Goal: Task Accomplishment & Management: Complete application form

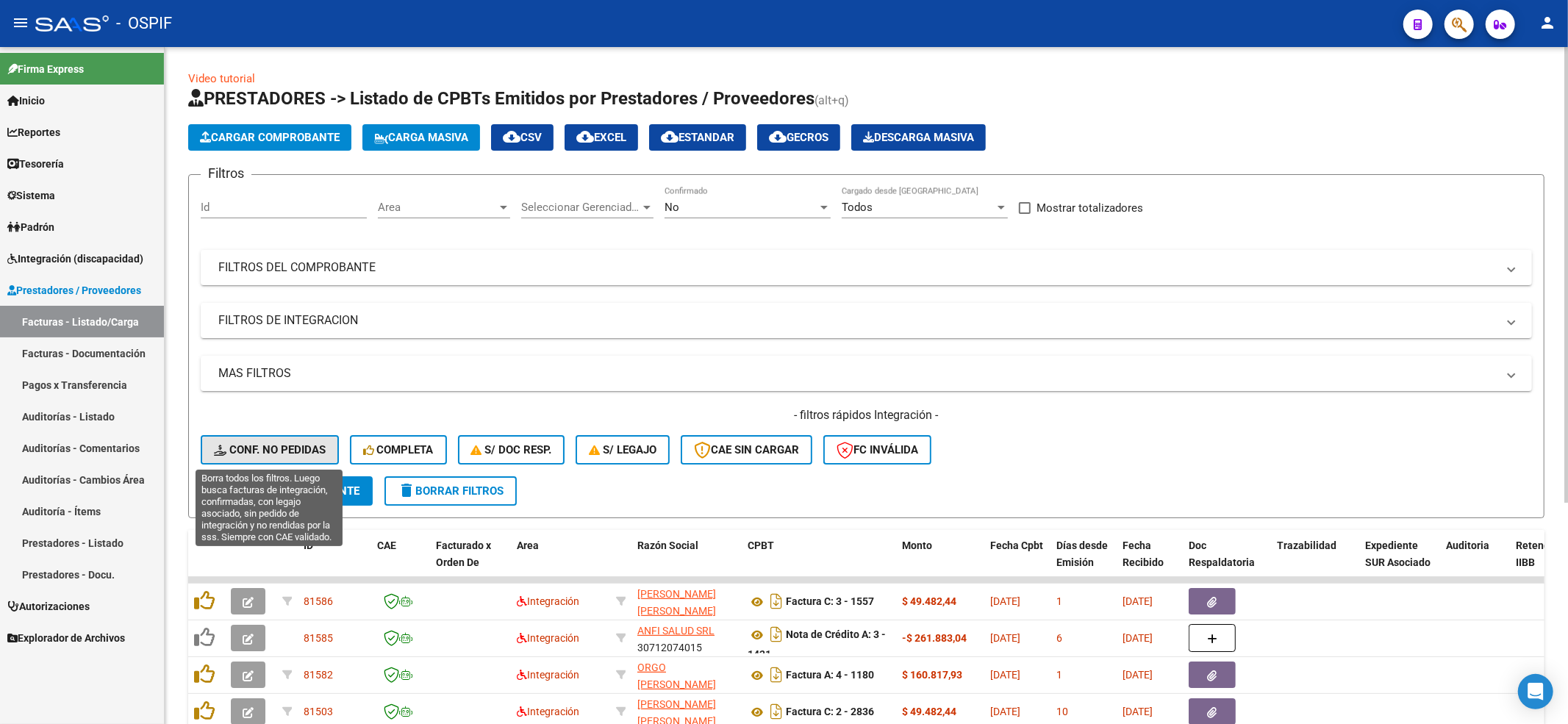
click at [316, 455] on span "Conf. no pedidas" at bounding box center [270, 449] width 112 height 13
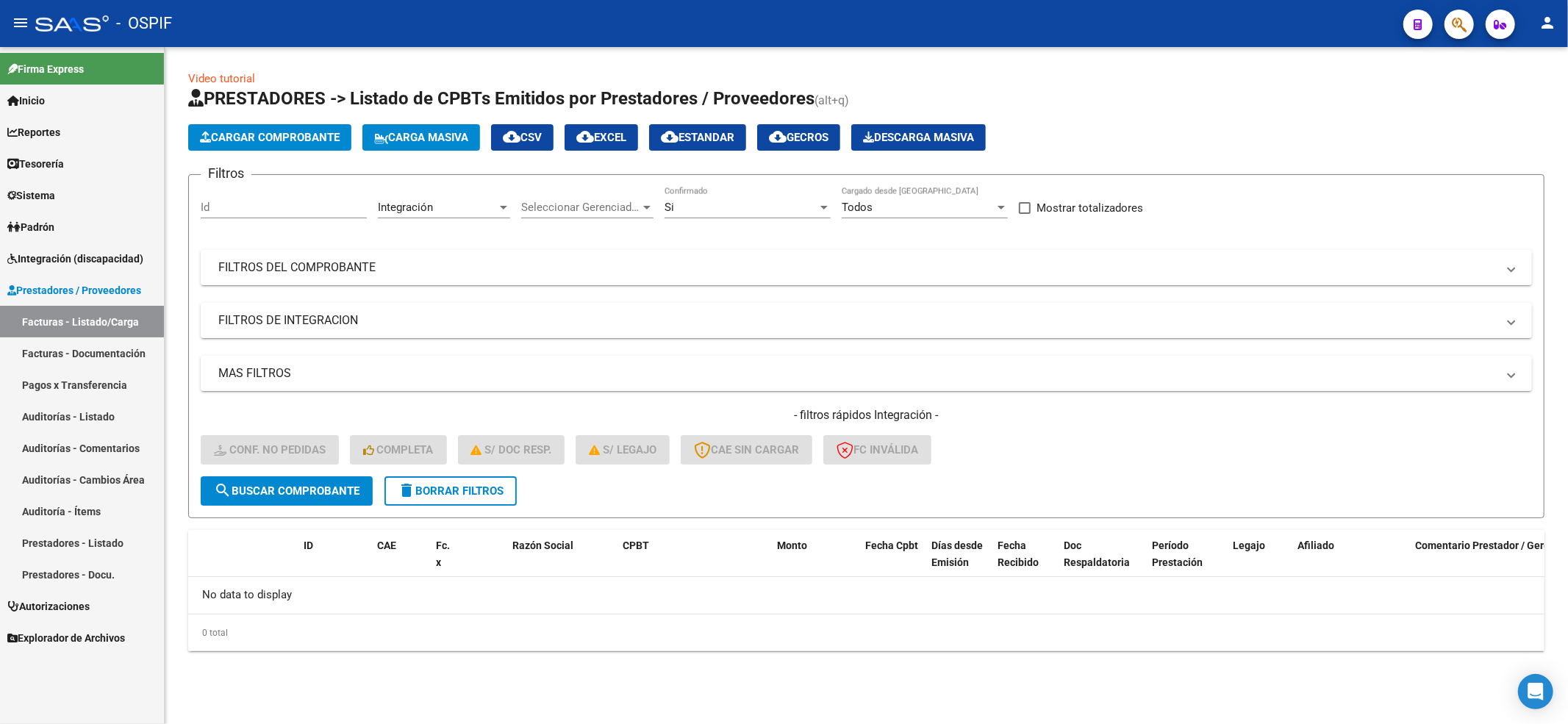
drag, startPoint x: 465, startPoint y: 516, endPoint x: 466, endPoint y: 496, distance: 20.0
click at [466, 503] on form "Filtros Id Integración Area Seleccionar Gerenciador Seleccionar Gerenciador Si …" at bounding box center [867, 346] width 1356 height 344
click at [466, 496] on span "delete Borrar Filtros" at bounding box center [450, 490] width 106 height 13
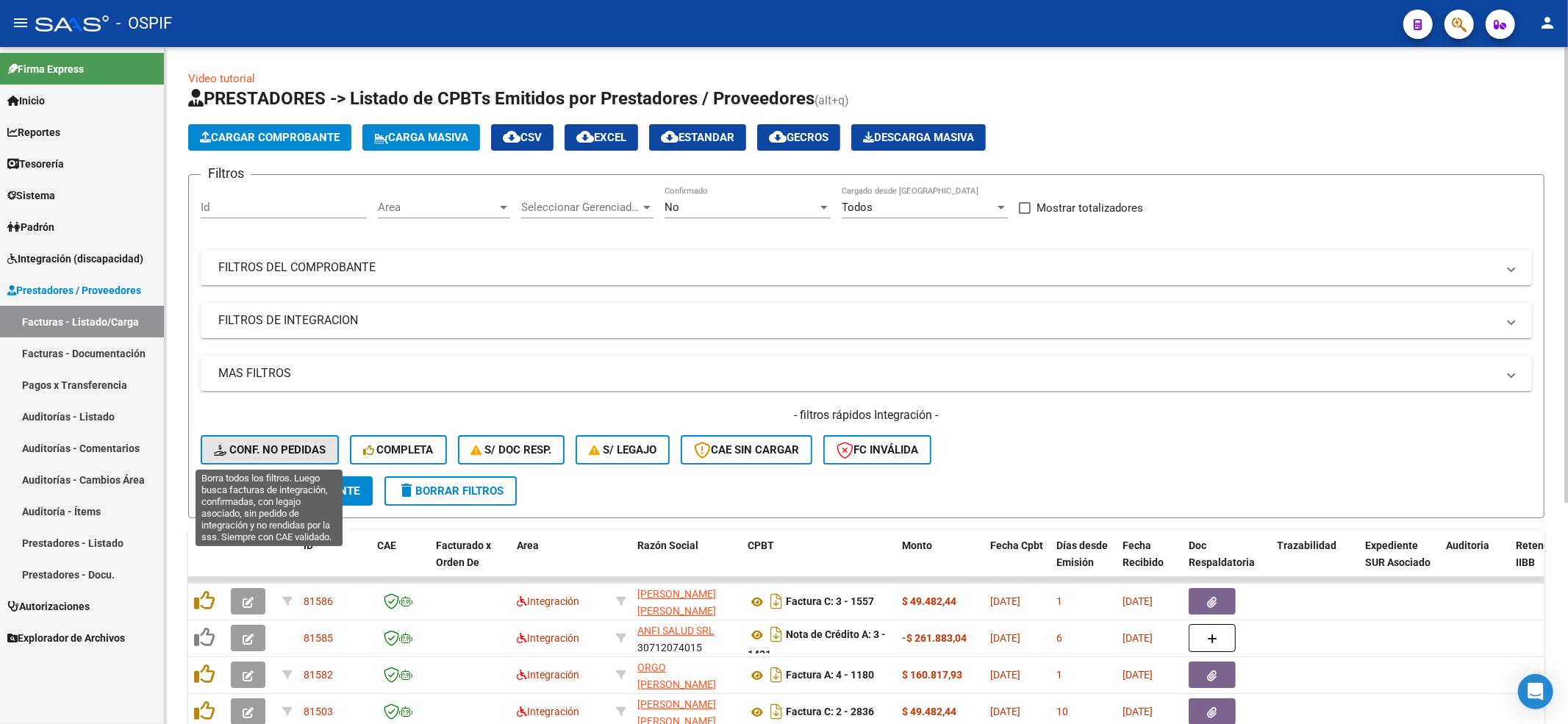
click at [257, 443] on span "Conf. no pedidas" at bounding box center [270, 449] width 112 height 13
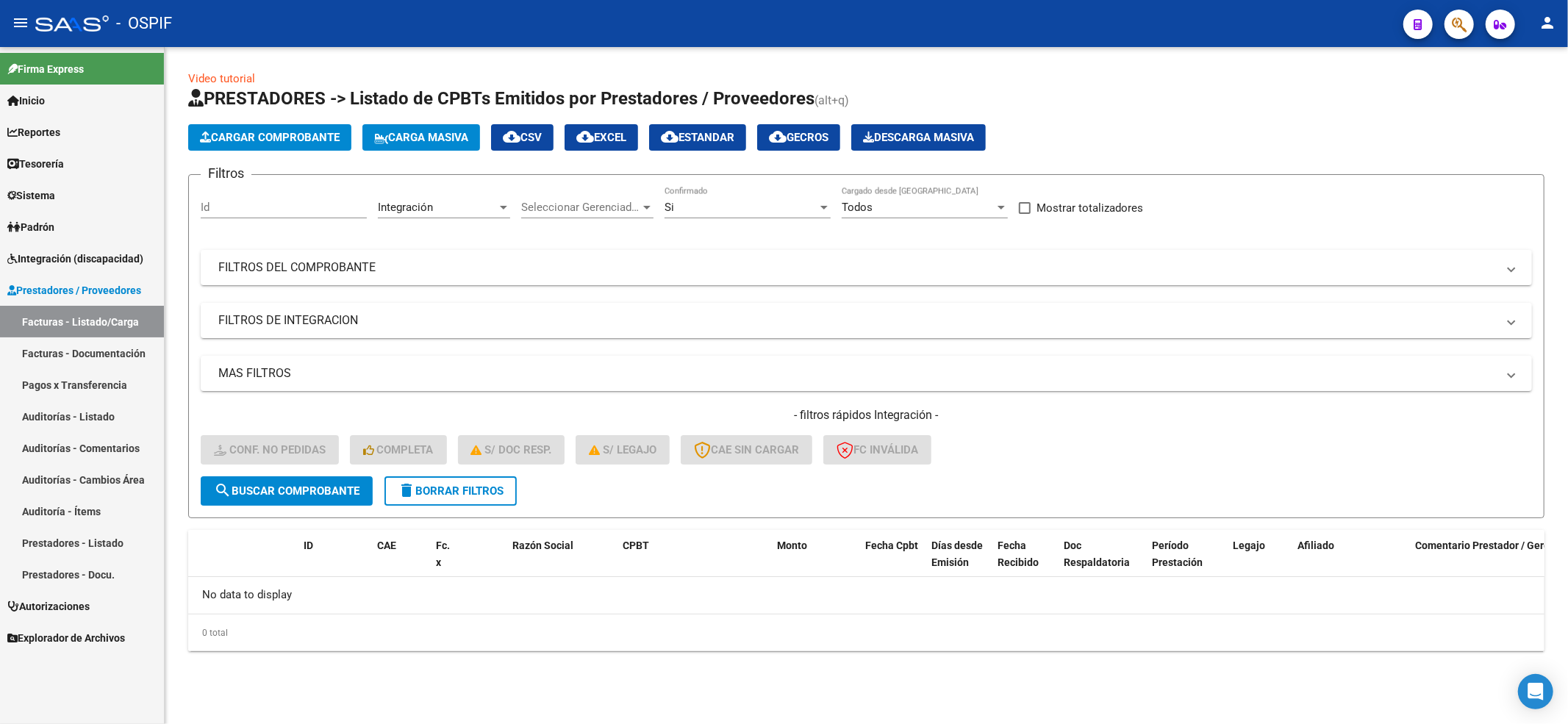
click at [450, 491] on span "delete Borrar Filtros" at bounding box center [450, 490] width 106 height 13
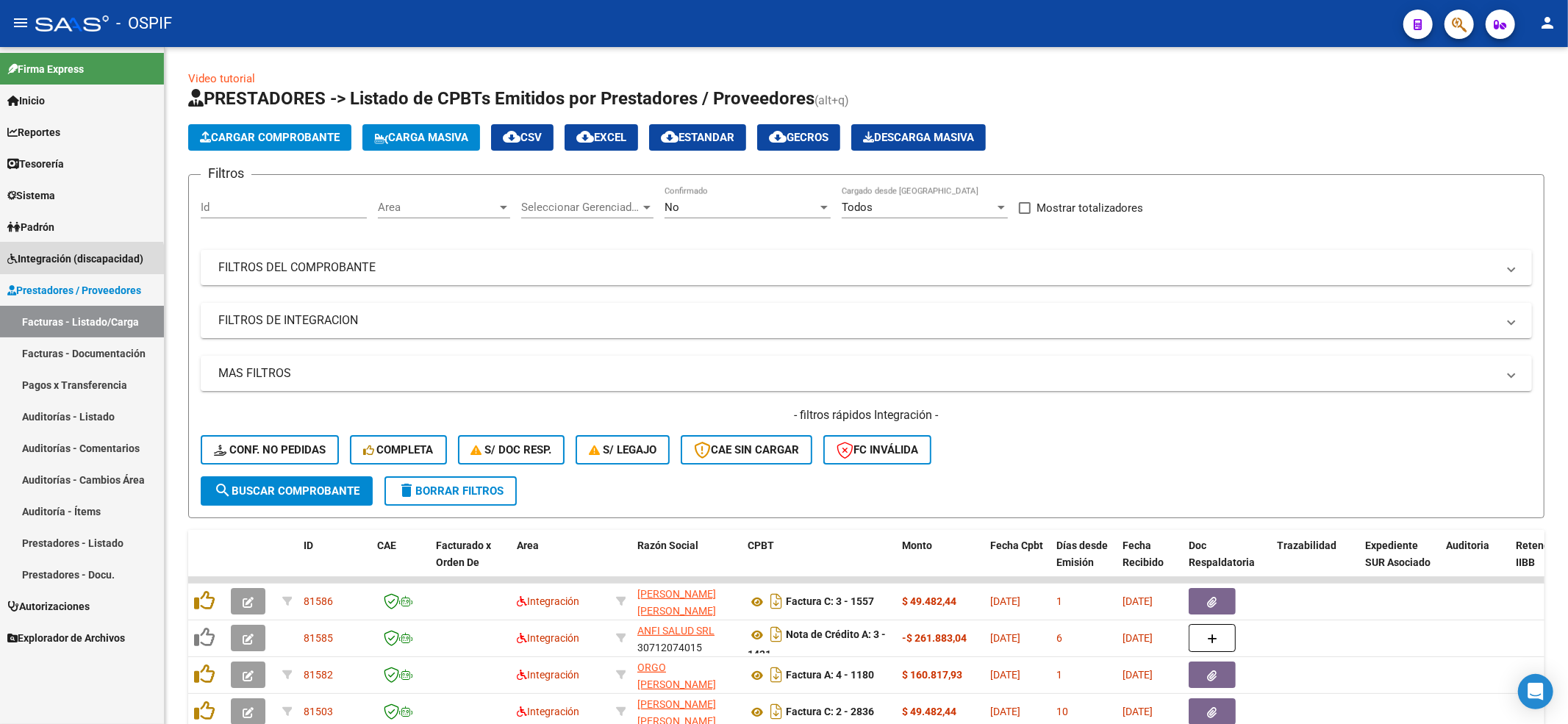
click at [75, 268] on link "Integración (discapacidad)" at bounding box center [81, 258] width 164 height 32
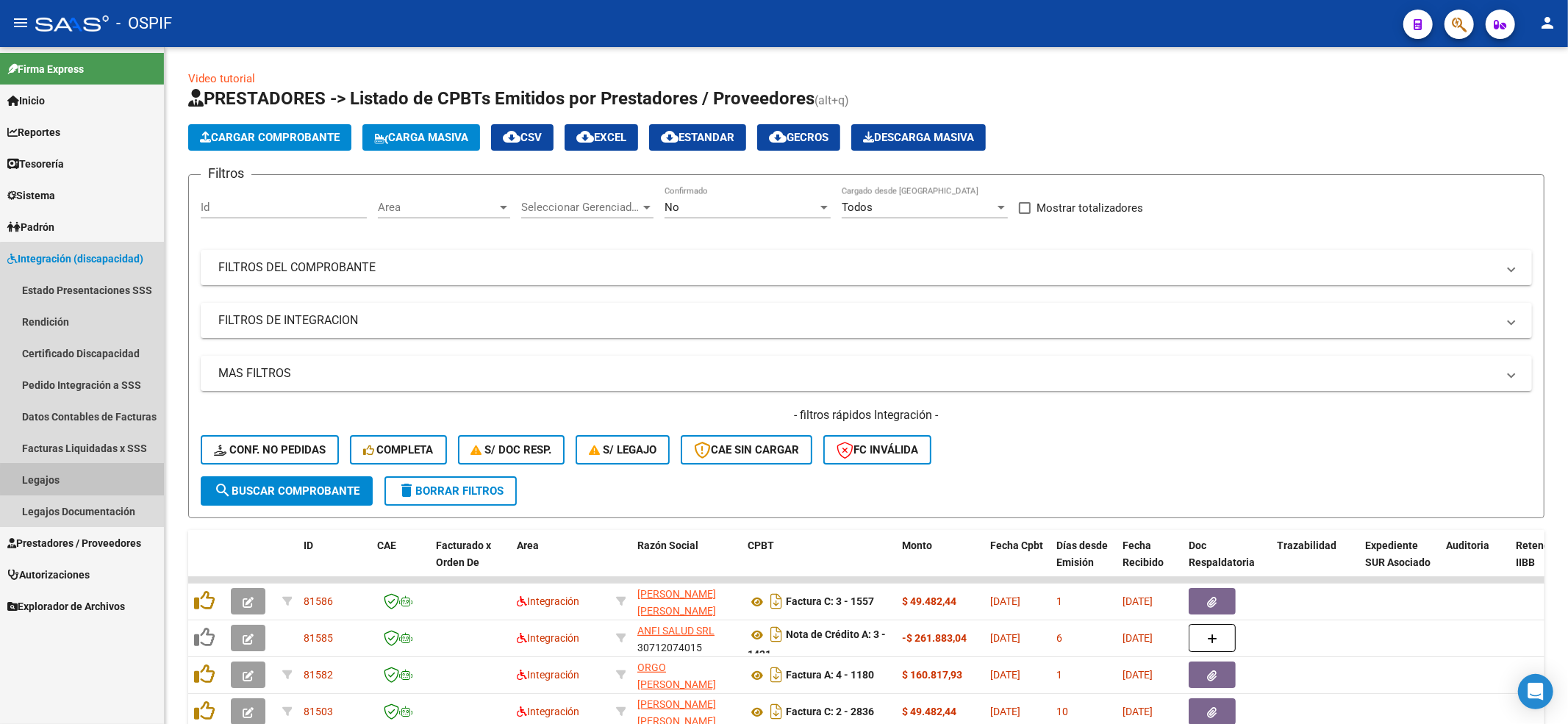
click at [115, 481] on link "Legajos" at bounding box center [81, 479] width 164 height 32
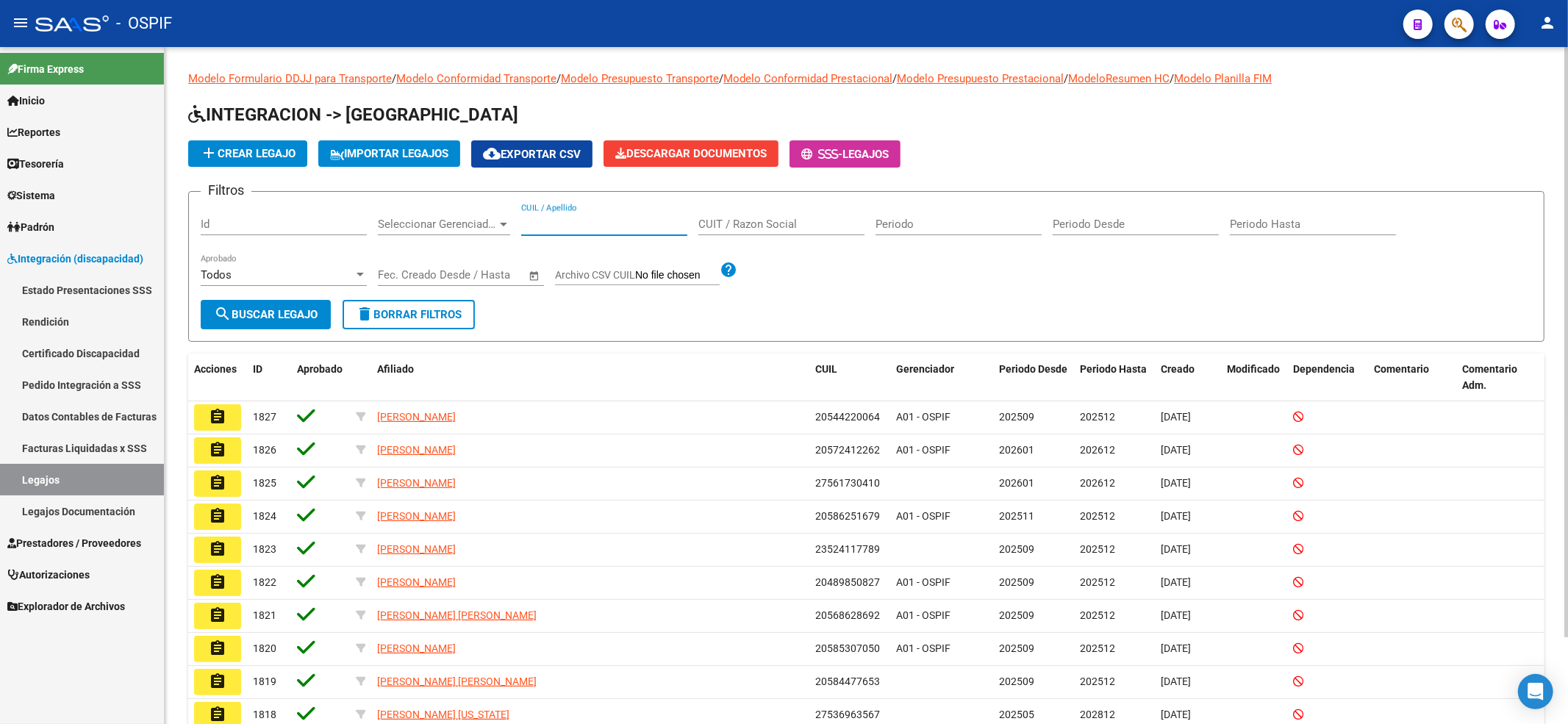
click at [584, 223] on input "CUIL / Apellido" at bounding box center [605, 223] width 166 height 13
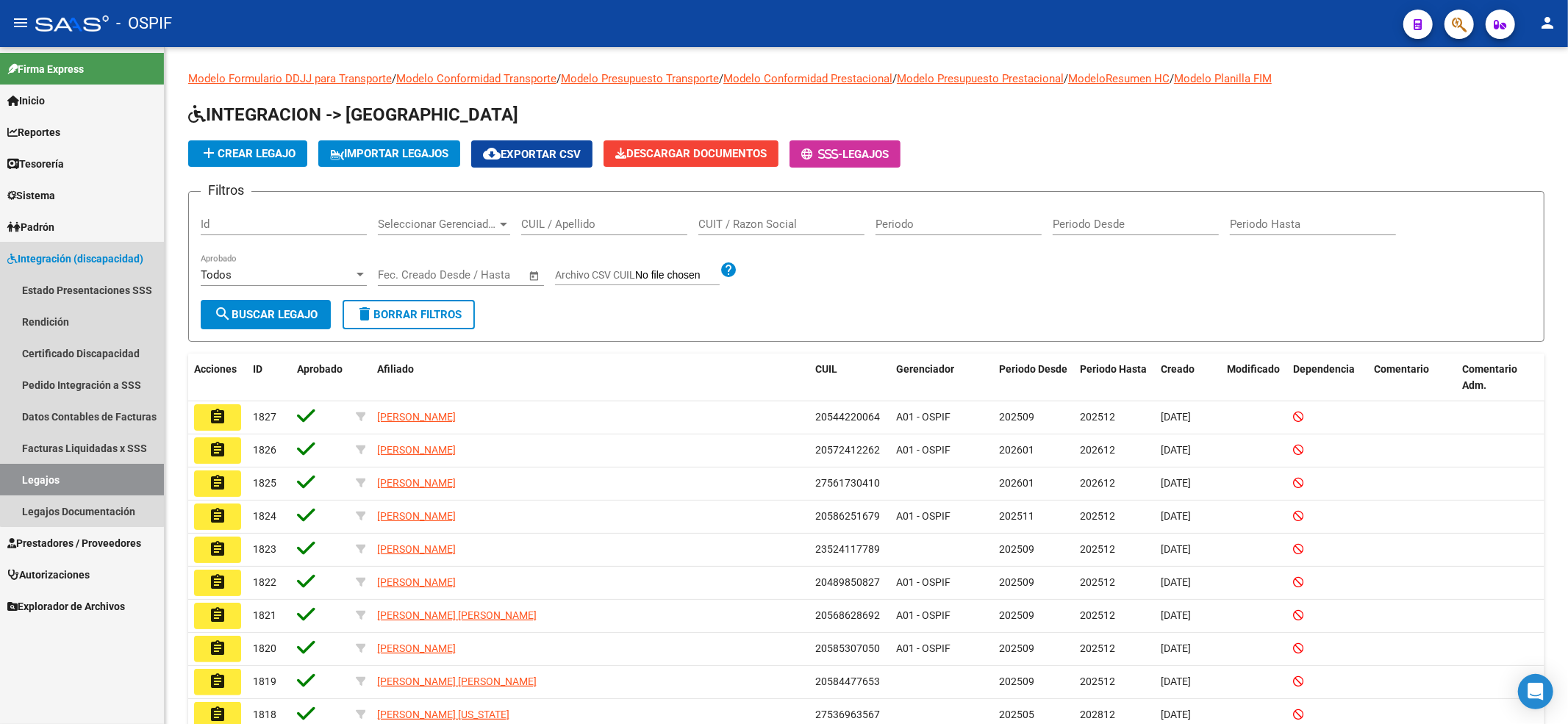
click at [82, 268] on link "Integración (discapacidad)" at bounding box center [81, 258] width 164 height 32
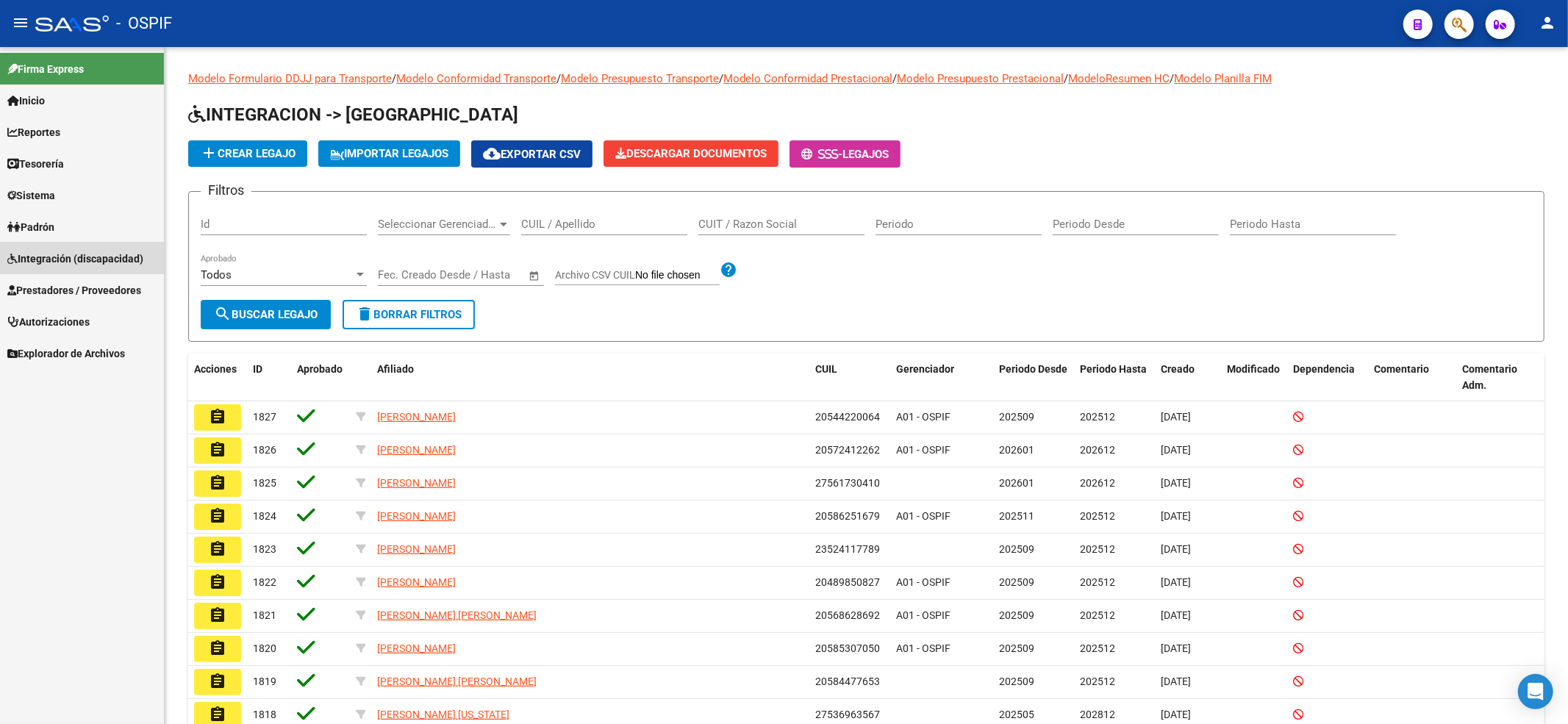
click at [80, 274] on link "Estado Presentaciones SSS" at bounding box center [81, 289] width 164 height 32
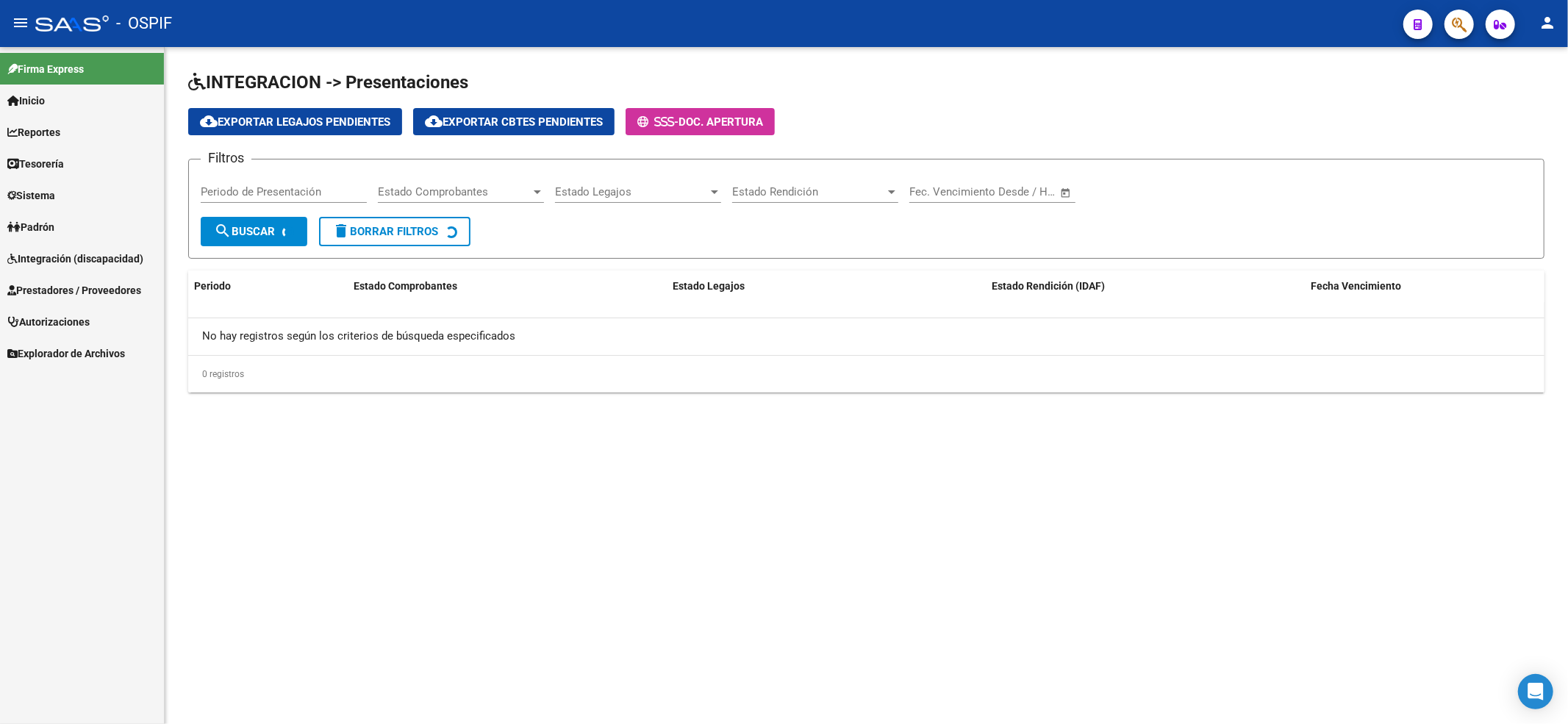
click at [82, 256] on span "Integración (discapacidad)" at bounding box center [75, 258] width 136 height 16
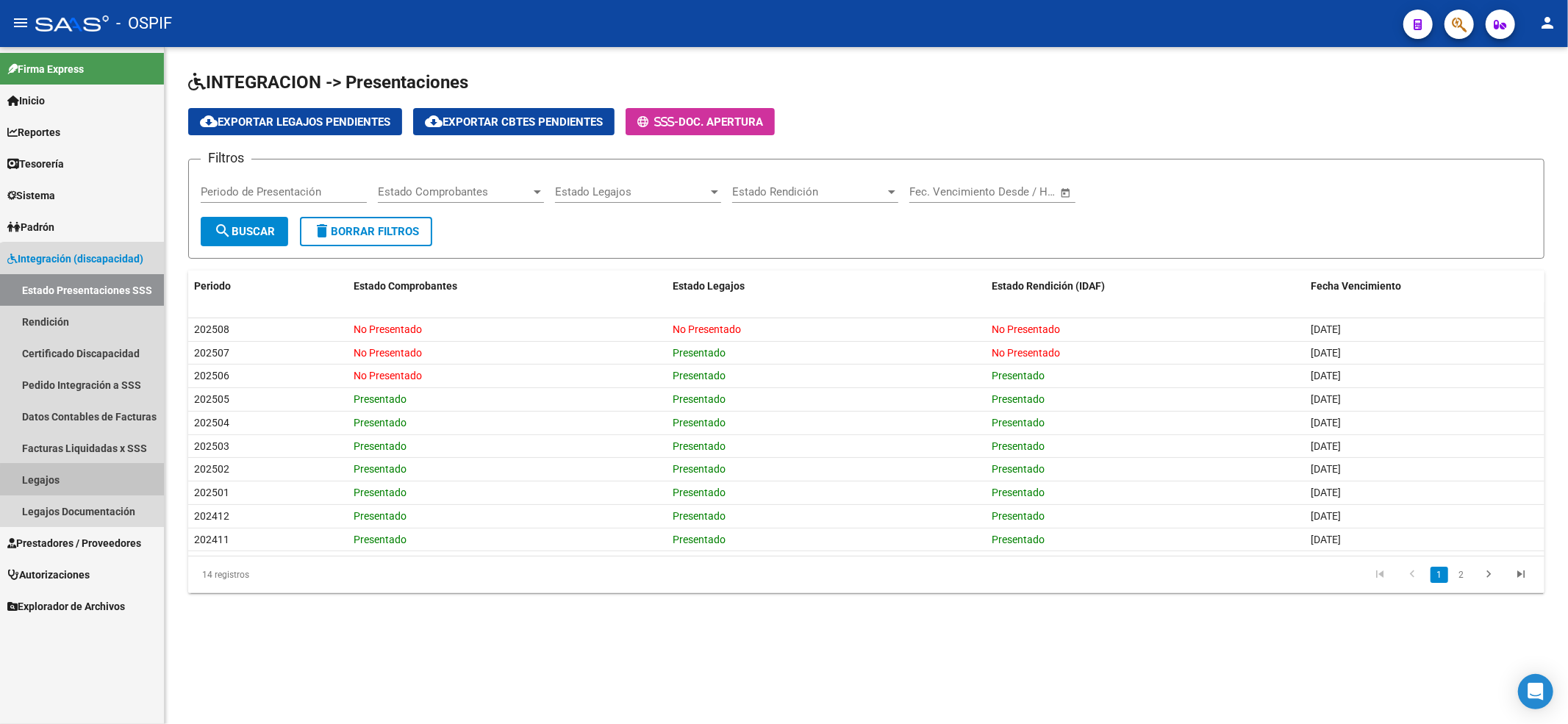
drag, startPoint x: 92, startPoint y: 483, endPoint x: 164, endPoint y: 392, distance: 116.0
click at [92, 485] on link "Legajos" at bounding box center [81, 479] width 164 height 32
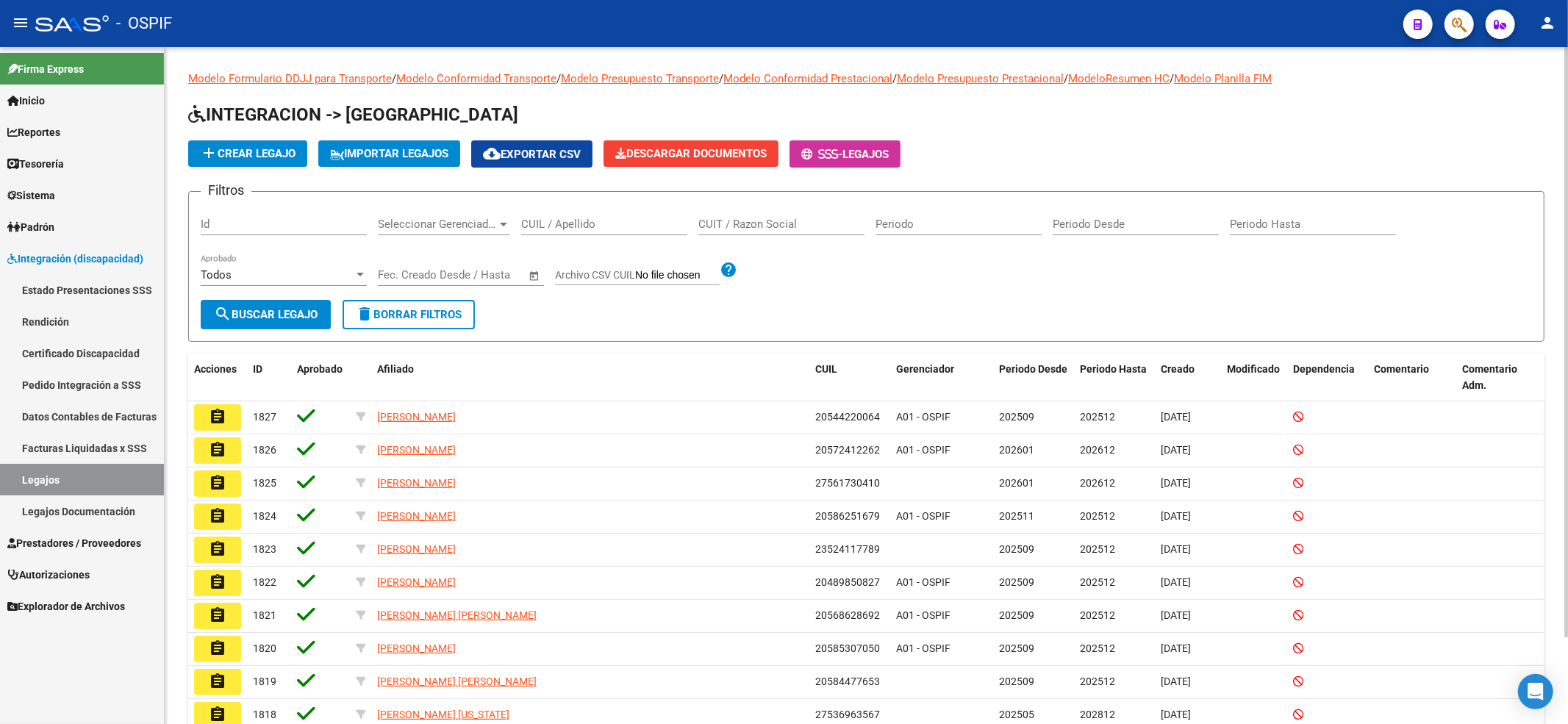
click at [572, 216] on div "CUIL / Apellido" at bounding box center [605, 219] width 166 height 32
paste input "27493032394"
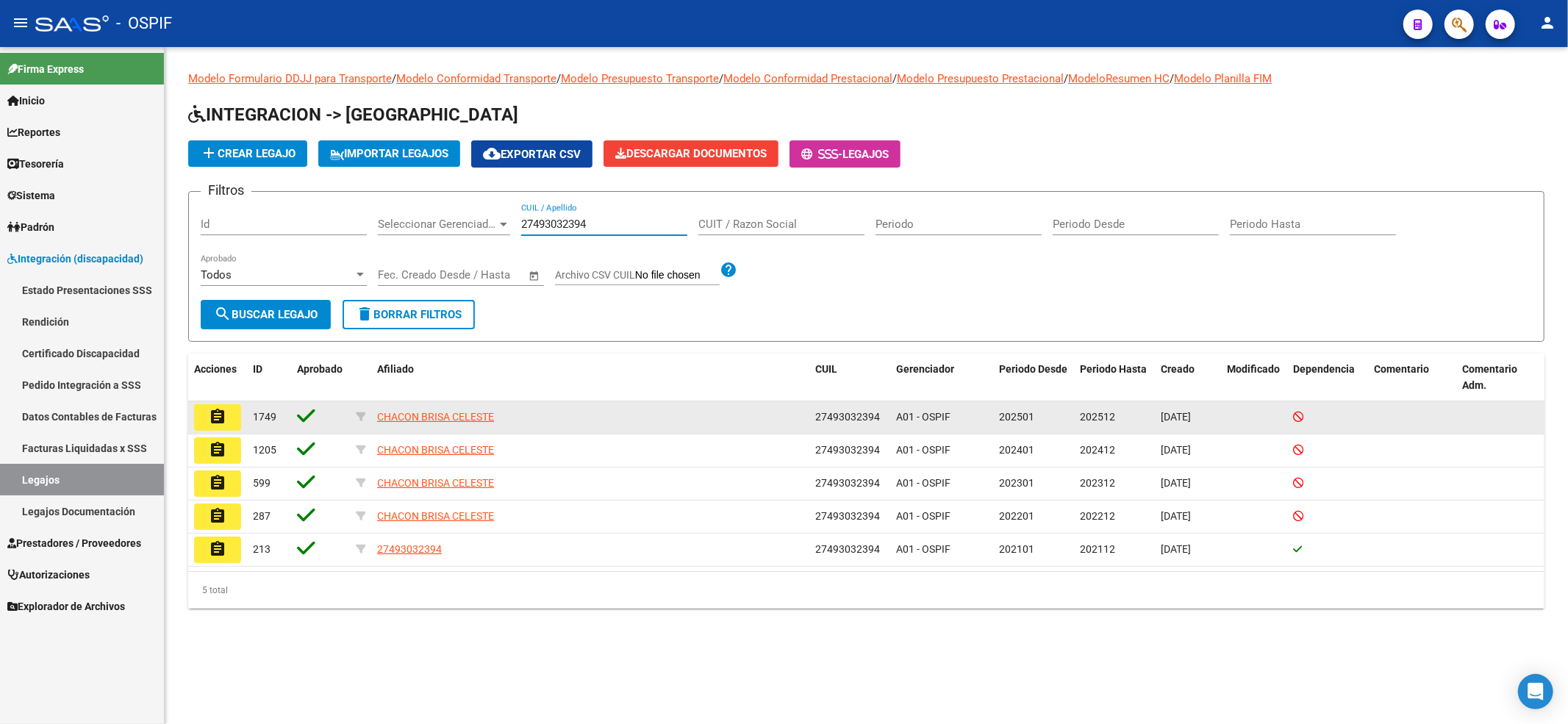
type input "27493032394"
click at [212, 424] on mat-icon "assignment" at bounding box center [218, 417] width 18 height 18
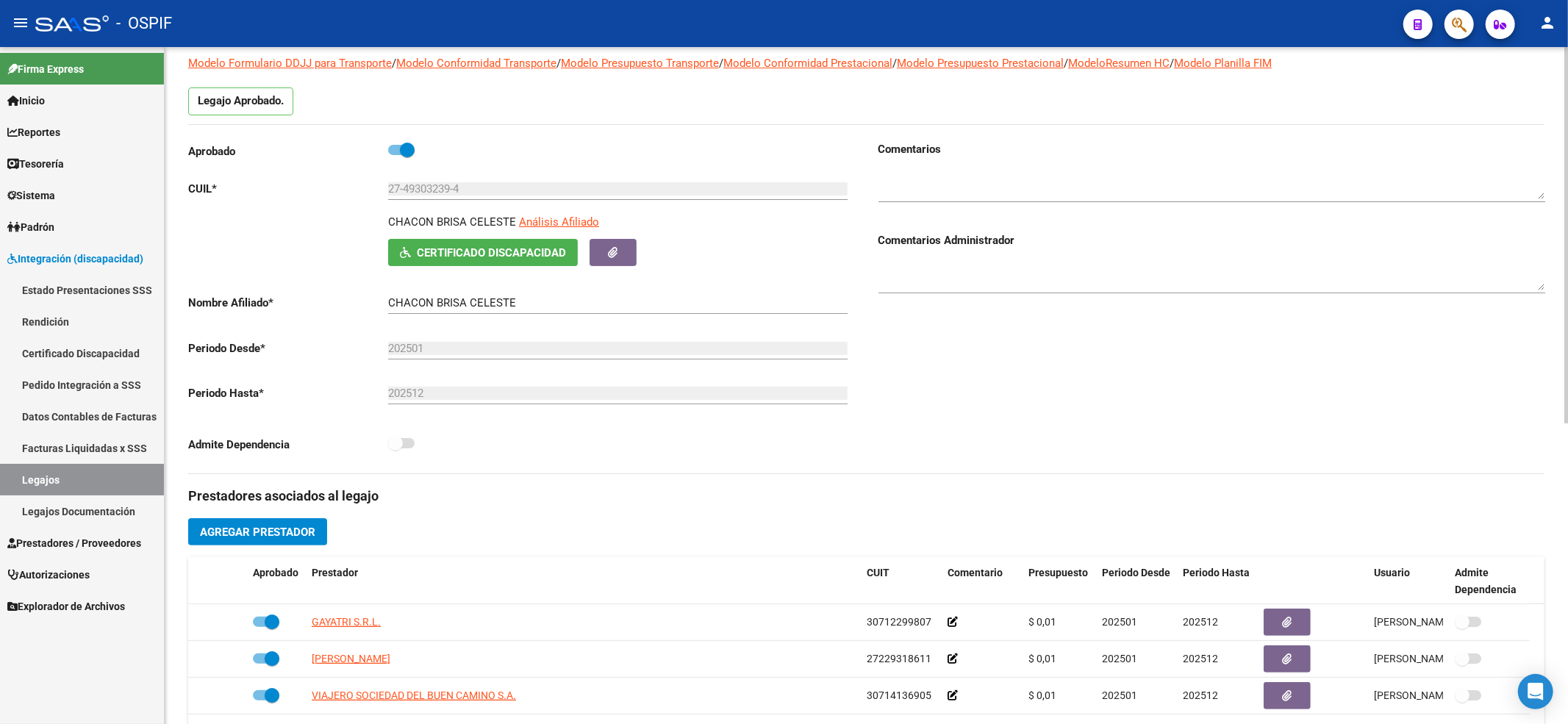
scroll to position [195, 0]
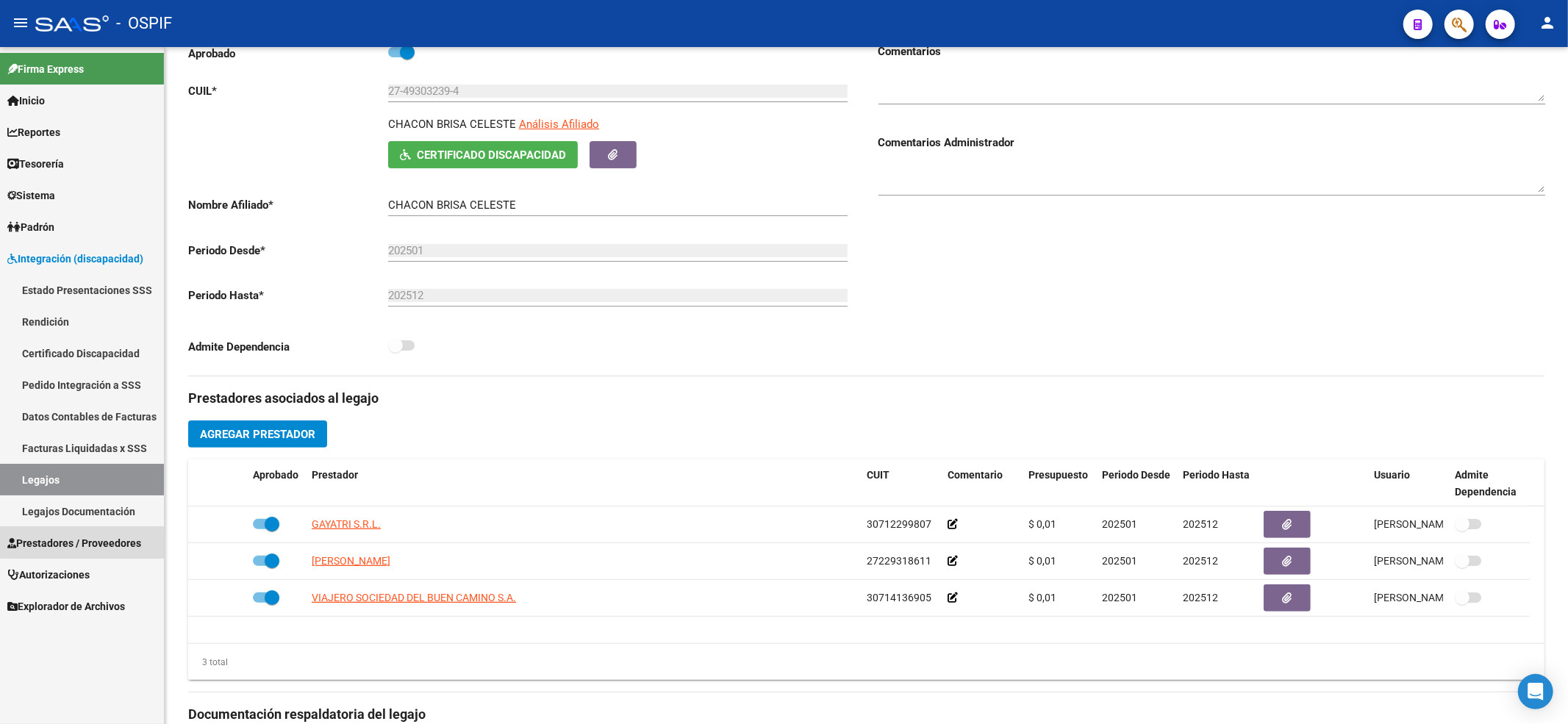
click at [86, 531] on link "Prestadores / Proveedores" at bounding box center [81, 543] width 164 height 32
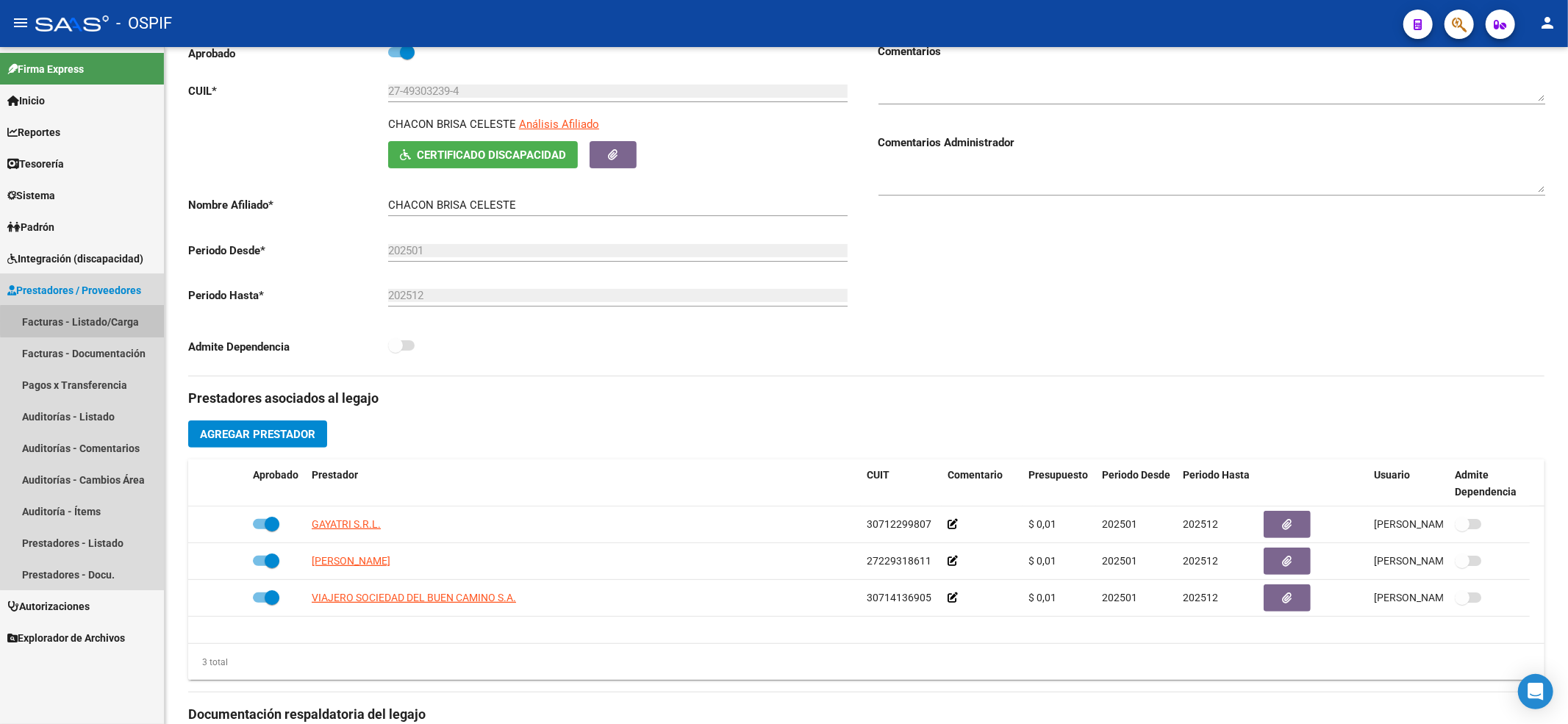
click at [144, 323] on link "Facturas - Listado/Carga" at bounding box center [81, 321] width 164 height 32
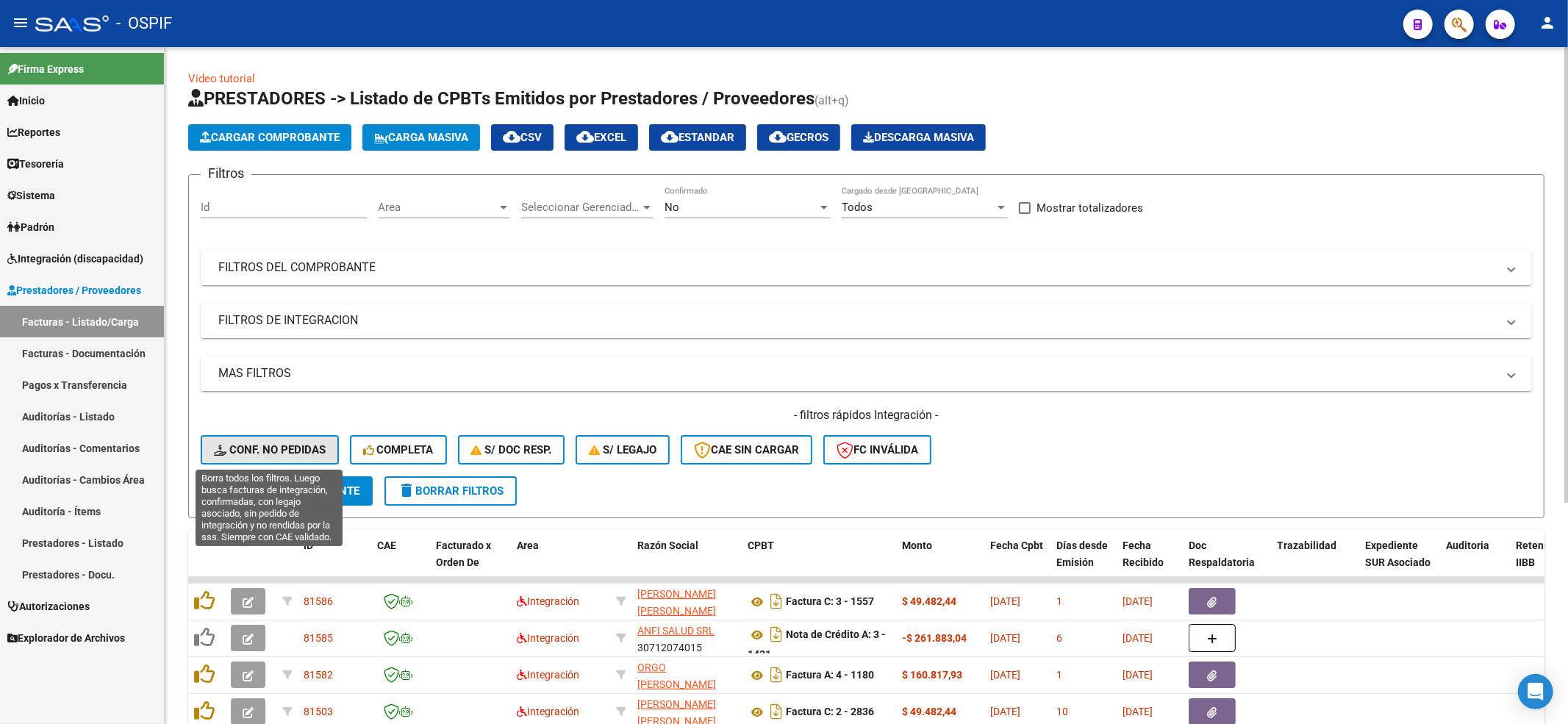
click at [269, 454] on span "Conf. no pedidas" at bounding box center [270, 449] width 112 height 13
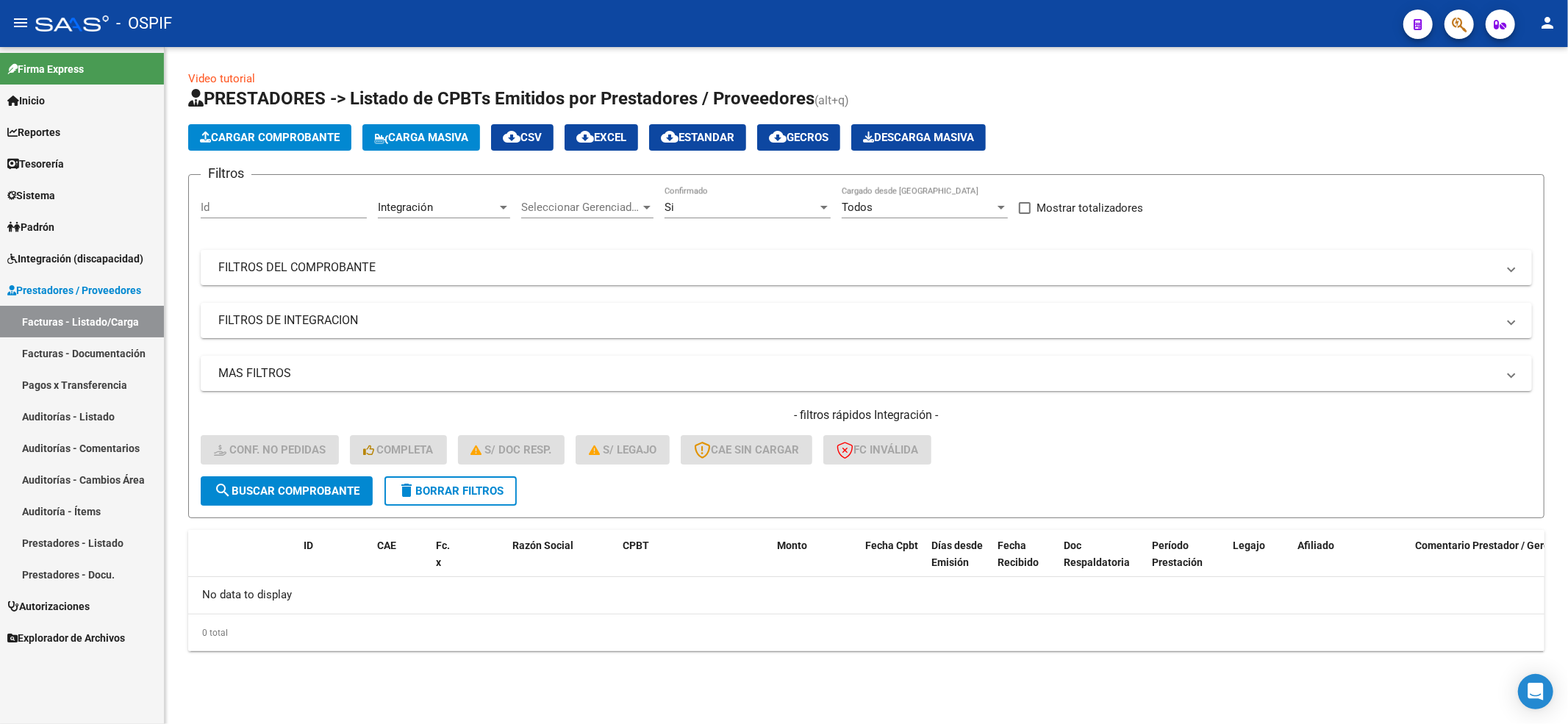
click at [392, 190] on div "Integración Area" at bounding box center [444, 202] width 133 height 32
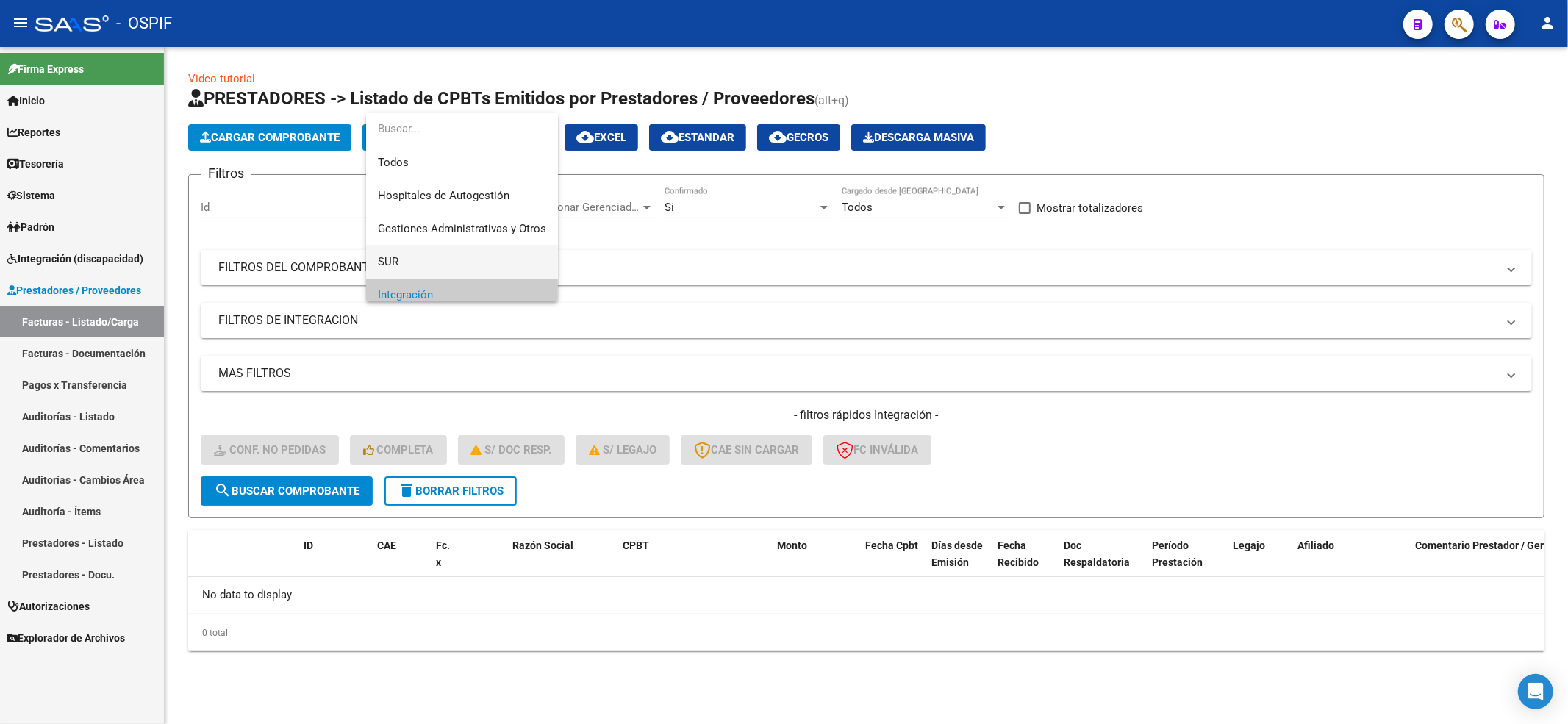
scroll to position [88, 0]
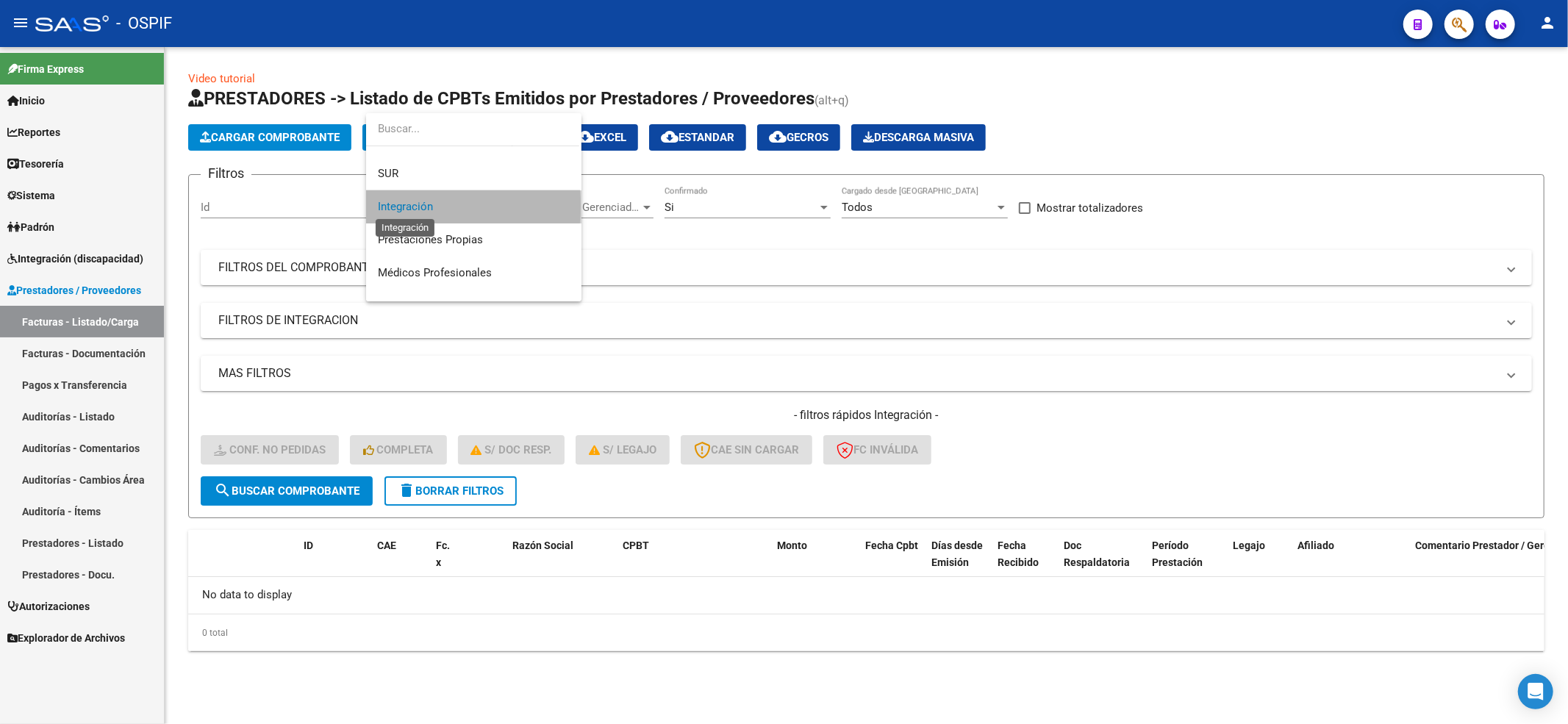
click at [408, 205] on span "Integración" at bounding box center [405, 206] width 55 height 13
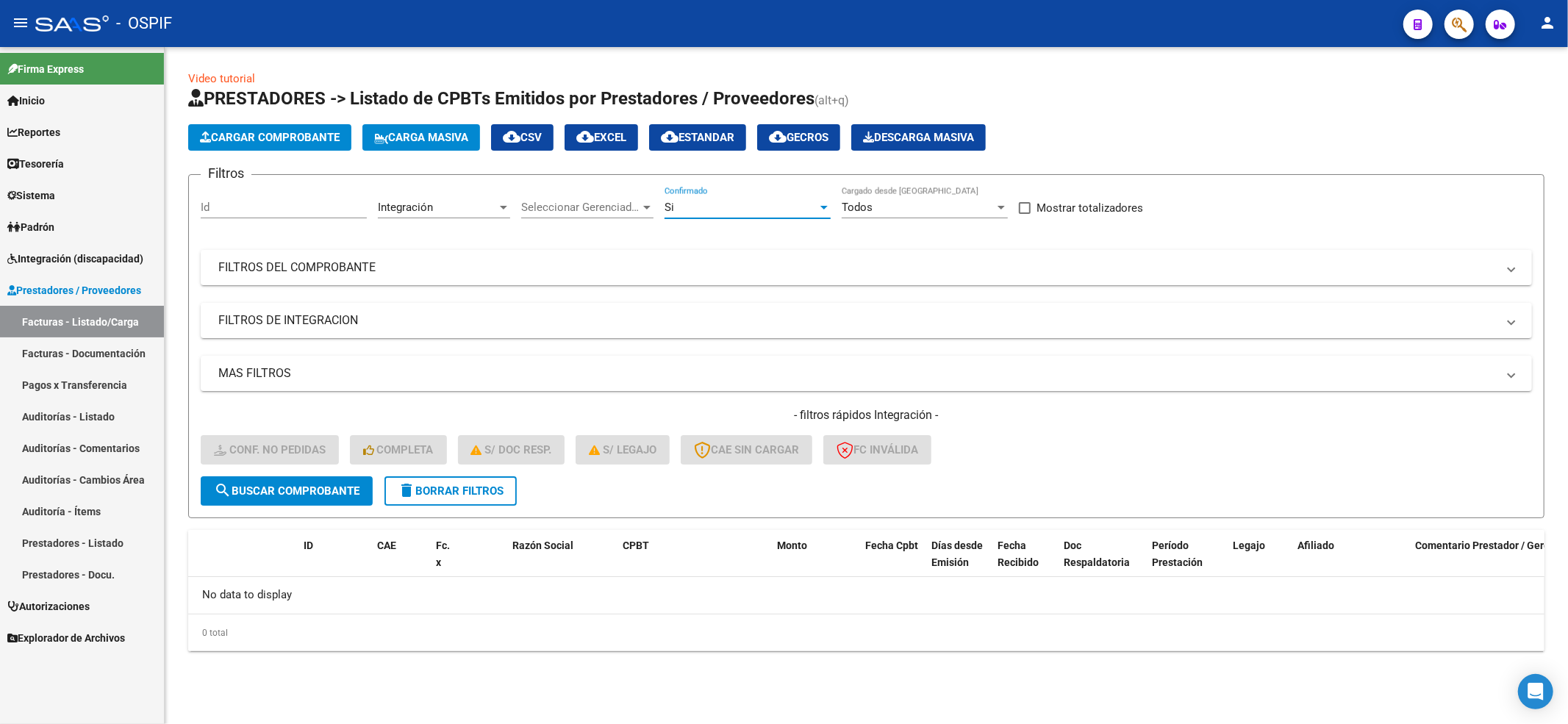
click at [701, 204] on div "Si" at bounding box center [741, 206] width 153 height 13
click at [701, 204] on span "Si" at bounding box center [748, 207] width 166 height 33
click at [314, 275] on mat-panel-title "FILTROS DEL COMPROBANTE" at bounding box center [857, 267] width 1279 height 16
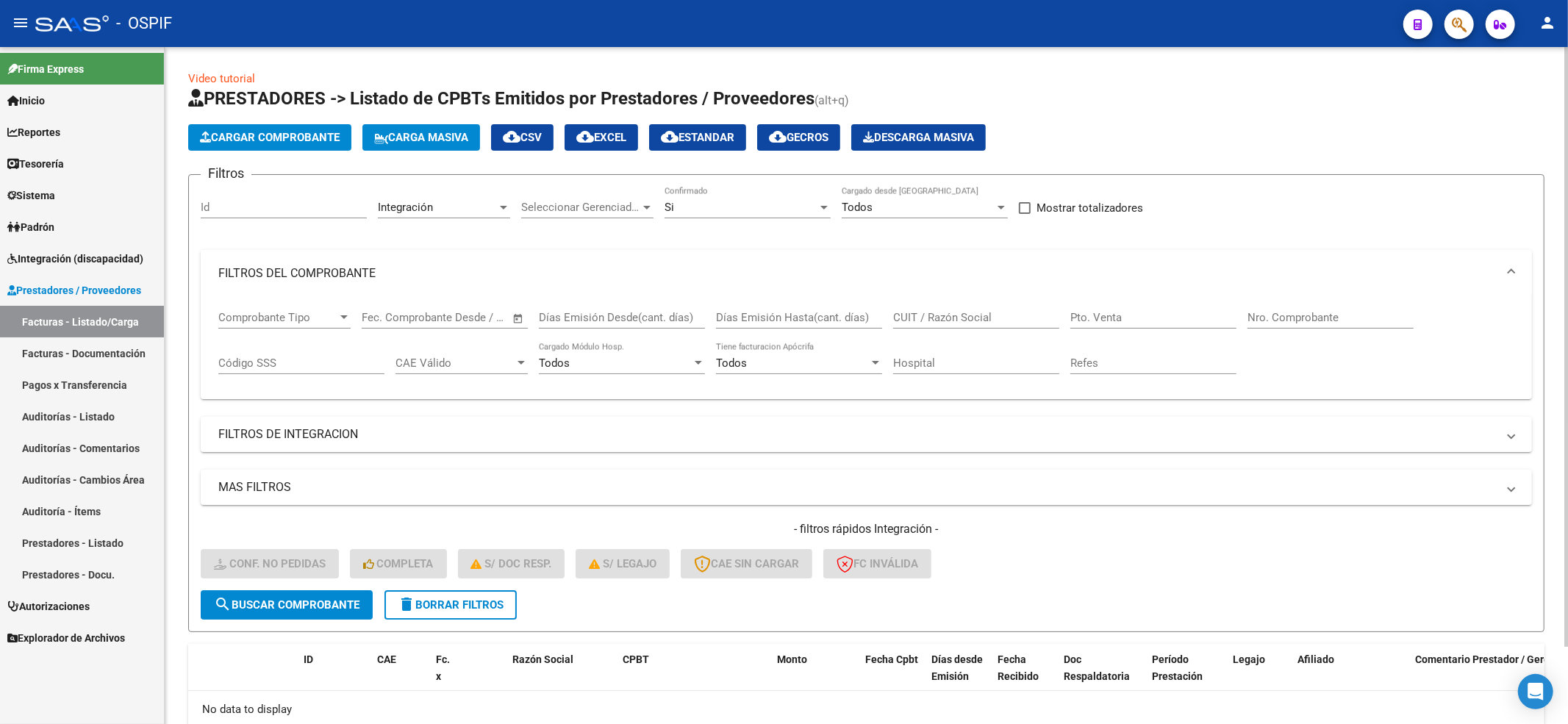
click at [315, 275] on mat-panel-title "FILTROS DEL COMPROBANTE" at bounding box center [857, 273] width 1279 height 16
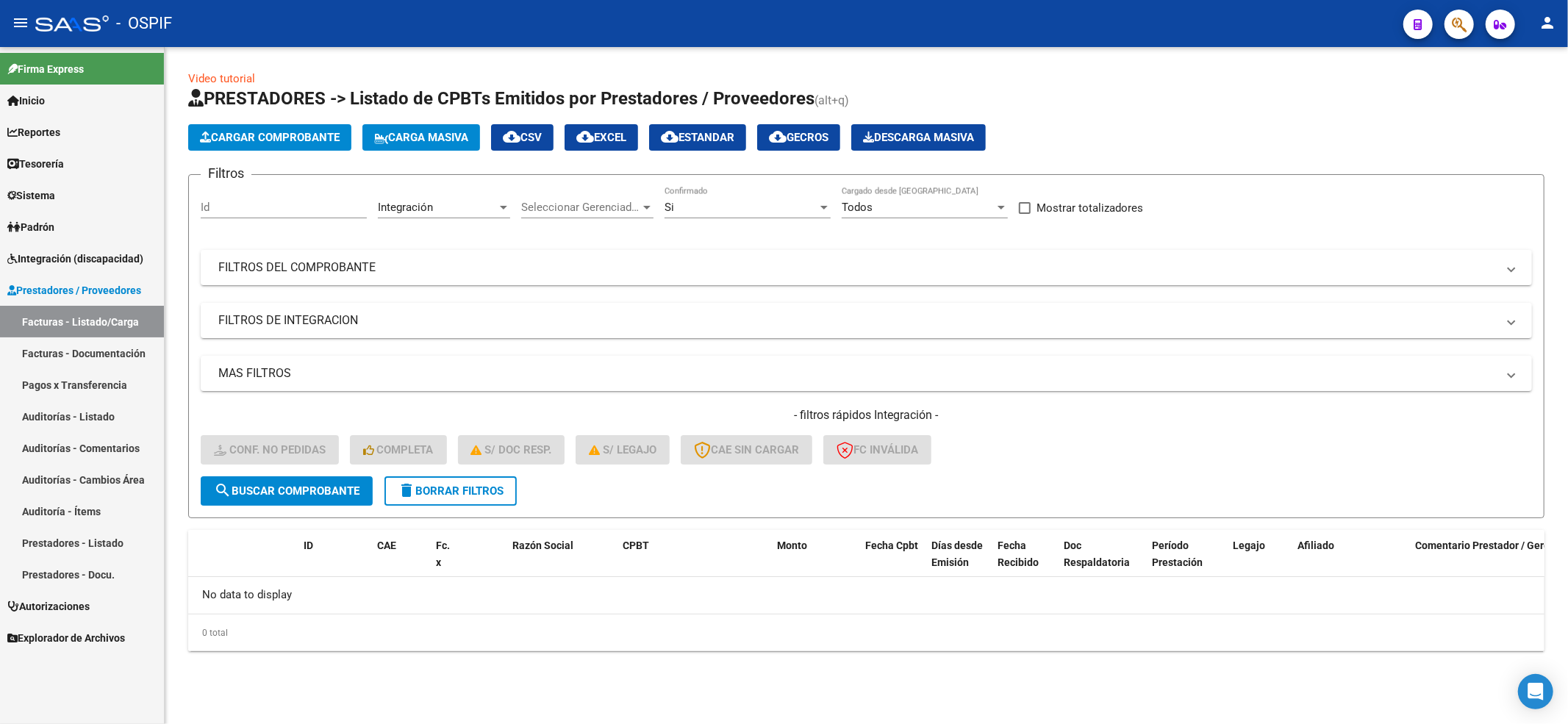
click at [315, 300] on div "Filtros Id Integración Area Seleccionar Gerenciador Seleccionar Gerenciador Si …" at bounding box center [866, 331] width 1332 height 289
click at [309, 322] on mat-panel-title "FILTROS DE INTEGRACION" at bounding box center [857, 320] width 1279 height 16
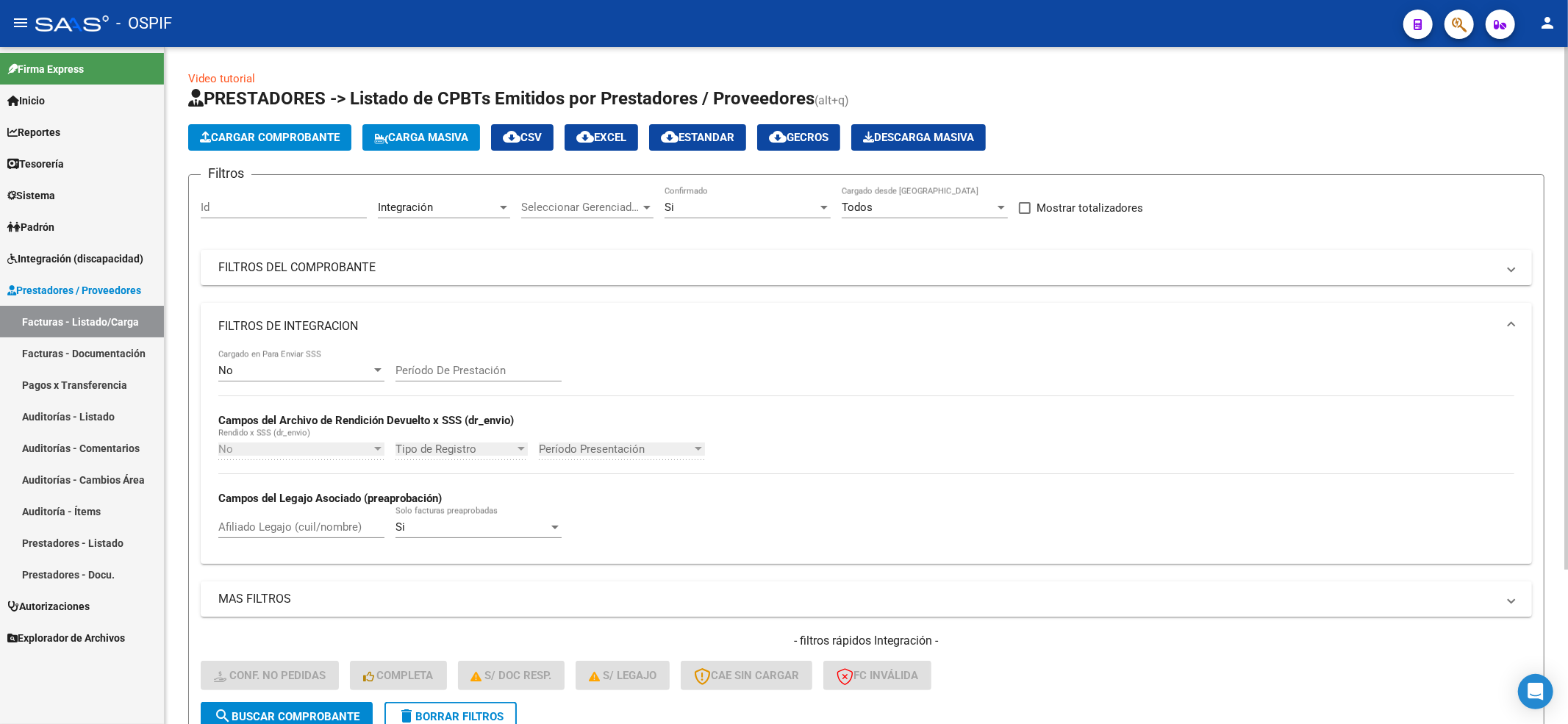
click at [269, 527] on input "Afiliado Legajo (cuil/nombre)" at bounding box center [301, 526] width 166 height 13
paste input "27493032394"
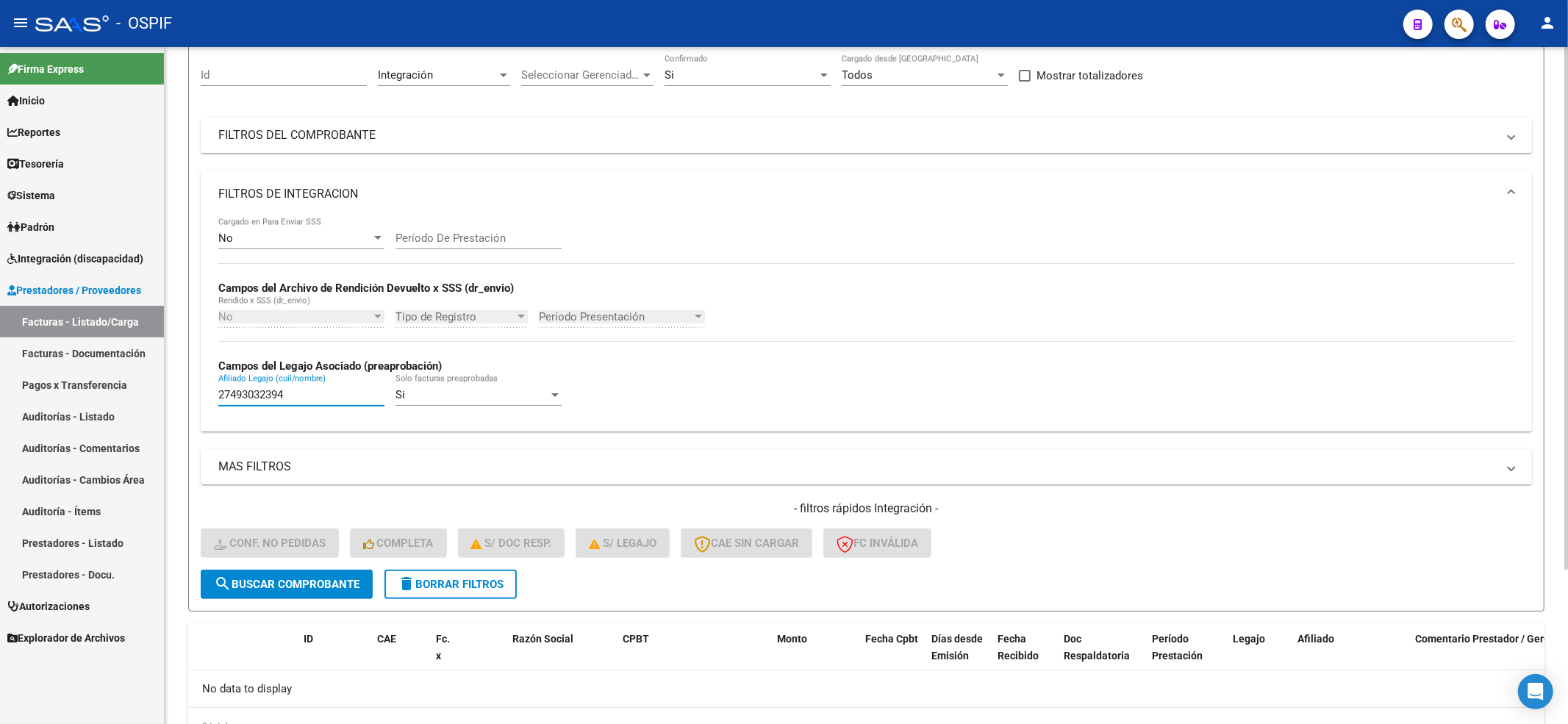
scroll to position [101, 0]
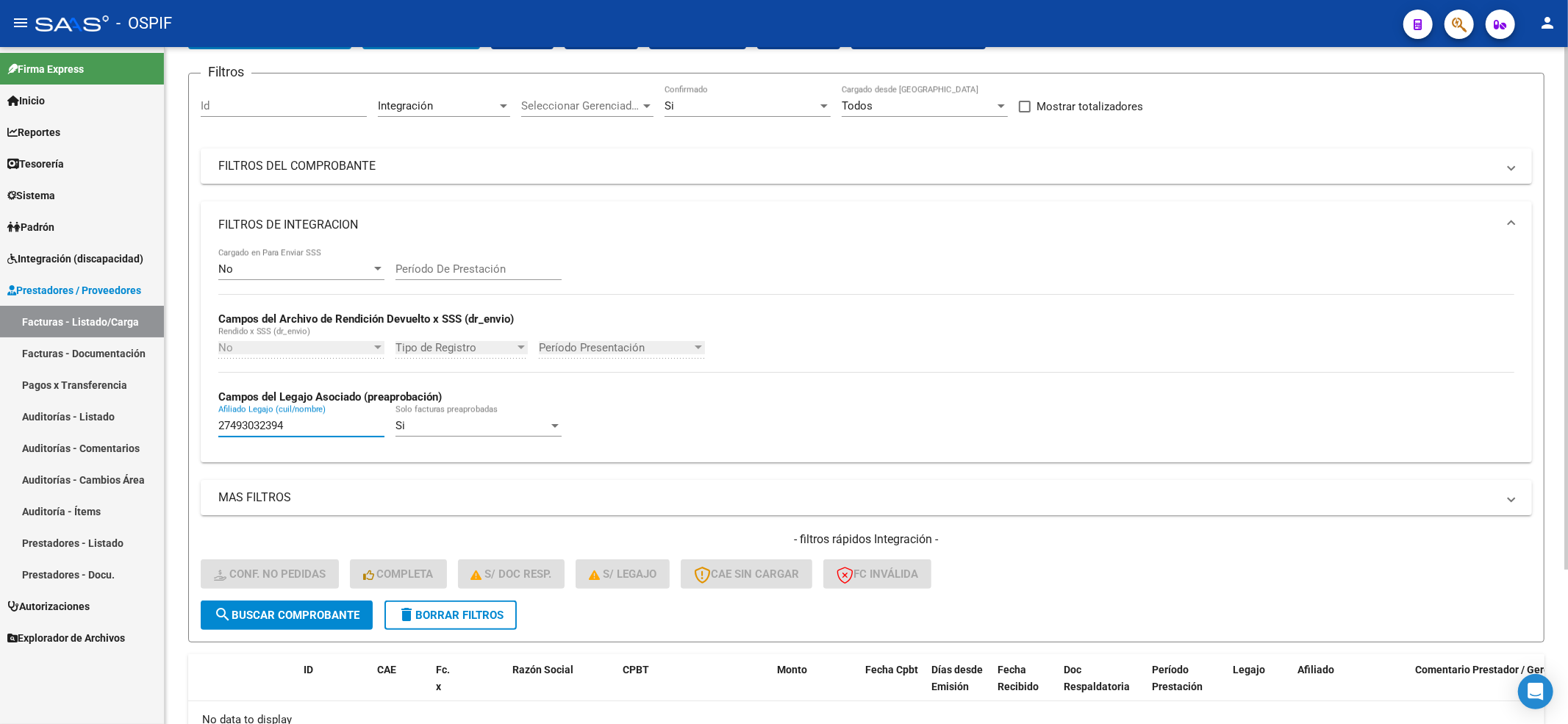
type input "27493032394"
click at [713, 104] on div "Si" at bounding box center [741, 105] width 153 height 13
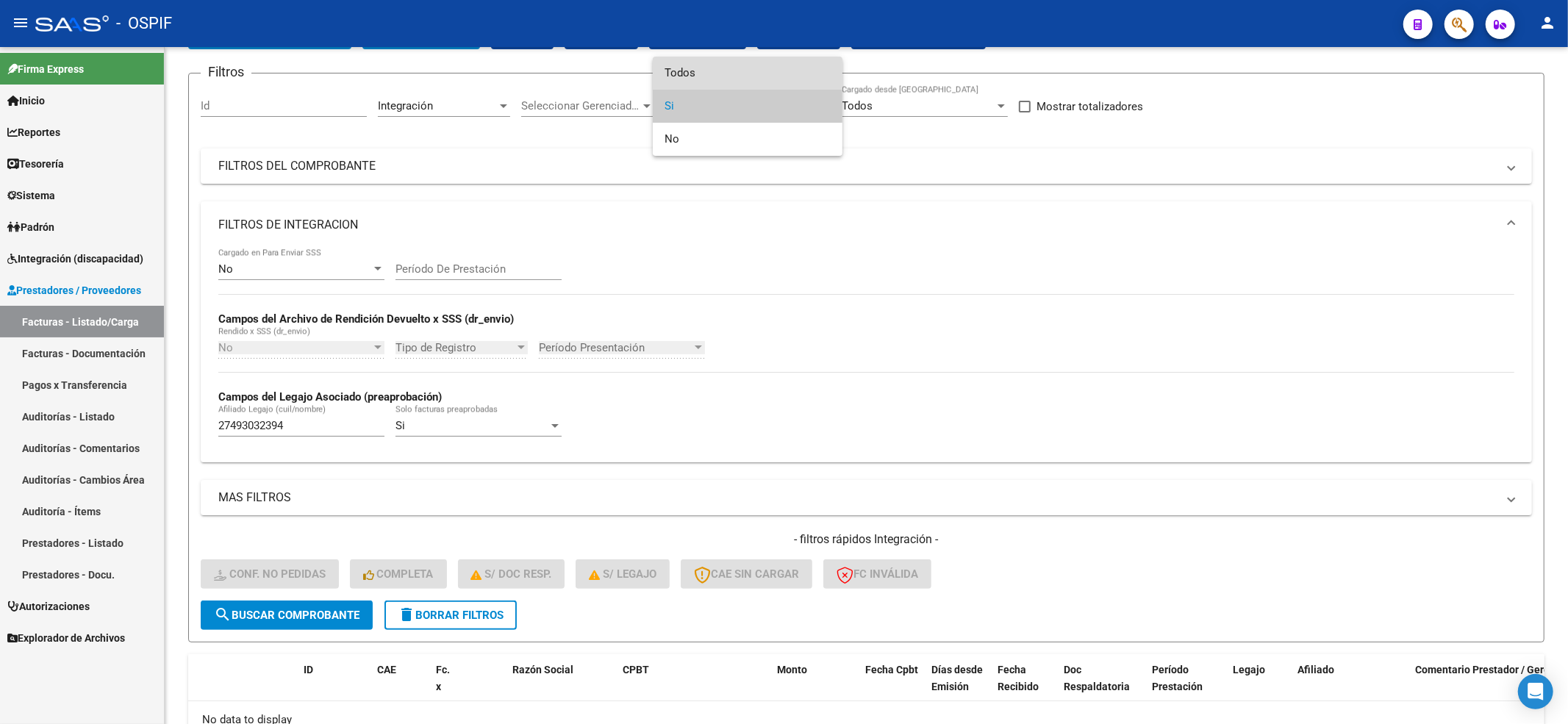
click at [709, 78] on span "Todos" at bounding box center [748, 73] width 166 height 33
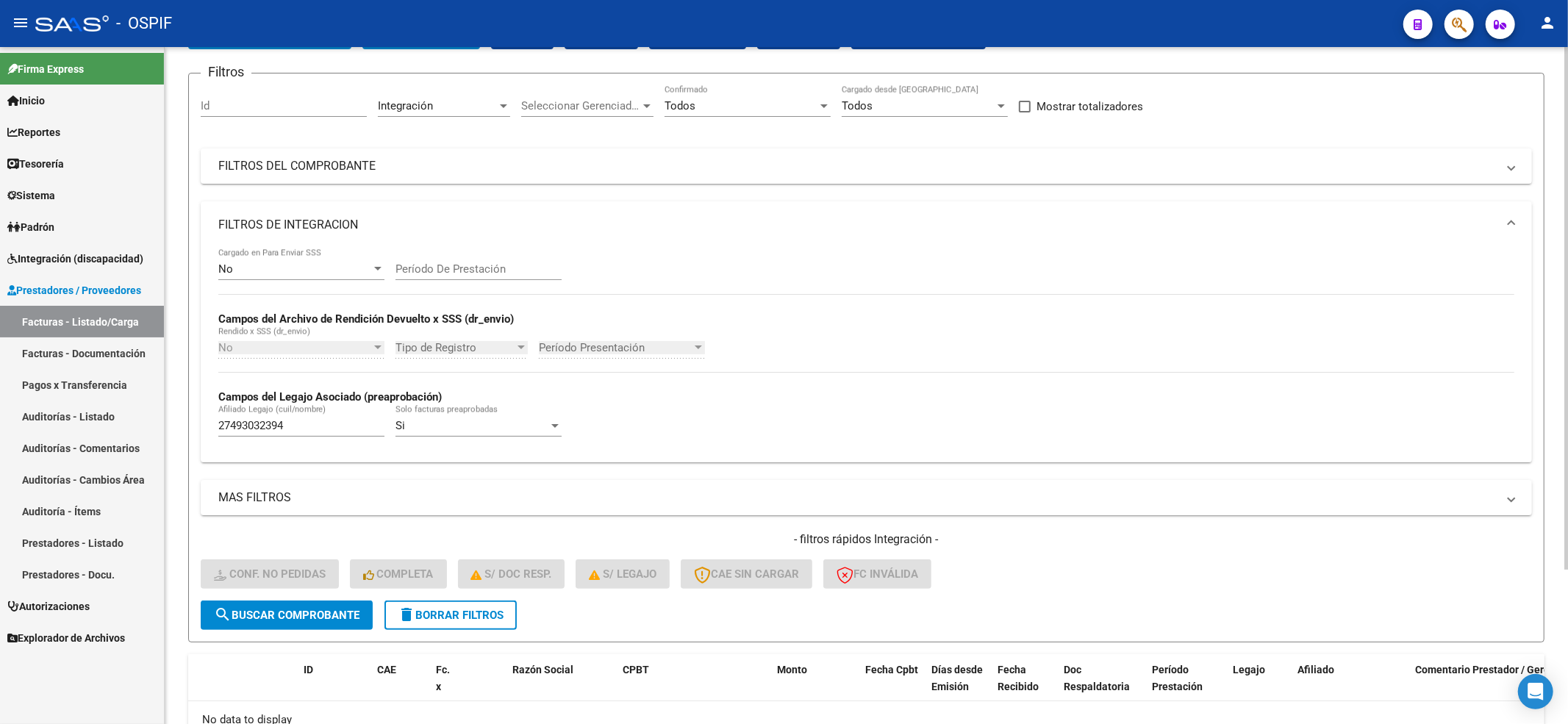
click at [289, 598] on div "- filtros rápidos Integración - Conf. no pedidas Completa S/ Doc Resp. S/ legaj…" at bounding box center [866, 566] width 1332 height 69
click at [289, 602] on button "search Buscar Comprobante" at bounding box center [286, 614] width 172 height 29
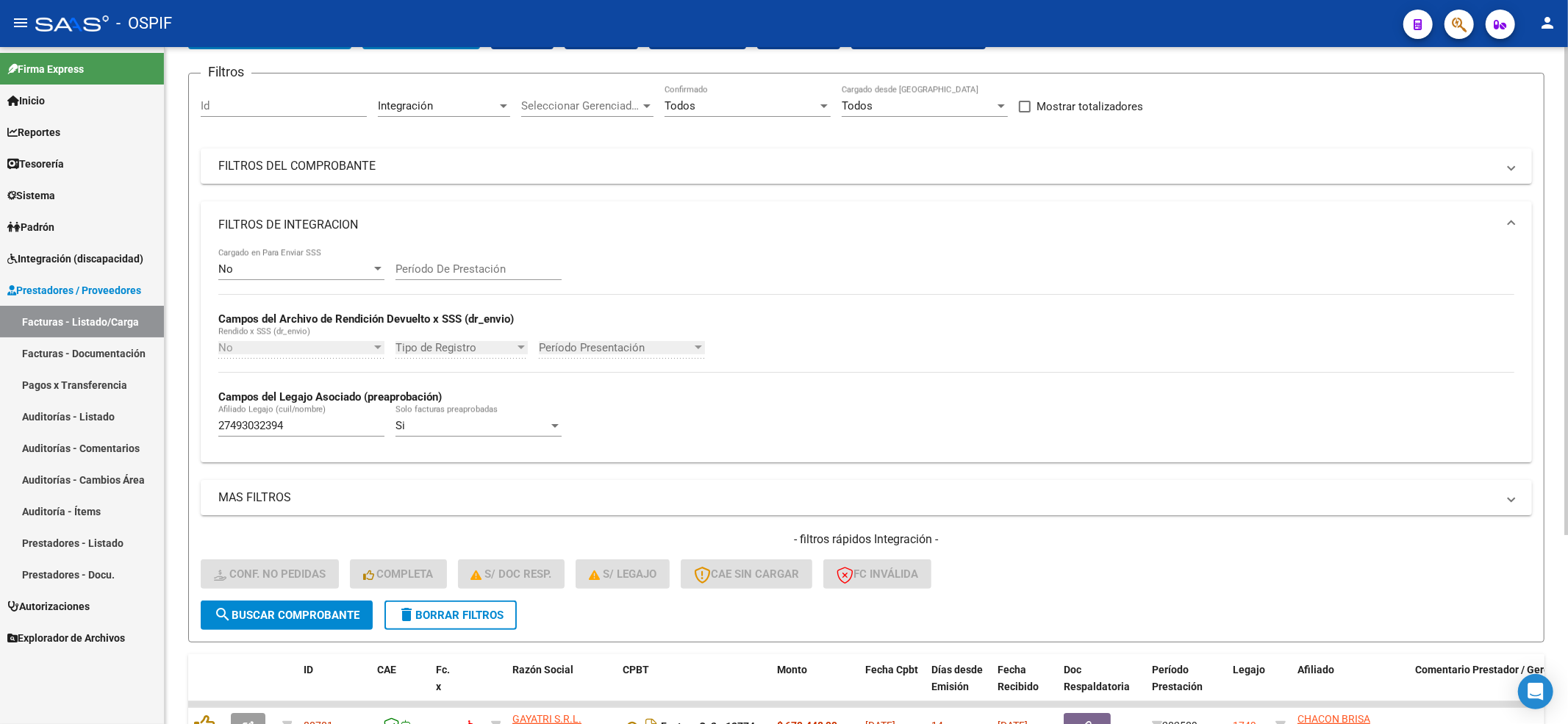
scroll to position [200, 0]
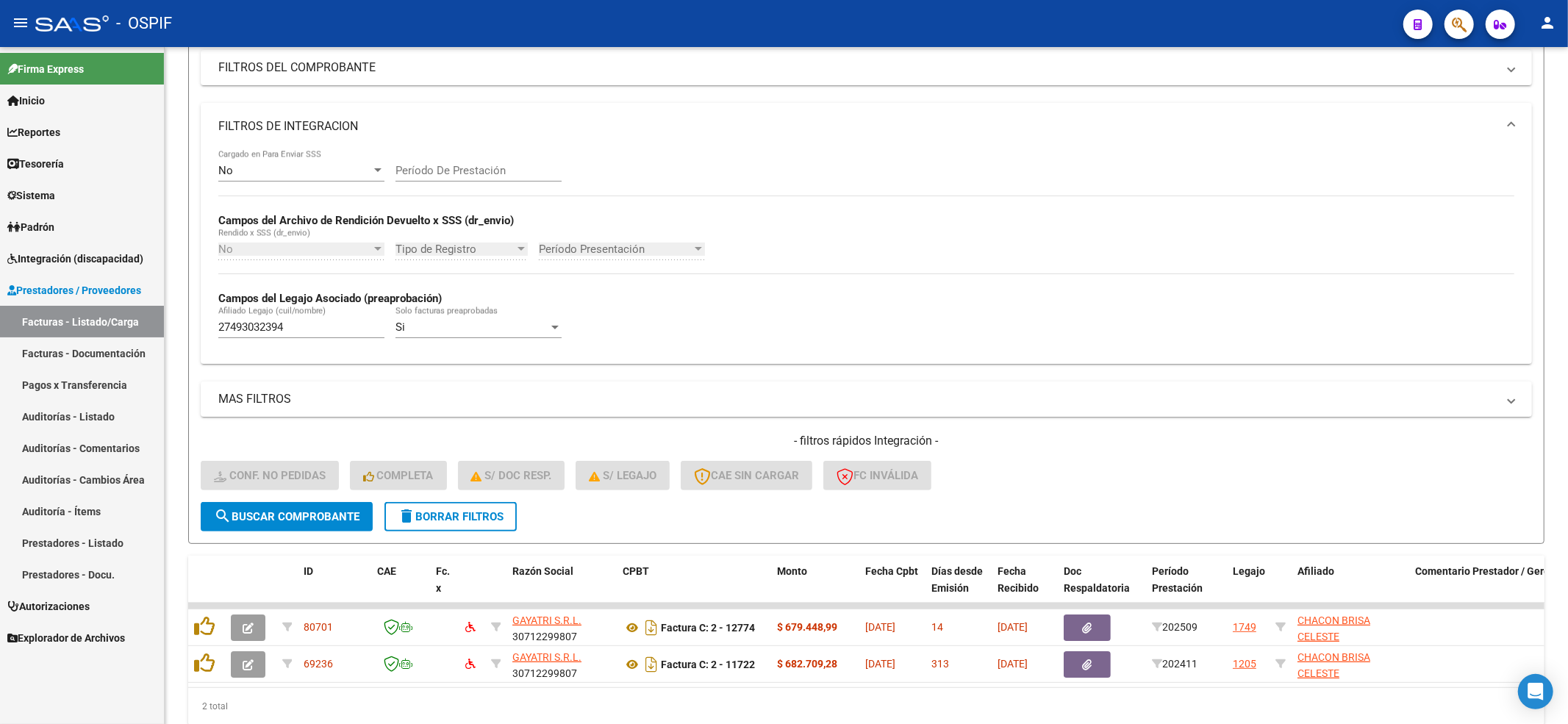
click at [57, 256] on span "Integración (discapacidad)" at bounding box center [75, 258] width 136 height 16
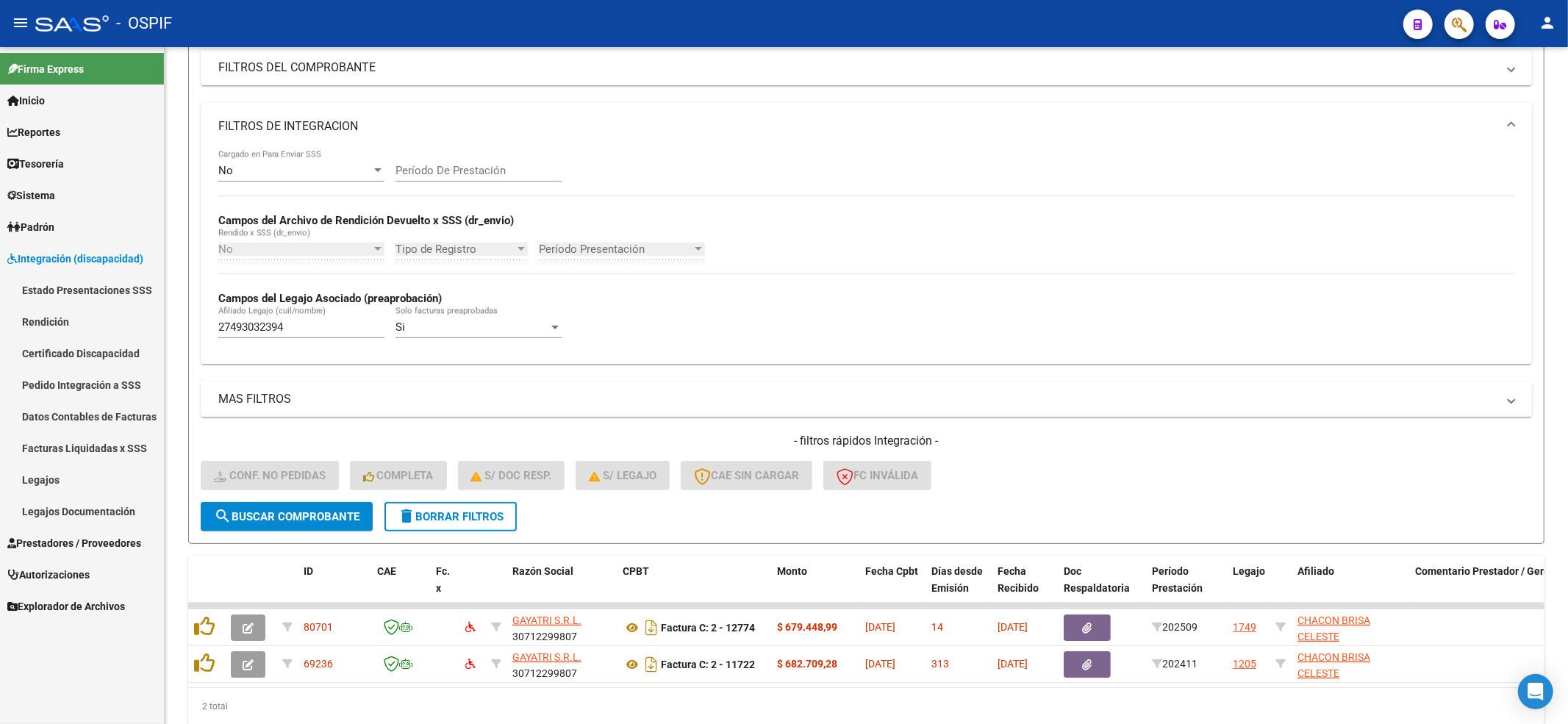
click at [25, 476] on link "Legajos" at bounding box center [81, 479] width 164 height 32
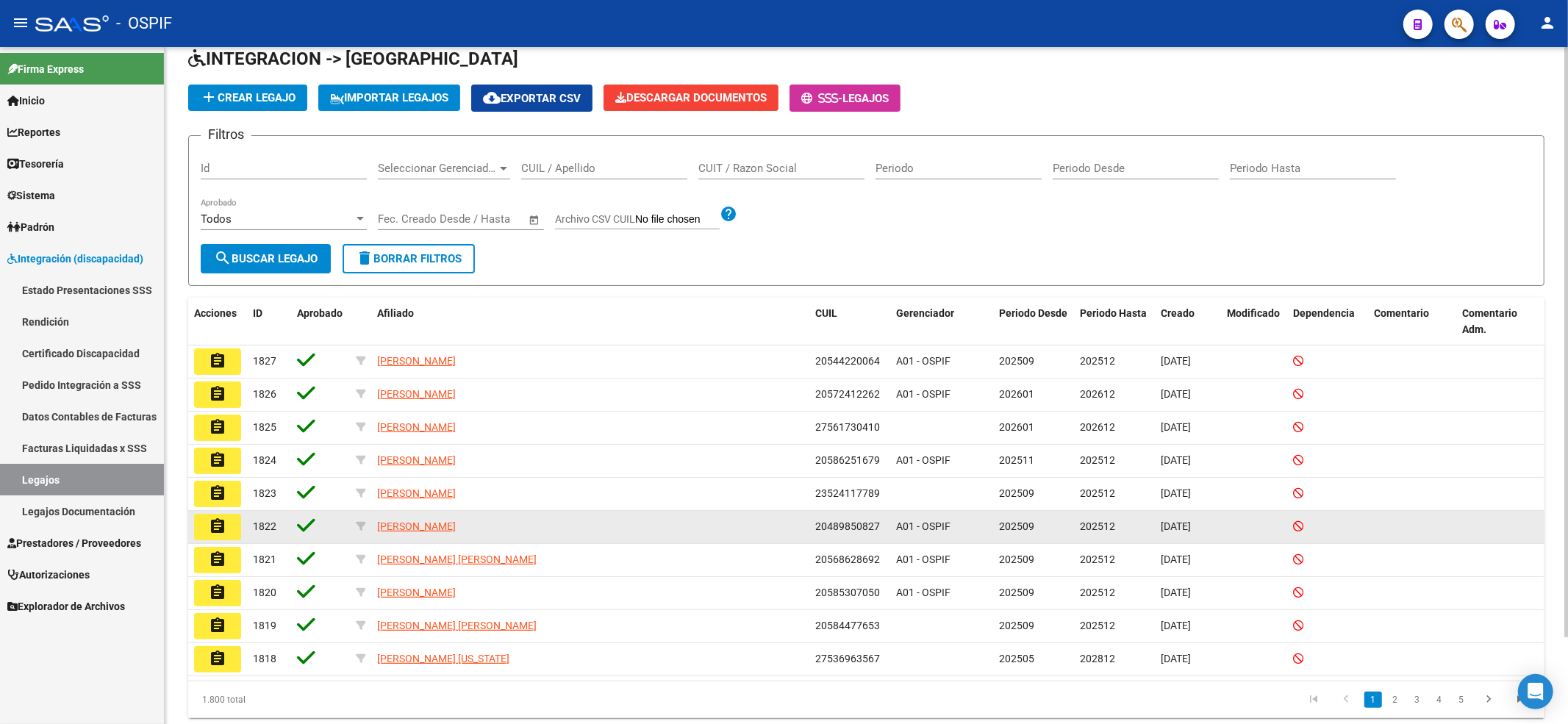
scroll to position [98, 0]
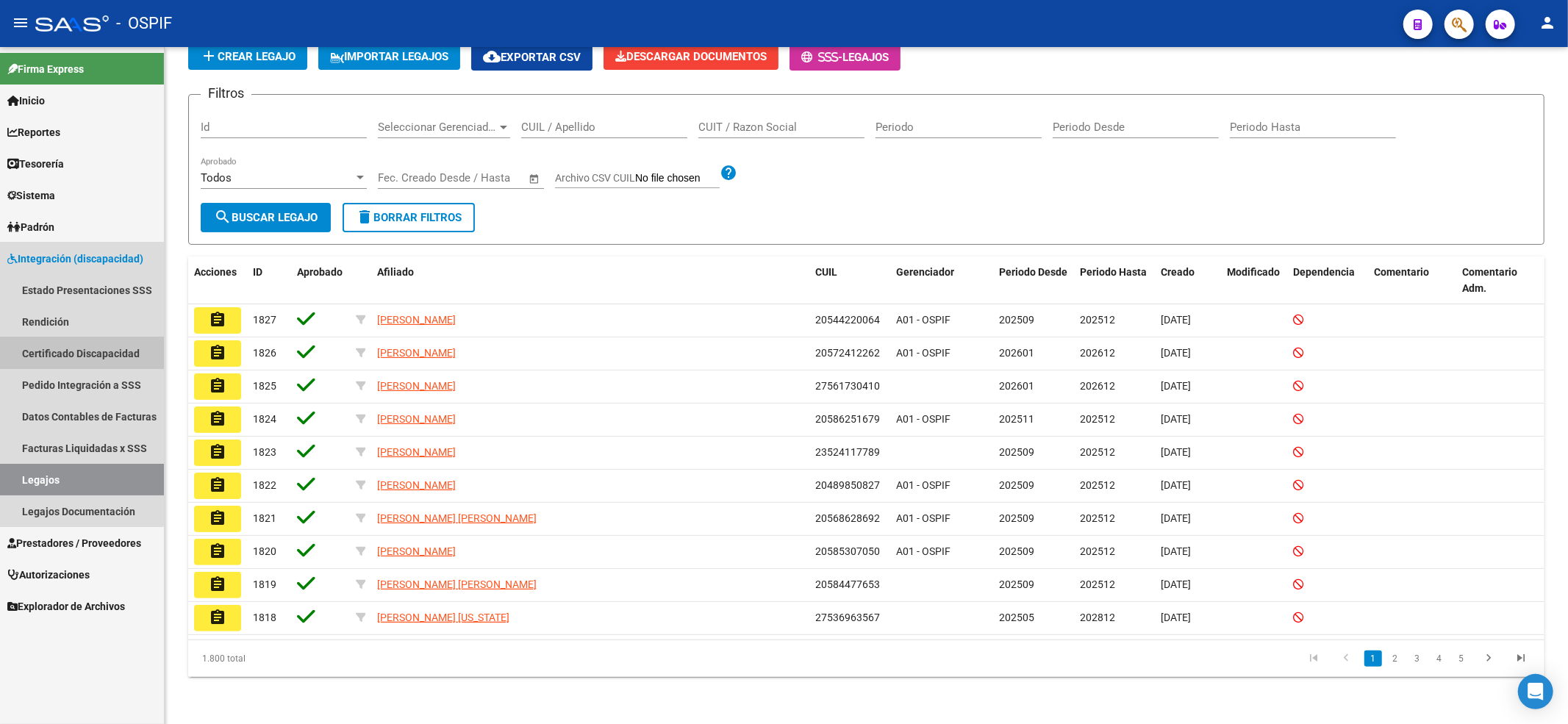
click at [51, 346] on link "Certificado Discapacidad" at bounding box center [81, 353] width 164 height 32
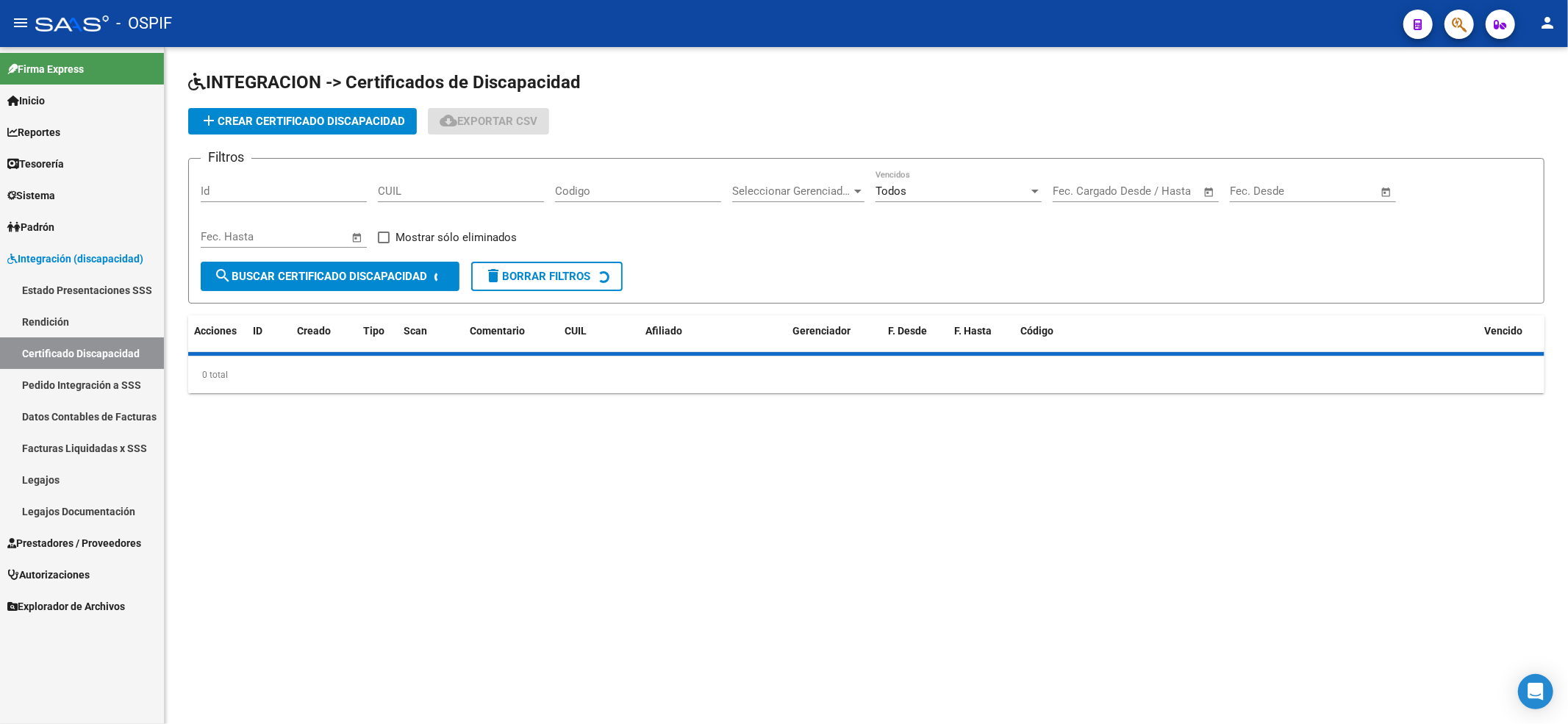
click at [453, 182] on div "CUIL" at bounding box center [461, 186] width 166 height 32
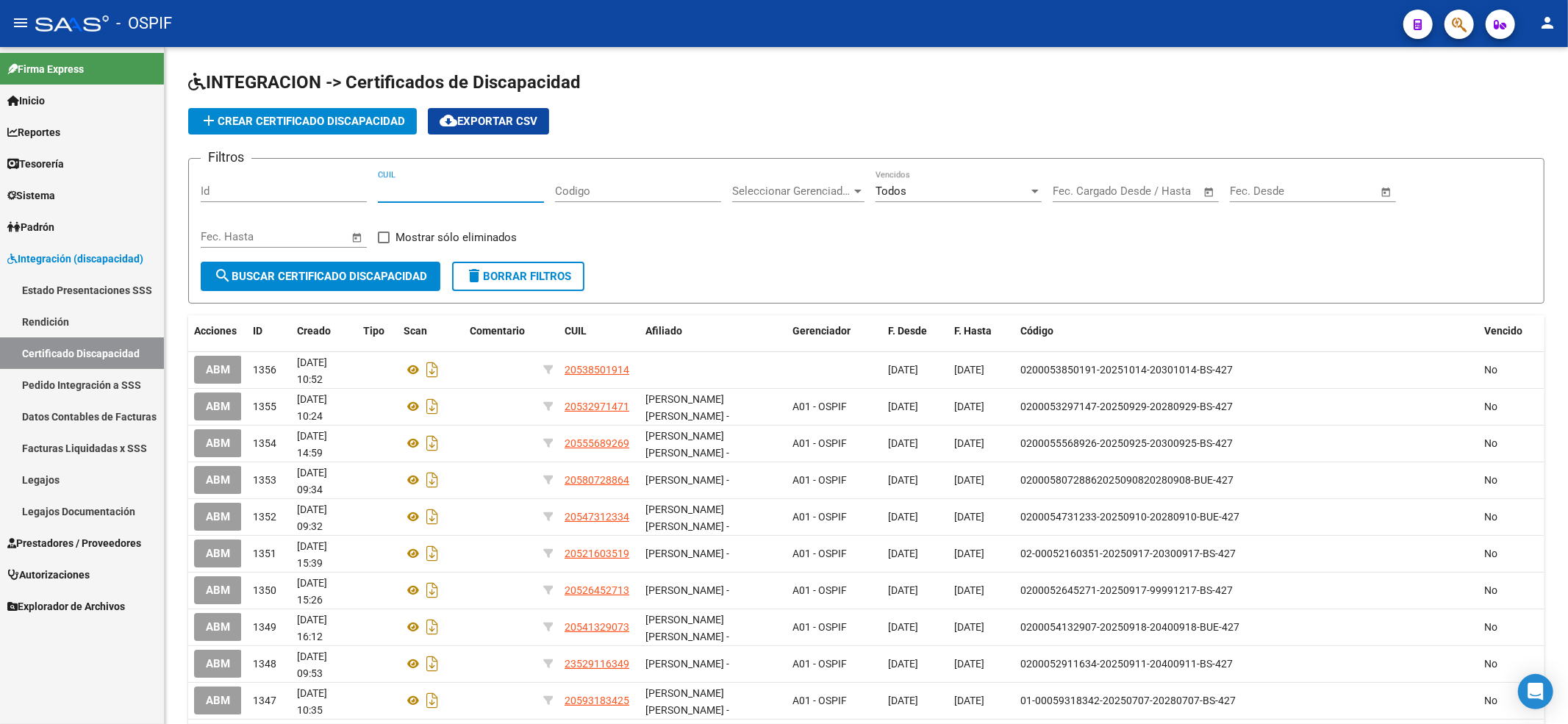
paste input "20-49747926-7"
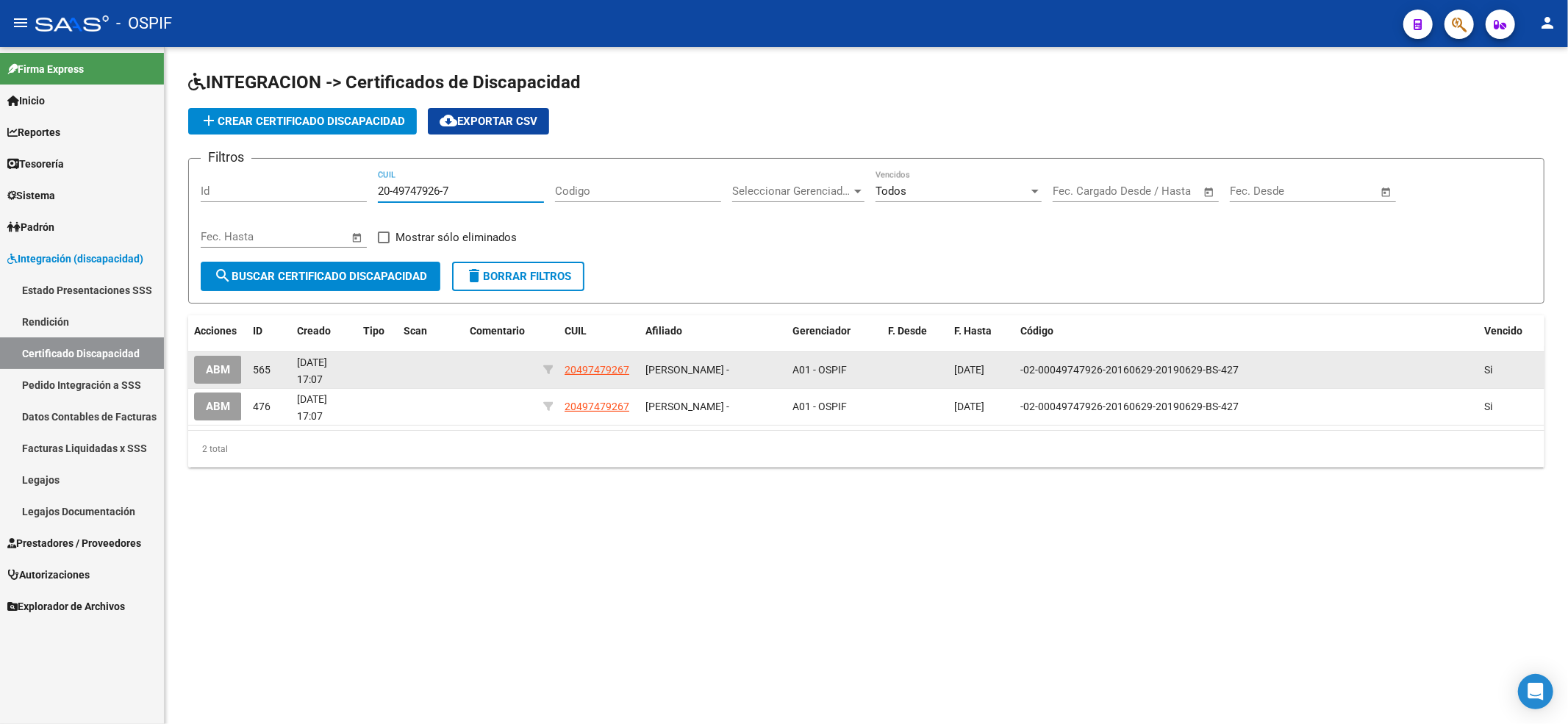
type input "20-49747926-7"
click at [232, 368] on button "ABM" at bounding box center [218, 370] width 48 height 27
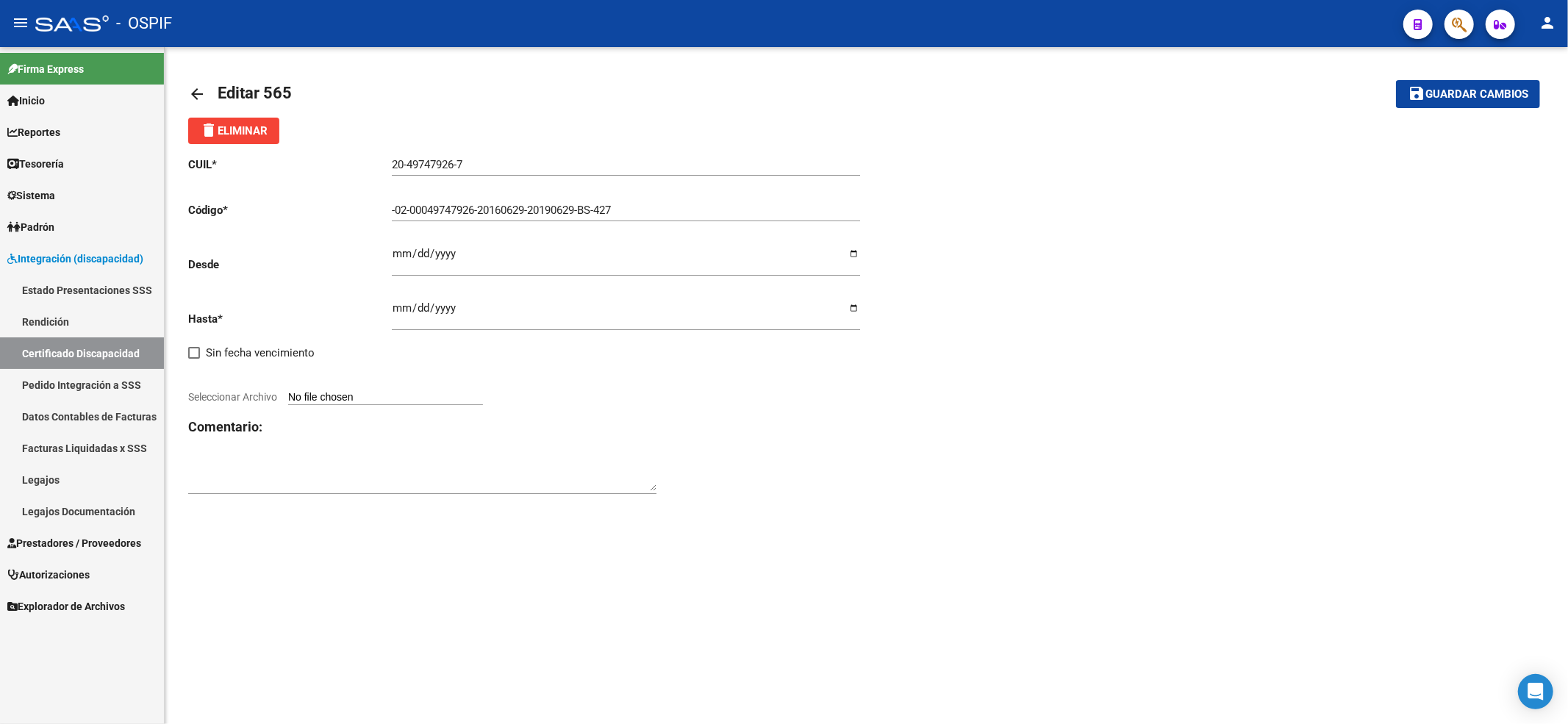
click at [380, 397] on input "Seleccionar Archivo" at bounding box center [386, 398] width 195 height 14
type input "C:\fakepath\[PERSON_NAME] vto 2030.jpeg"
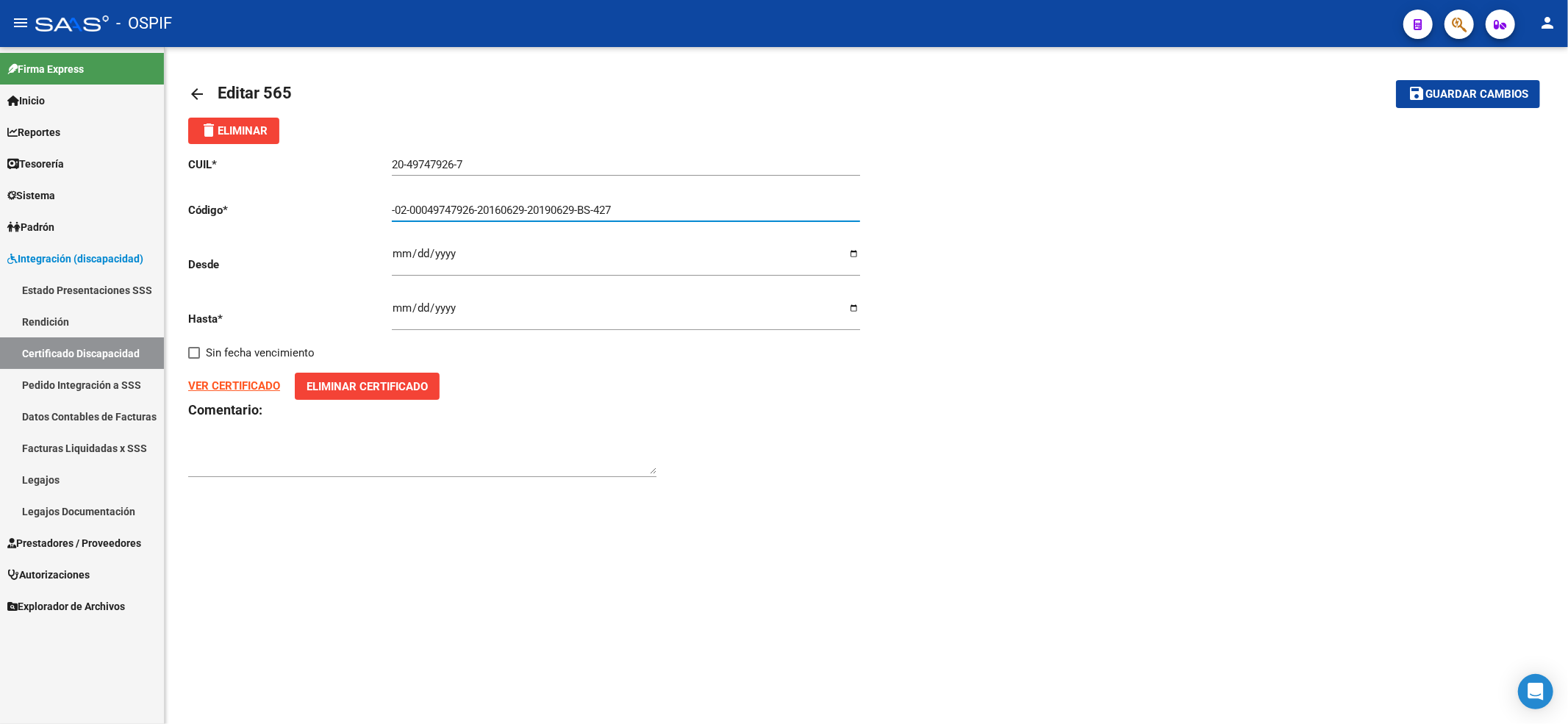
drag, startPoint x: 689, startPoint y: 216, endPoint x: 0, endPoint y: 18, distance: 716.9
click at [0, 50] on mat-sidenav-container "Firma Express Inicio Calendario SSS Instructivos Contacto OS Reportes Egresos D…" at bounding box center [784, 385] width 1568 height 677
paste input "02-00049747926-20251009-20301009-BS AS-427"
click at [616, 215] on input "02-00049747926-20251009-20301009-BS AS-427" at bounding box center [626, 210] width 468 height 13
type input "02-00049747926-20251009-20301009-BS-427"
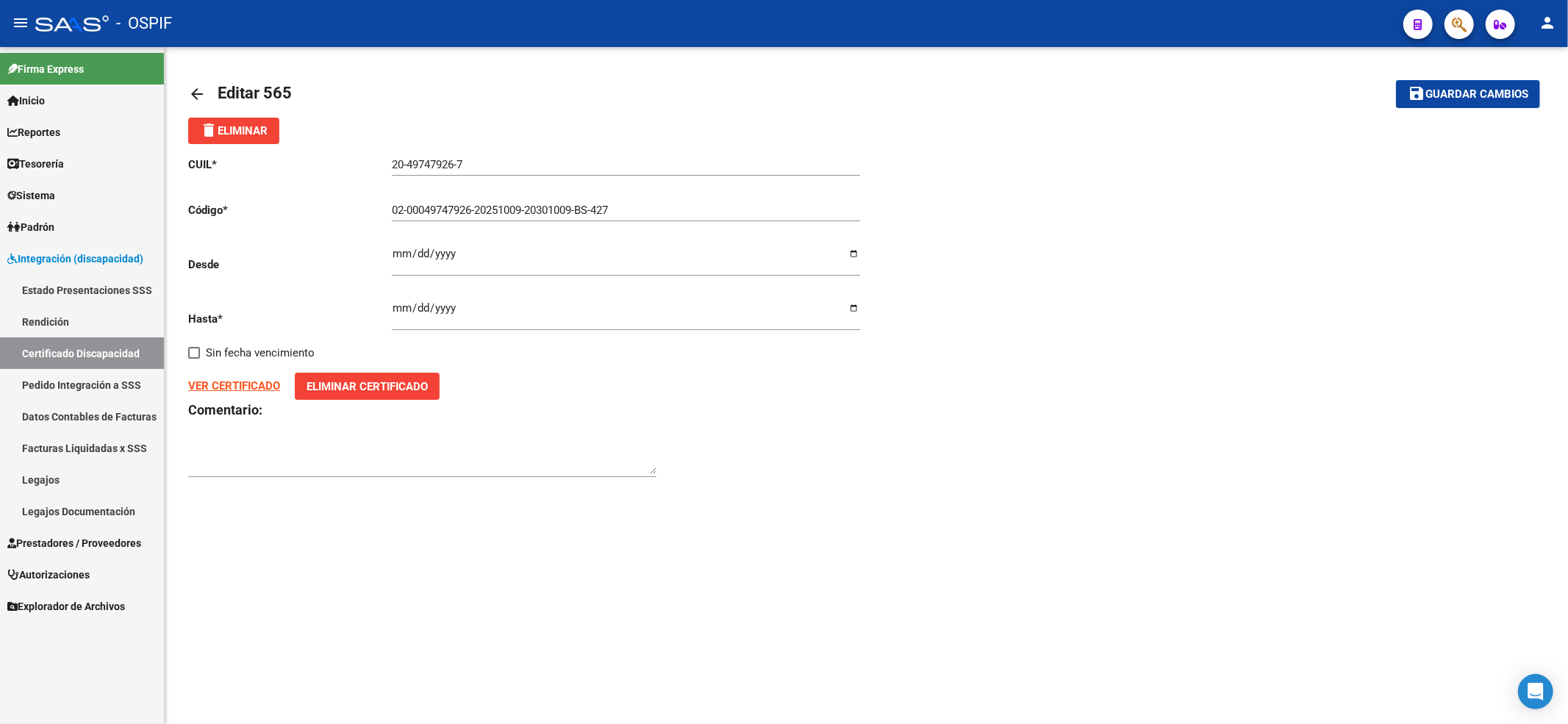
click at [387, 258] on p "Desde" at bounding box center [290, 264] width 204 height 16
click at [401, 258] on input "Ingresar fec. Desde" at bounding box center [626, 258] width 468 height 23
type input "[DATE]"
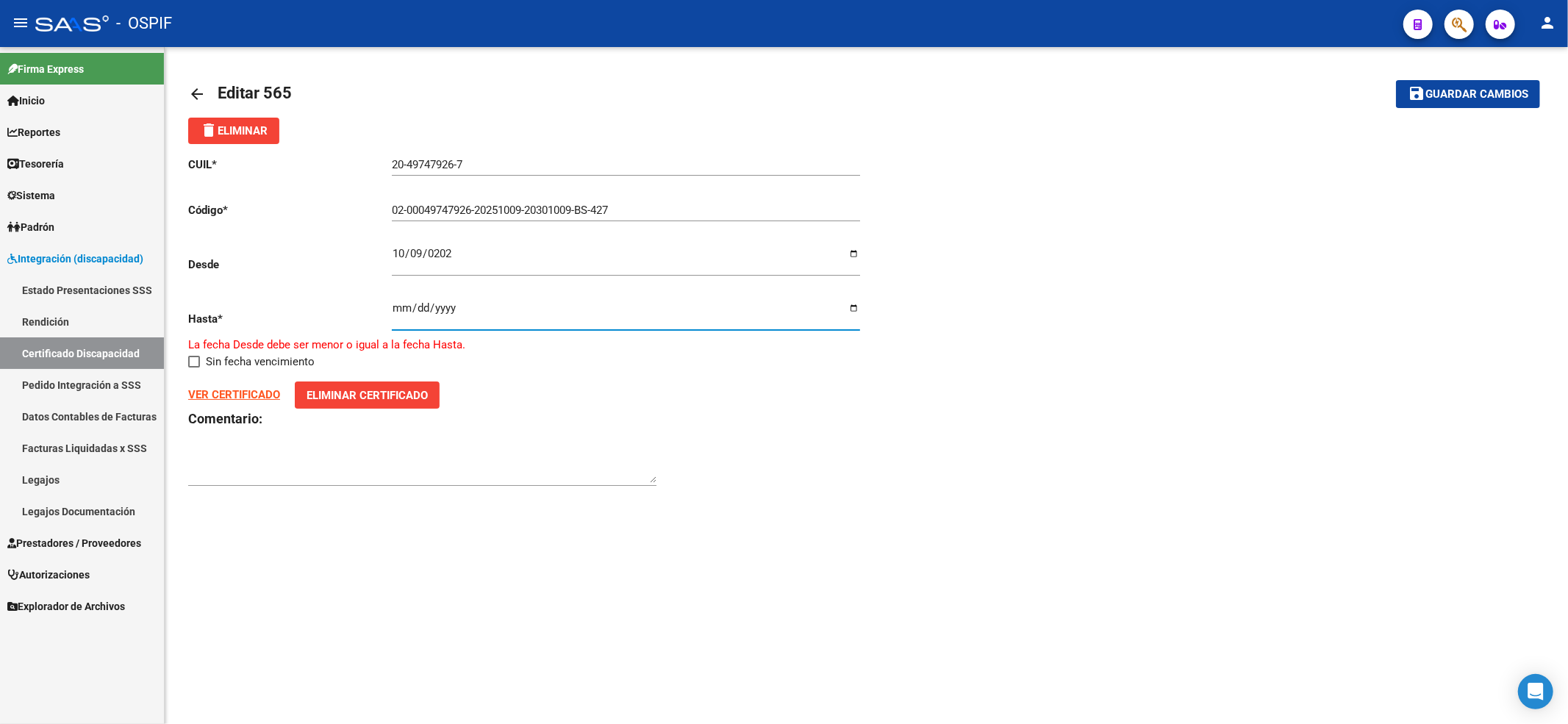
click at [414, 324] on input "[DATE]" at bounding box center [626, 313] width 468 height 23
type input "[DATE]"
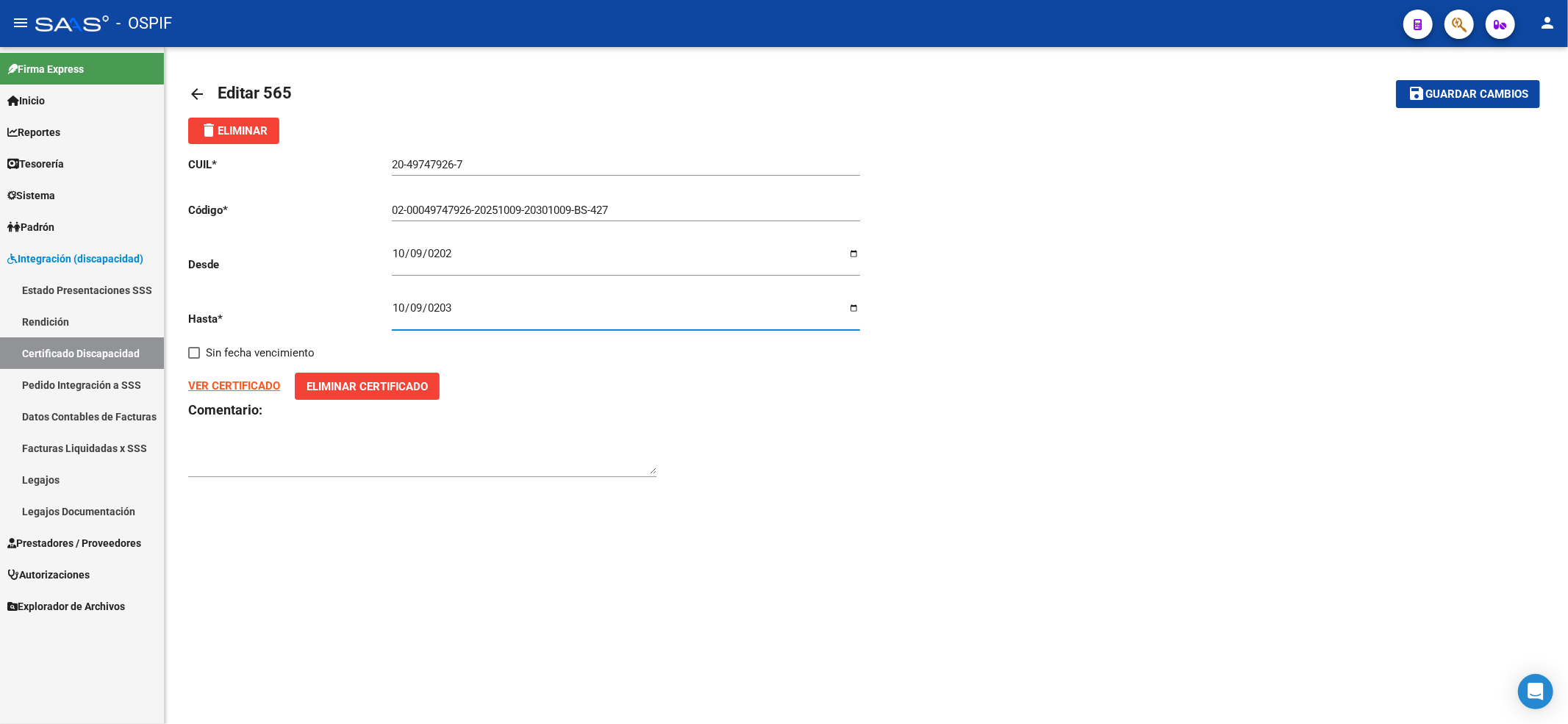
click at [1521, 89] on span "Guardar cambios" at bounding box center [1477, 94] width 103 height 13
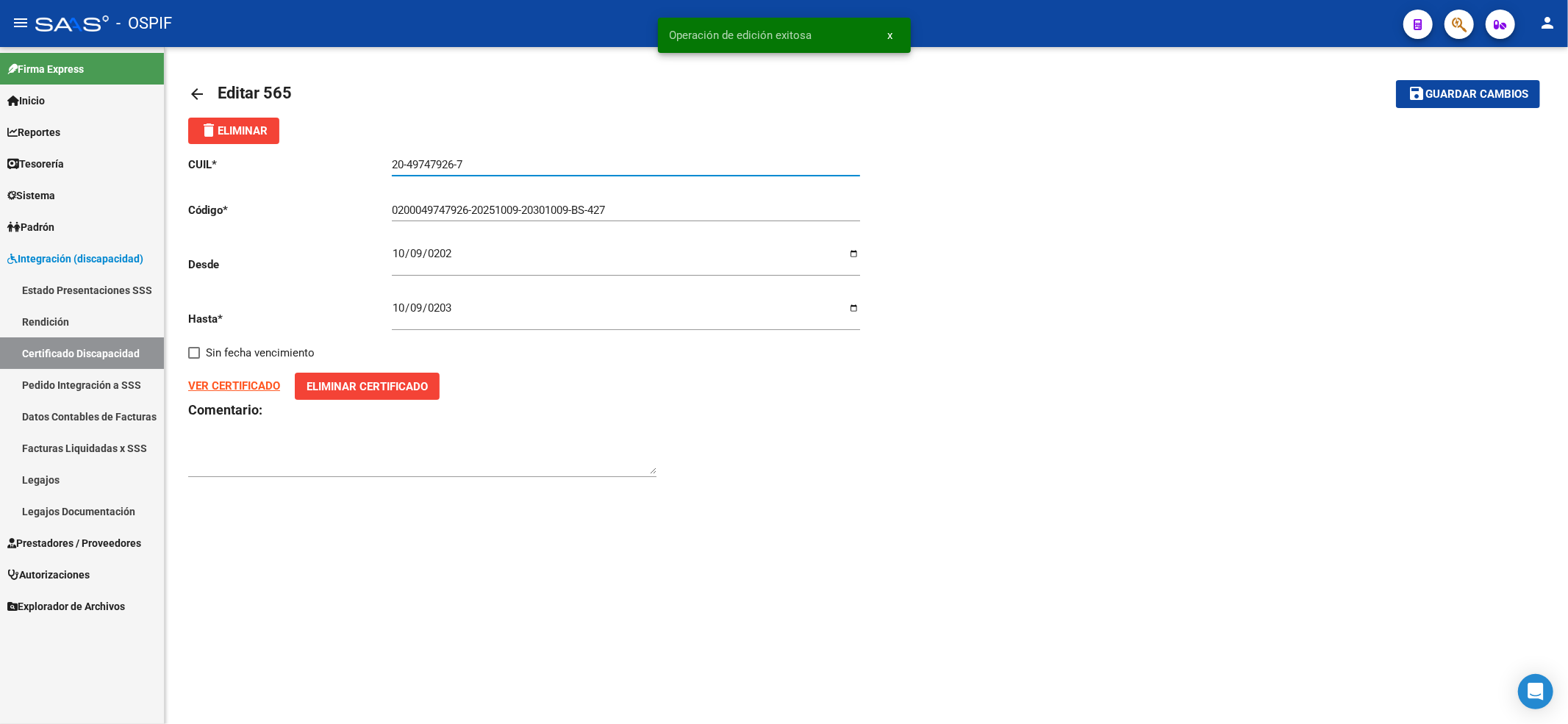
drag, startPoint x: 530, startPoint y: 165, endPoint x: 409, endPoint y: 186, distance: 122.8
click at [200, 175] on div "CUIL * 20-49747926-7 Ingresar el CUIL Código * 0200049747926-20251009-20301009-…" at bounding box center [528, 317] width 678 height 347
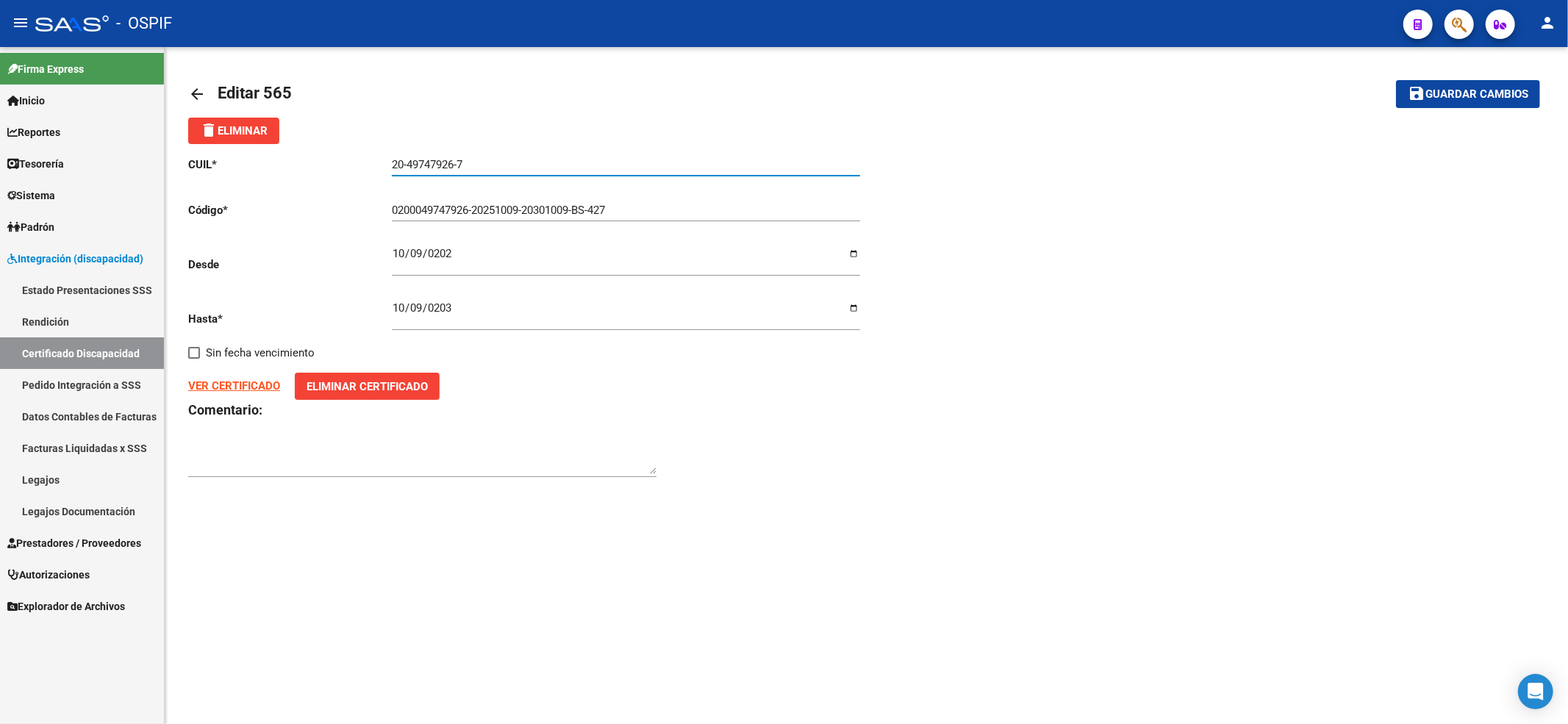
click at [1434, 97] on span "Guardar cambios" at bounding box center [1477, 94] width 103 height 13
type input "020004974792620251009-20301009-BS-427"
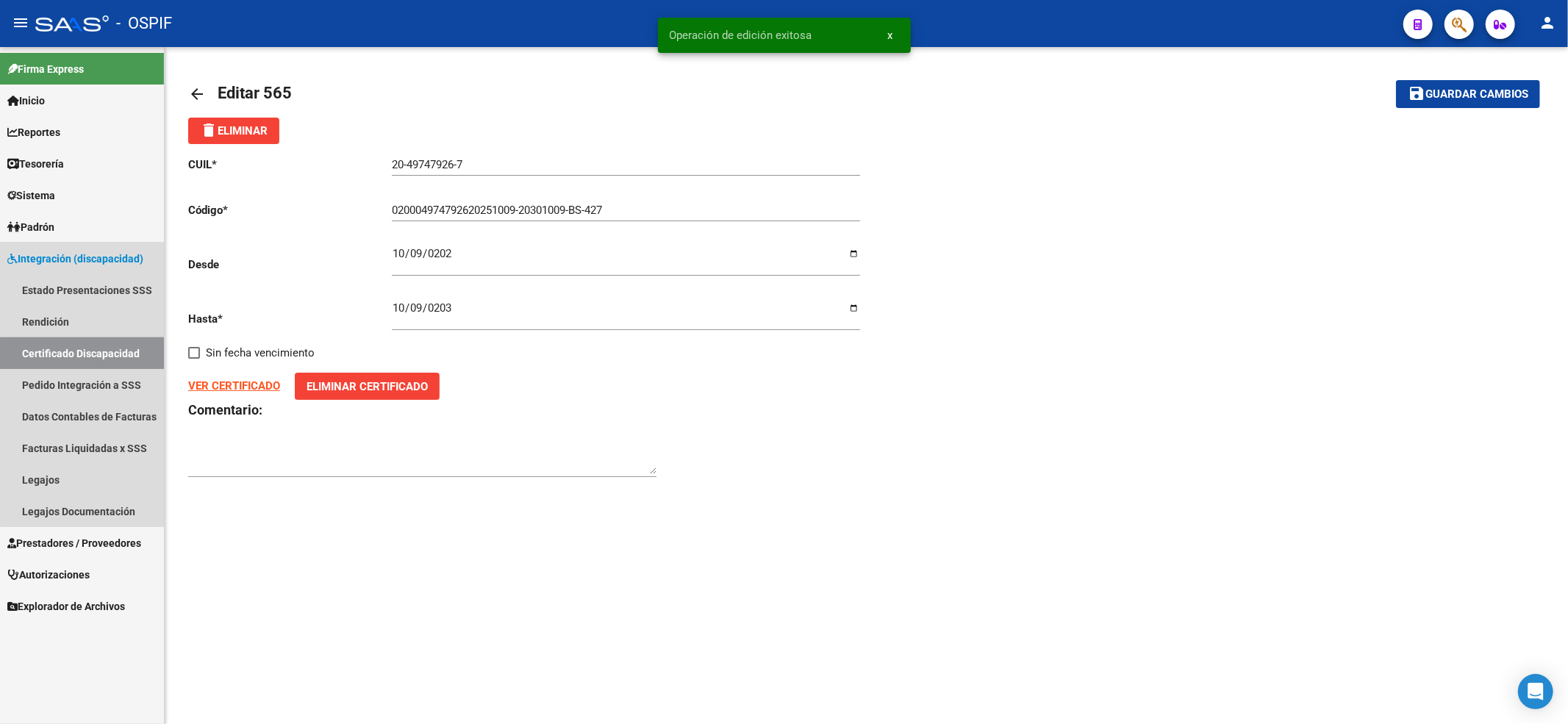
click at [103, 359] on link "Certificado Discapacidad" at bounding box center [81, 353] width 164 height 32
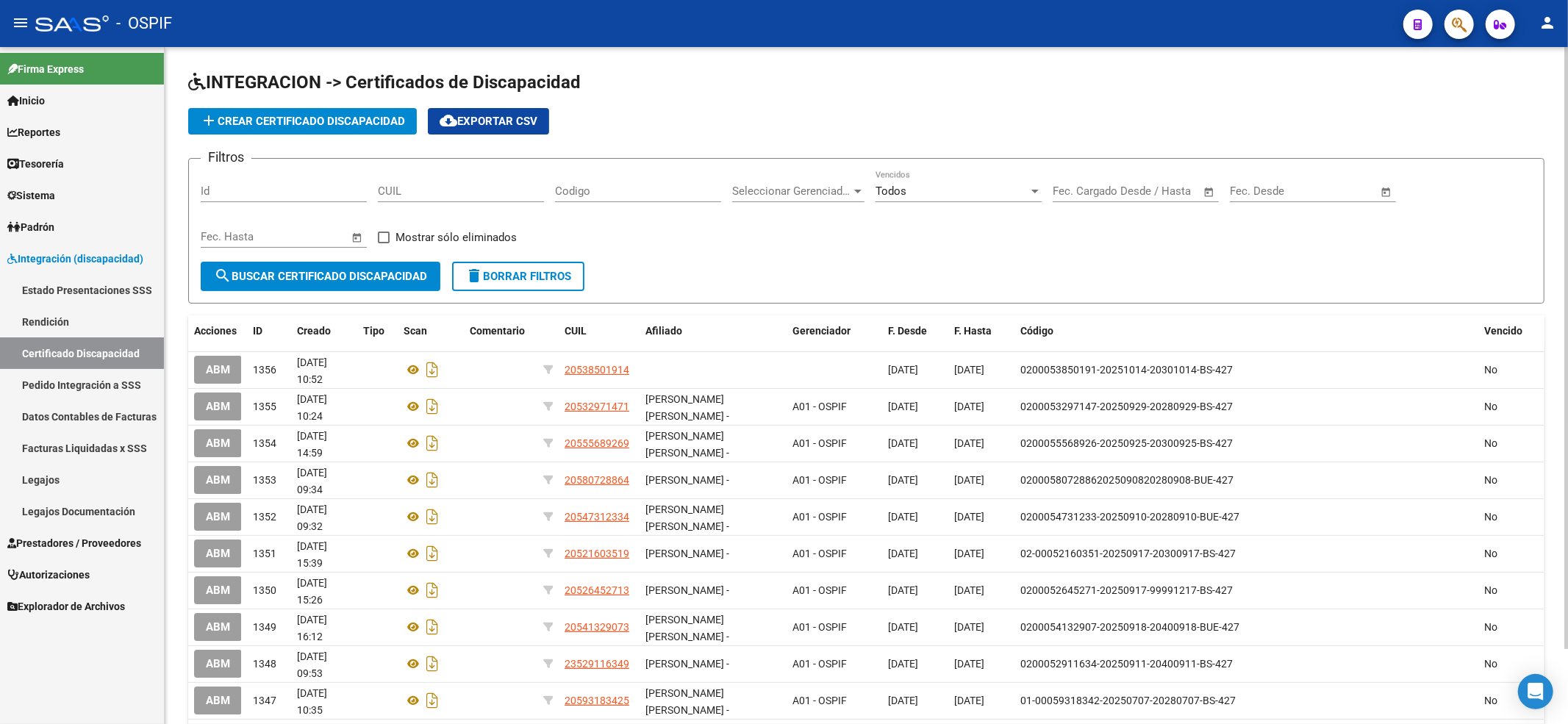
click at [454, 178] on div "CUIL" at bounding box center [461, 186] width 166 height 32
click at [7, 470] on link "Legajos" at bounding box center [81, 479] width 164 height 32
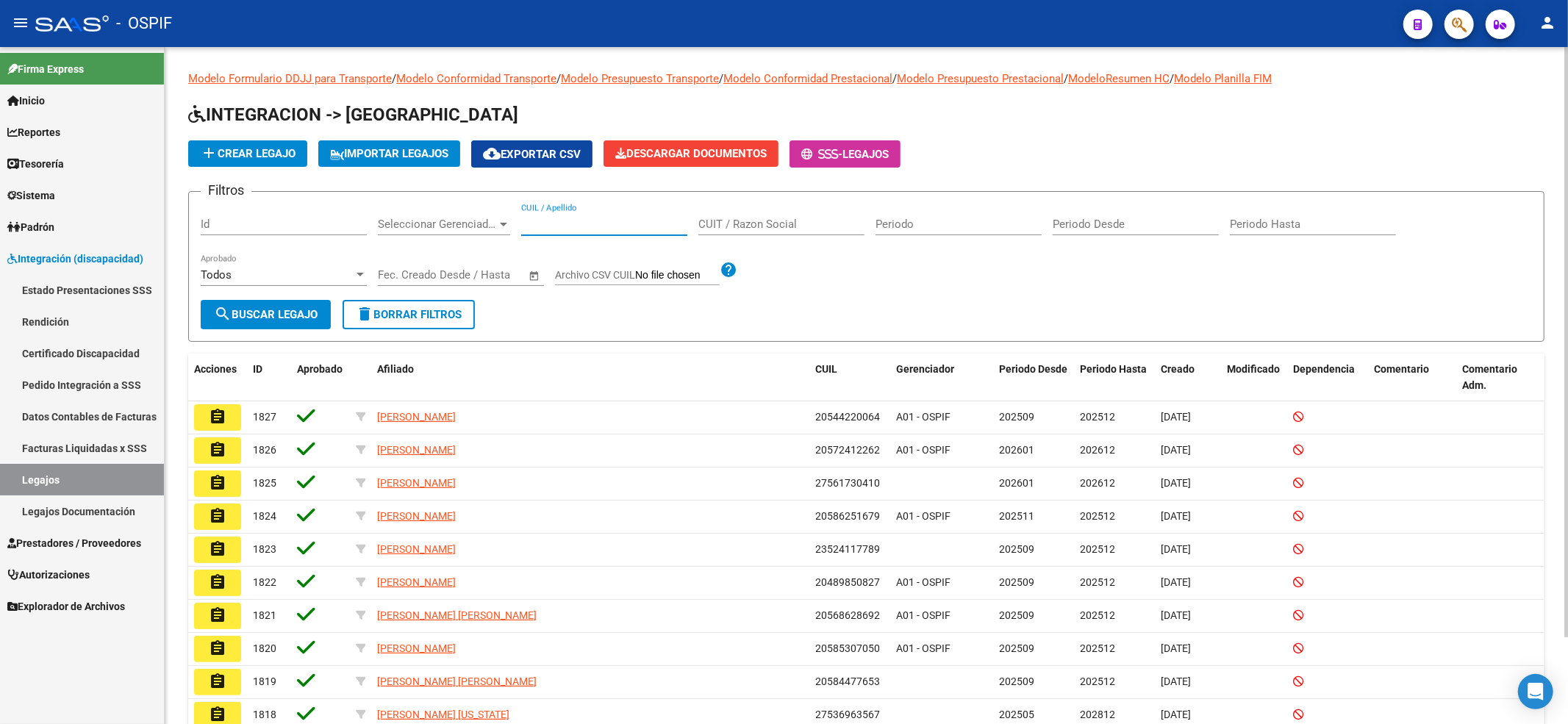
drag, startPoint x: 556, startPoint y: 217, endPoint x: 554, endPoint y: 226, distance: 9.2
click at [554, 226] on input "CUIL / Apellido" at bounding box center [605, 223] width 166 height 13
paste input "c"
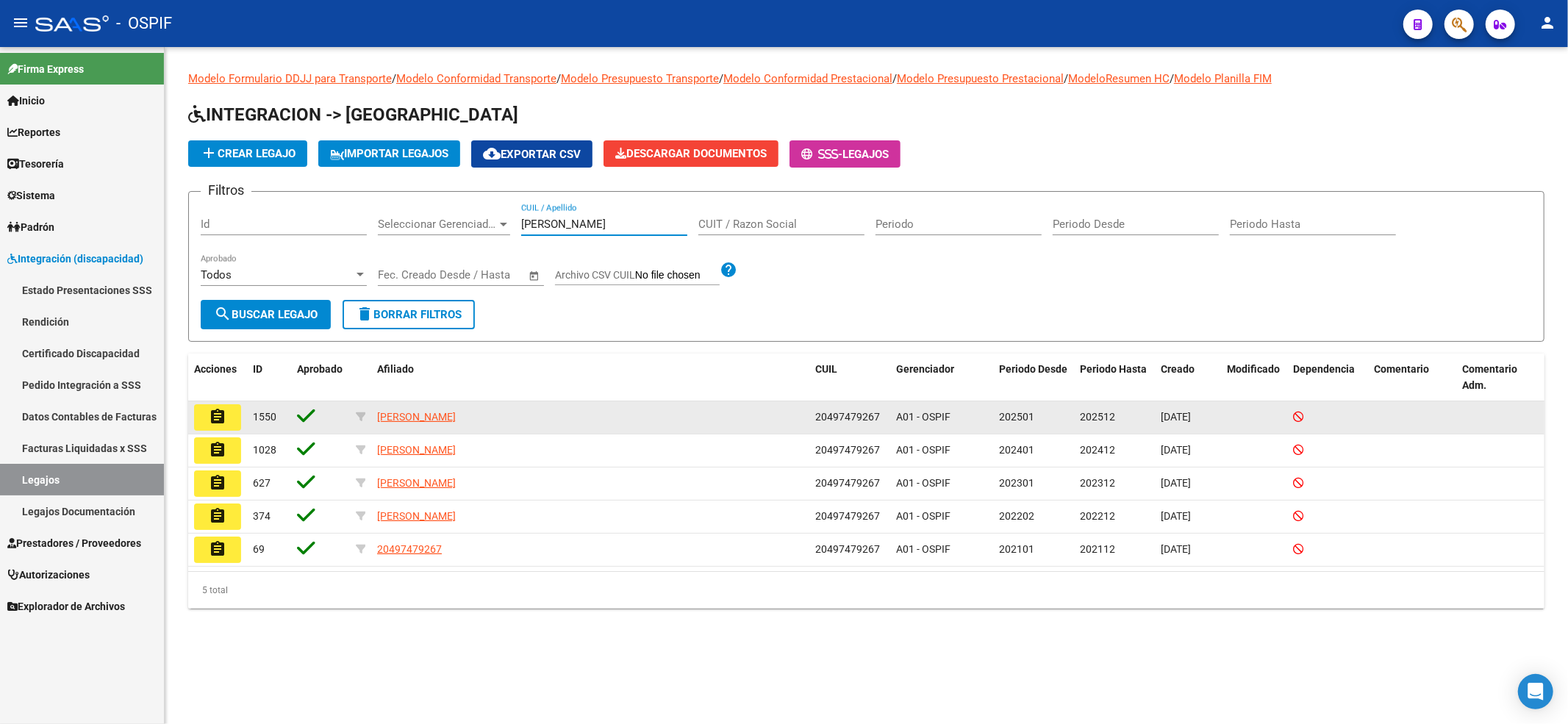
type input "[PERSON_NAME]"
click at [222, 413] on mat-icon "assignment" at bounding box center [218, 417] width 18 height 18
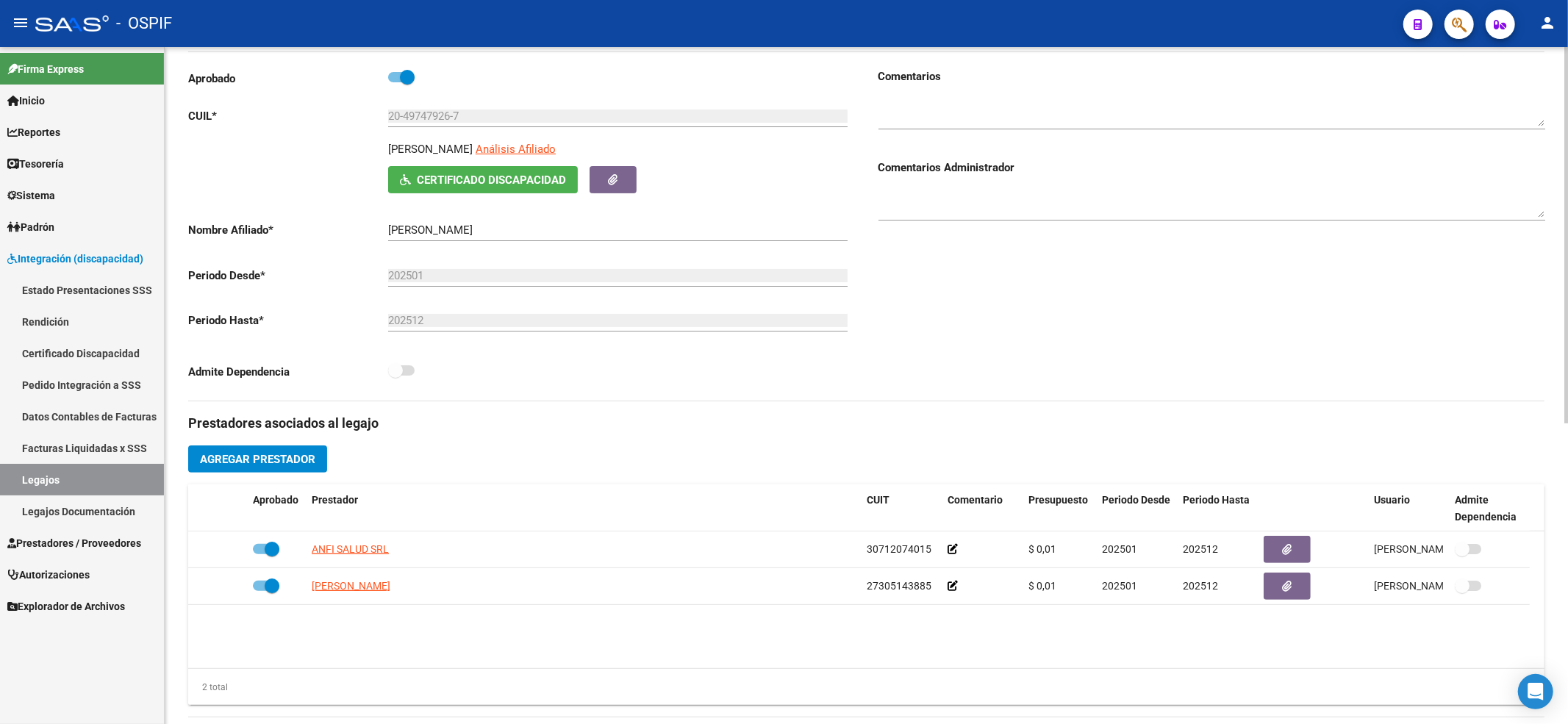
scroll to position [195, 0]
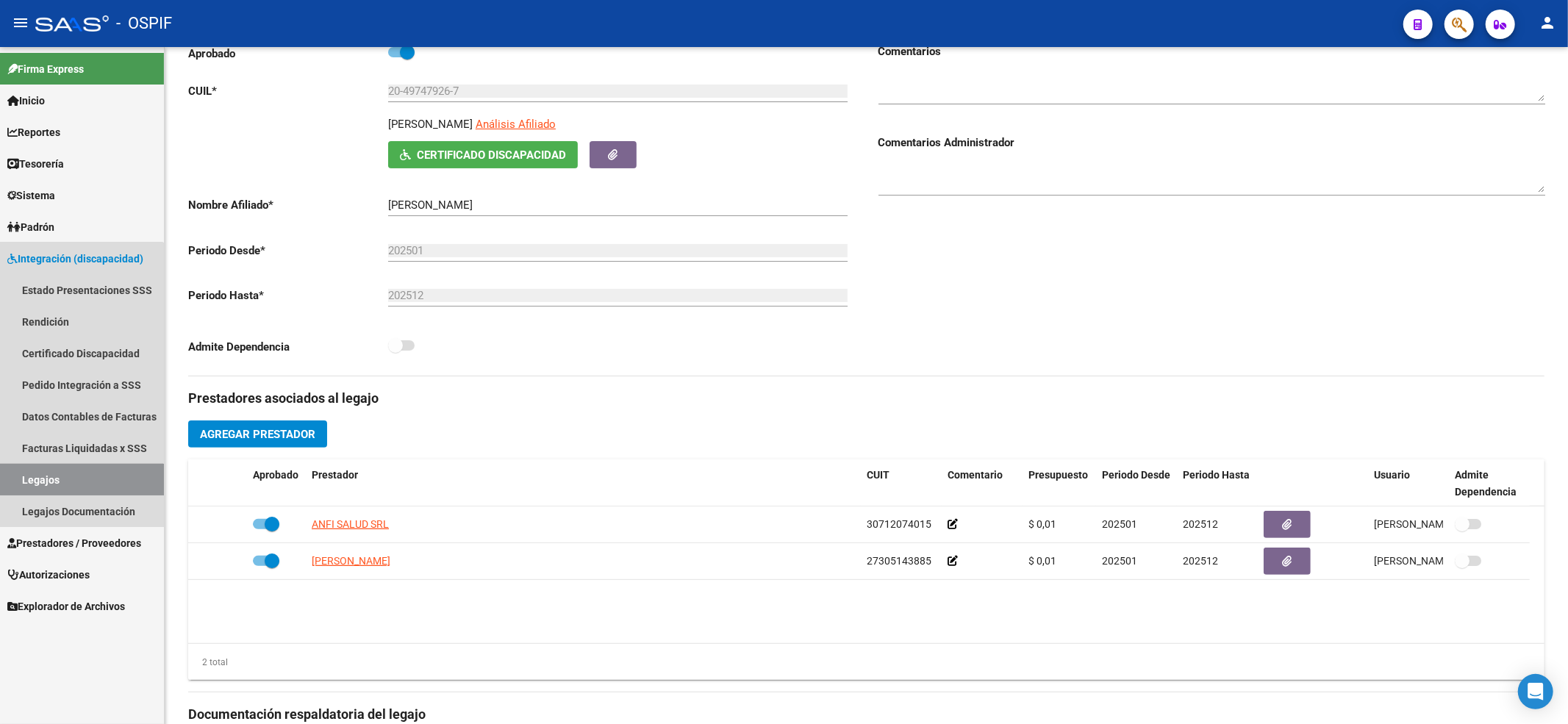
click at [12, 483] on link "Legajos" at bounding box center [81, 479] width 164 height 32
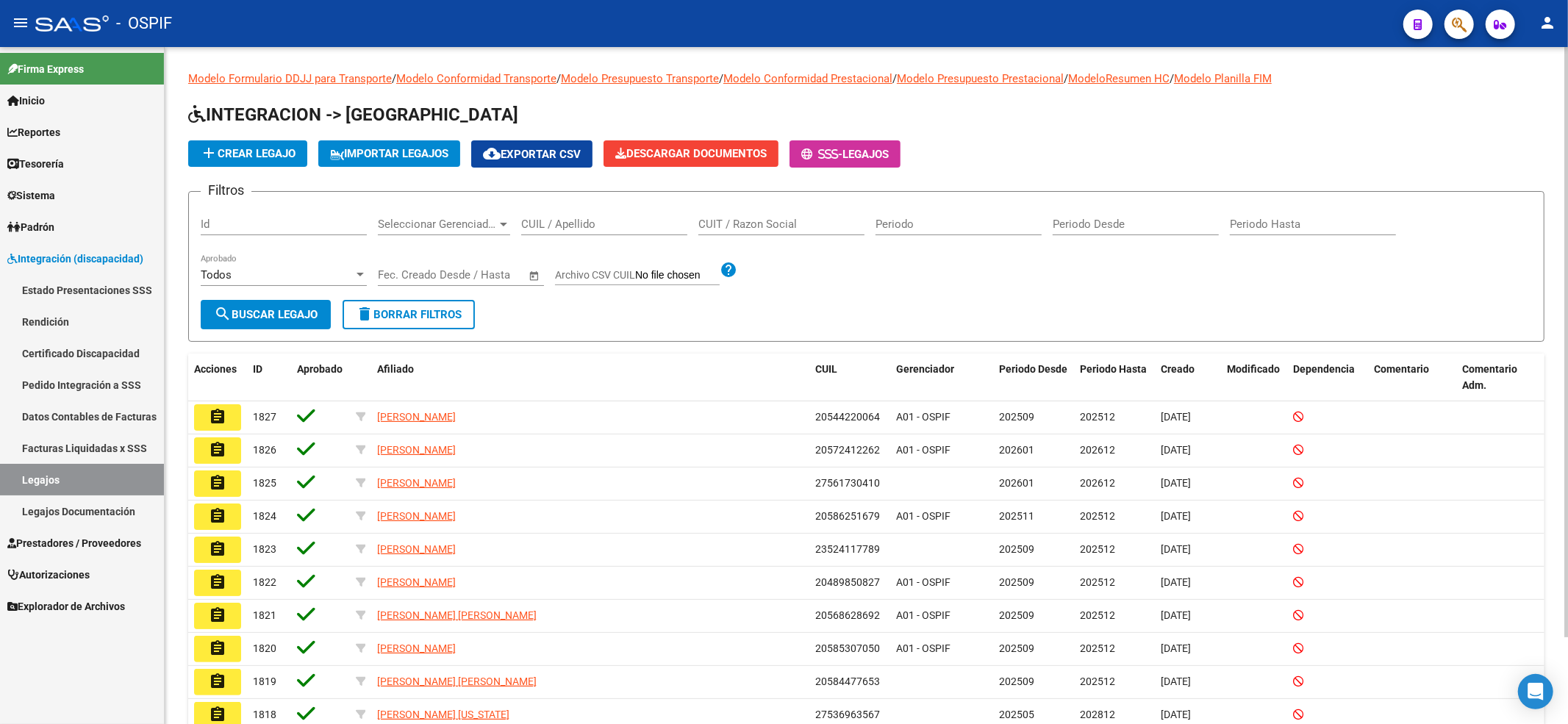
click at [580, 223] on input "CUIL / Apellido" at bounding box center [605, 223] width 166 height 13
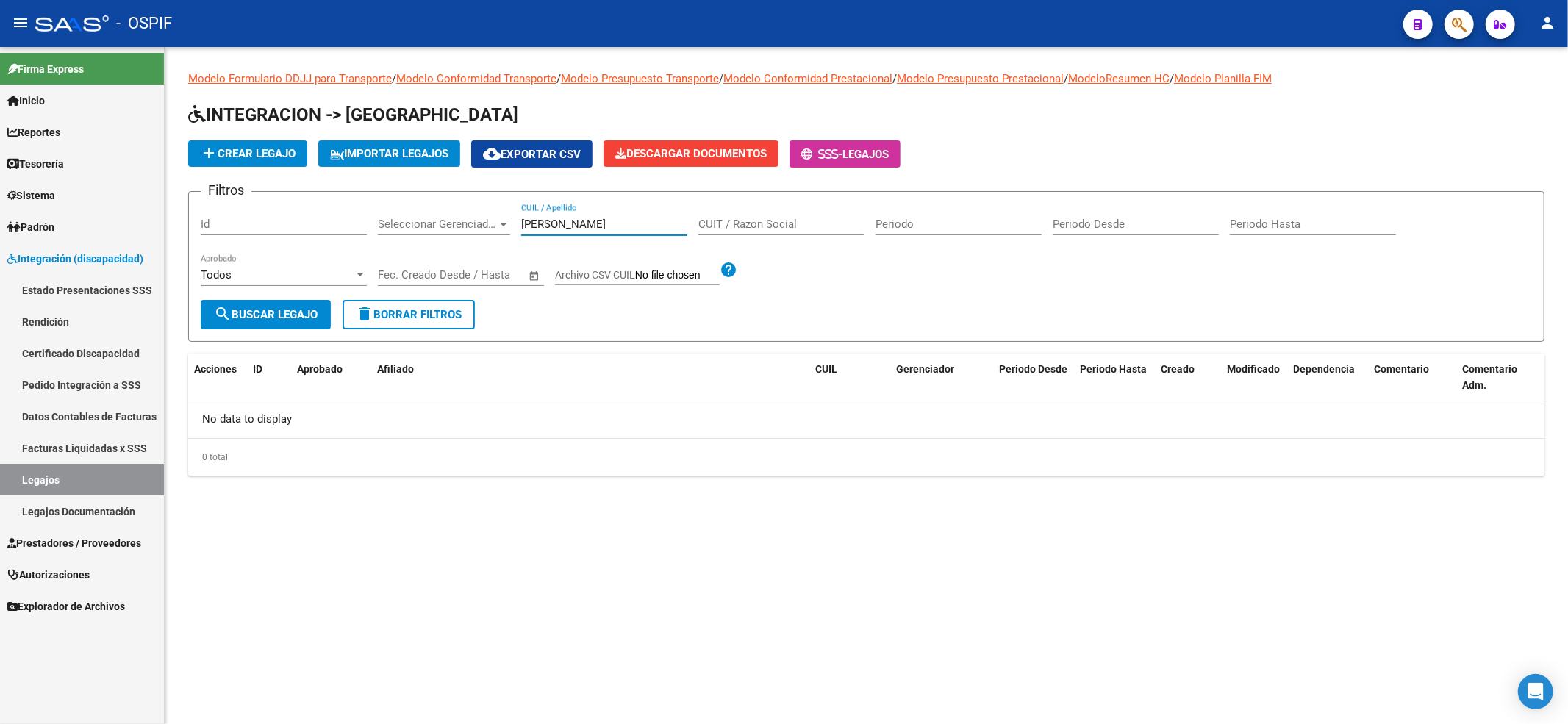
drag, startPoint x: 603, startPoint y: 223, endPoint x: 657, endPoint y: 179, distance: 69.7
click at [716, 258] on div "Filtros Id Seleccionar Gerenciador Seleccionar Gerenciador [PERSON_NAME] CUIL /…" at bounding box center [866, 252] width 1332 height 96
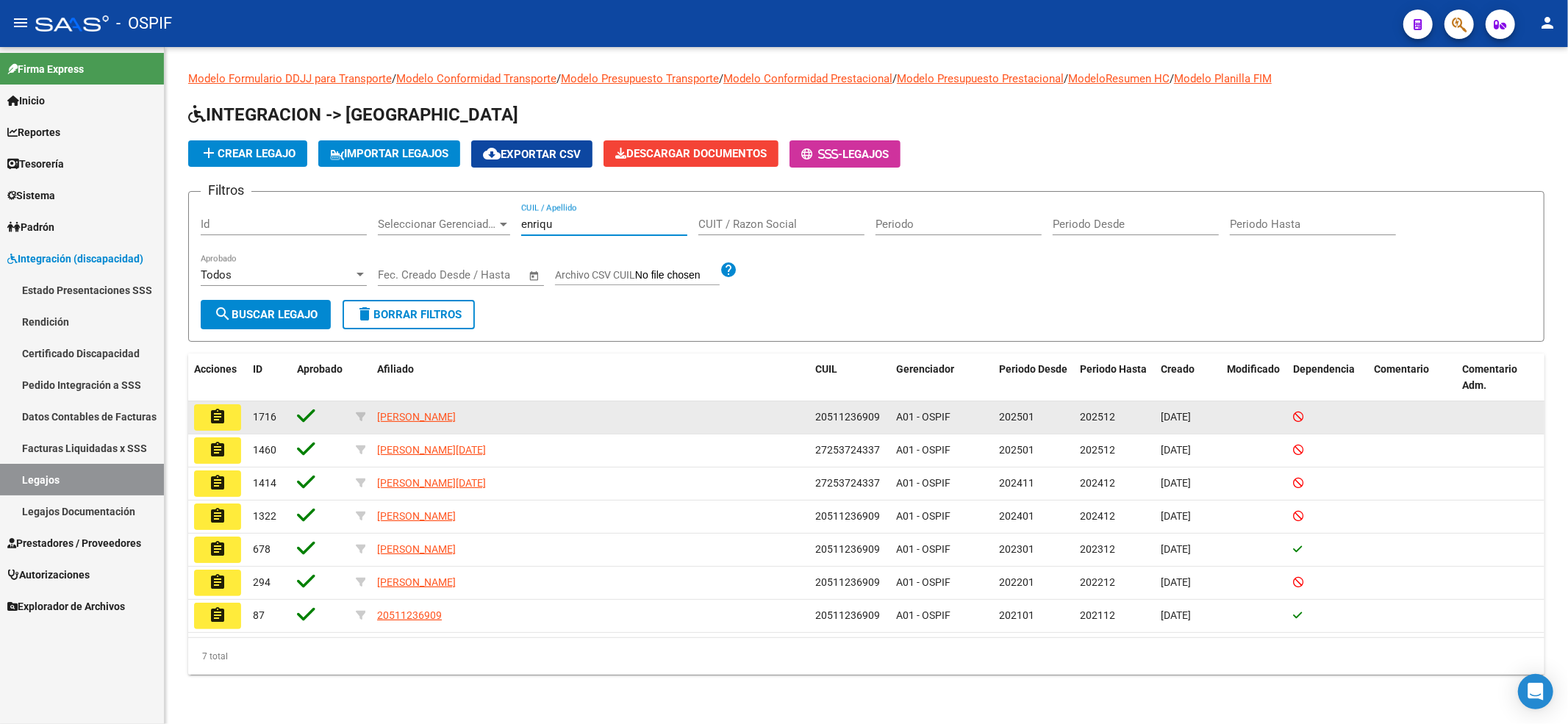
type input "enriqu"
click at [236, 418] on button "assignment" at bounding box center [218, 417] width 47 height 27
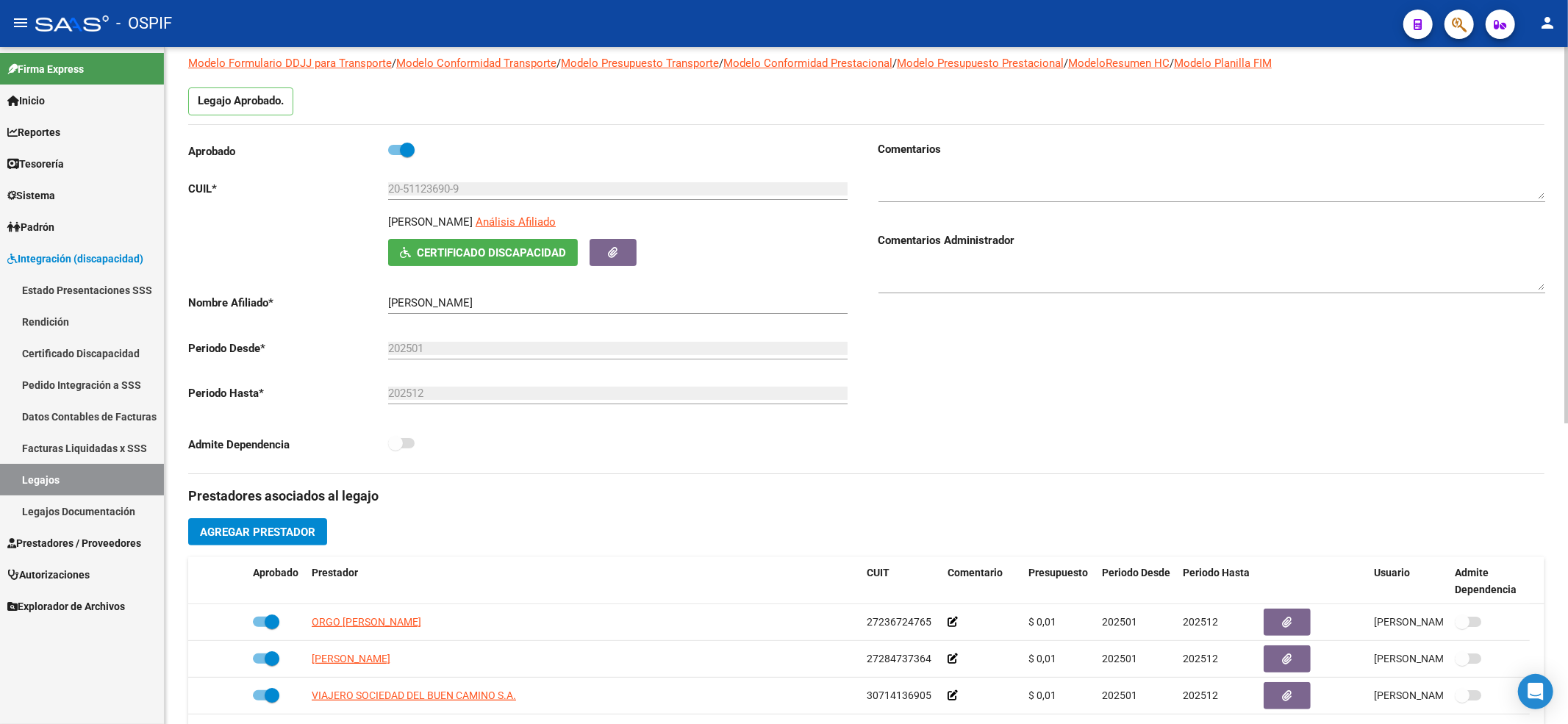
scroll to position [195, 0]
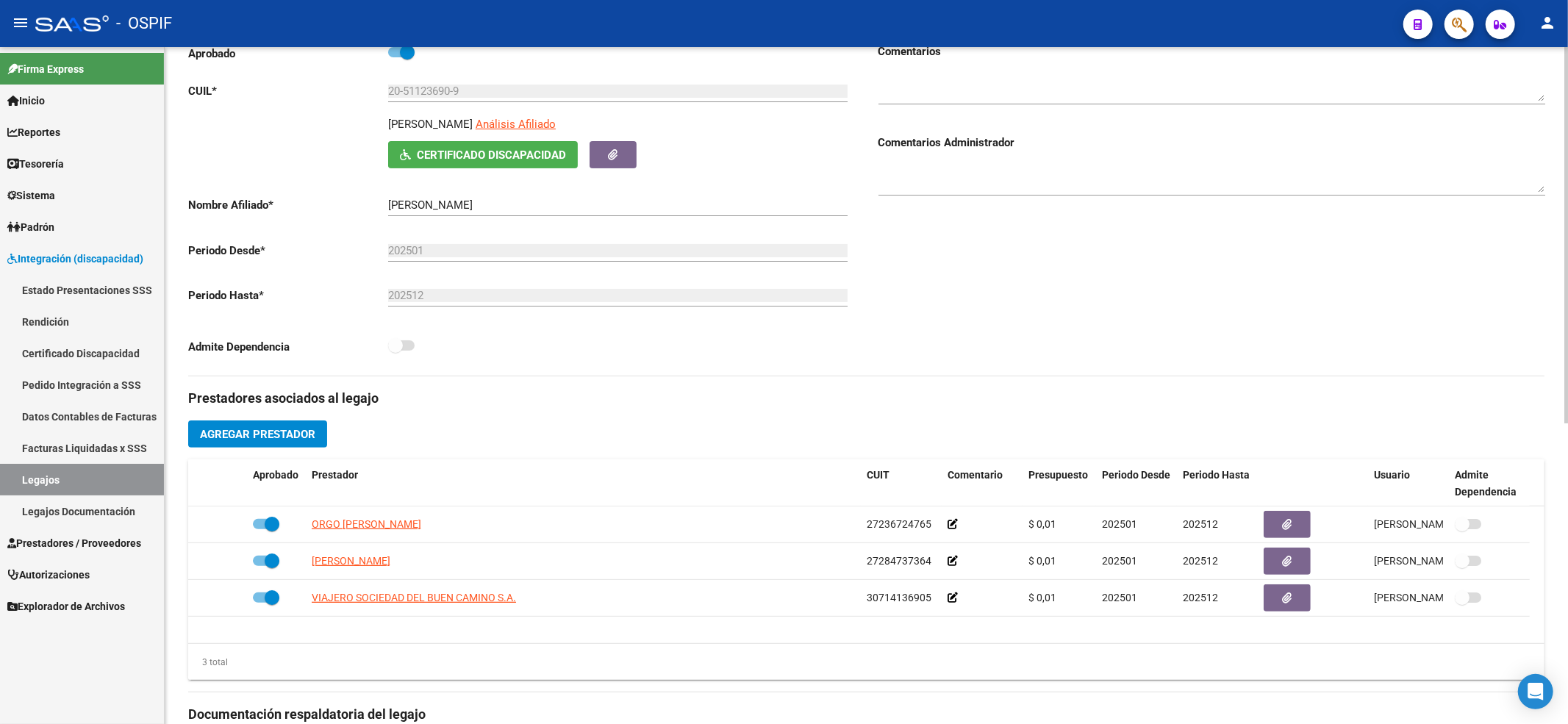
drag, startPoint x: 512, startPoint y: 98, endPoint x: 424, endPoint y: 91, distance: 88.3
click at [265, 95] on app-form-text-field "CUIL * 20-51123690-9 Ingresar CUIL" at bounding box center [518, 91] width 659 height 13
drag, startPoint x: 433, startPoint y: 91, endPoint x: 408, endPoint y: 90, distance: 25.0
drag, startPoint x: 408, startPoint y: 90, endPoint x: 369, endPoint y: 198, distance: 114.8
click at [369, 198] on p "Nombre Afiliado *" at bounding box center [289, 205] width 200 height 16
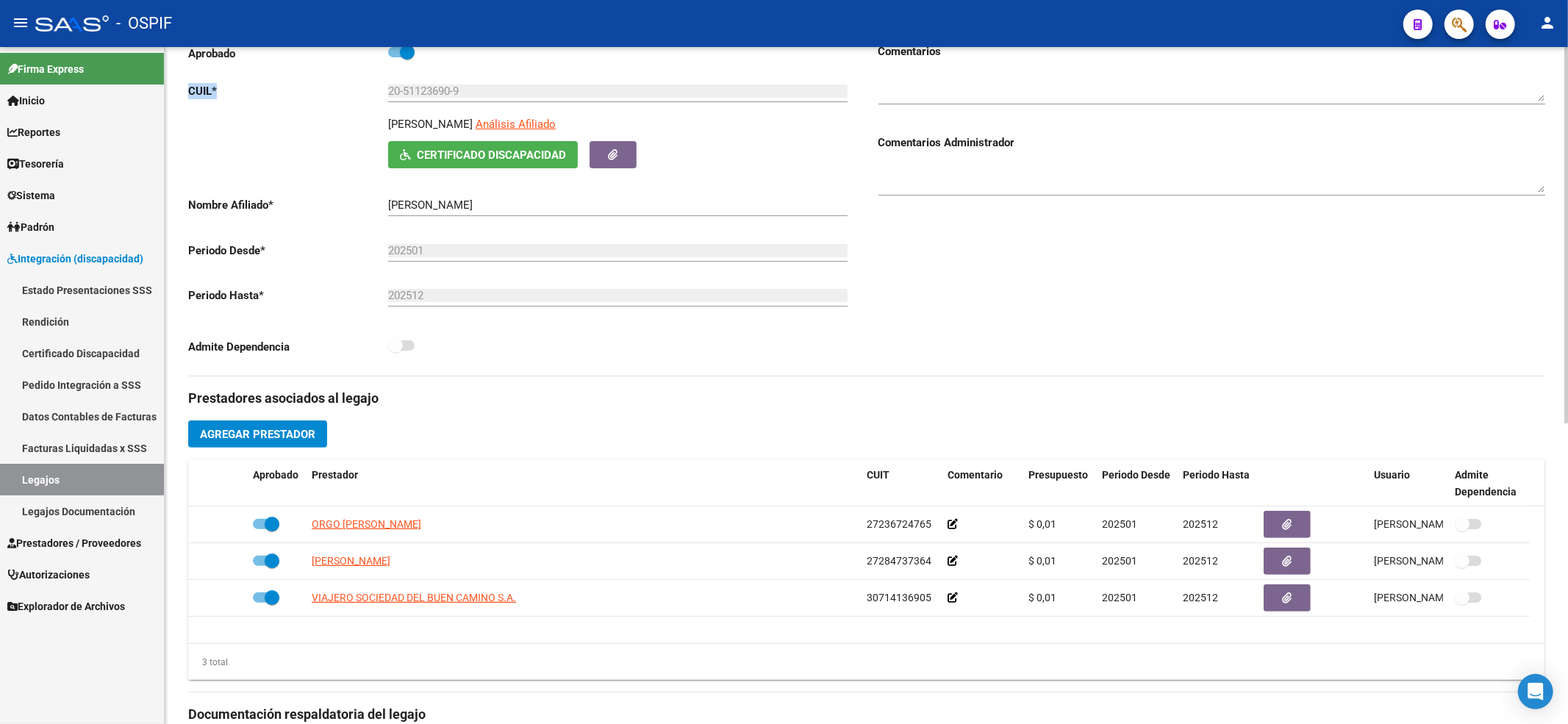
drag, startPoint x: 486, startPoint y: 82, endPoint x: 385, endPoint y: 80, distance: 101.0
click at [385, 80] on div "Aprobado CUIL * 20-51123690-9 Ingresar CUIL [PERSON_NAME] Análisis Afiliado Cer…" at bounding box center [522, 204] width 667 height 320
drag, startPoint x: 492, startPoint y: 98, endPoint x: 448, endPoint y: 95, distance: 44.1
click at [448, 95] on div "20-51123690-9 Ingresar CUIL" at bounding box center [617, 86] width 460 height 32
drag, startPoint x: 474, startPoint y: 90, endPoint x: 455, endPoint y: 88, distance: 19.1
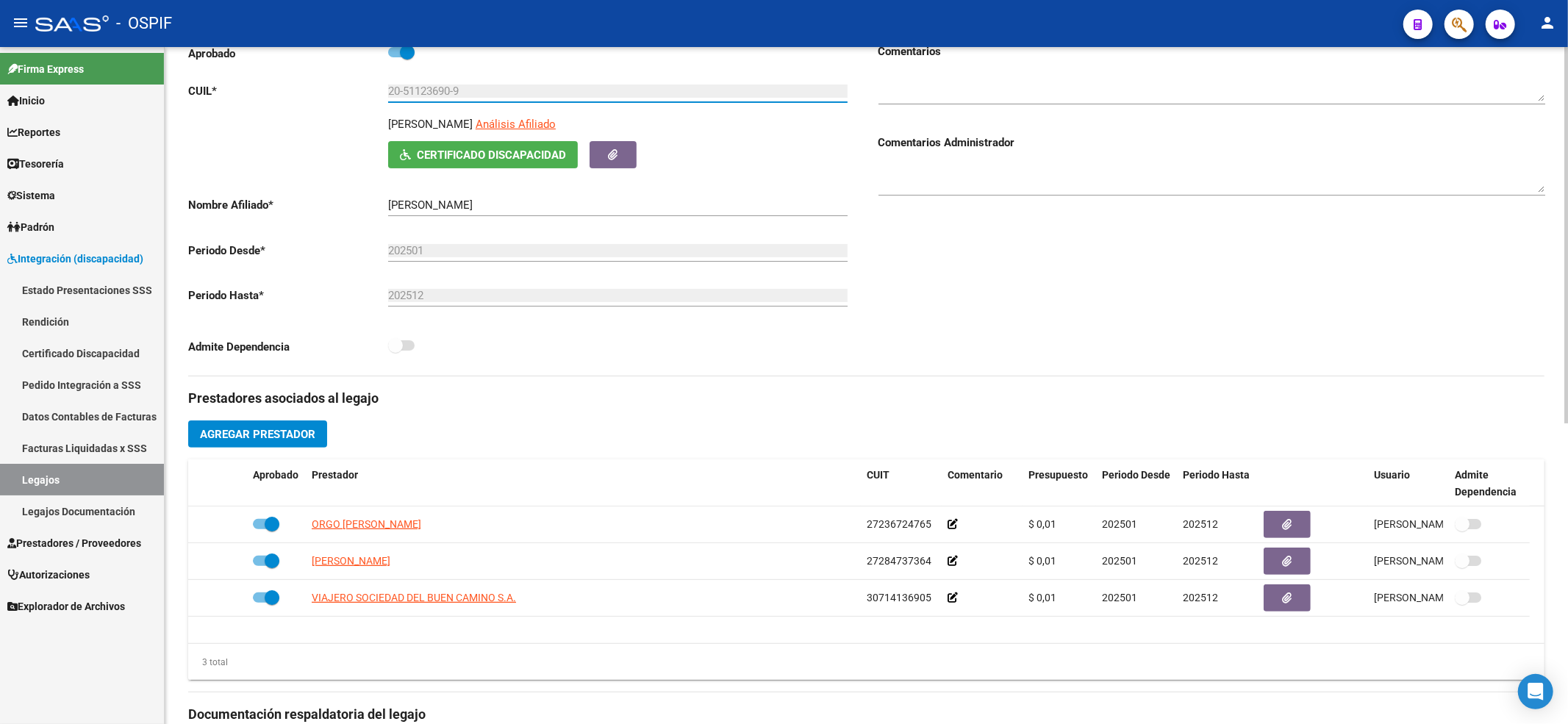
click at [360, 88] on app-form-text-field "CUIL * 20-51123690-9 Ingresar CUIL" at bounding box center [518, 91] width 659 height 13
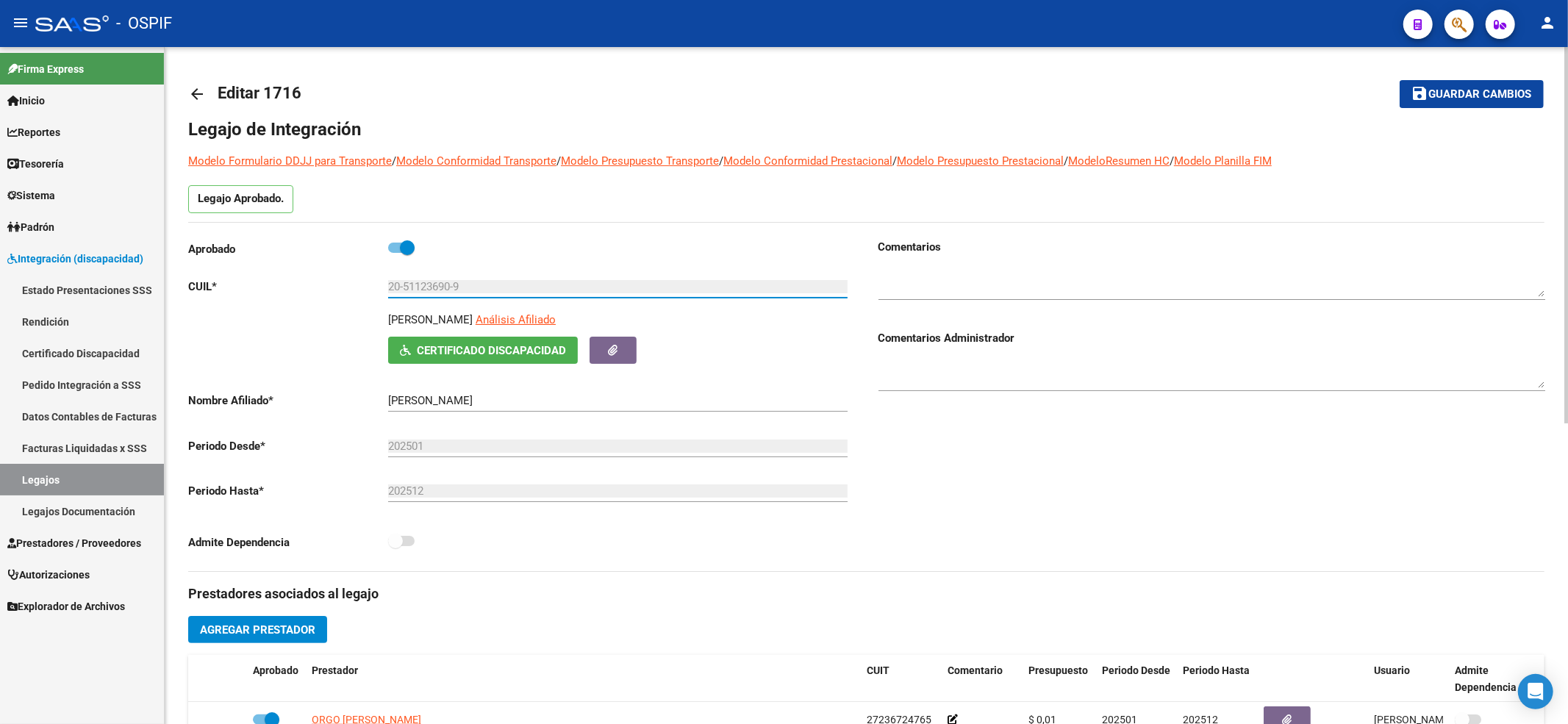
drag, startPoint x: 1466, startPoint y: 80, endPoint x: 1452, endPoint y: 86, distance: 15.2
click at [1466, 80] on button "save Guardar cambios" at bounding box center [1472, 94] width 144 height 27
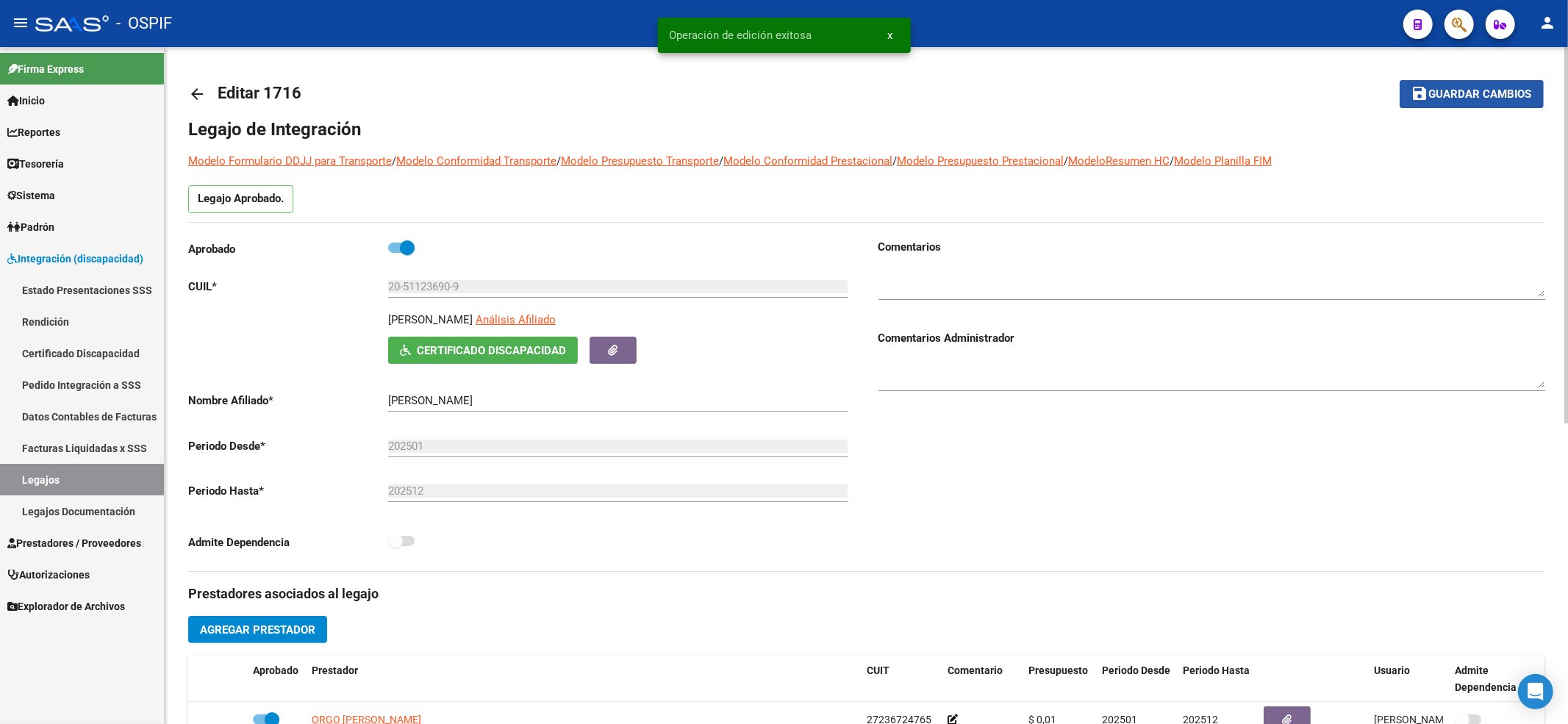
click at [1422, 98] on mat-icon "save" at bounding box center [1420, 93] width 18 height 18
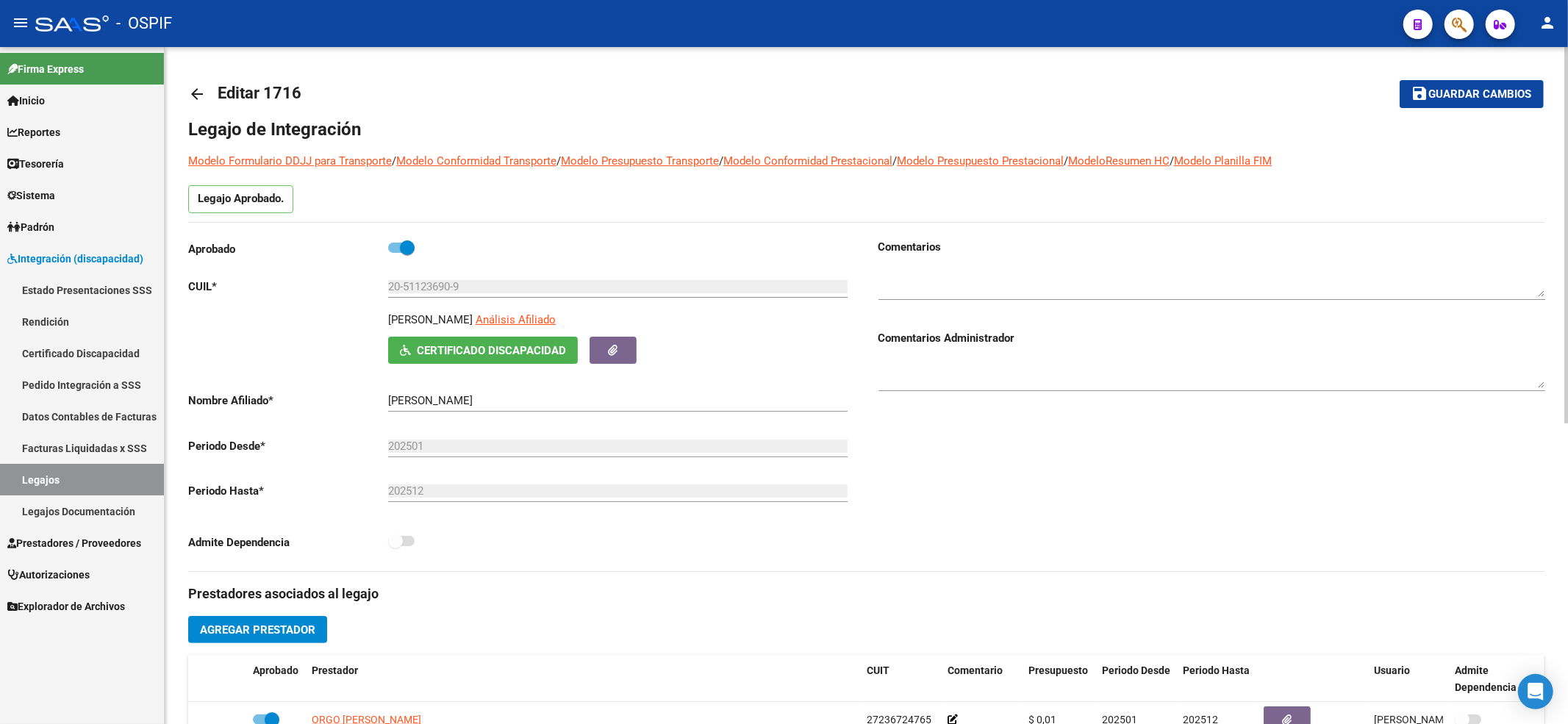
click at [1444, 94] on span "Guardar cambios" at bounding box center [1481, 94] width 103 height 13
click at [90, 475] on link "Legajos" at bounding box center [81, 479] width 164 height 32
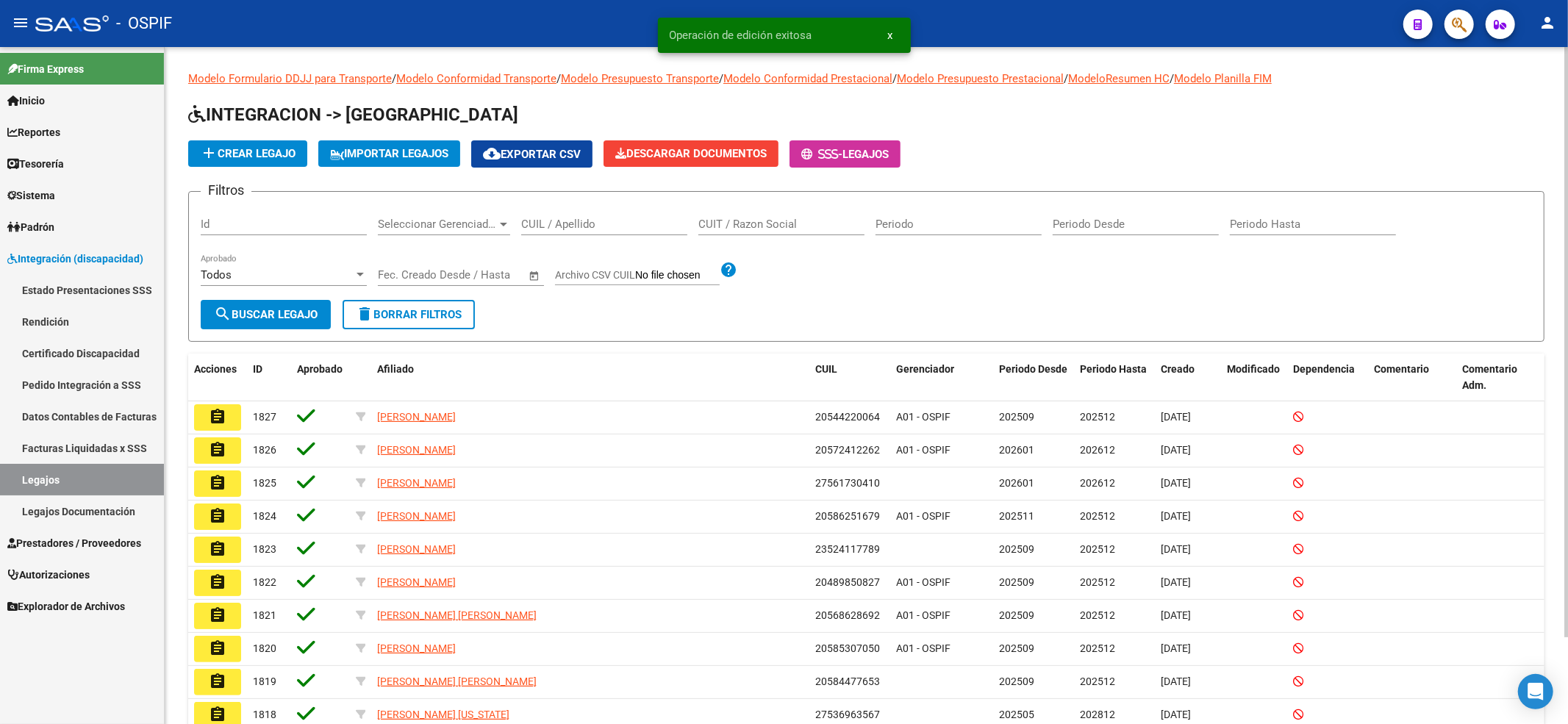
click at [595, 218] on input "CUIL / Apellido" at bounding box center [605, 223] width 166 height 13
paste input "20564075761"
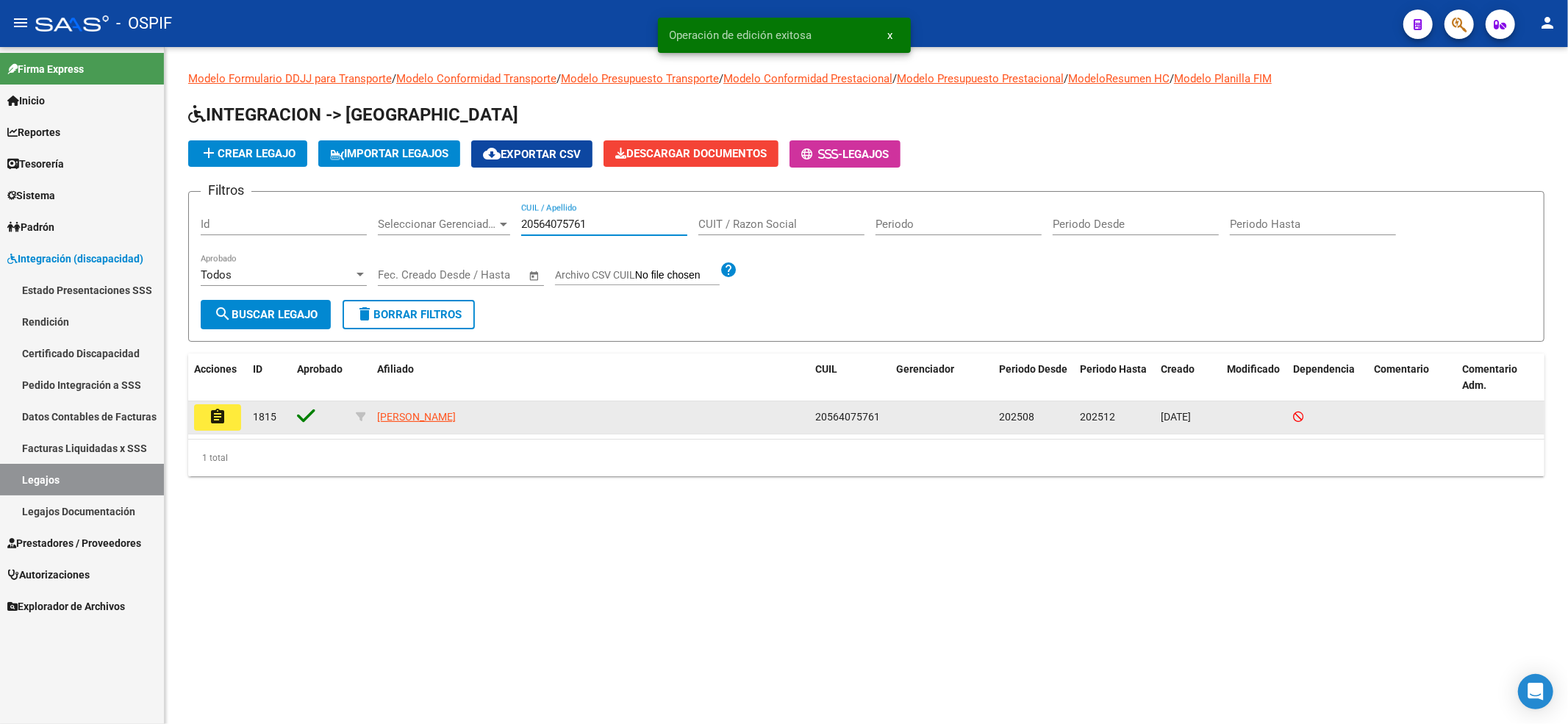
type input "20564075761"
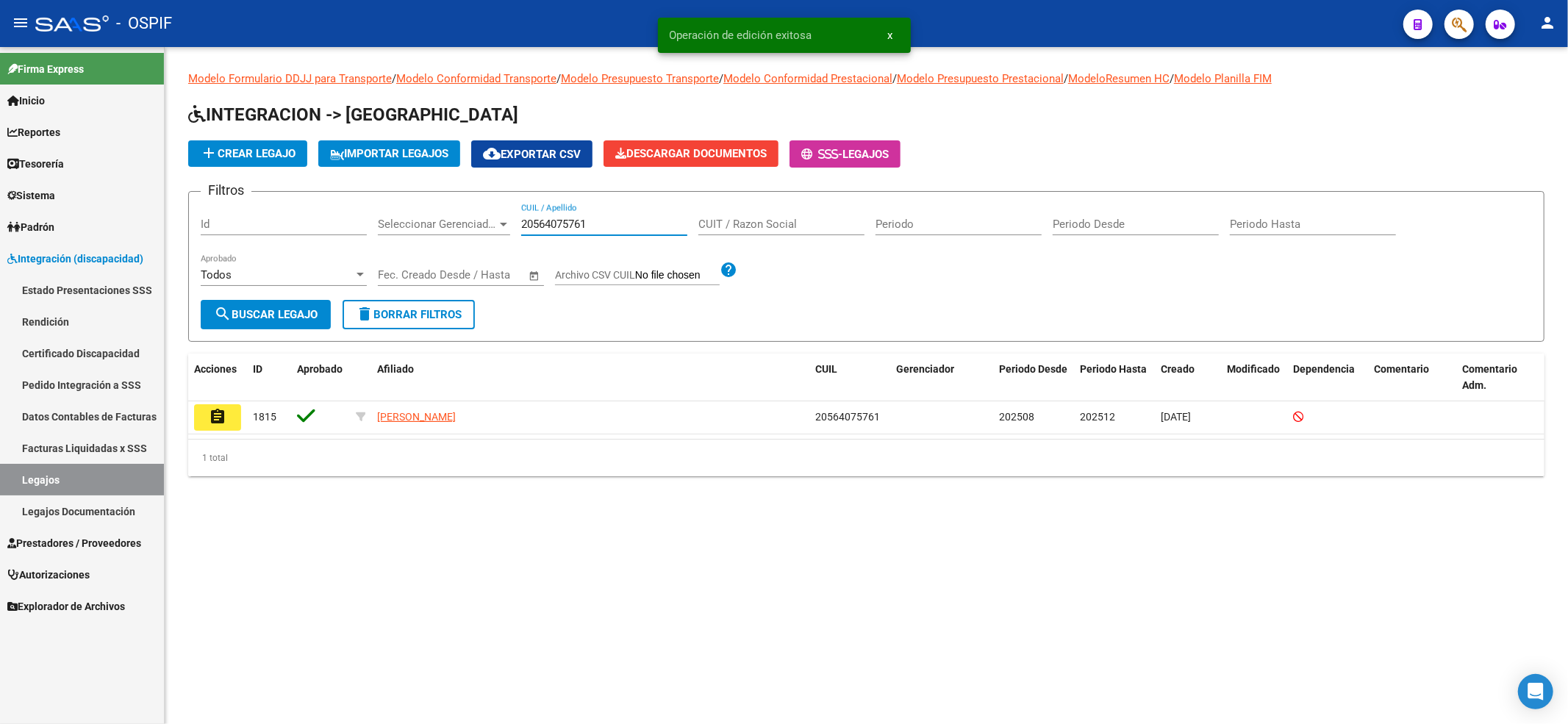
click at [203, 421] on button "assignment" at bounding box center [218, 417] width 47 height 27
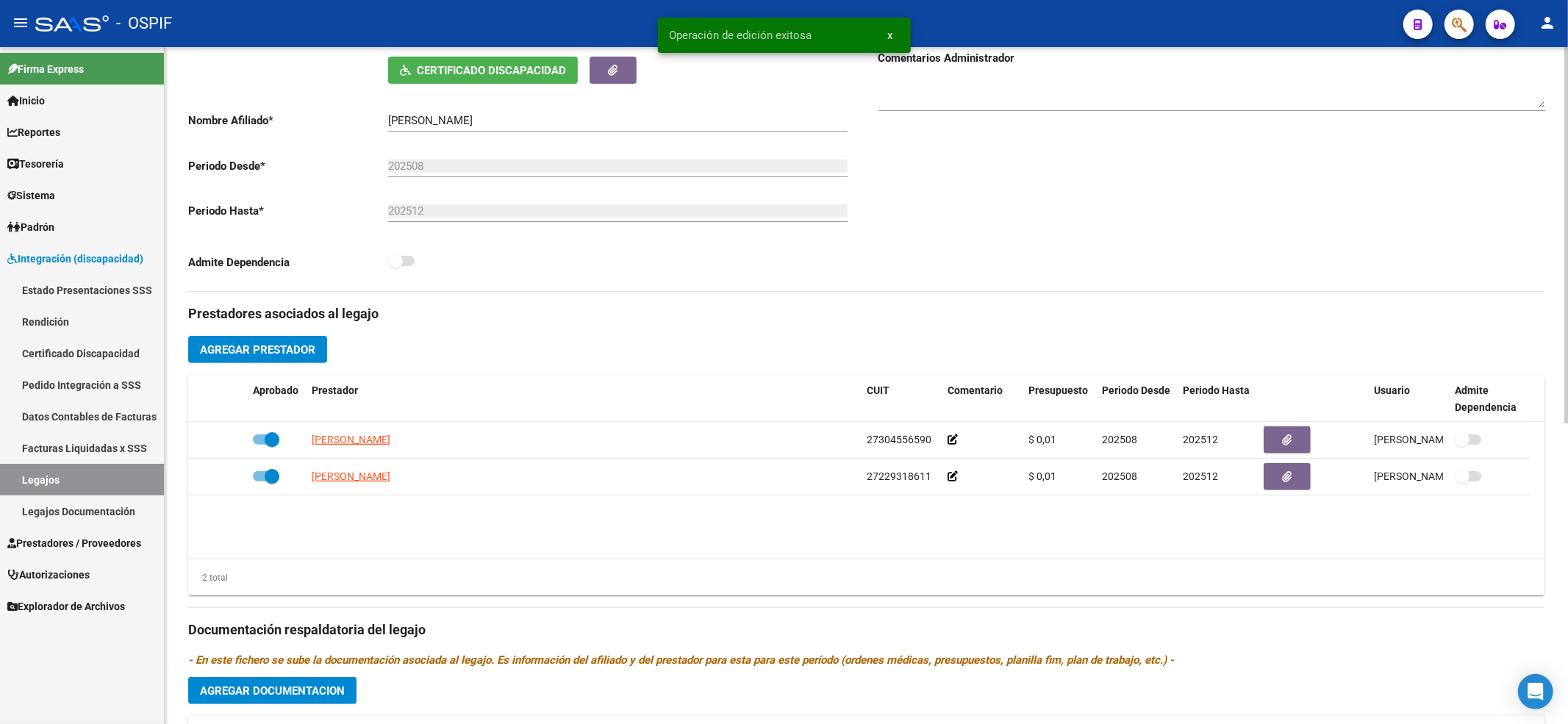
scroll to position [294, 0]
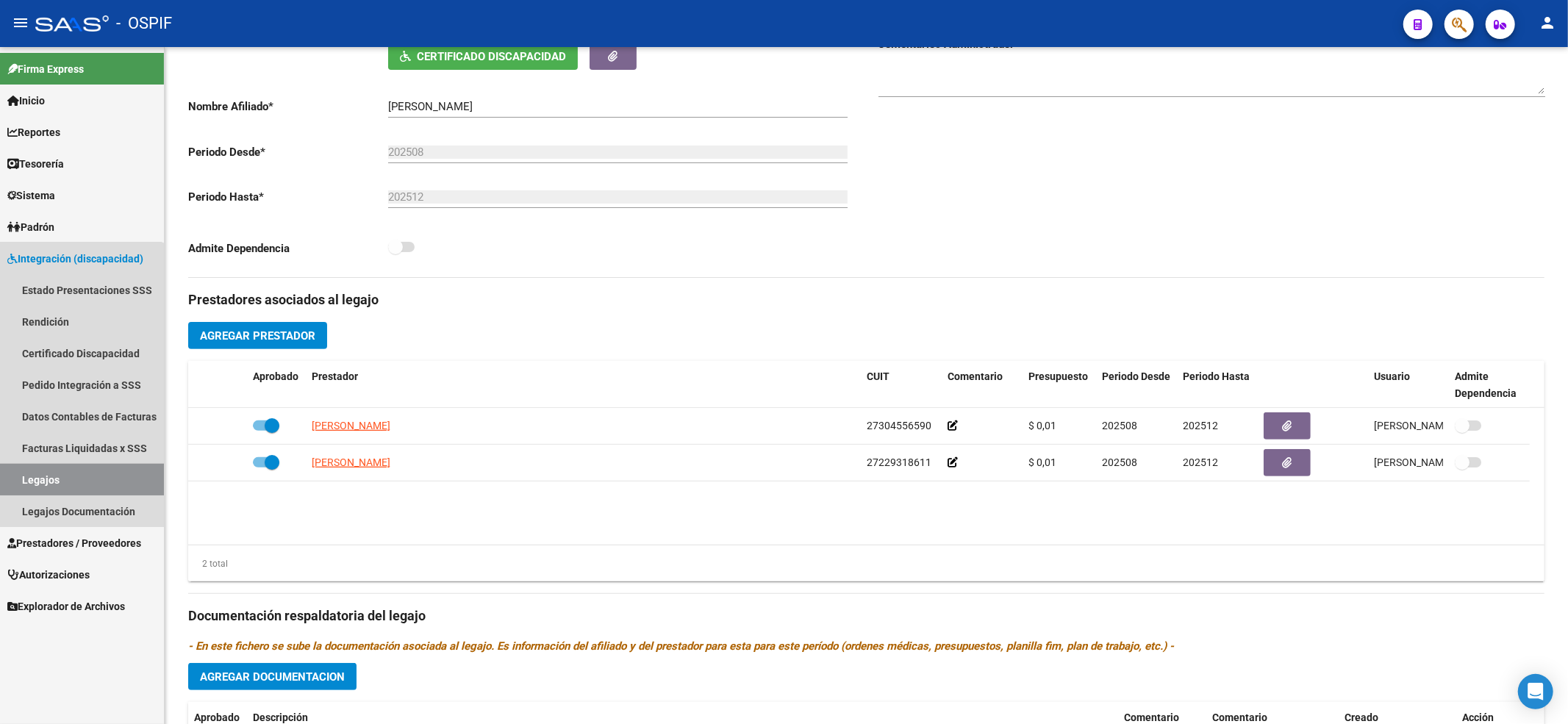
click at [70, 478] on link "Legajos" at bounding box center [81, 479] width 164 height 32
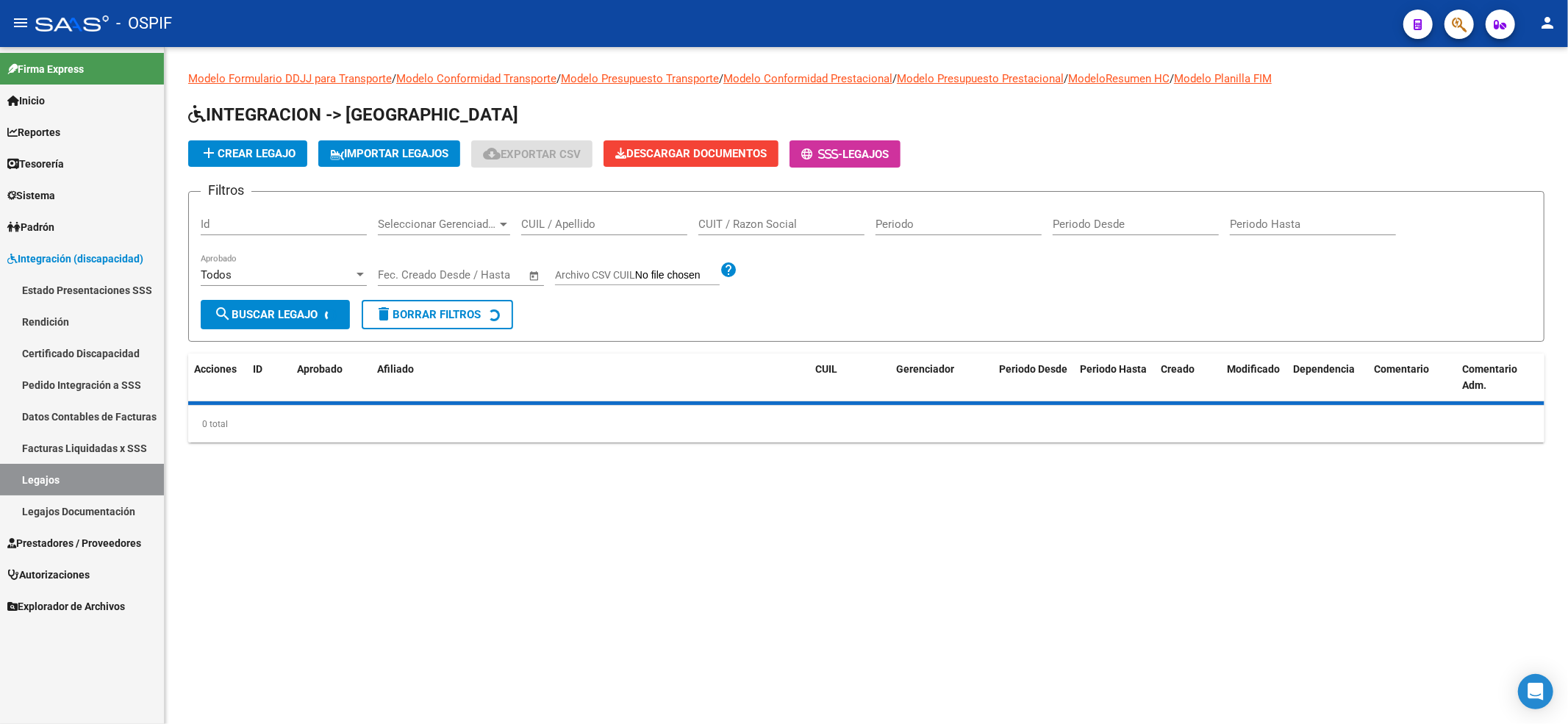
click at [548, 221] on input "CUIL / Apellido" at bounding box center [605, 223] width 166 height 13
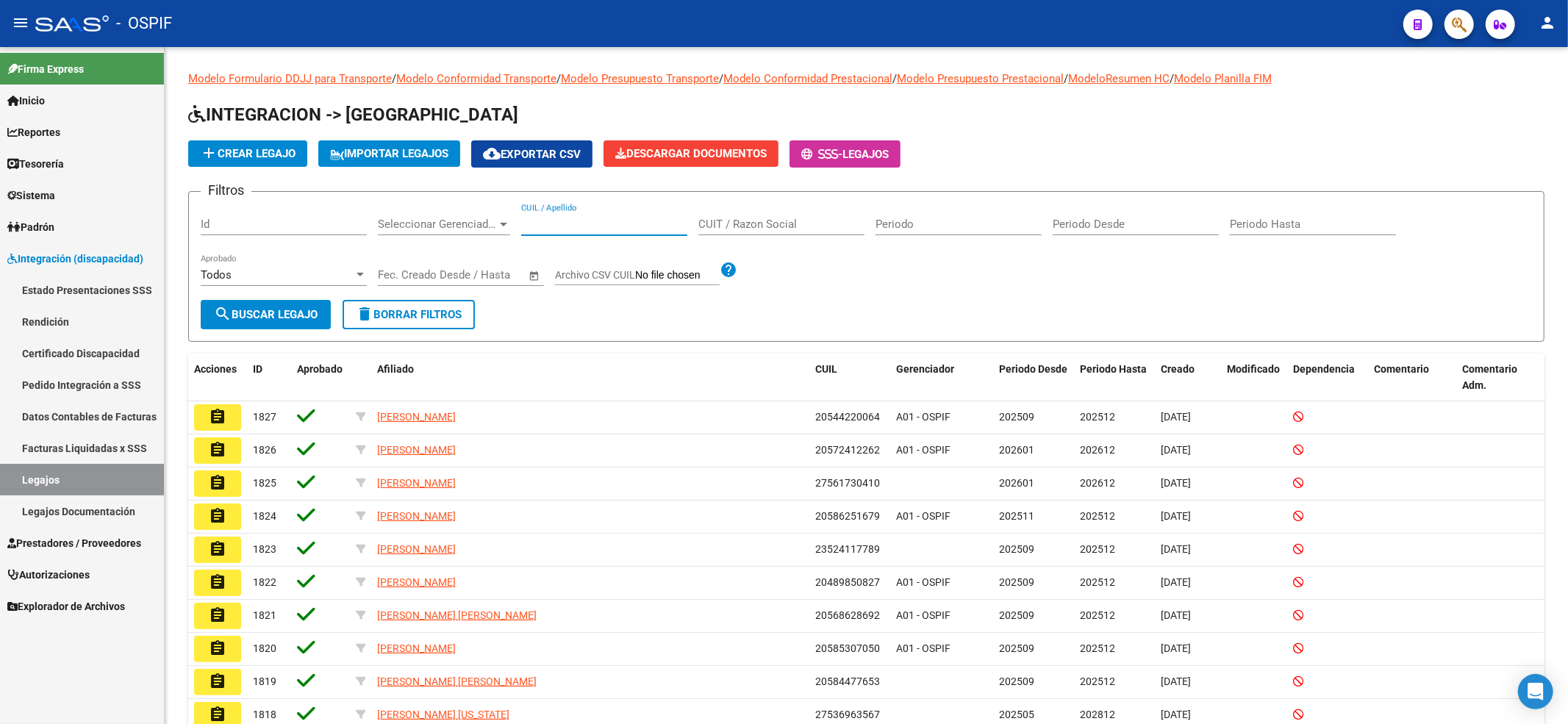
paste input "20572347347"
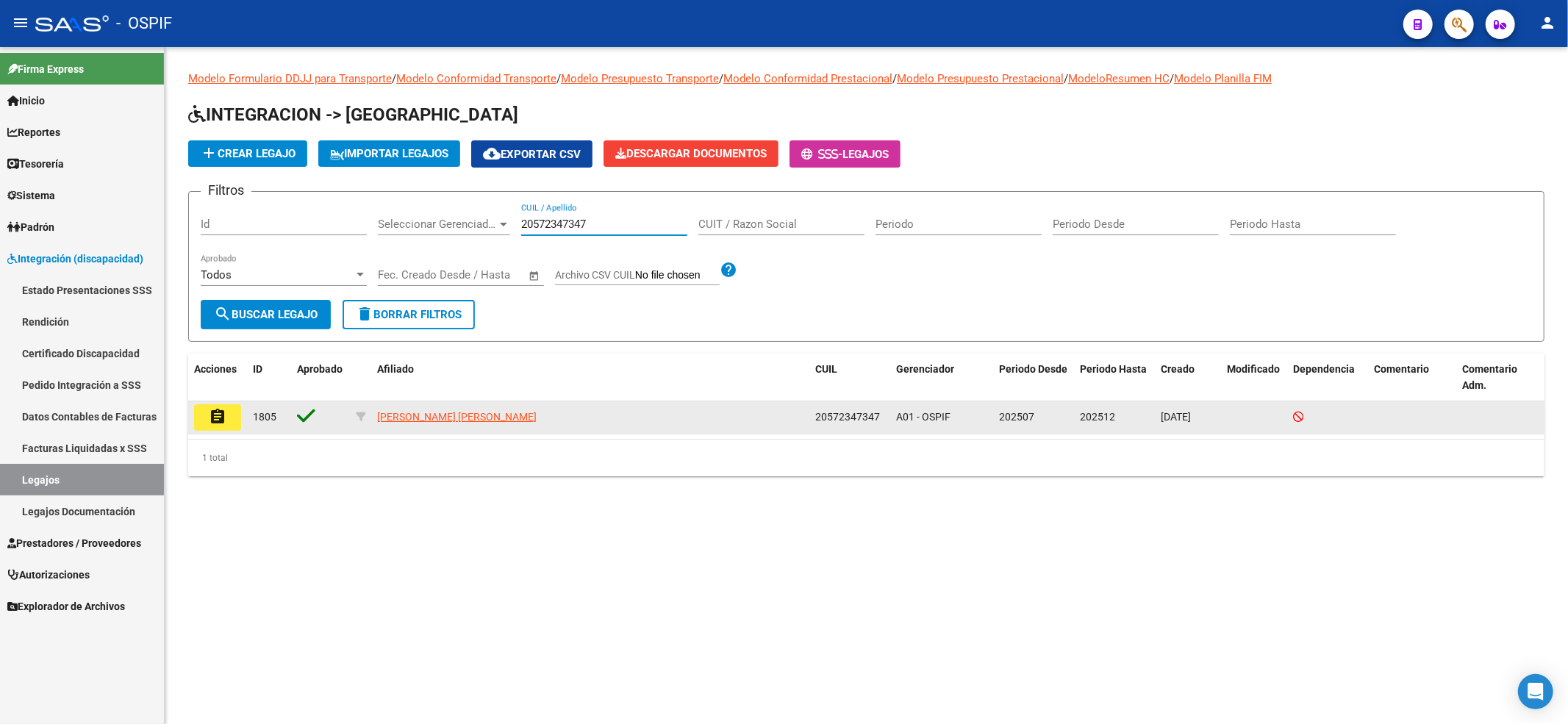
type input "20572347347"
click at [226, 430] on datatable-body-cell "assignment" at bounding box center [218, 418] width 59 height 33
click at [224, 421] on mat-icon "assignment" at bounding box center [218, 417] width 18 height 18
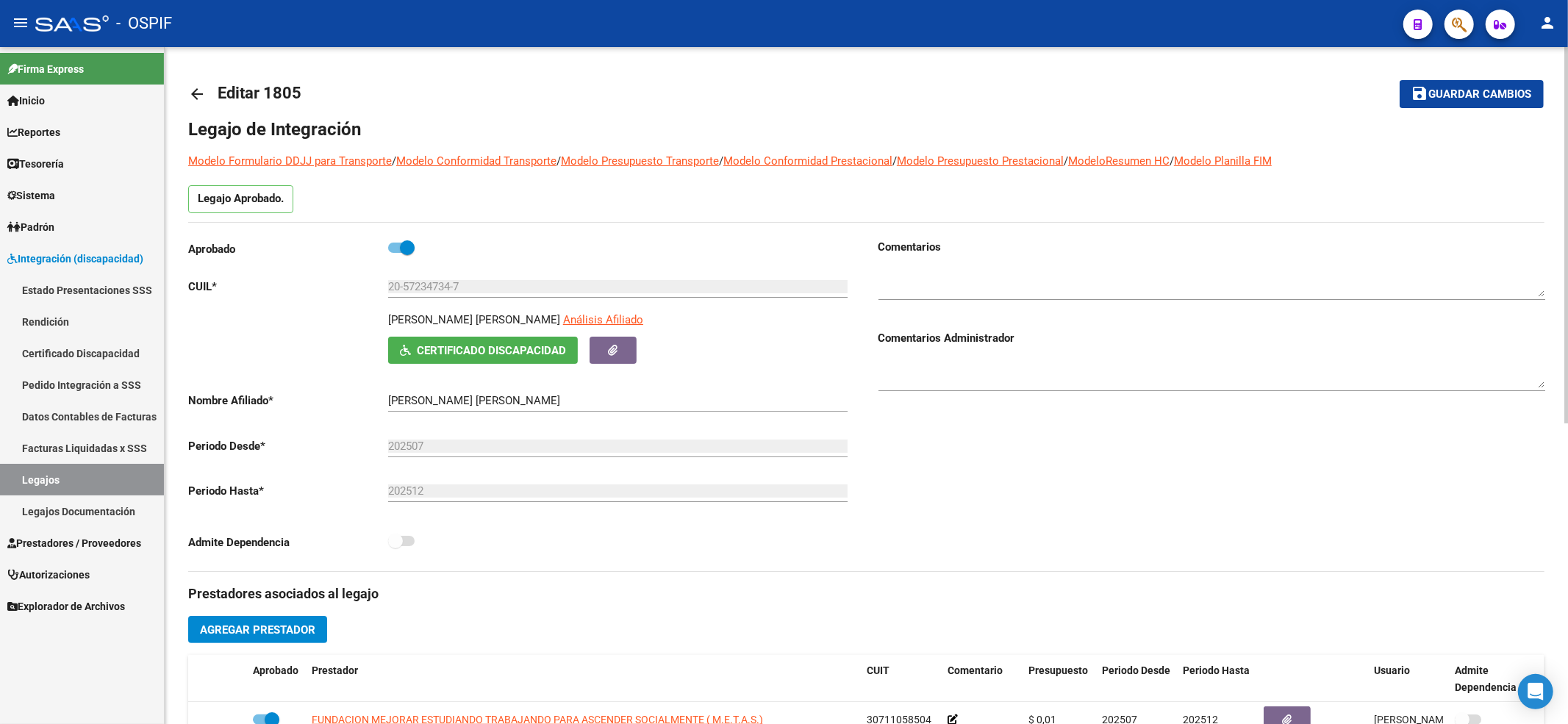
scroll to position [195, 0]
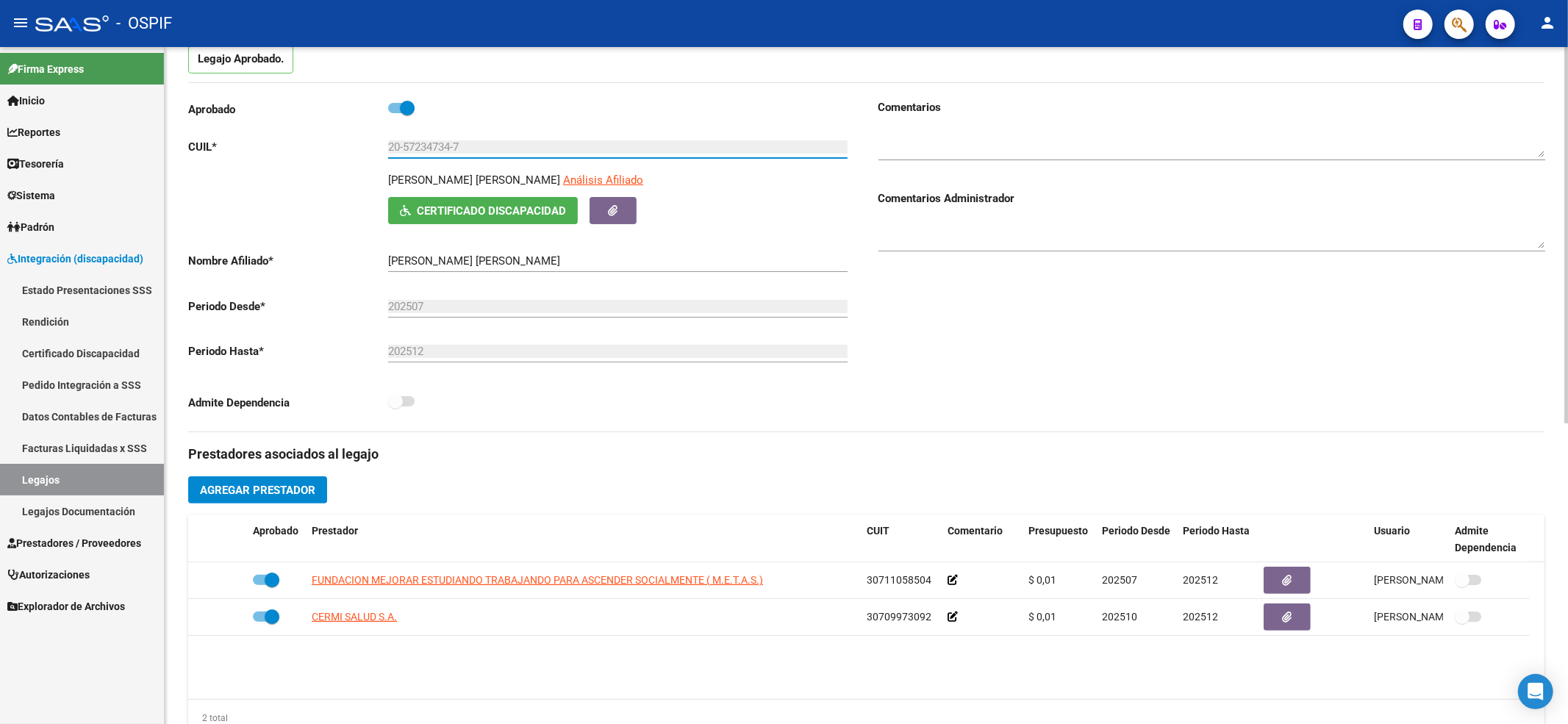
drag, startPoint x: 507, startPoint y: 86, endPoint x: 339, endPoint y: 83, distance: 168.0
click at [212, 57] on div "Legajo de Integración Modelo Formulario DDJJ para Transporte / Modelo Conformid…" at bounding box center [867, 532] width 1356 height 1110
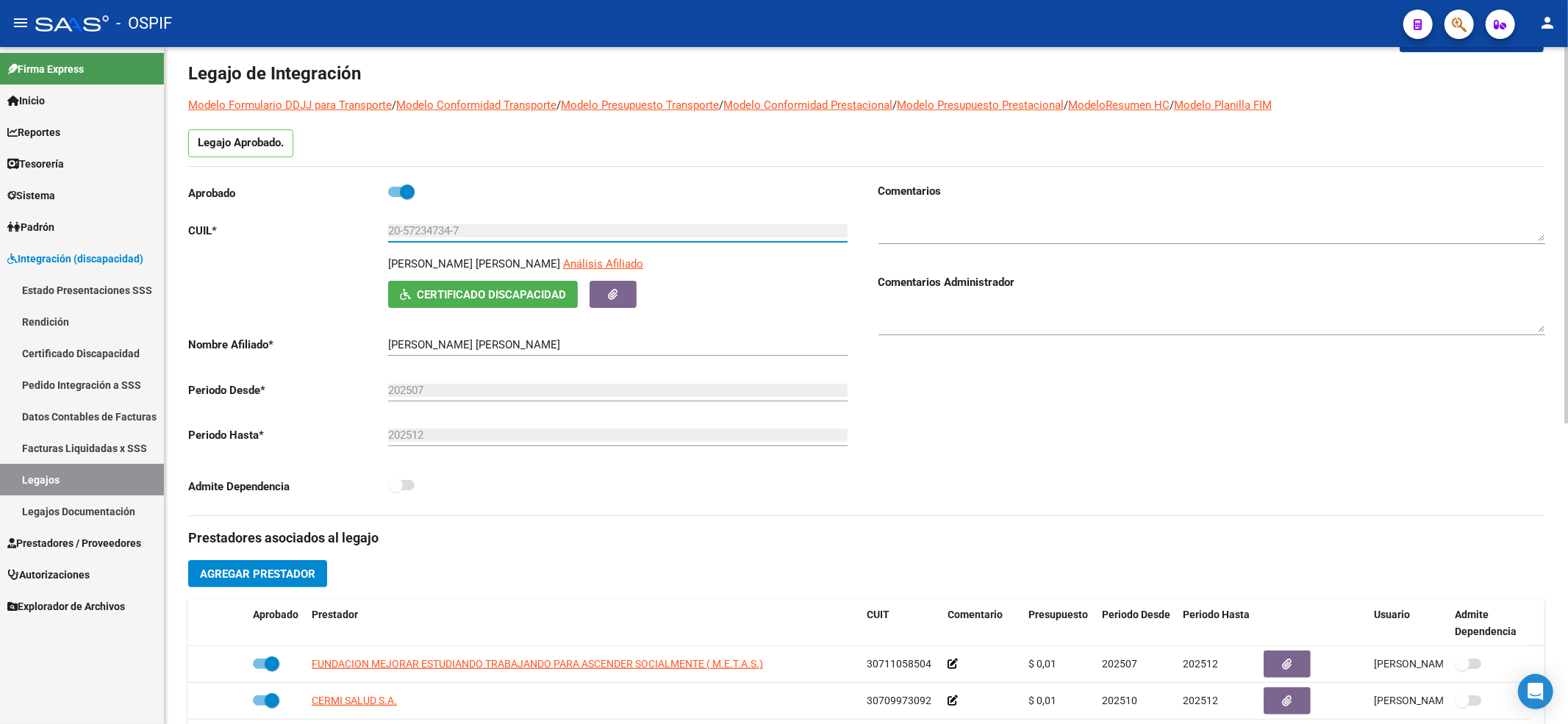
scroll to position [0, 0]
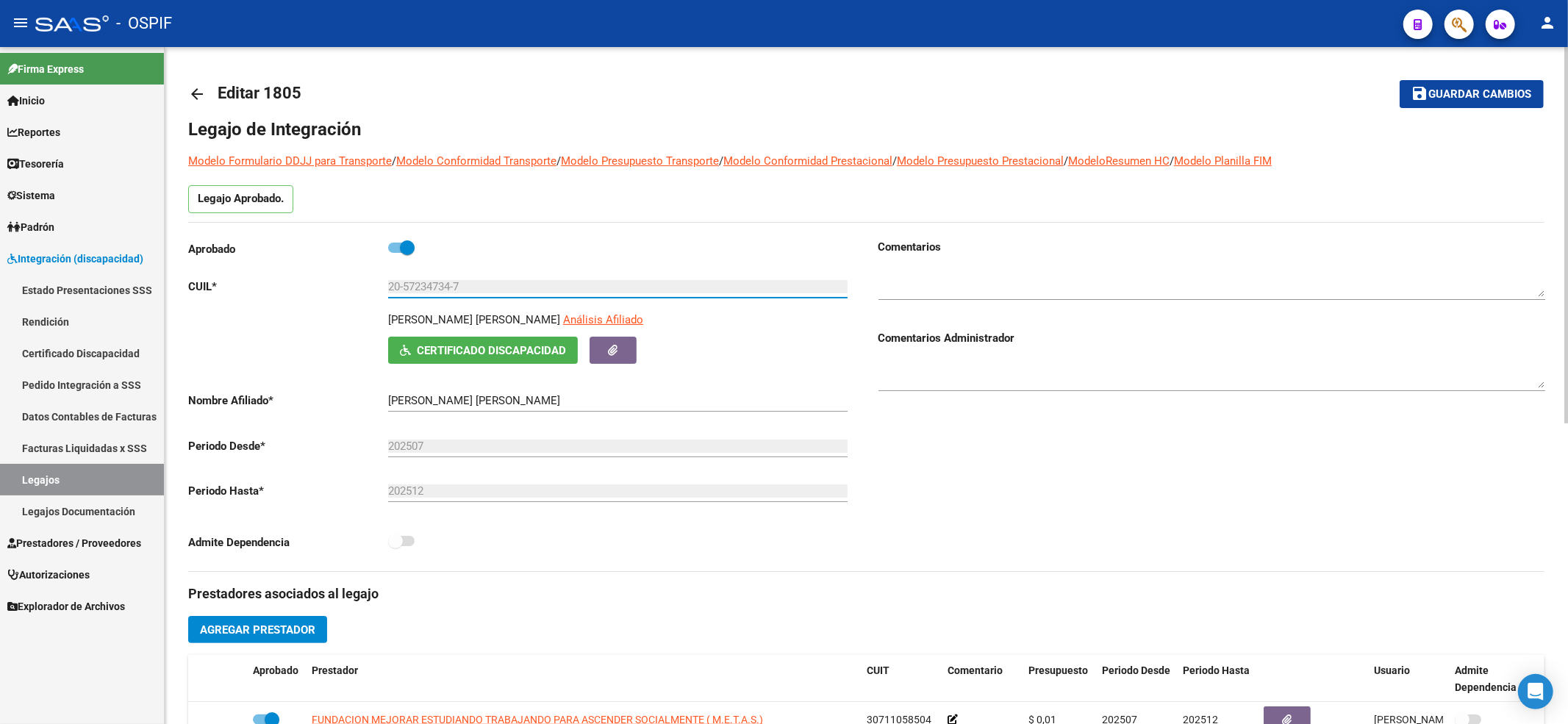
drag, startPoint x: 1392, startPoint y: 83, endPoint x: 1480, endPoint y: 98, distance: 89.3
click at [1419, 90] on mat-toolbar-row "save Guardar cambios" at bounding box center [1403, 93] width 282 height 47
click at [1480, 98] on span "Guardar cambios" at bounding box center [1481, 94] width 103 height 13
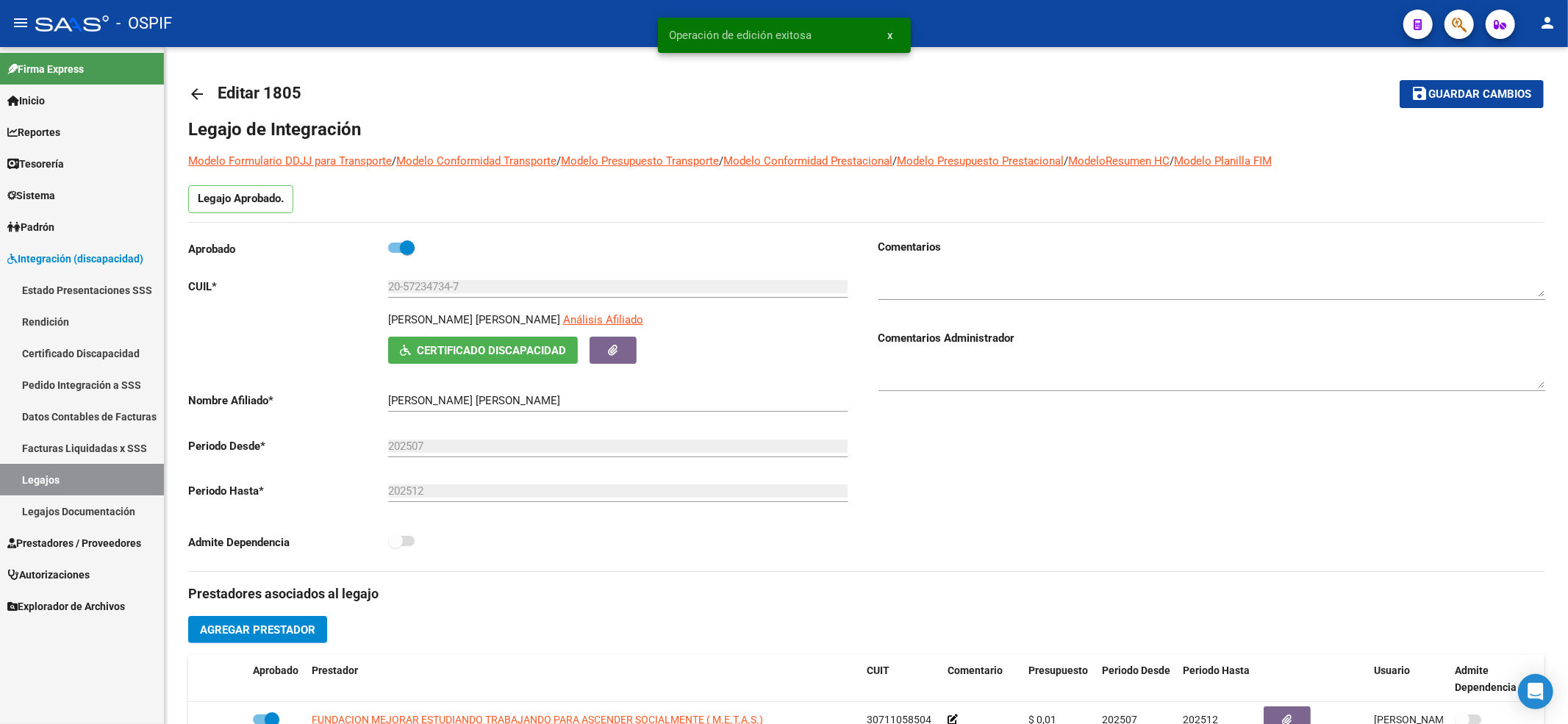
click at [66, 483] on link "Legajos" at bounding box center [81, 479] width 164 height 32
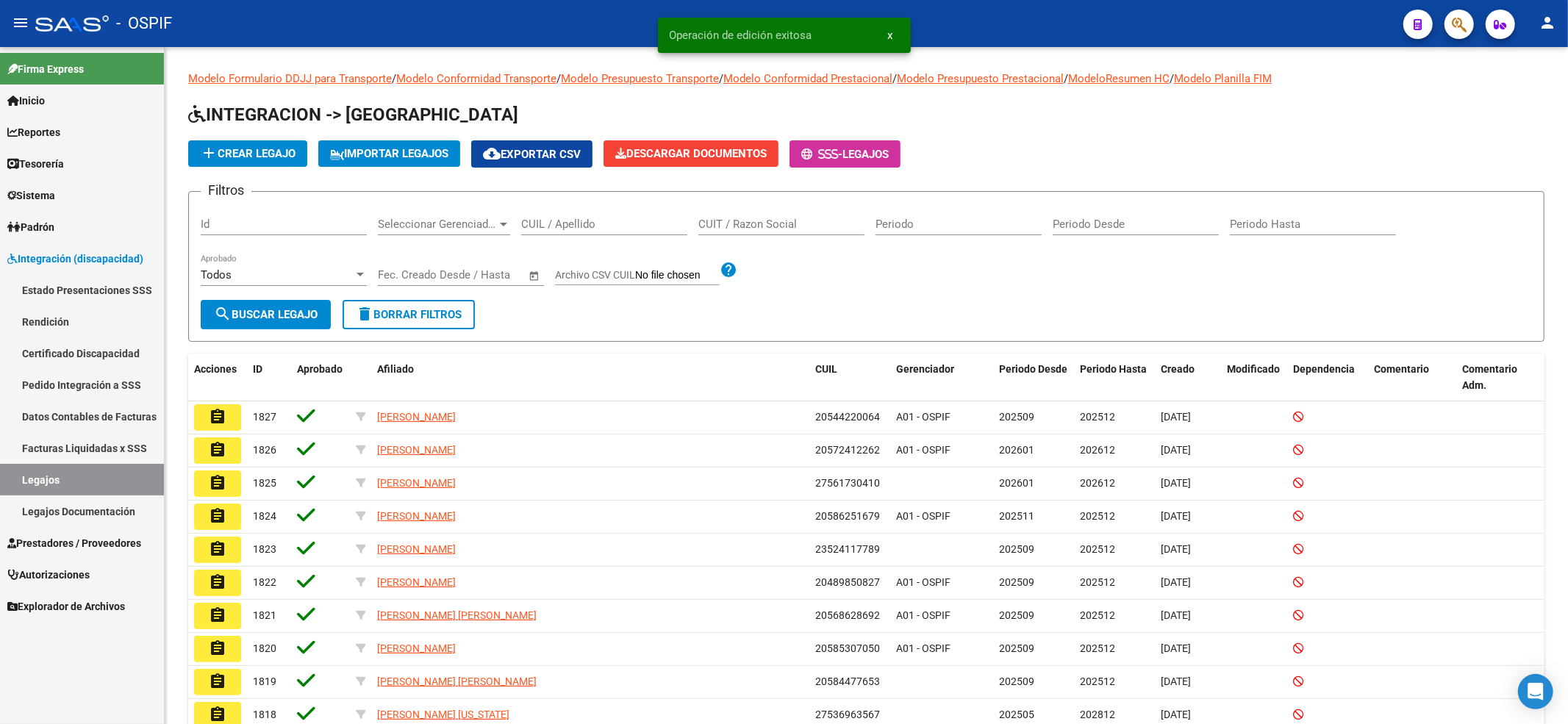
click at [63, 541] on span "Prestadores / Proveedores" at bounding box center [75, 543] width 134 height 16
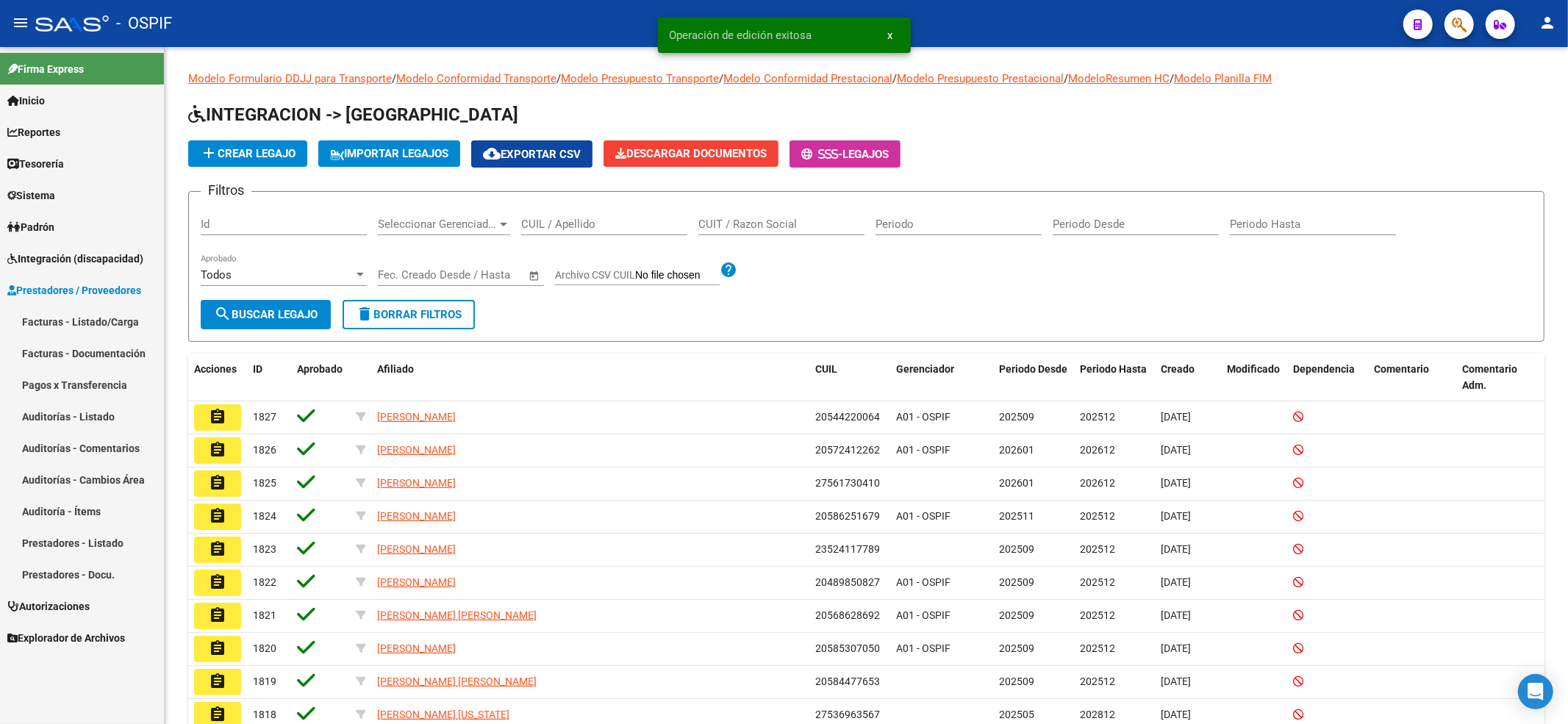
click at [104, 330] on link "Facturas - Listado/Carga" at bounding box center [81, 321] width 164 height 32
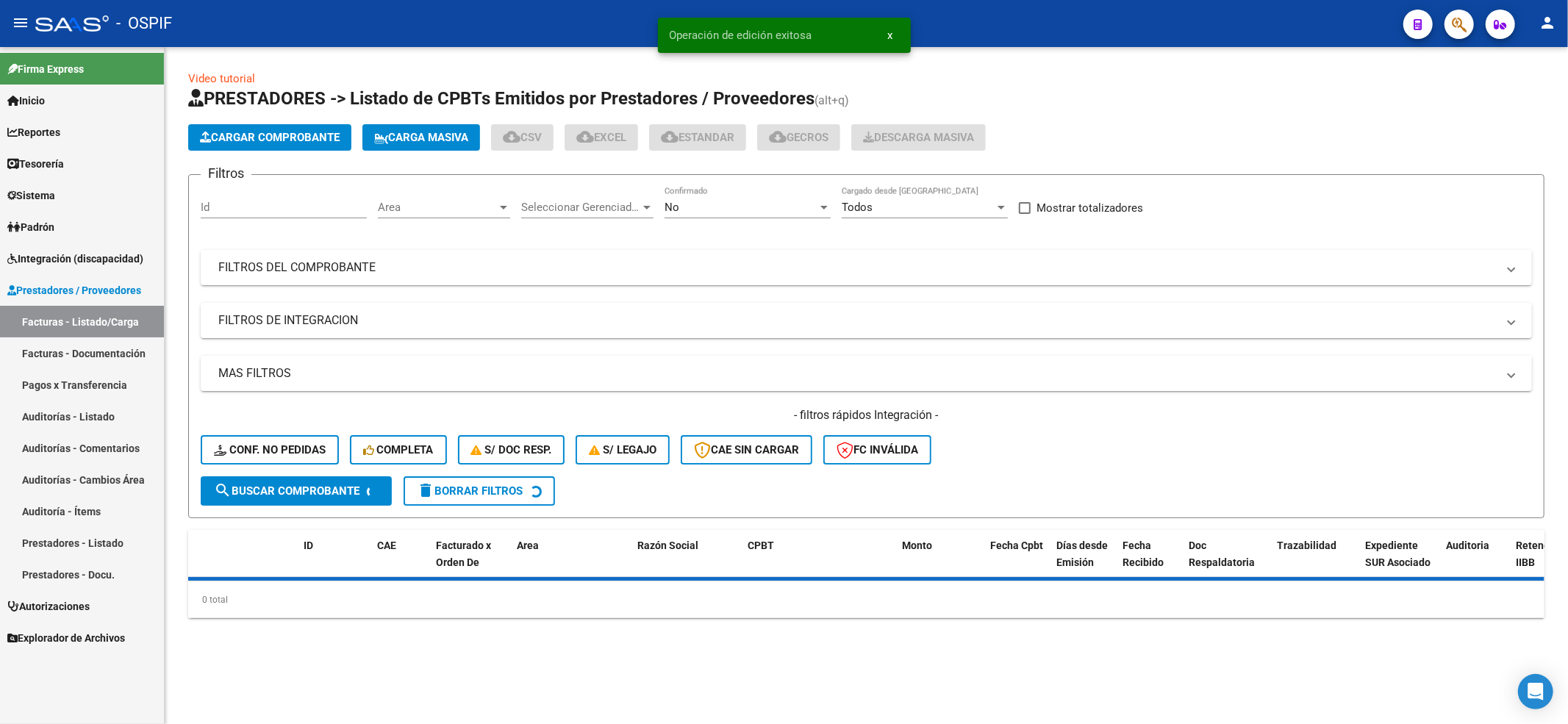
click at [285, 453] on span "Conf. no pedidas" at bounding box center [270, 449] width 112 height 13
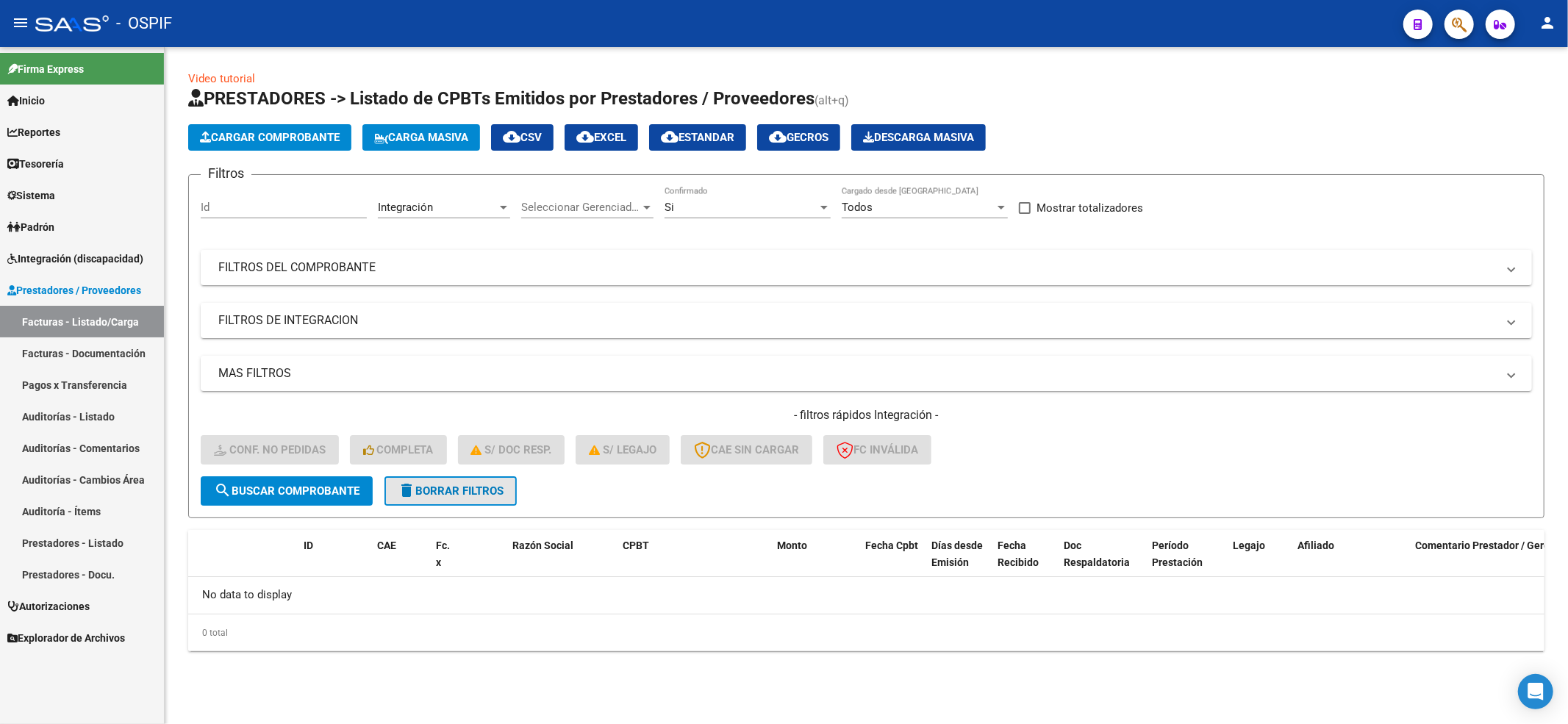
click at [429, 488] on span "delete Borrar Filtros" at bounding box center [450, 490] width 106 height 13
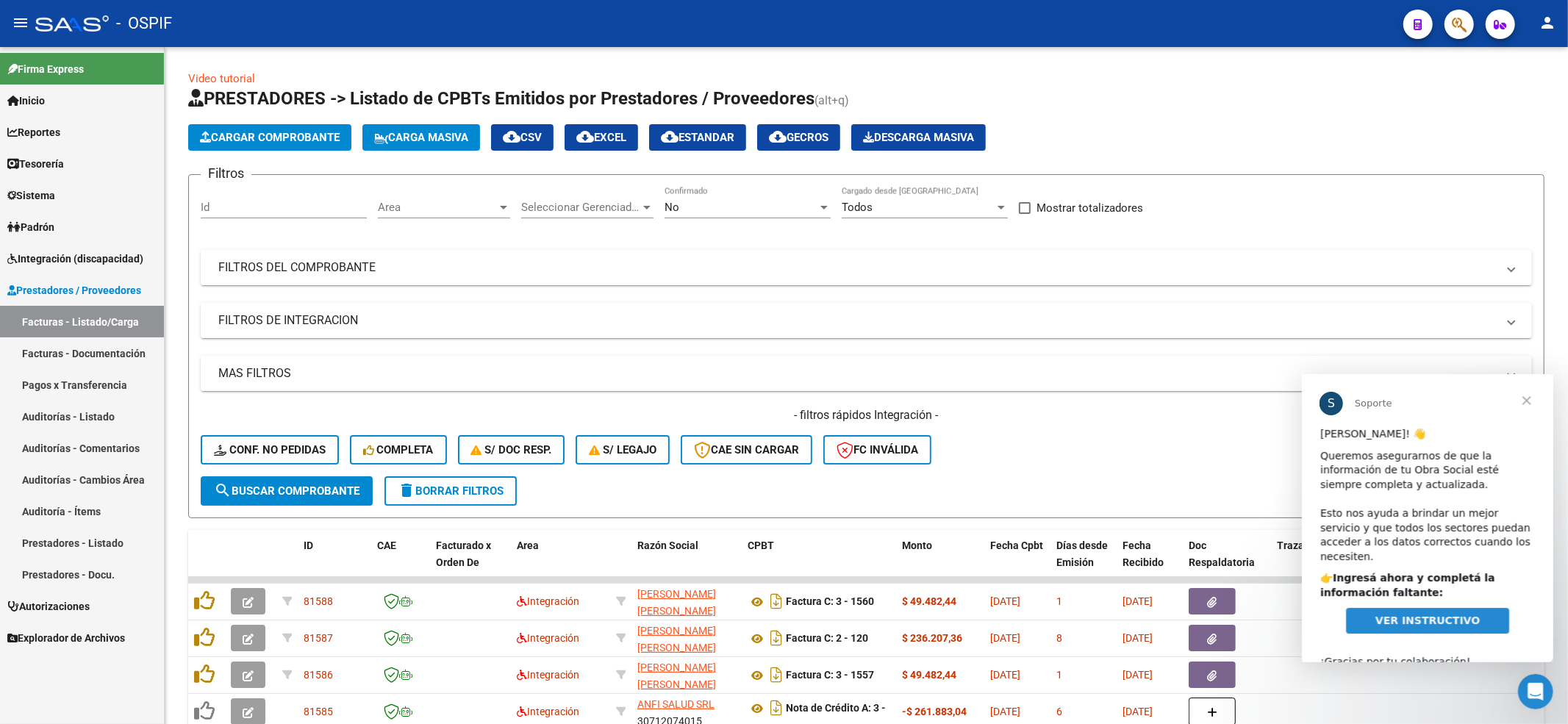
click at [1416, 614] on span "VER INSTRUCTIVO" at bounding box center [1428, 620] width 104 height 12
click at [1525, 403] on span "Cerrar" at bounding box center [1527, 400] width 53 height 53
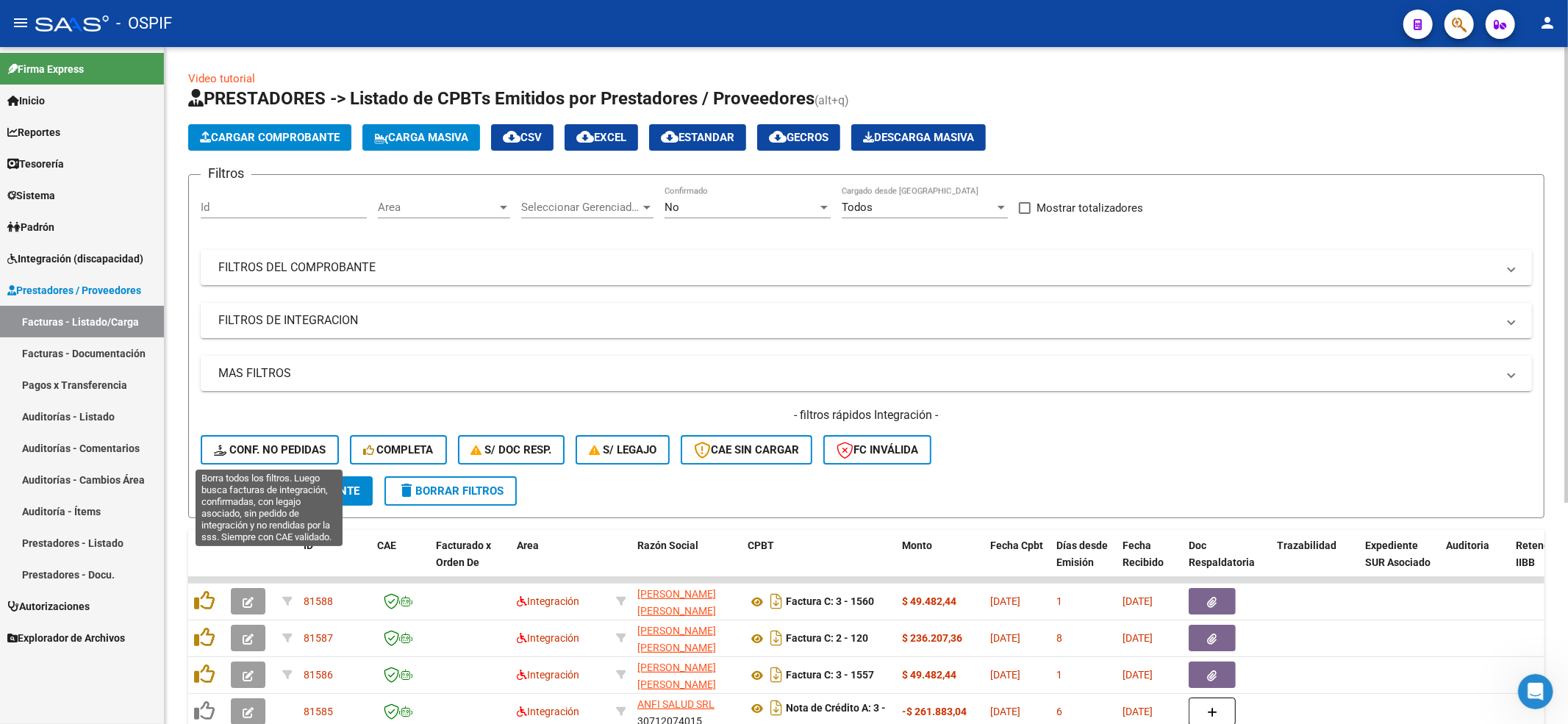
click at [300, 454] on span "Conf. no pedidas" at bounding box center [270, 449] width 112 height 13
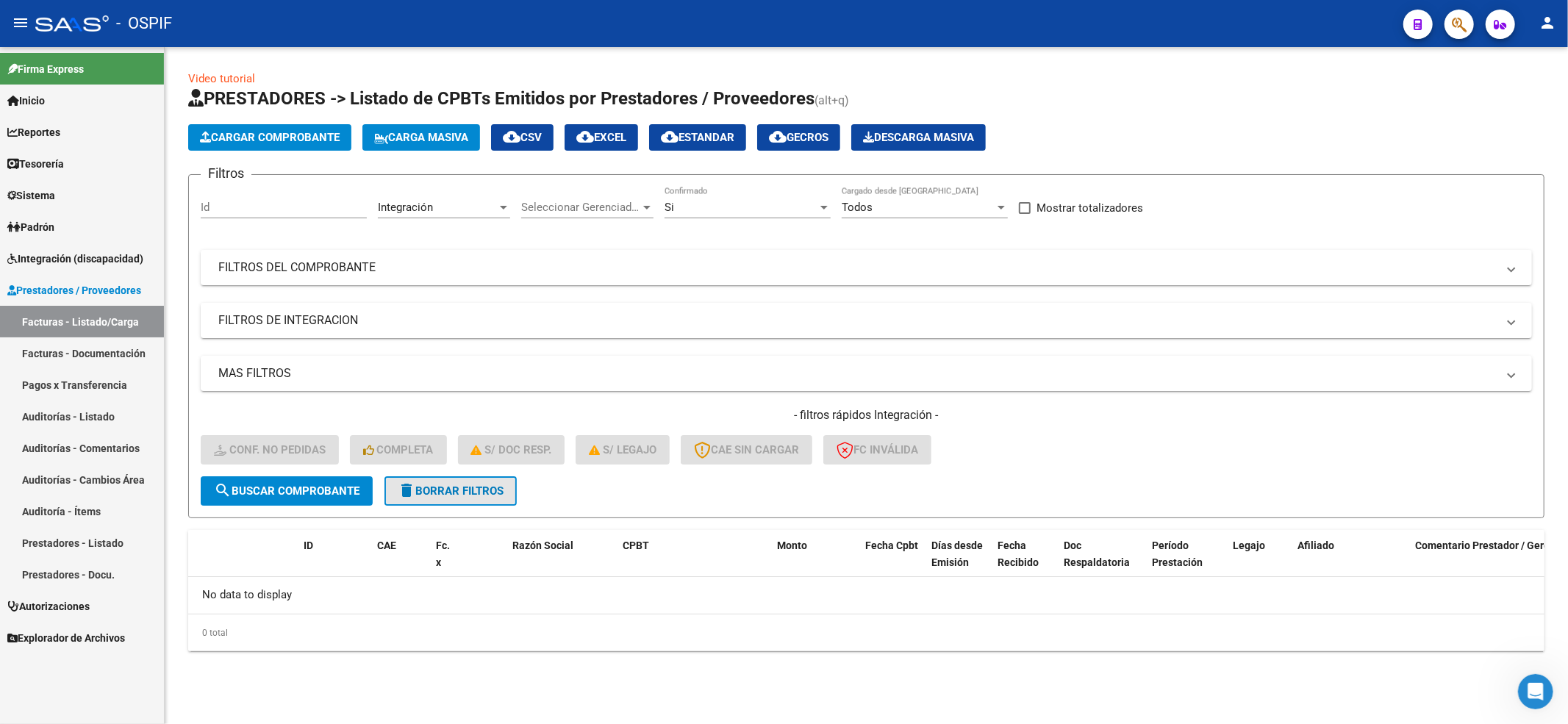
click at [483, 496] on span "delete Borrar Filtros" at bounding box center [450, 490] width 106 height 13
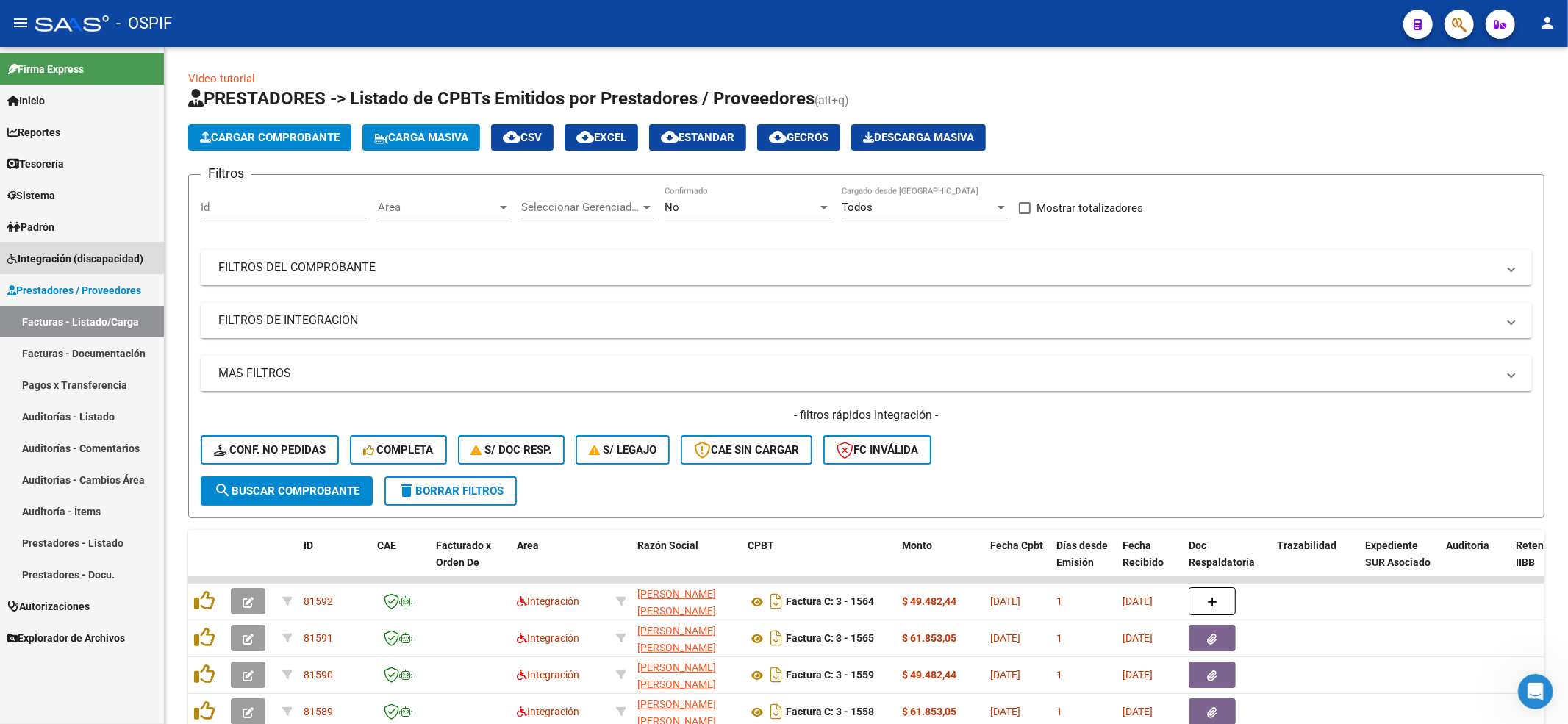
click at [43, 242] on link "Integración (discapacidad)" at bounding box center [81, 258] width 164 height 32
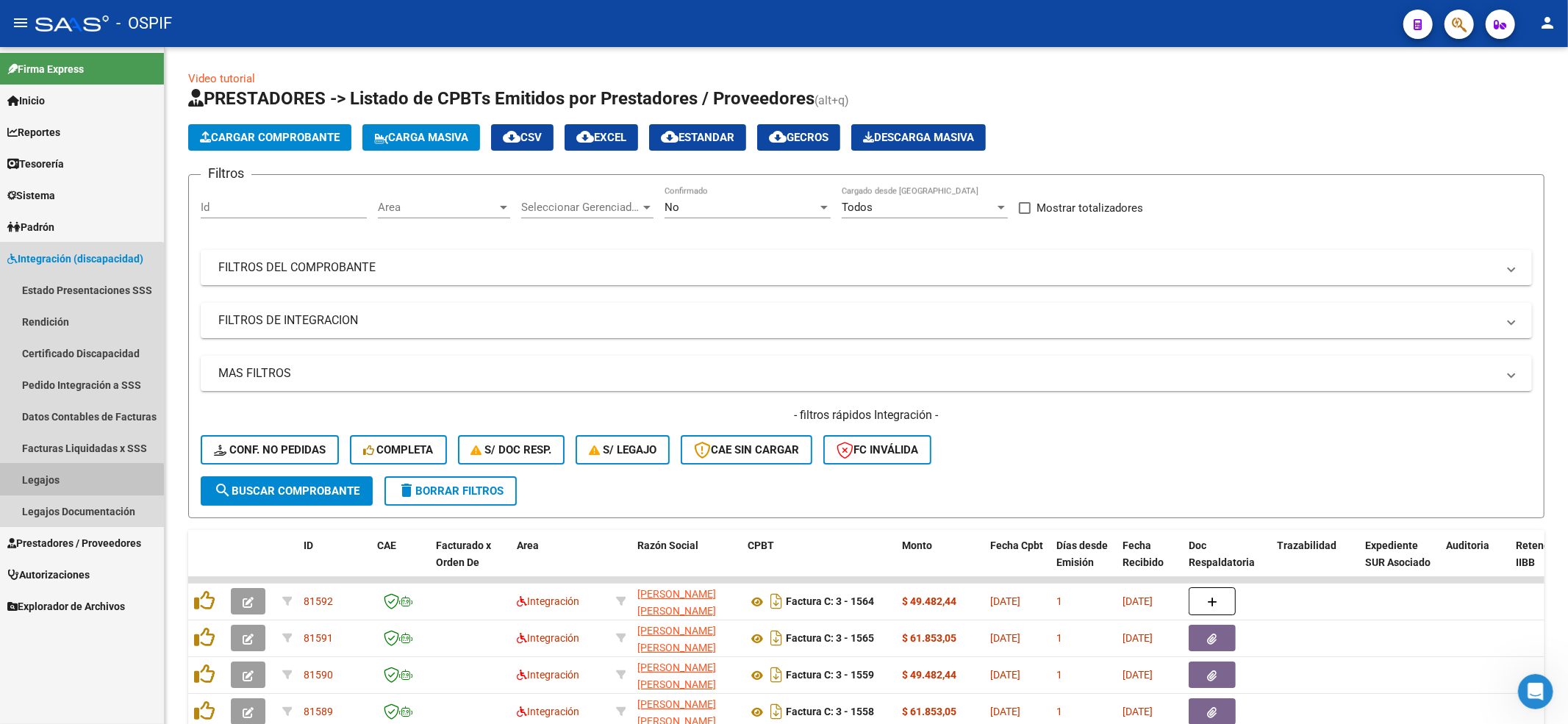
click at [62, 486] on link "Legajos" at bounding box center [81, 479] width 164 height 32
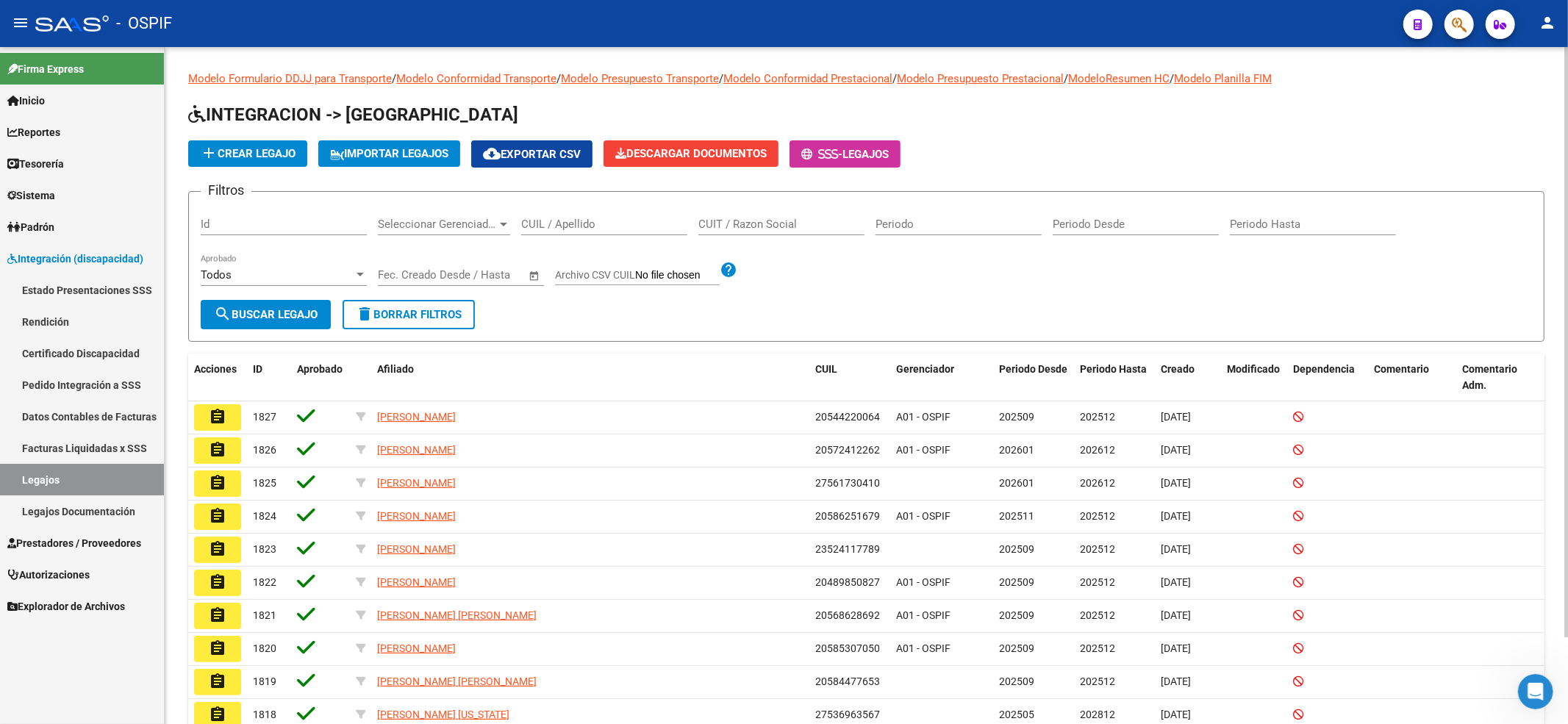
click at [562, 228] on input "CUIL / Apellido" at bounding box center [605, 223] width 166 height 13
paste input "20533670270"
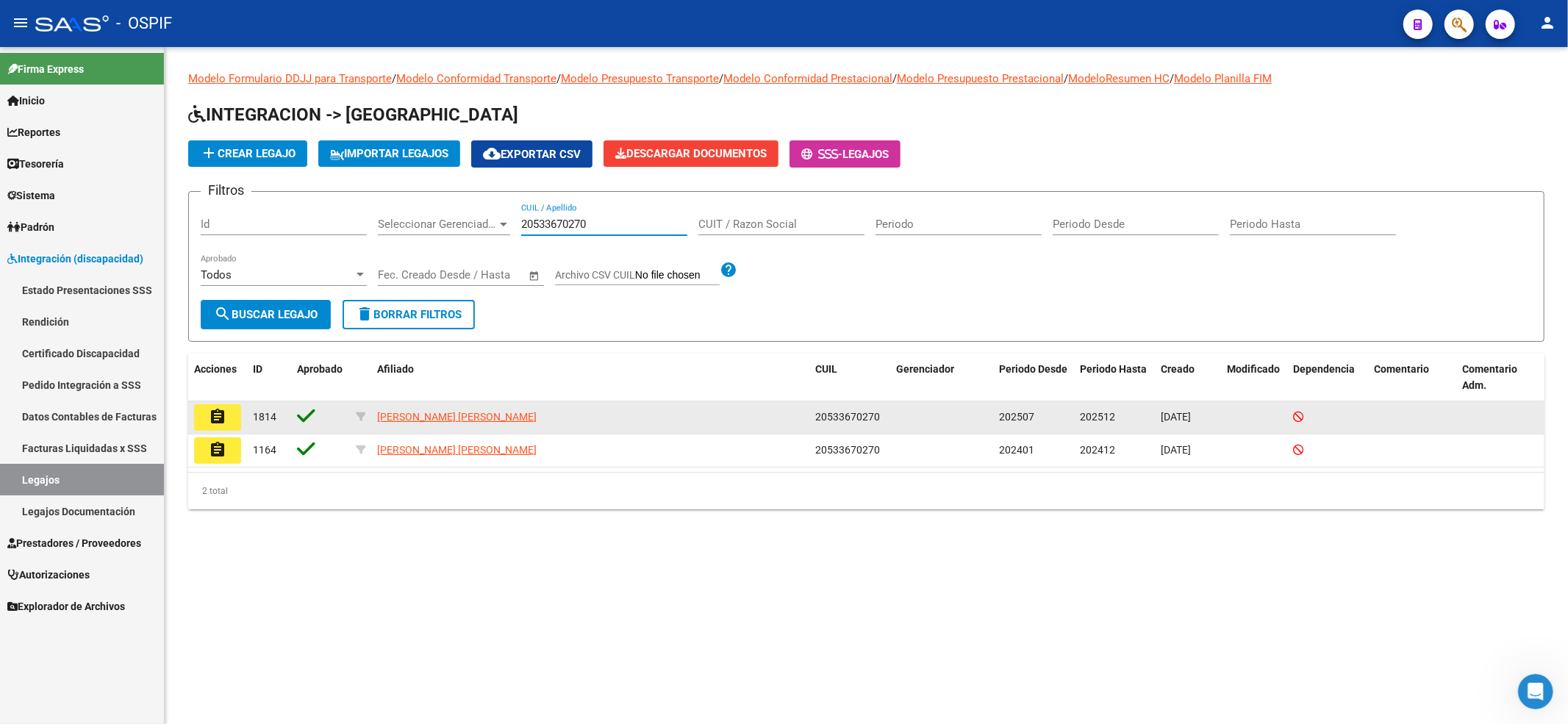
type input "20533670270"
click at [218, 418] on mat-icon "assignment" at bounding box center [218, 417] width 18 height 18
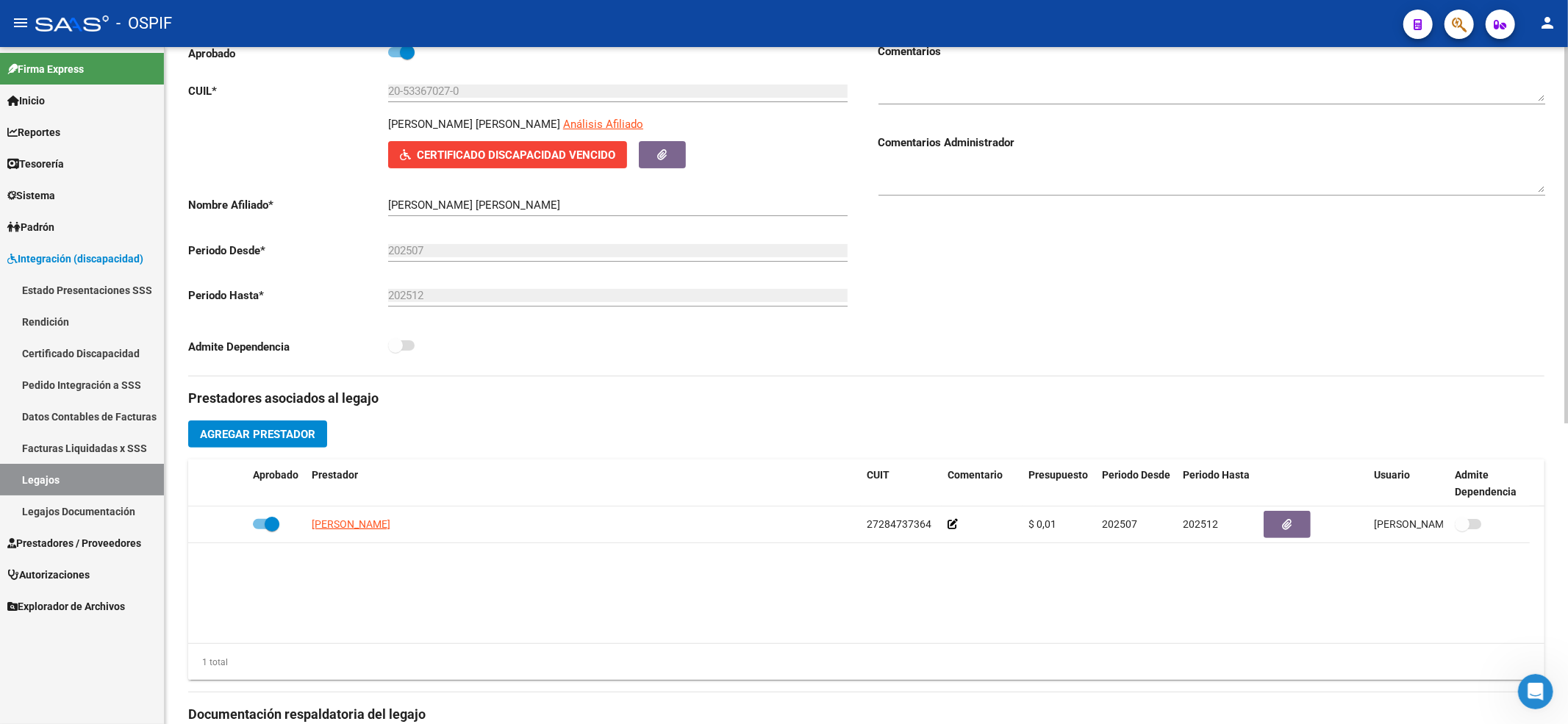
scroll to position [98, 0]
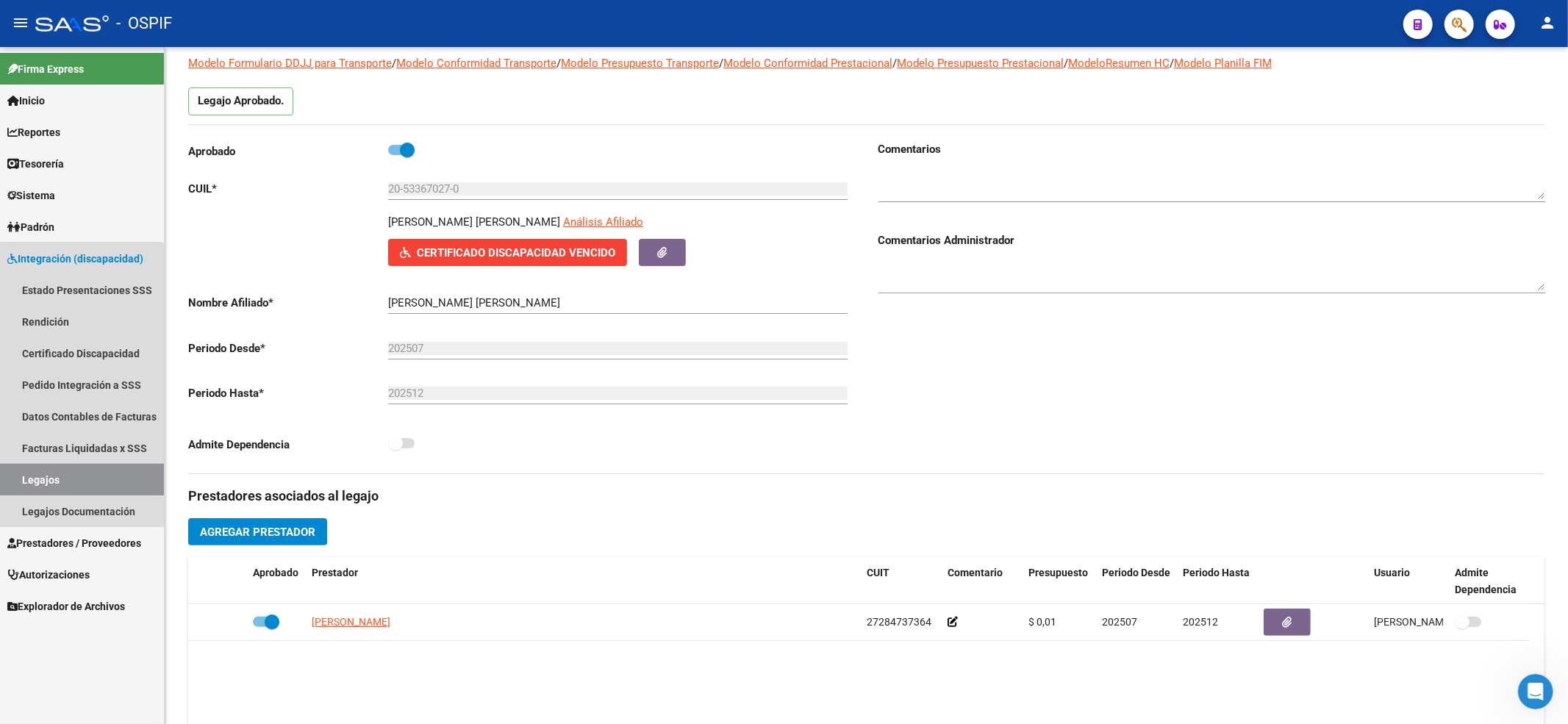
click at [35, 486] on link "Legajos" at bounding box center [81, 479] width 164 height 32
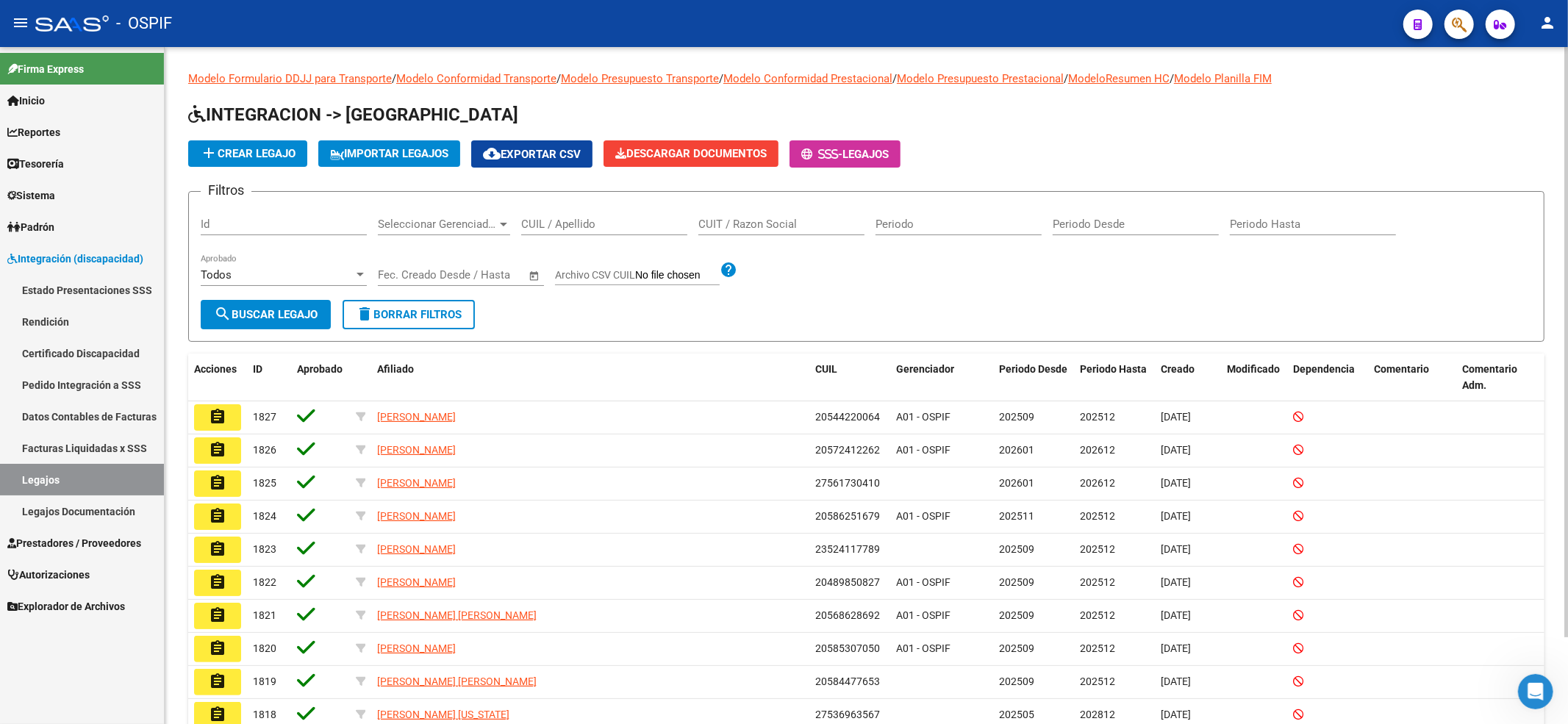
click at [623, 218] on input "CUIL / Apellido" at bounding box center [605, 223] width 166 height 13
paste input "20533670270"
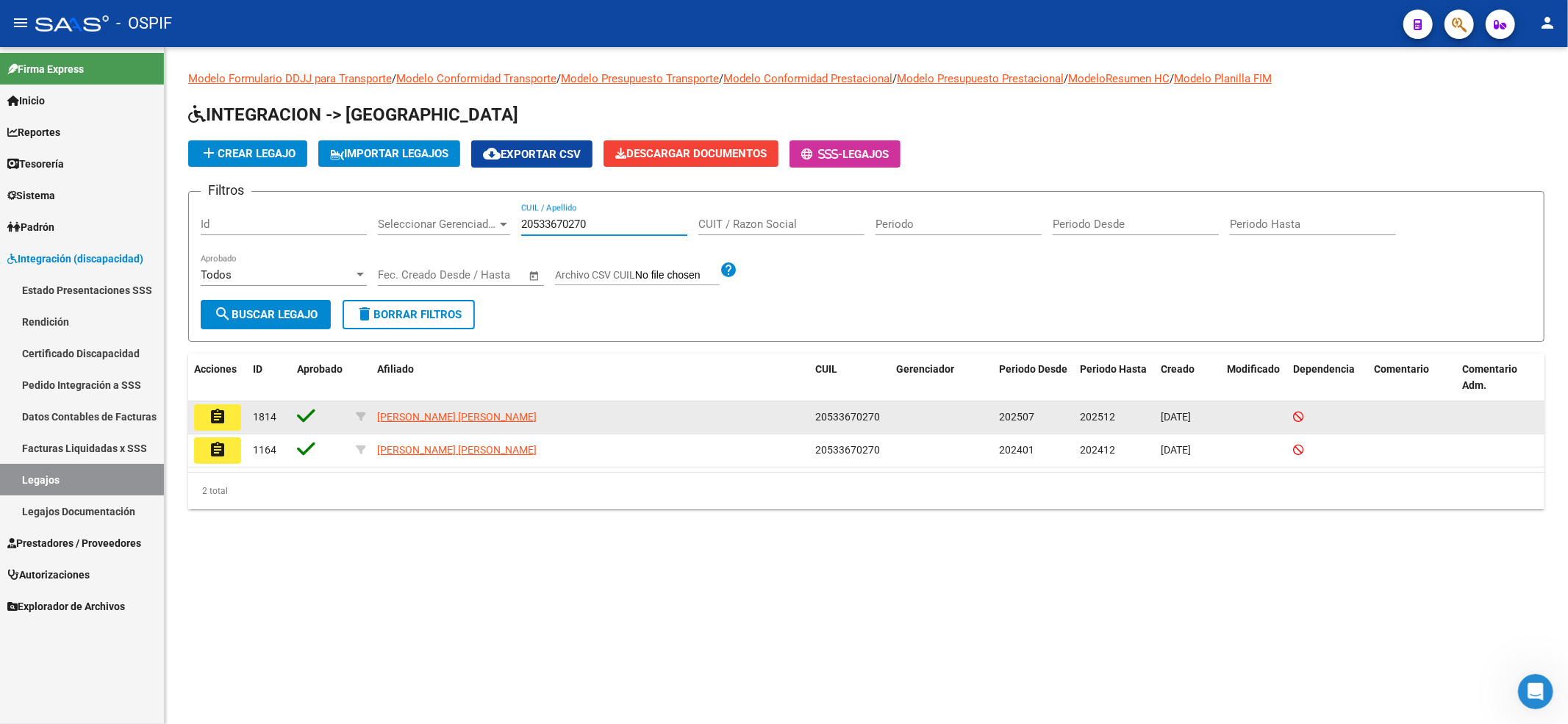
type input "20533670270"
click at [225, 418] on mat-icon "assignment" at bounding box center [218, 417] width 18 height 18
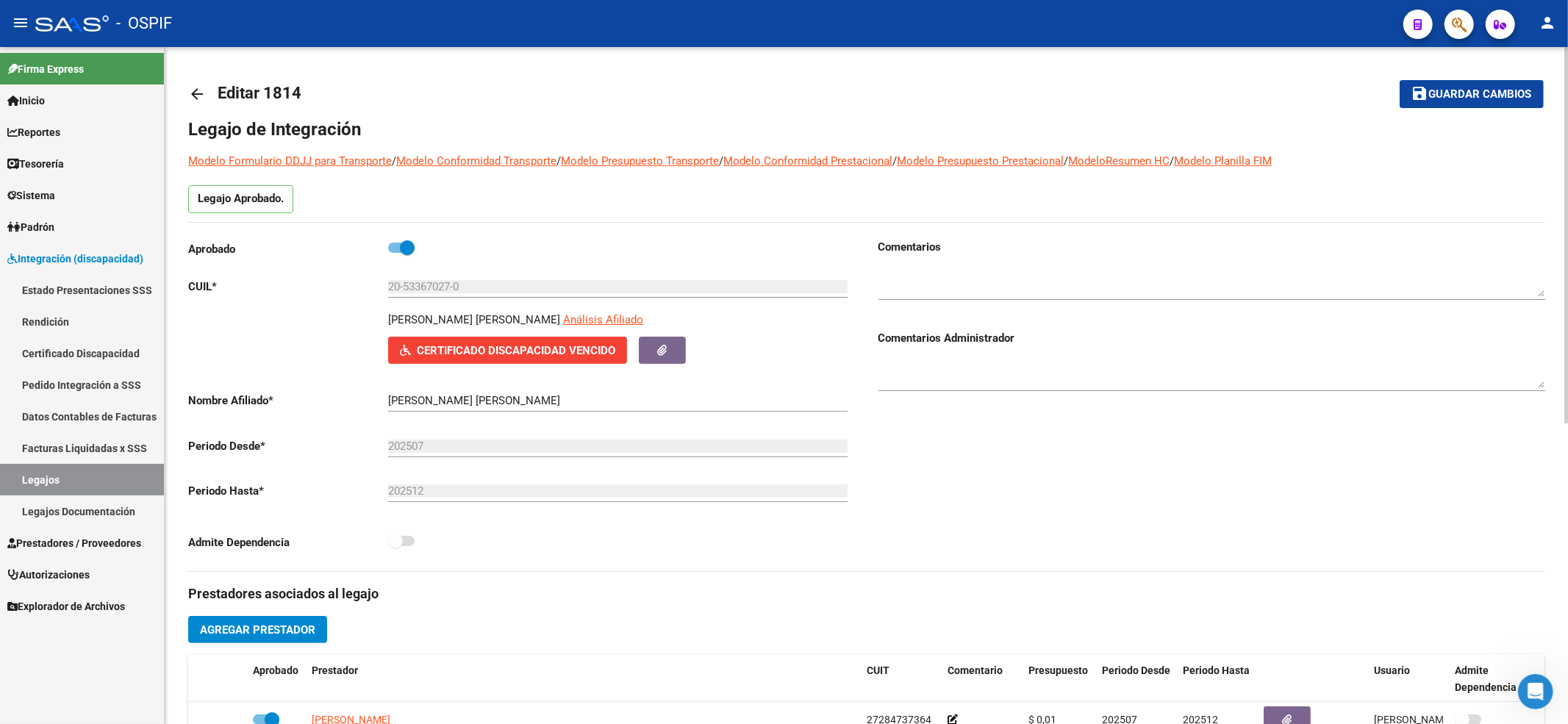
scroll to position [98, 0]
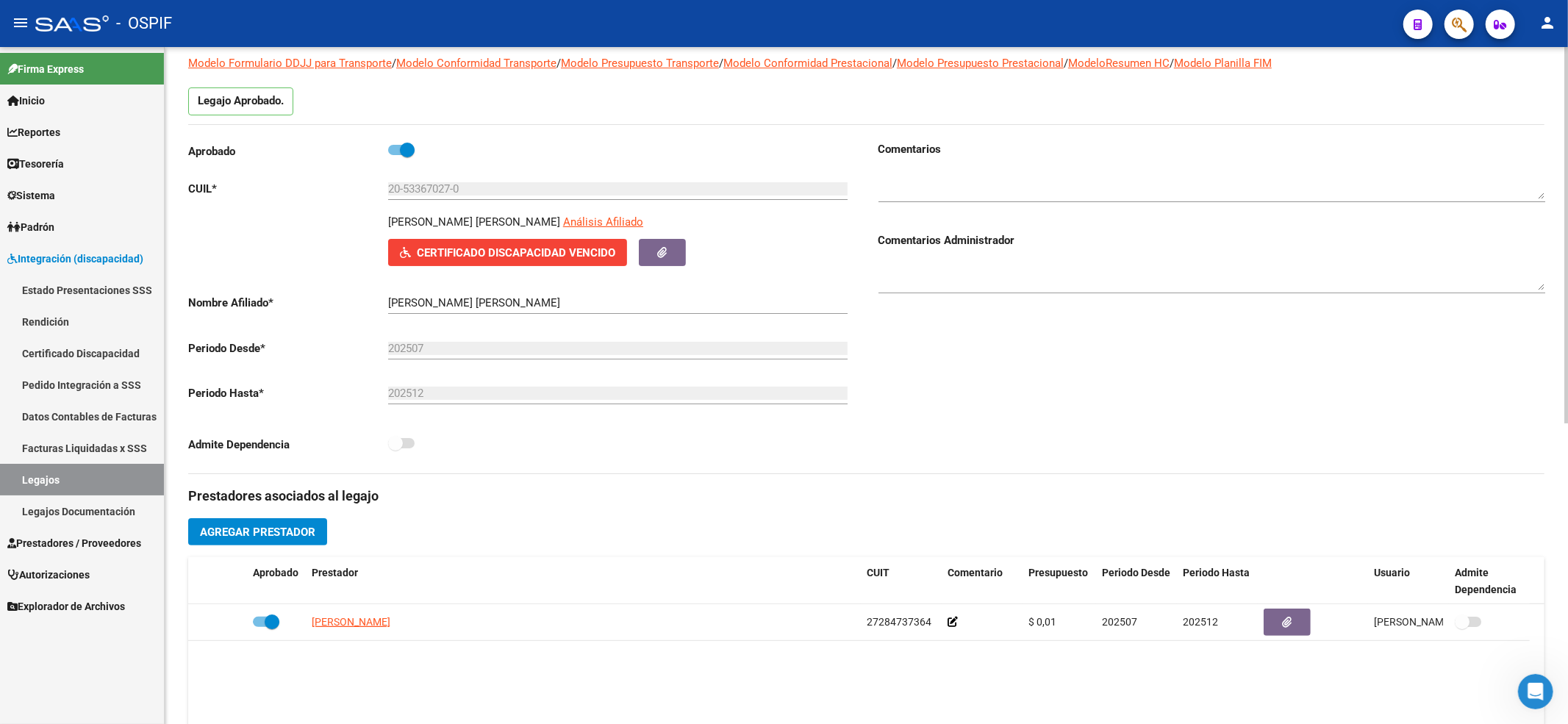
click at [320, 521] on button "Agregar Prestador" at bounding box center [258, 531] width 139 height 27
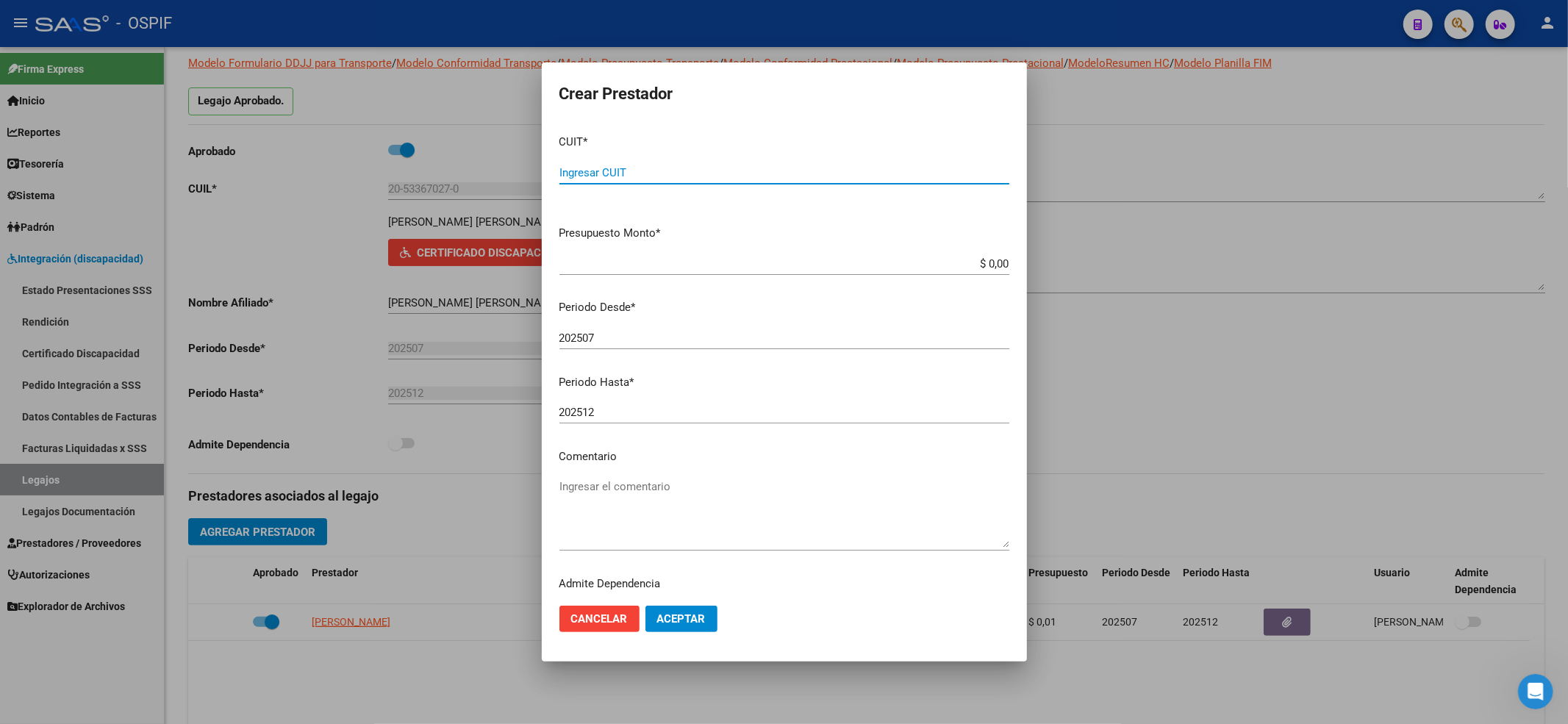
paste input "27-17955275-8"
type input "27-17955275-8"
type input "$ 0,01"
drag, startPoint x: 721, startPoint y: 615, endPoint x: 689, endPoint y: 606, distance: 33.2
click at [715, 615] on mat-dialog-actions "Cancelar Aceptar" at bounding box center [784, 619] width 450 height 50
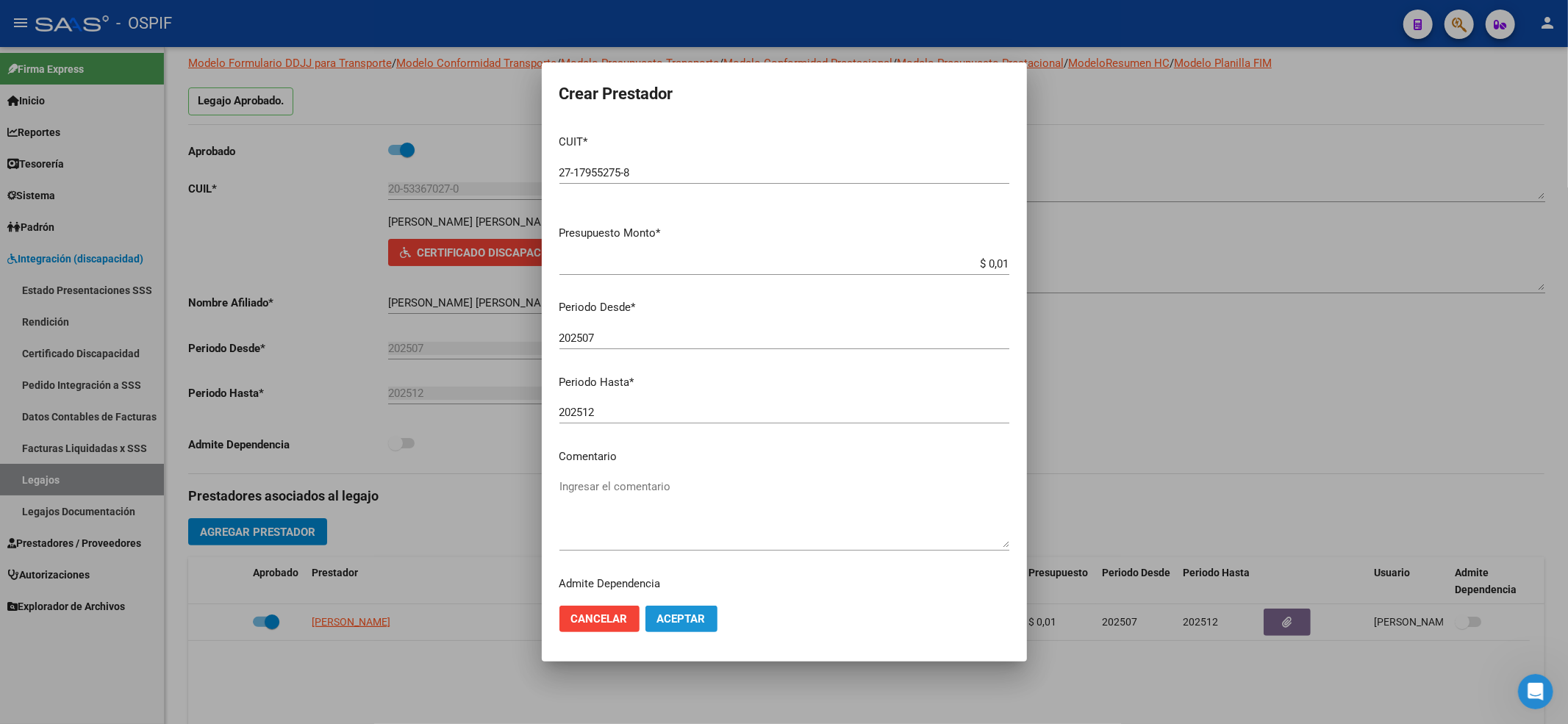
click at [687, 606] on button "Aceptar" at bounding box center [682, 618] width 72 height 27
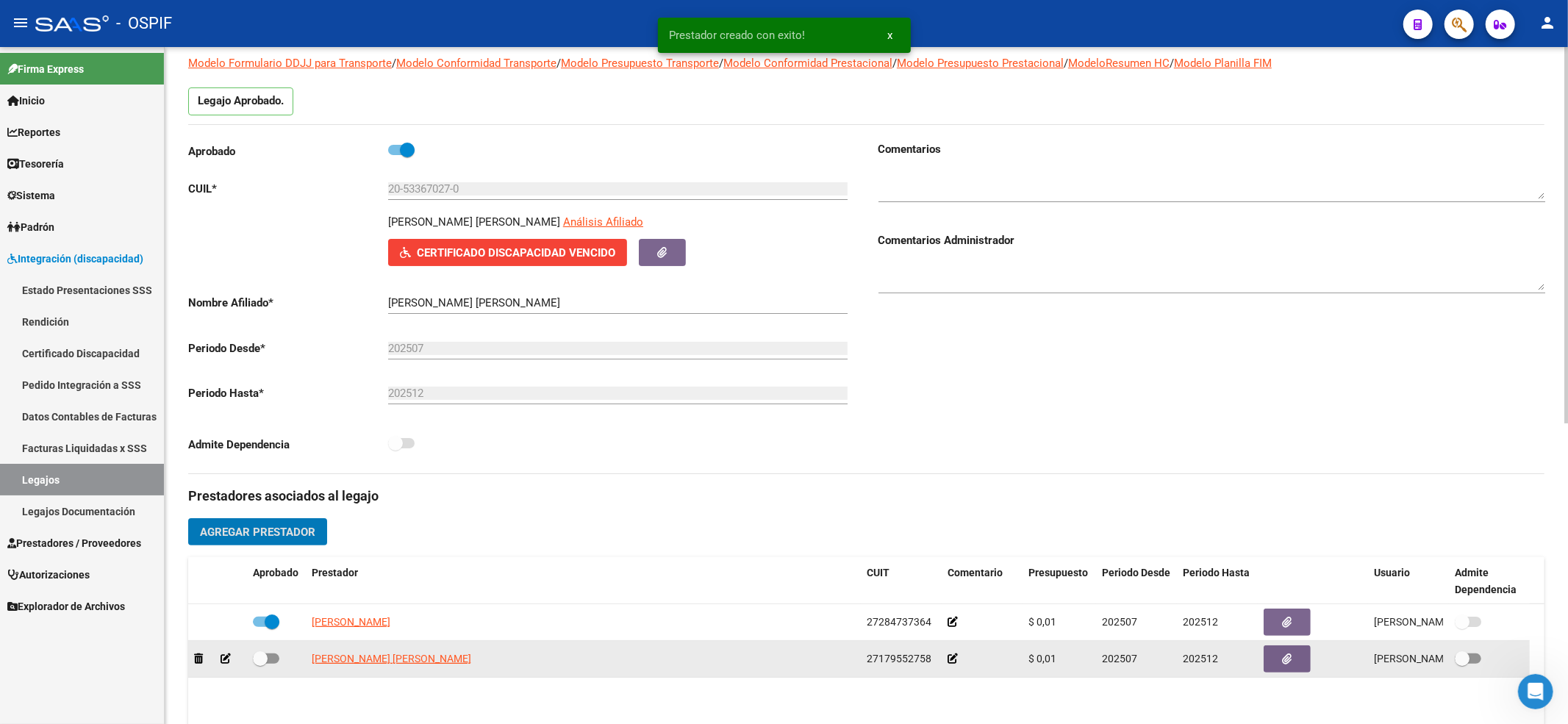
click at [271, 659] on span at bounding box center [265, 658] width 27 height 10
click at [260, 663] on input "checkbox" at bounding box center [259, 663] width 1 height 1
checkbox input "true"
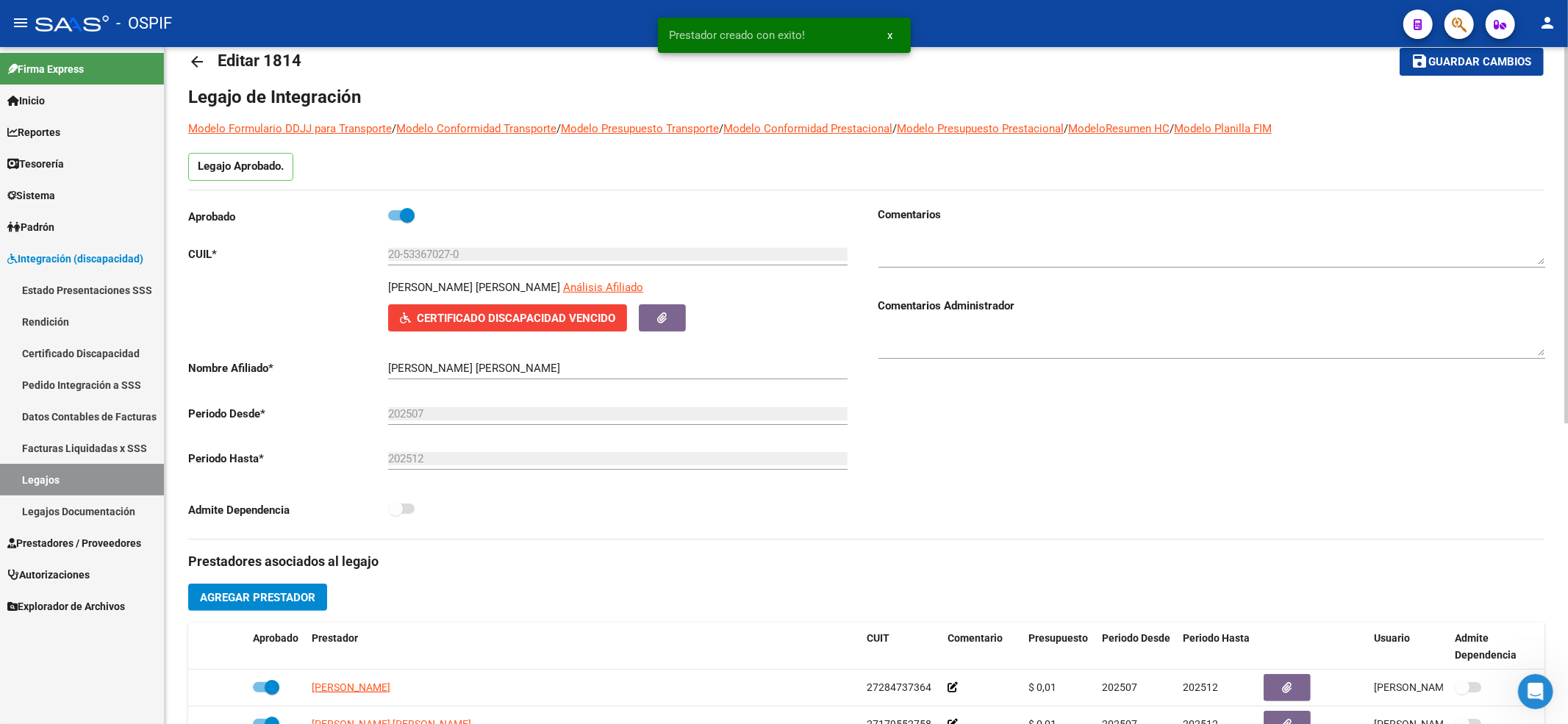
scroll to position [0, 0]
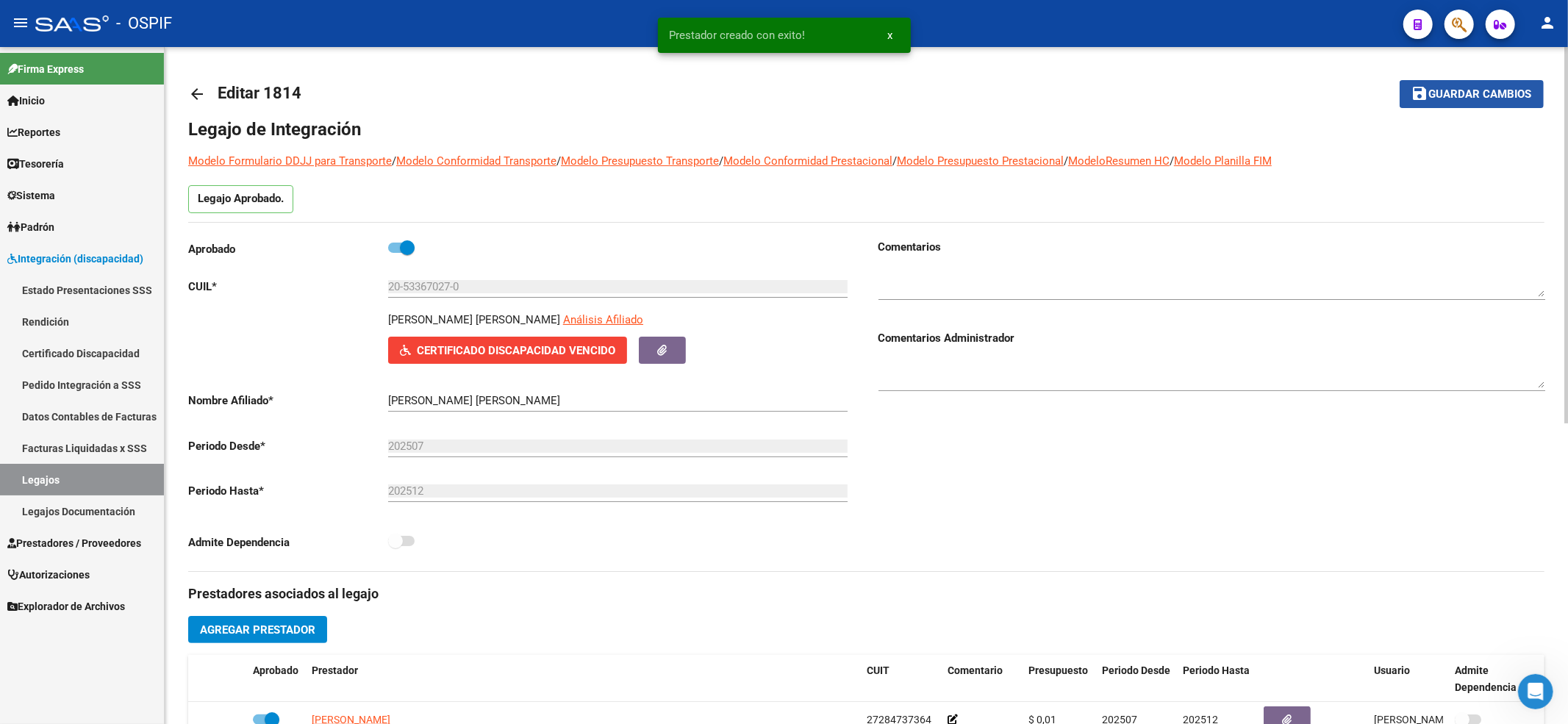
click at [1484, 97] on span "Guardar cambios" at bounding box center [1481, 94] width 103 height 13
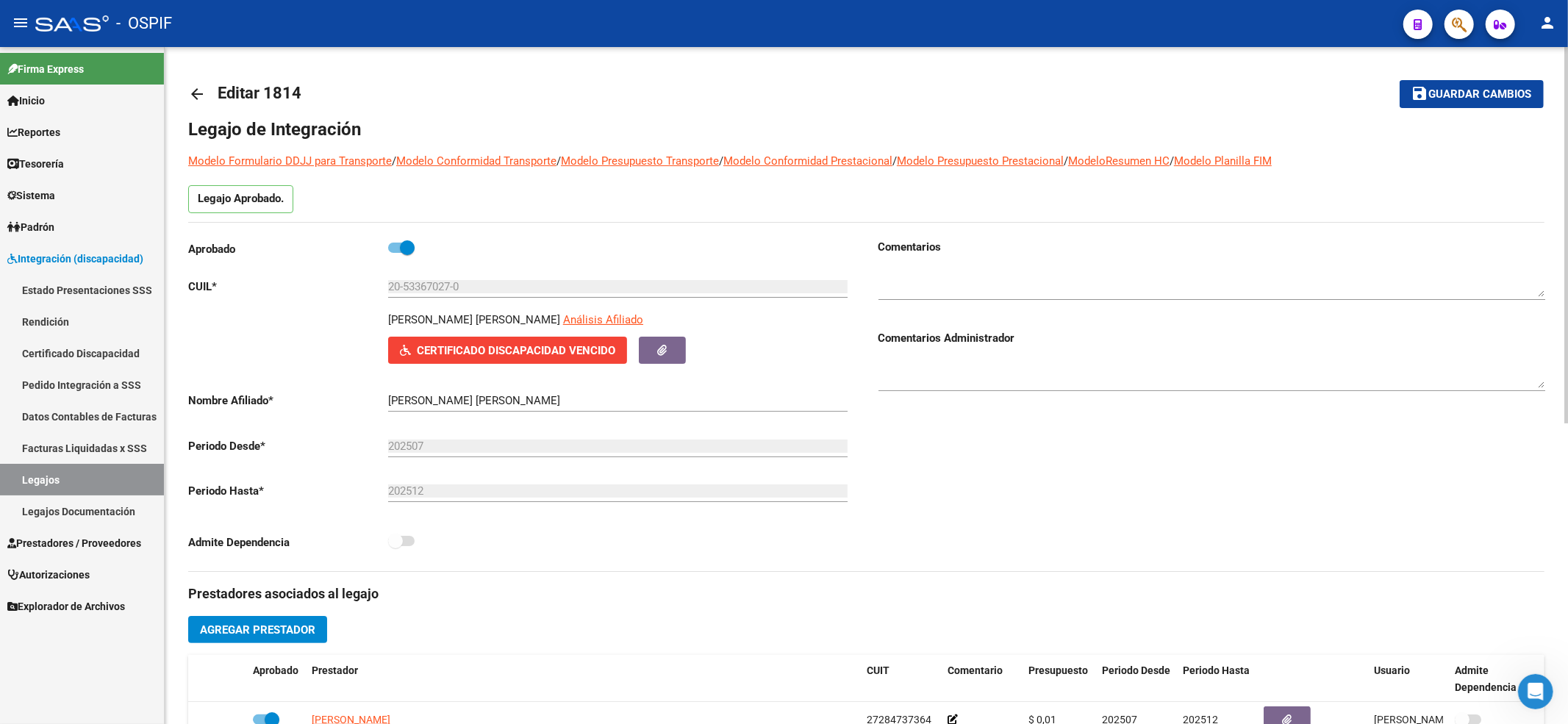
drag, startPoint x: 1439, startPoint y: 72, endPoint x: 1428, endPoint y: 109, distance: 38.6
click at [1438, 74] on mat-toolbar-row "save Guardar cambios" at bounding box center [1403, 93] width 282 height 47
click at [1428, 109] on mat-toolbar-row "save Guardar cambios" at bounding box center [1403, 93] width 282 height 47
click at [1433, 97] on span "Guardar cambios" at bounding box center [1481, 94] width 103 height 13
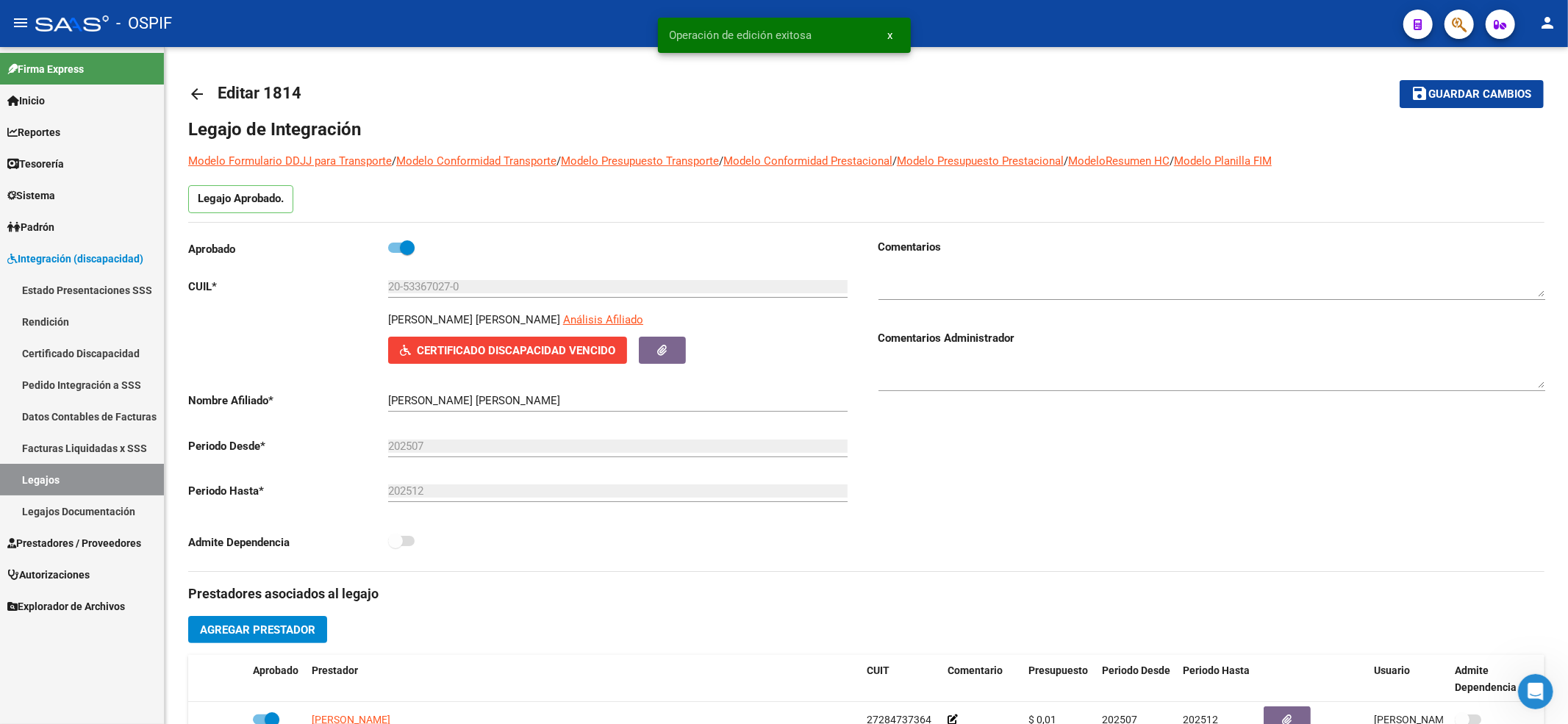
click at [60, 480] on link "Legajos" at bounding box center [81, 479] width 164 height 32
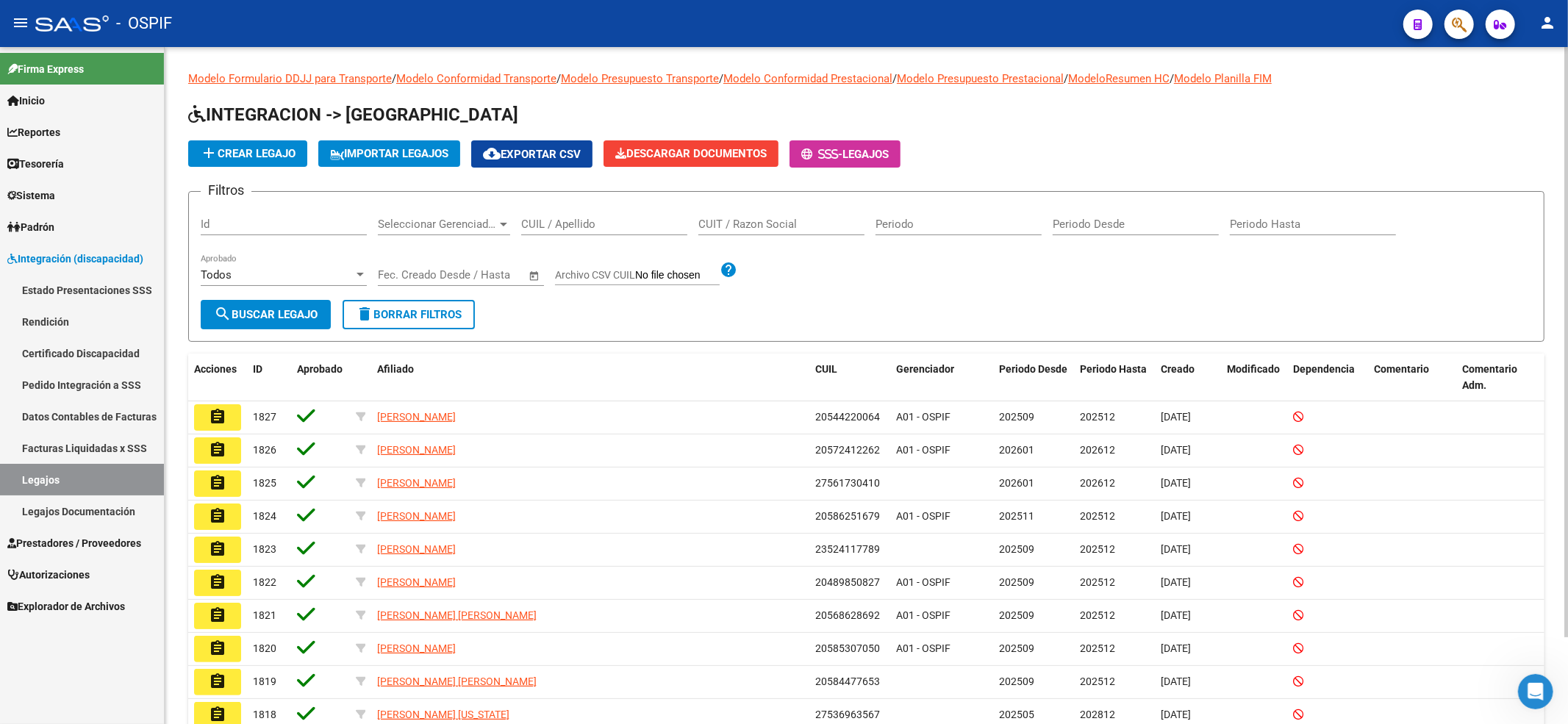
click at [557, 216] on div "CUIL / Apellido" at bounding box center [605, 219] width 166 height 32
paste input "20579760452"
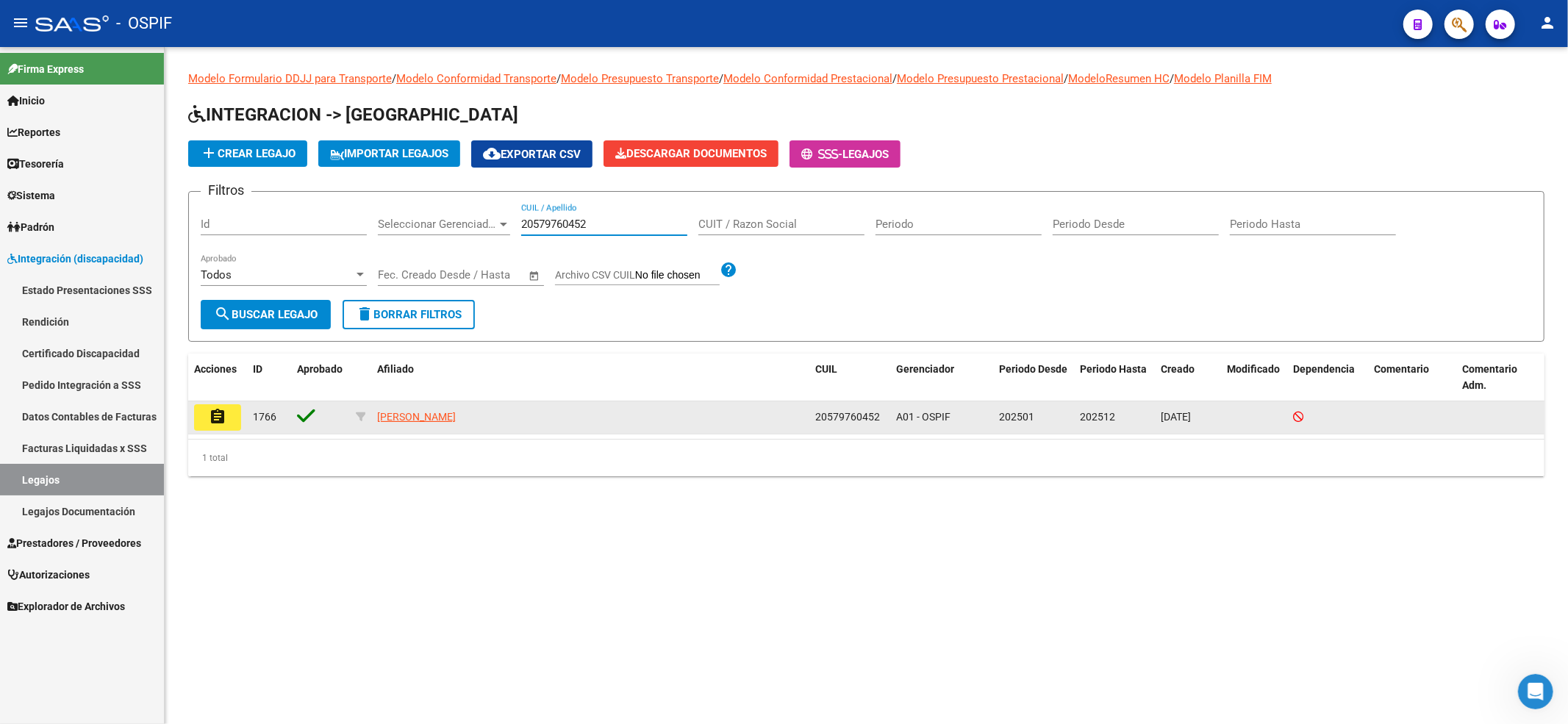
type input "20579760452"
click at [222, 430] on datatable-body-cell "assignment" at bounding box center [218, 418] width 59 height 33
click at [224, 426] on button "assignment" at bounding box center [218, 417] width 47 height 27
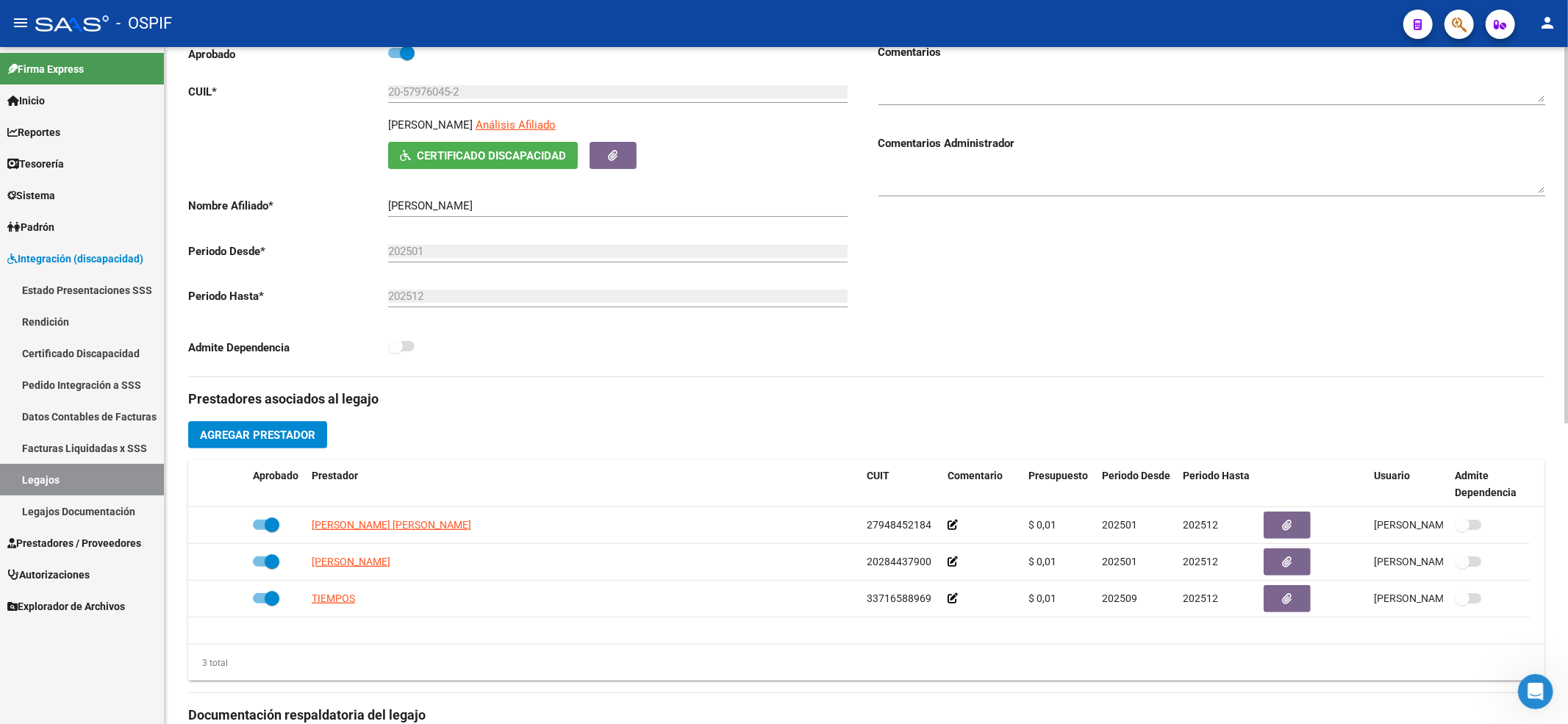
scroll to position [195, 0]
click at [258, 418] on div "Prestadores asociados al legajo Agregar Prestador Aprobado Prestador CUIT Comen…" at bounding box center [867, 704] width 1356 height 656
click at [257, 430] on span "Agregar Prestador" at bounding box center [258, 434] width 116 height 13
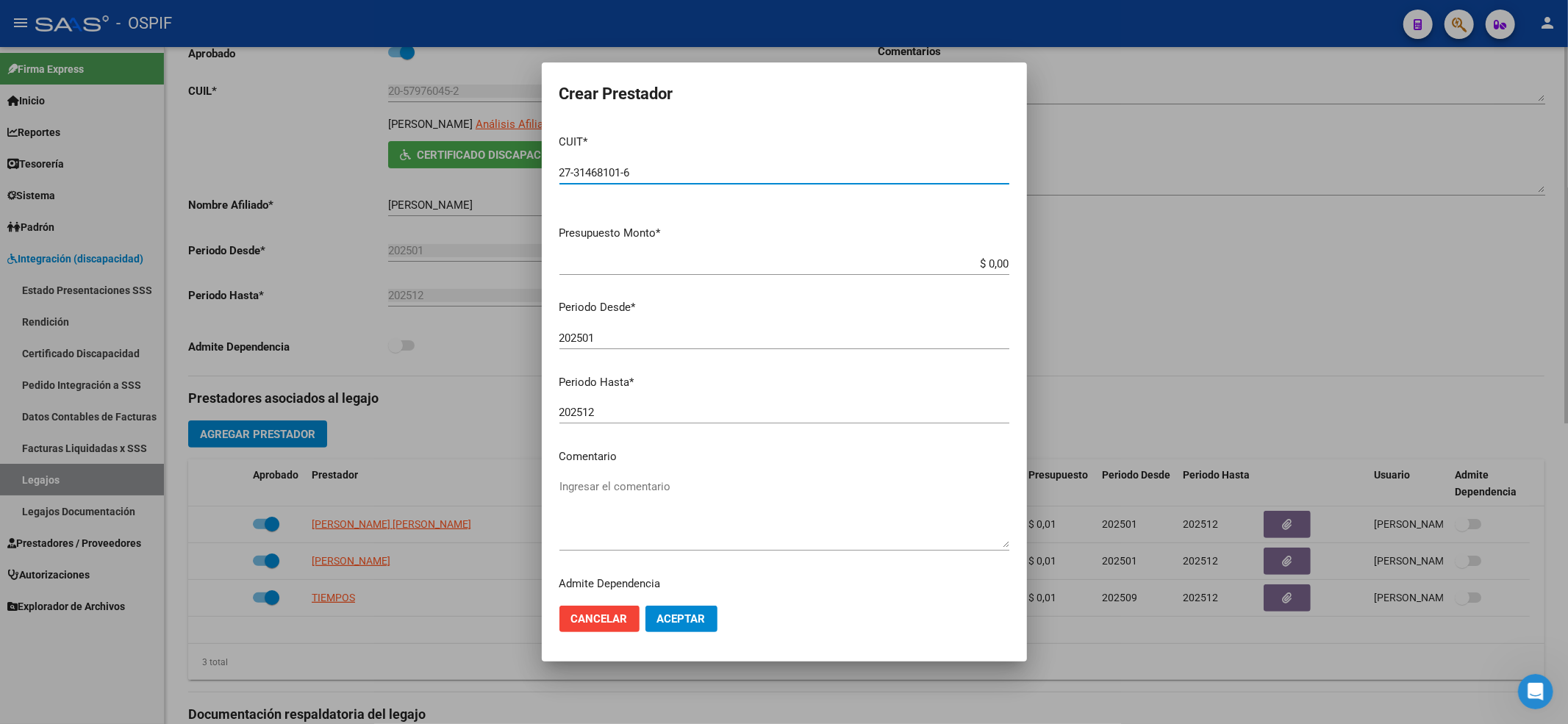
type input "27-31468101-6"
type input "$ 0,01"
type input "202510"
click at [698, 624] on span "Aceptar" at bounding box center [682, 618] width 49 height 13
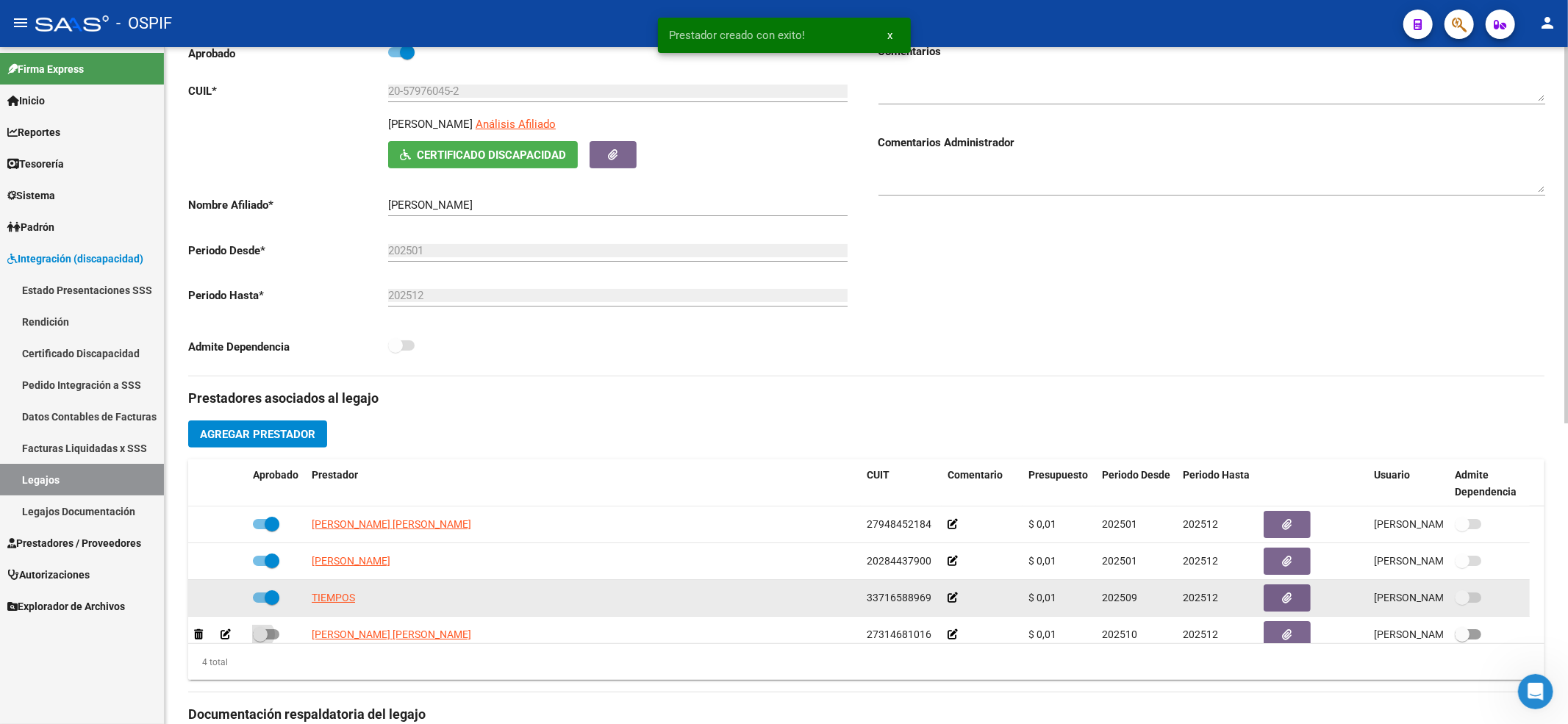
drag, startPoint x: 265, startPoint y: 637, endPoint x: 437, endPoint y: 602, distance: 175.5
click at [265, 638] on span at bounding box center [259, 633] width 15 height 15
click at [260, 639] on input "checkbox" at bounding box center [259, 639] width 1 height 1
checkbox input "true"
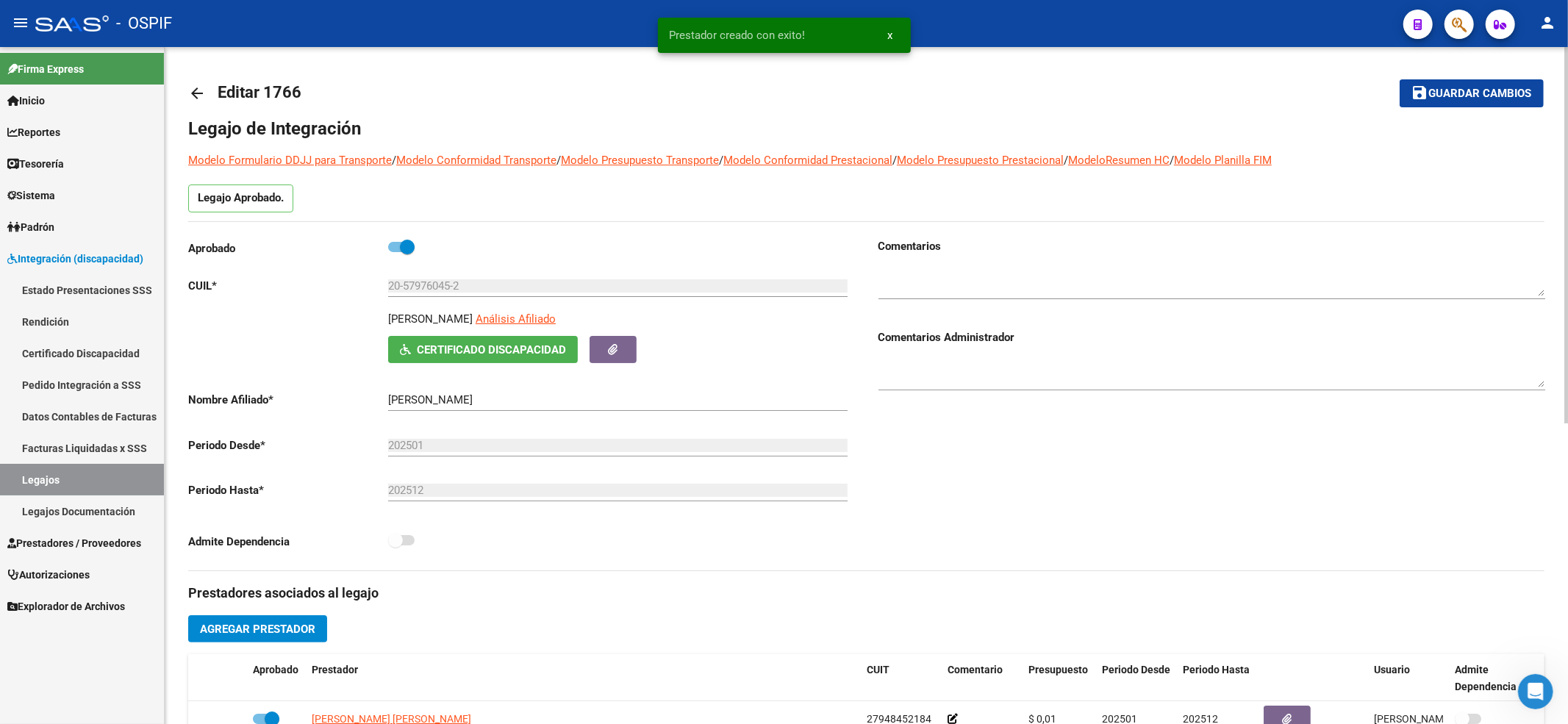
scroll to position [0, 0]
click at [1450, 74] on mat-toolbar-row "save Guardar cambios" at bounding box center [1403, 93] width 282 height 47
click at [1450, 80] on button "save Guardar cambios" at bounding box center [1472, 94] width 144 height 27
click at [101, 477] on link "Legajos" at bounding box center [81, 479] width 164 height 32
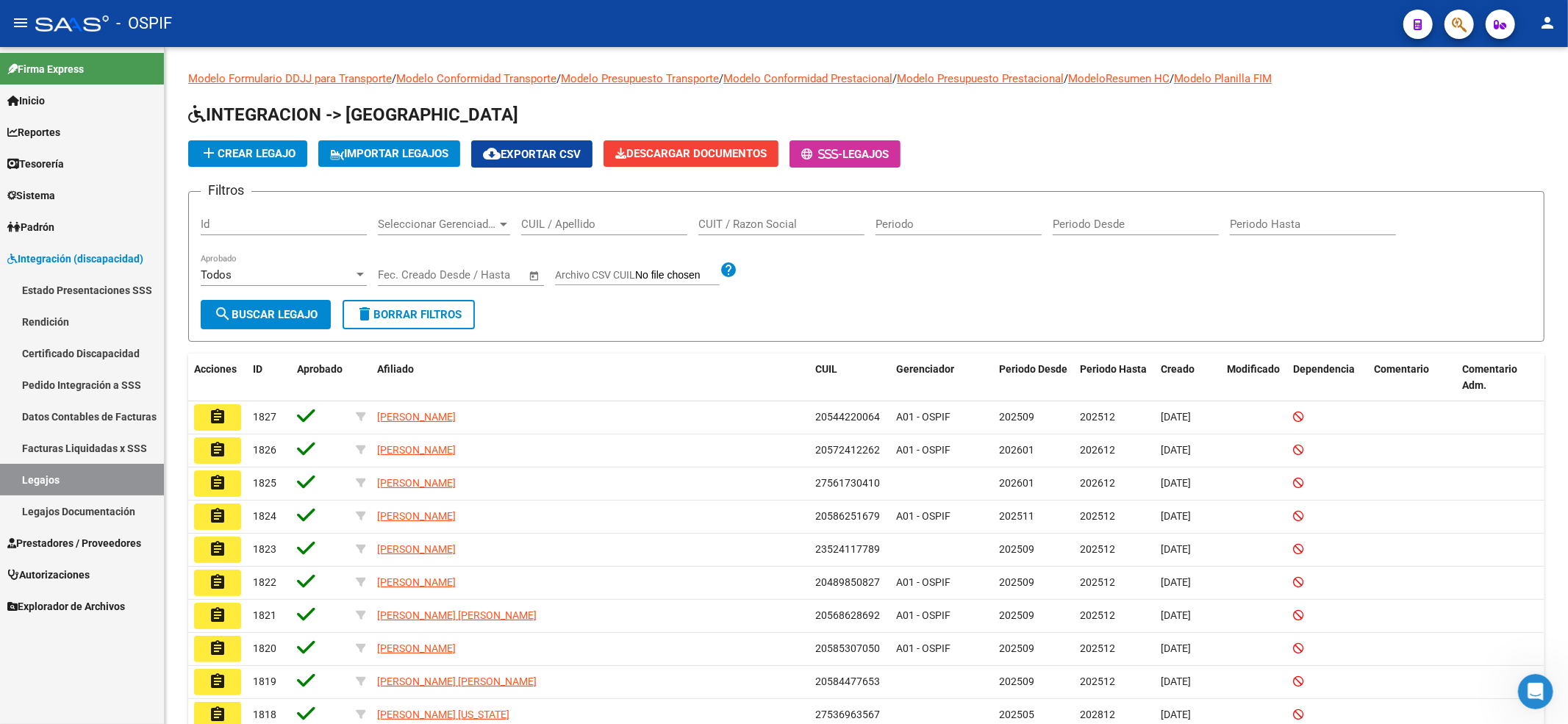
click at [76, 353] on link "Certificado Discapacidad" at bounding box center [81, 353] width 164 height 32
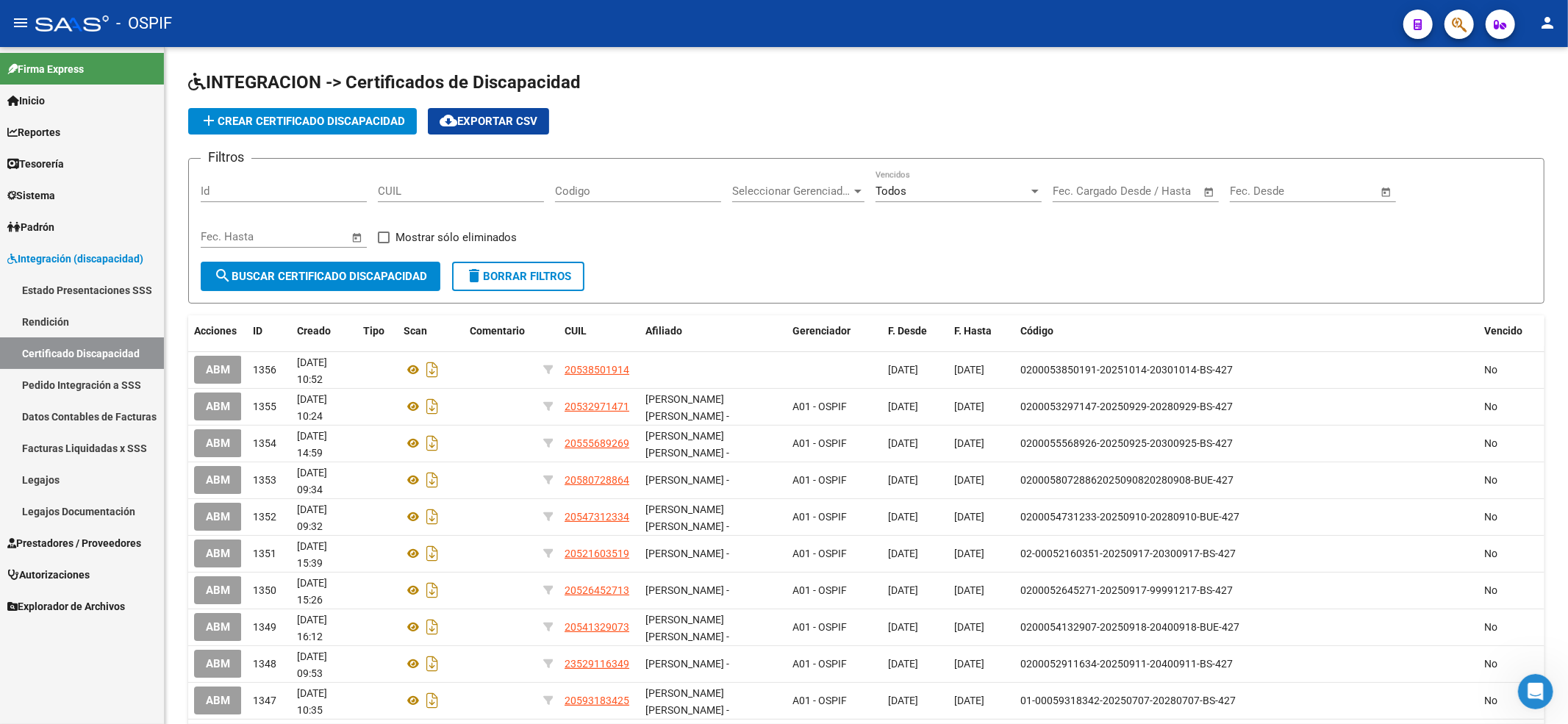
click at [460, 197] on input "CUIL" at bounding box center [461, 191] width 166 height 13
paste input "23-46826670-9"
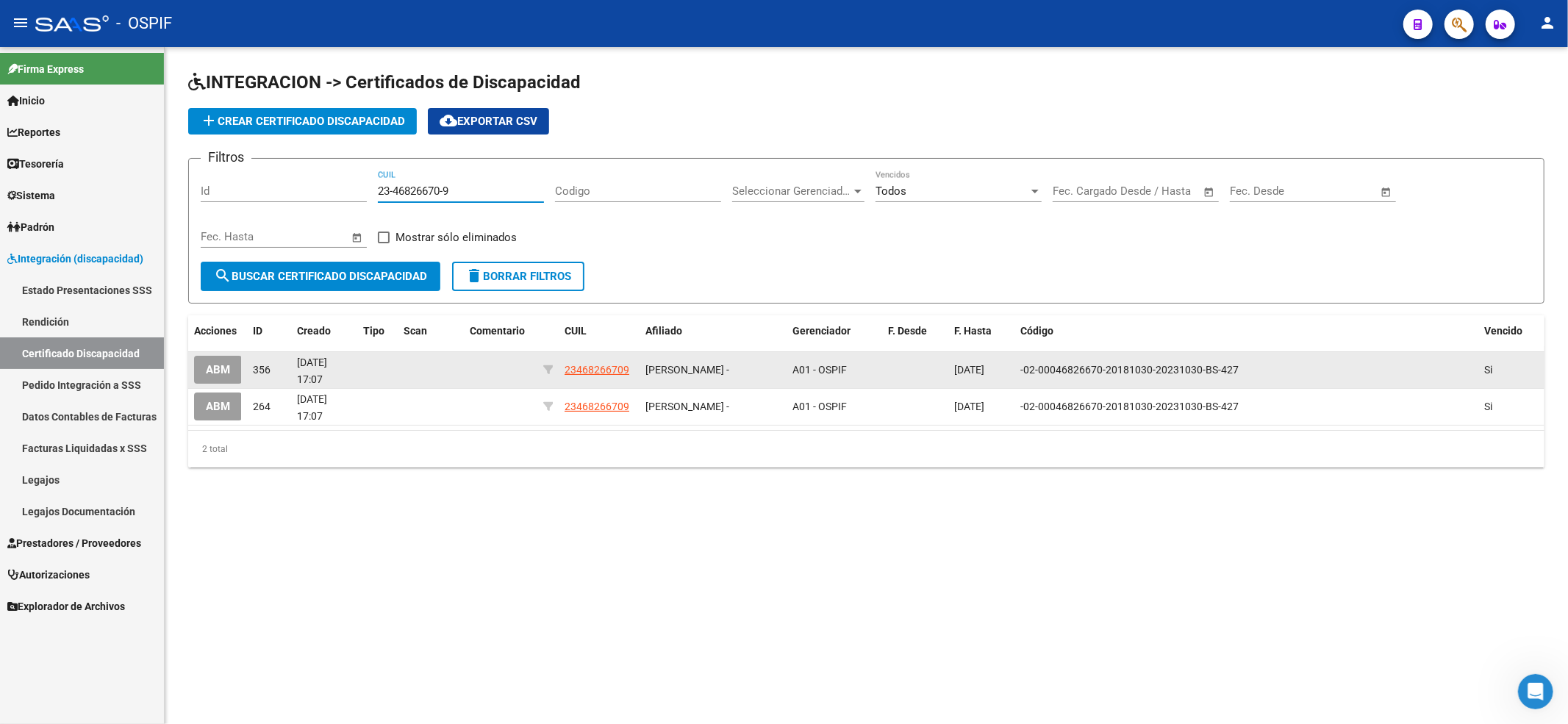
type input "23-46826670-9"
click at [200, 366] on button "ABM" at bounding box center [218, 370] width 48 height 27
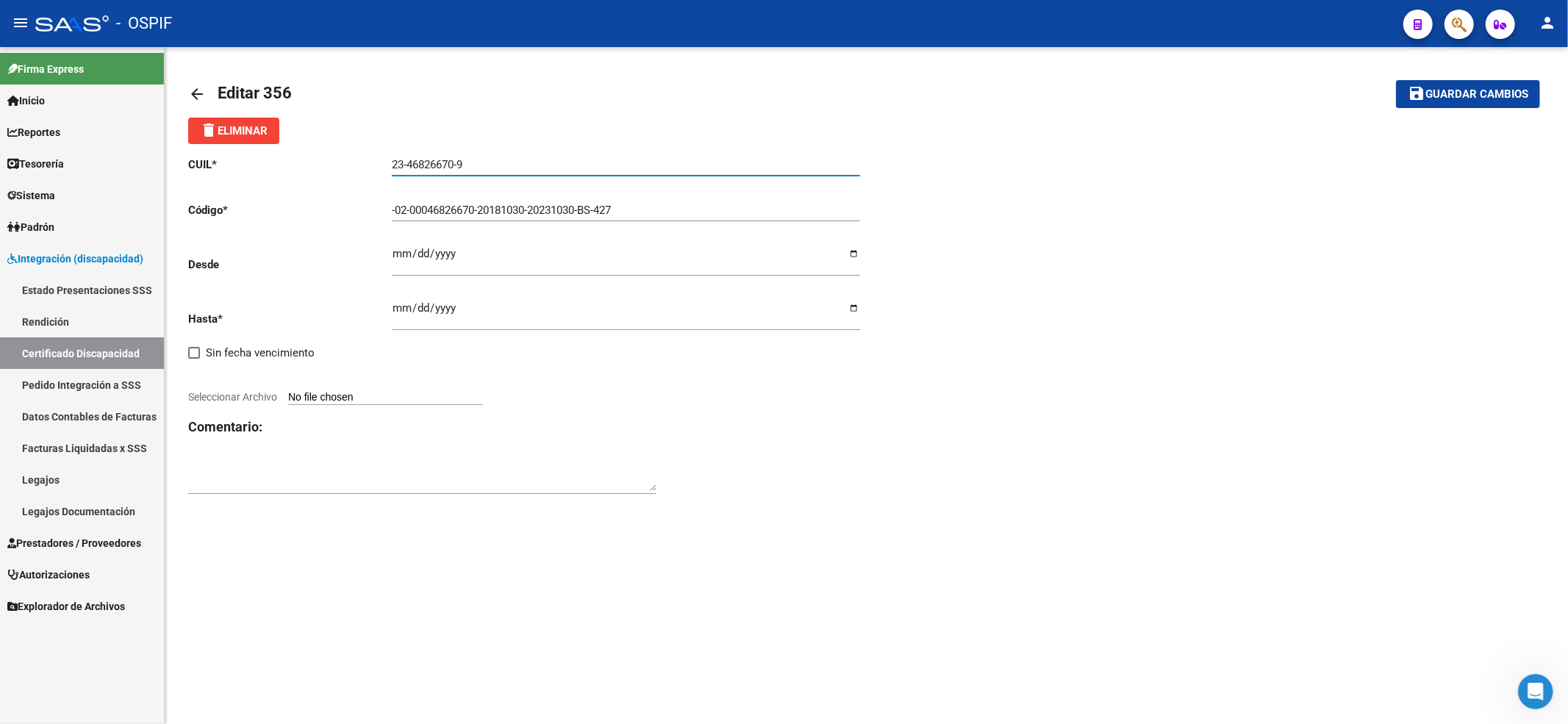
drag, startPoint x: 495, startPoint y: 168, endPoint x: 0, endPoint y: 37, distance: 512.0
click at [0, 101] on mat-sidenav-container "Firma Express Inicio Calendario SSS Instructivos Contacto OS Reportes Egresos D…" at bounding box center [784, 385] width 1568 height 677
paste input "23-46826670-9"
type input "23-46826670-9"
drag, startPoint x: 159, startPoint y: 211, endPoint x: 0, endPoint y: 211, distance: 159.0
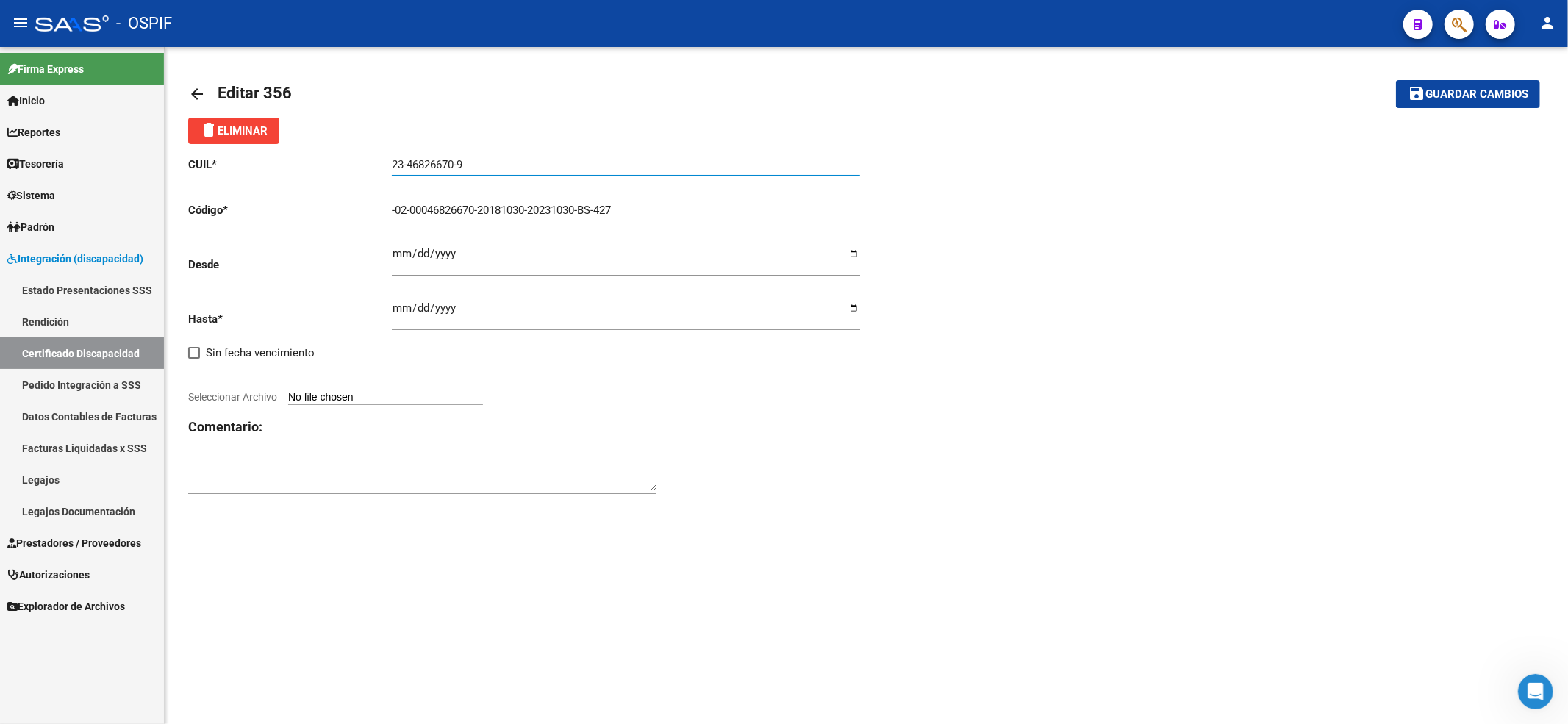
click at [0, 211] on mat-sidenav-container "Firma Express Inicio Calendario SSS Instructivos Contacto OS Reportes Egresos D…" at bounding box center [784, 385] width 1568 height 677
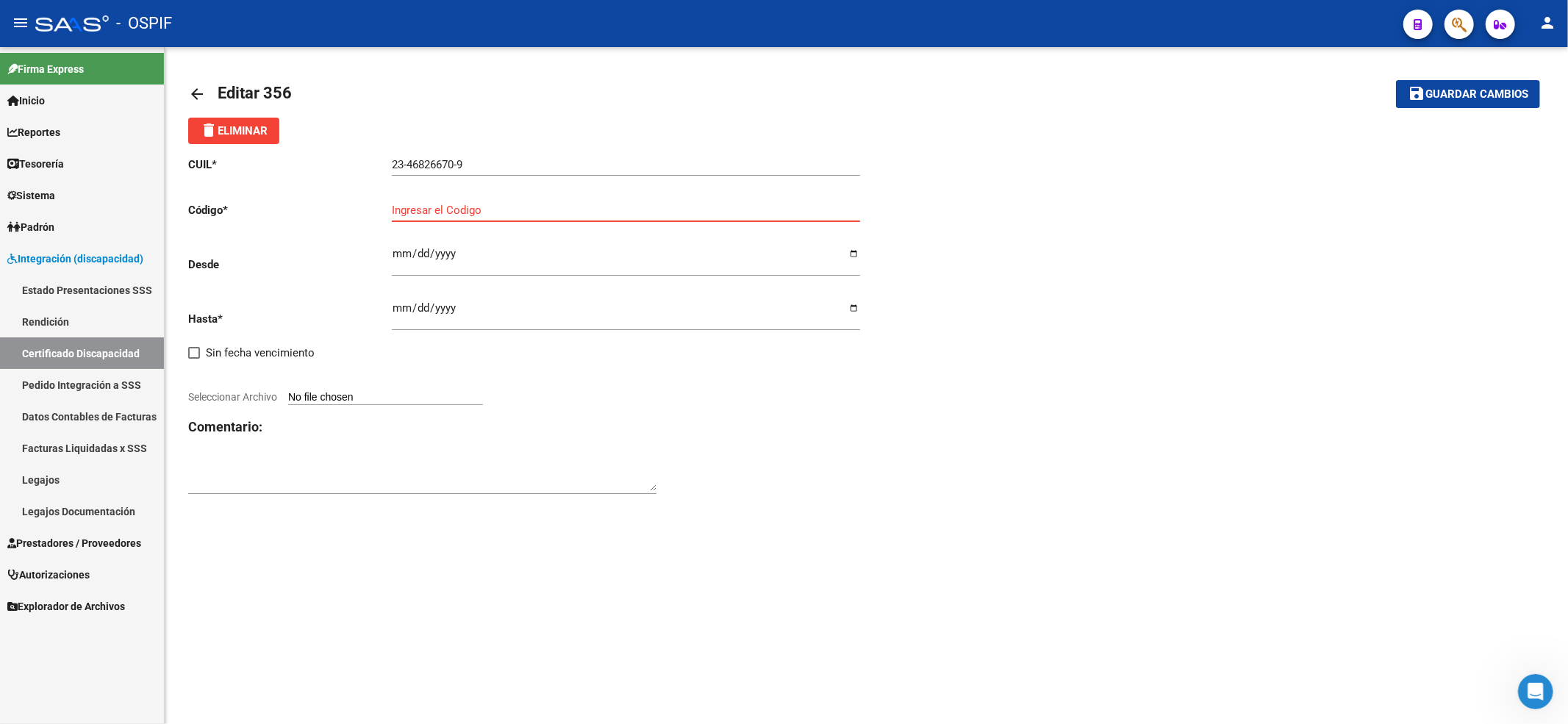
paste input "00046826670-20250924-20300924-bue-427"
type input "00046826670-20250924-20300924-bue-427"
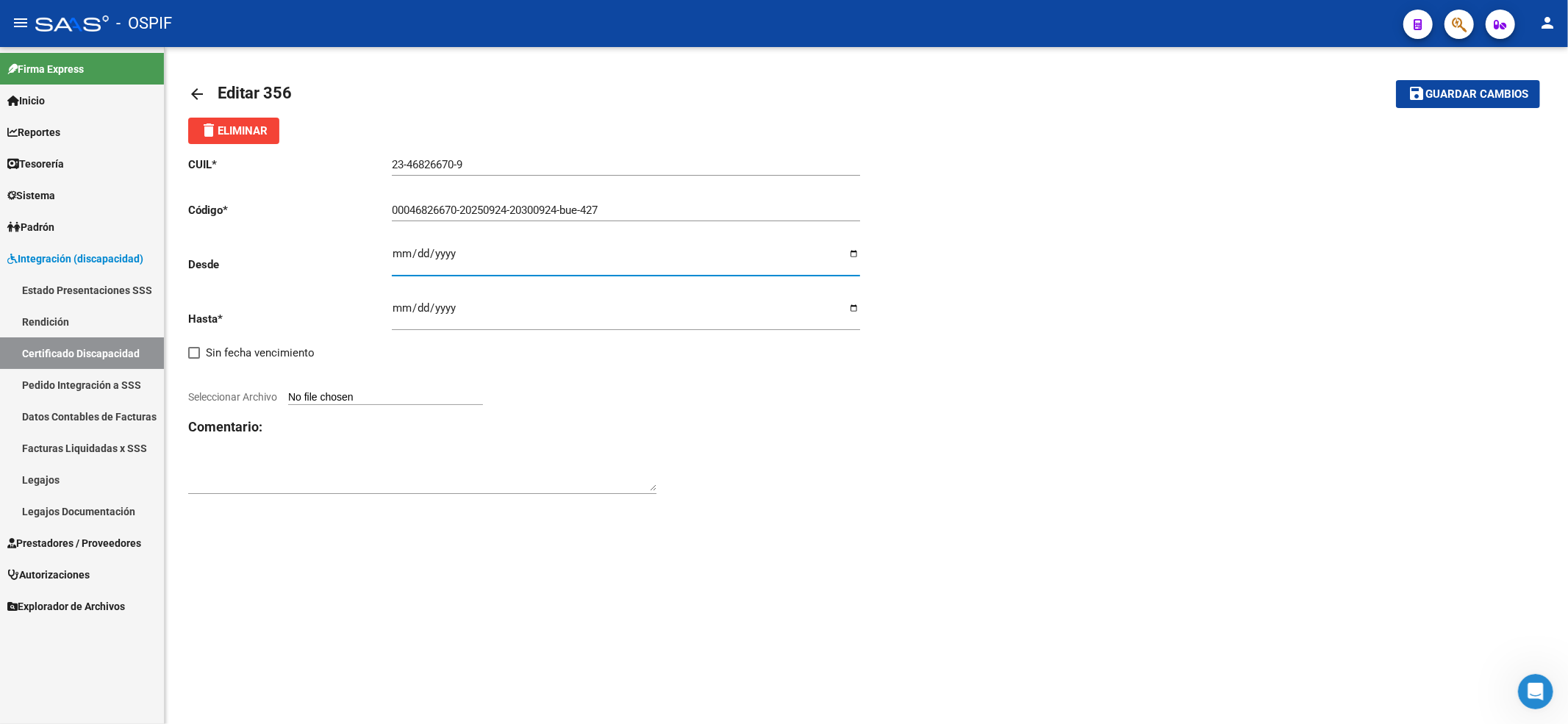
click at [553, 258] on input "Ingresar fec. Desde" at bounding box center [626, 258] width 468 height 23
type input "[DATE]"
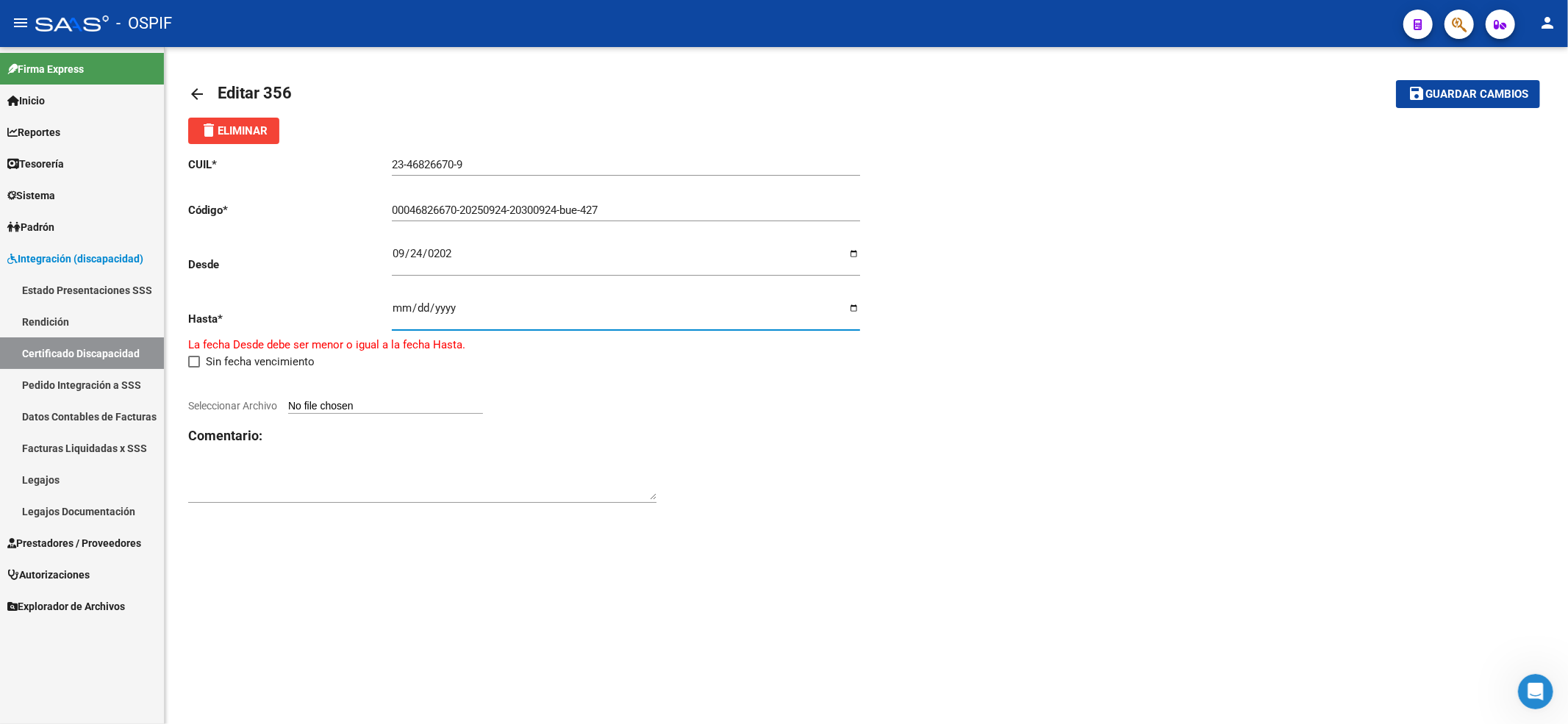
type input "[DATE]"
click at [1513, 104] on button "save Guardar cambios" at bounding box center [1468, 94] width 144 height 27
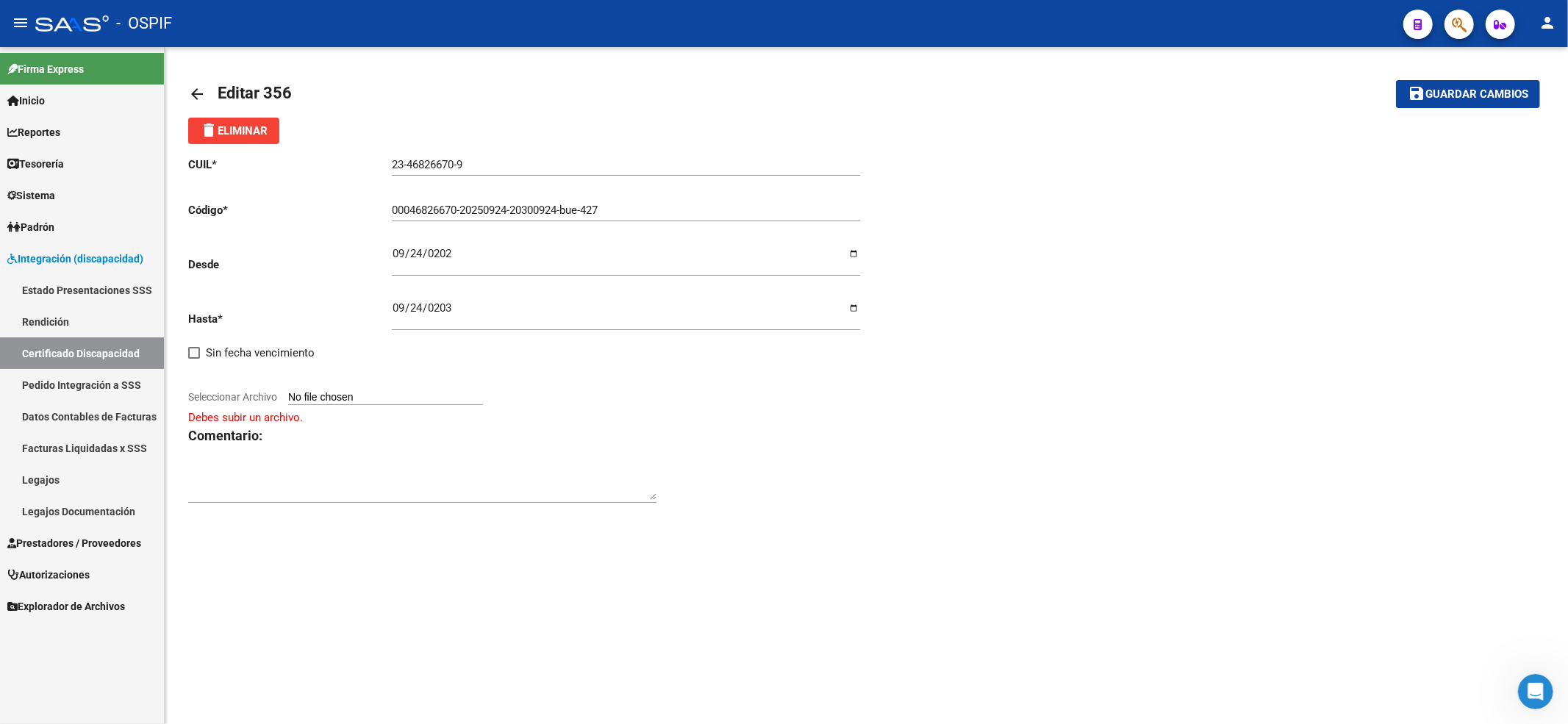
click at [387, 398] on input "Seleccionar Archivo" at bounding box center [386, 398] width 195 height 14
type input "C:\fakepath\[PERSON_NAME] vto 2030.jpeg"
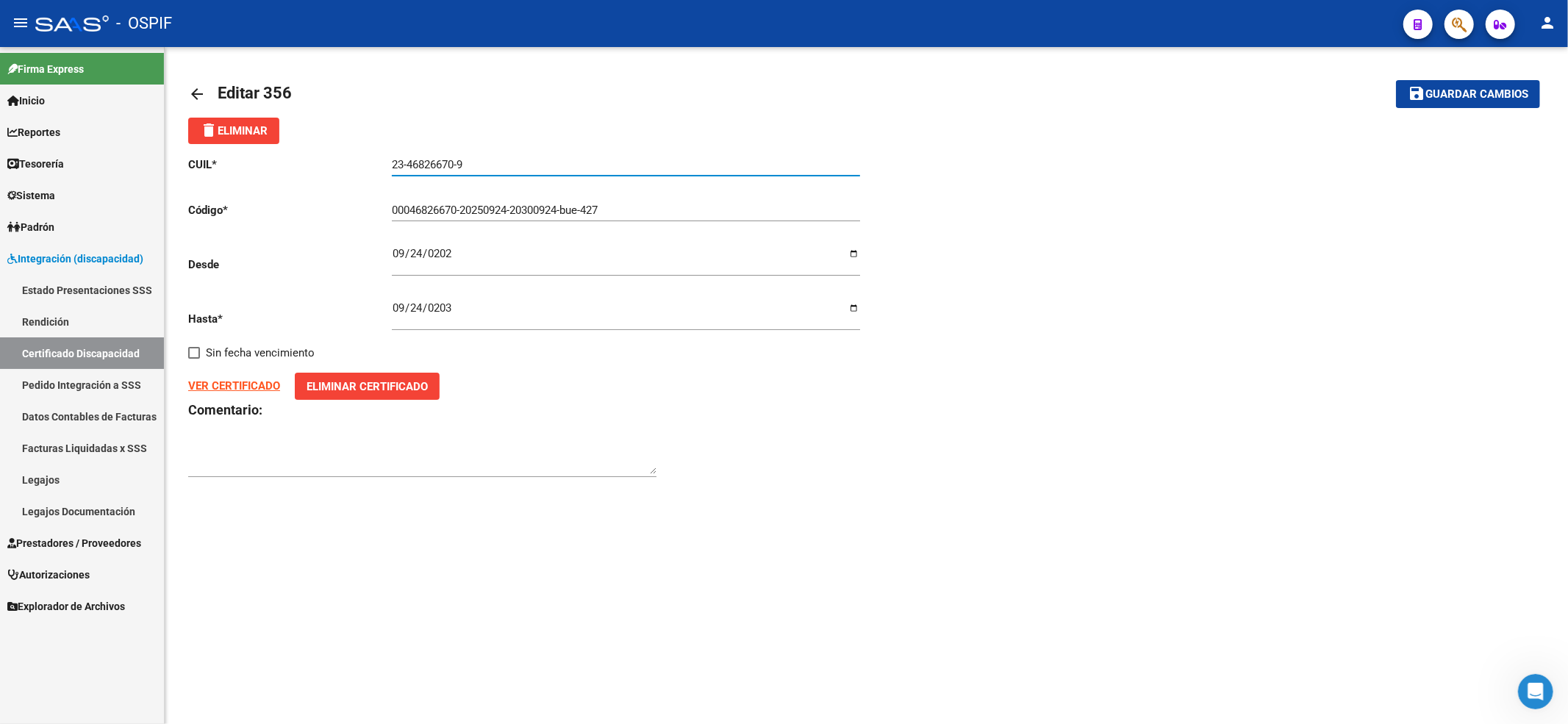
drag, startPoint x: 501, startPoint y: 164, endPoint x: 236, endPoint y: 158, distance: 265.1
click at [236, 158] on app-form-text-field "CUIL * 23-46826670-9 Ingresar el CUIL" at bounding box center [524, 164] width 671 height 13
click at [1511, 92] on span "Guardar cambios" at bounding box center [1477, 94] width 103 height 13
type input "0004682667020250924-20300924-bue-427"
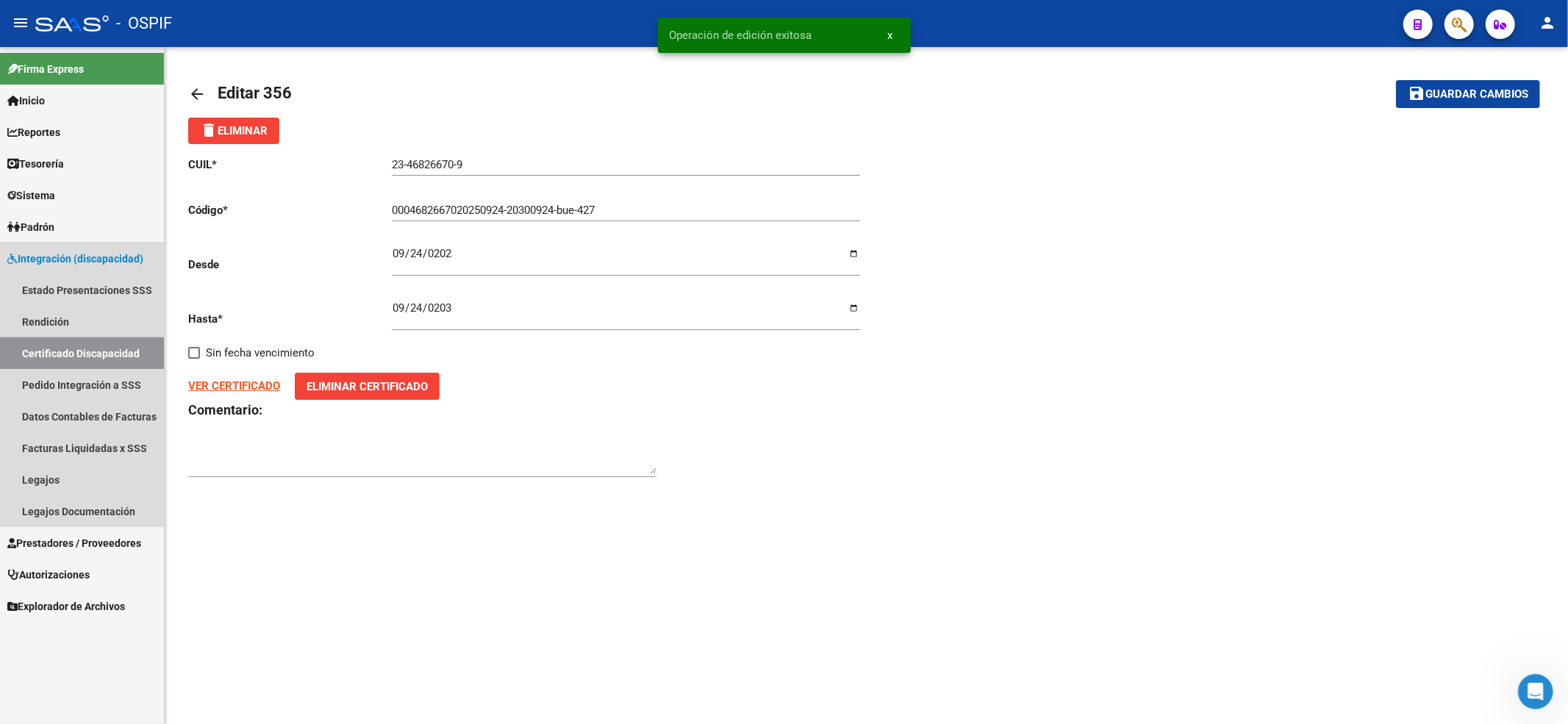
click at [116, 341] on link "Certificado Discapacidad" at bounding box center [81, 353] width 164 height 32
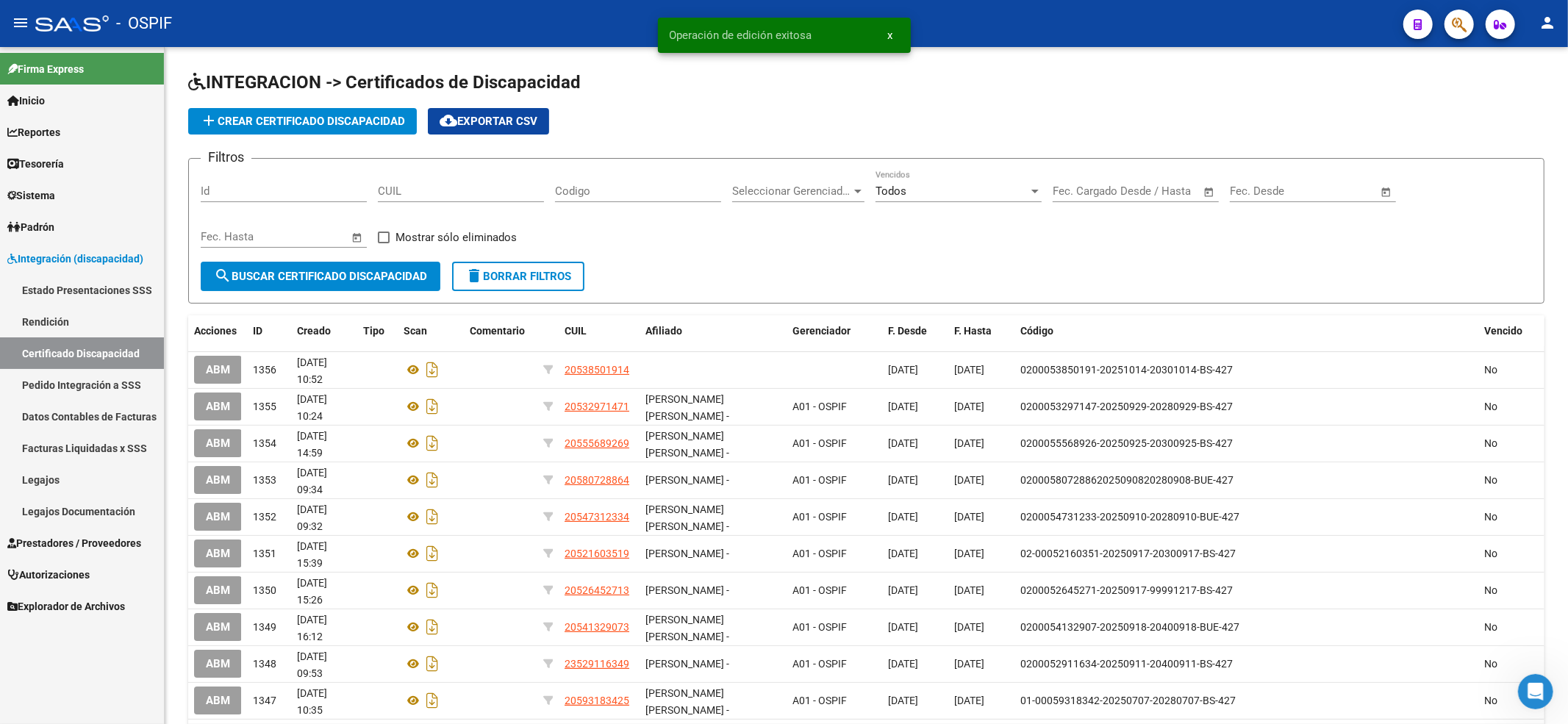
click at [36, 475] on link "Legajos" at bounding box center [81, 479] width 164 height 32
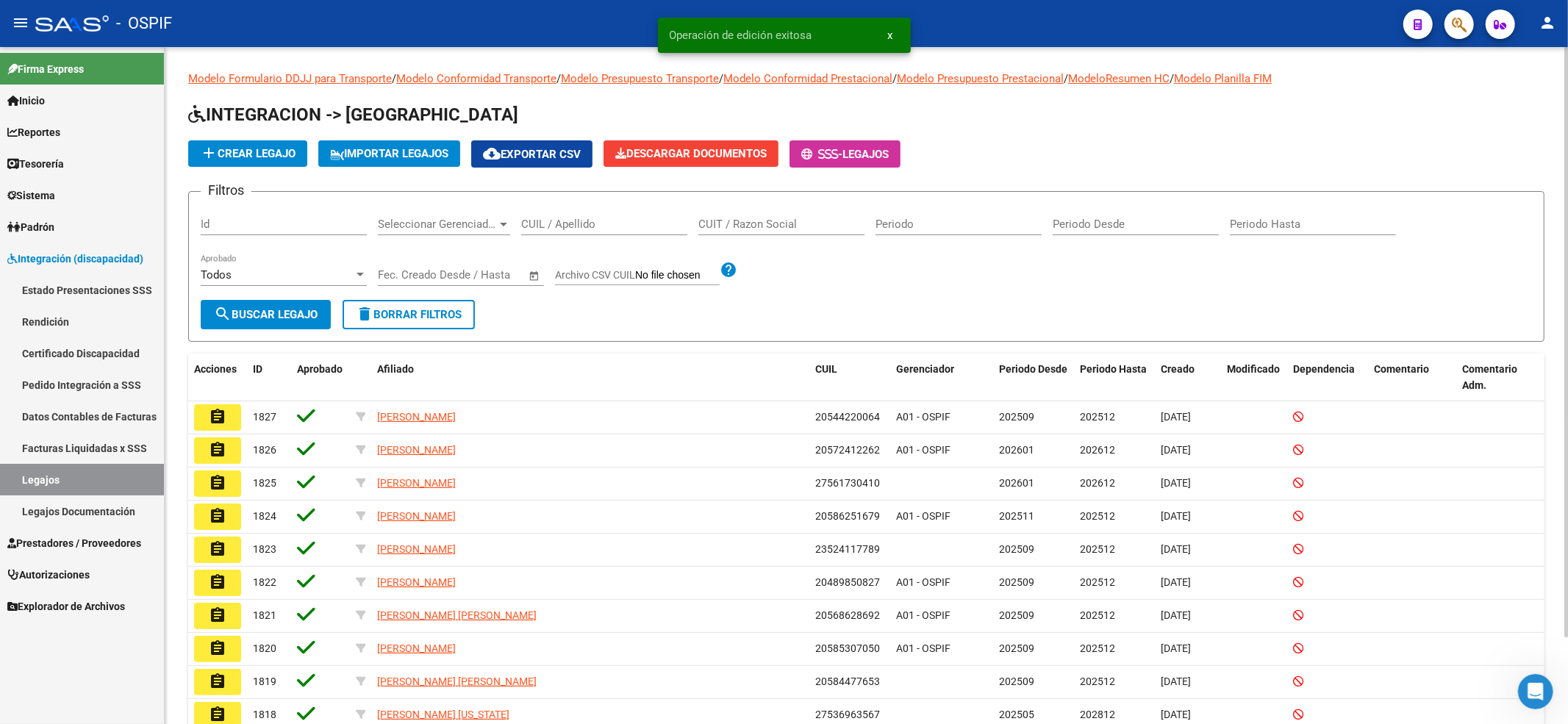
click at [569, 219] on input "CUIL / Apellido" at bounding box center [605, 223] width 166 height 13
paste input "23-46826670-9"
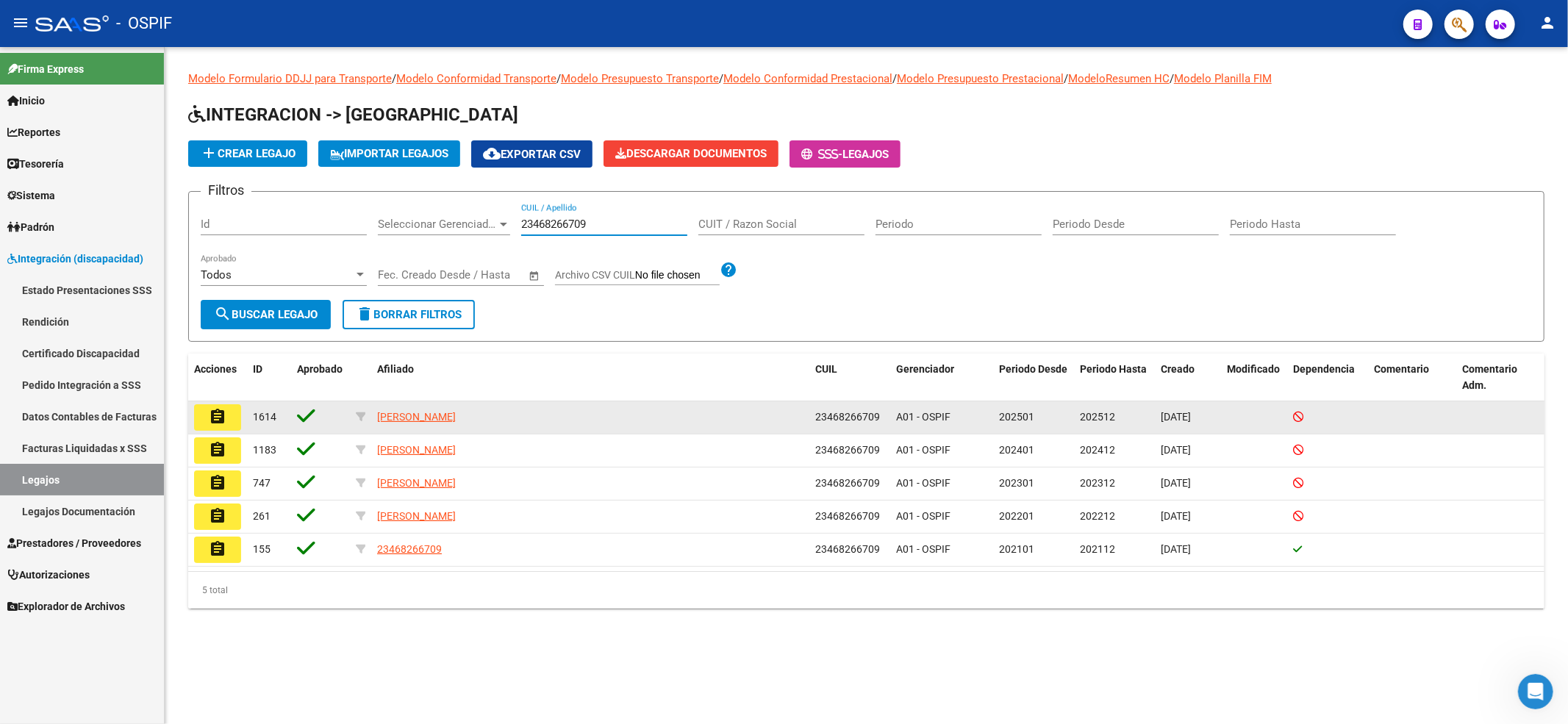
type input "23468266709"
click at [221, 421] on mat-icon "assignment" at bounding box center [218, 417] width 18 height 18
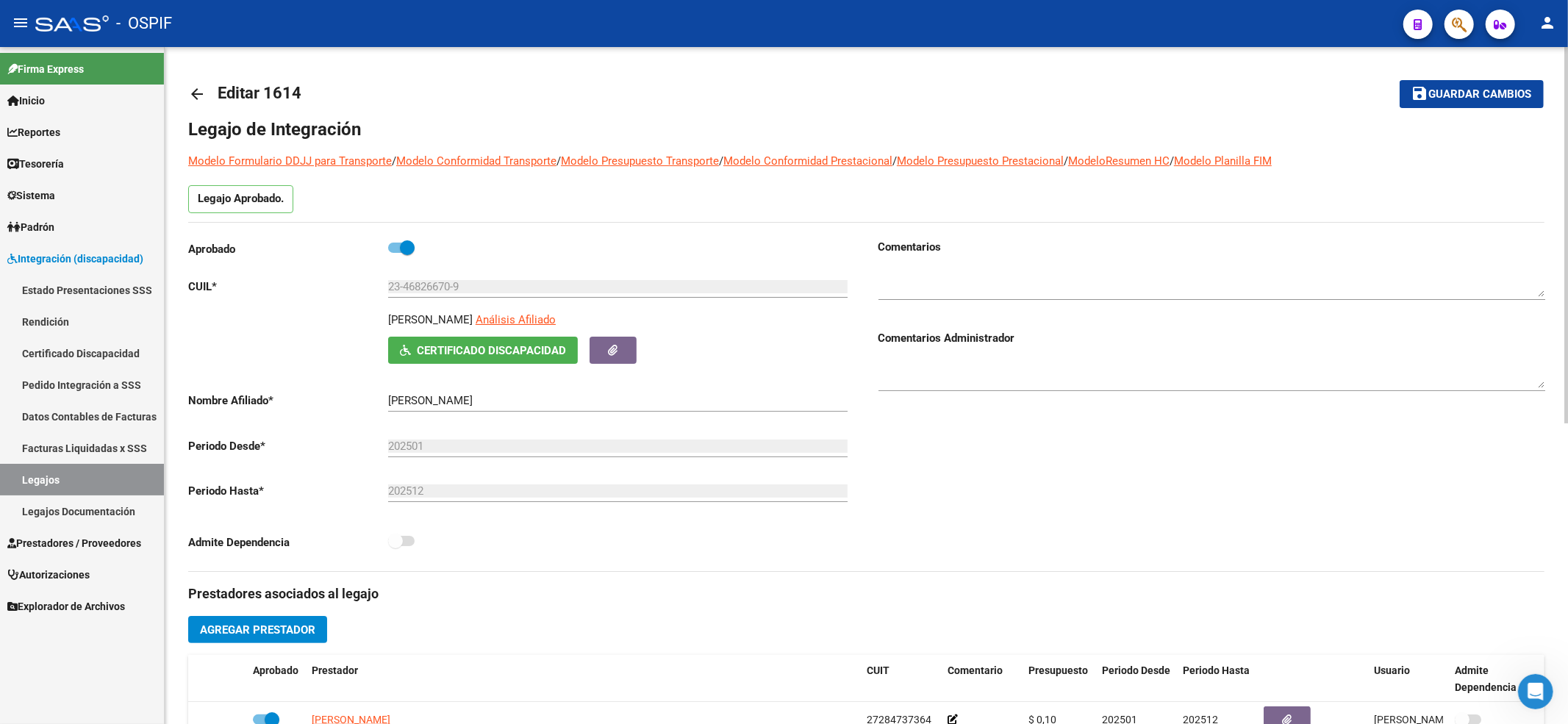
click at [42, 486] on link "Legajos" at bounding box center [81, 479] width 164 height 32
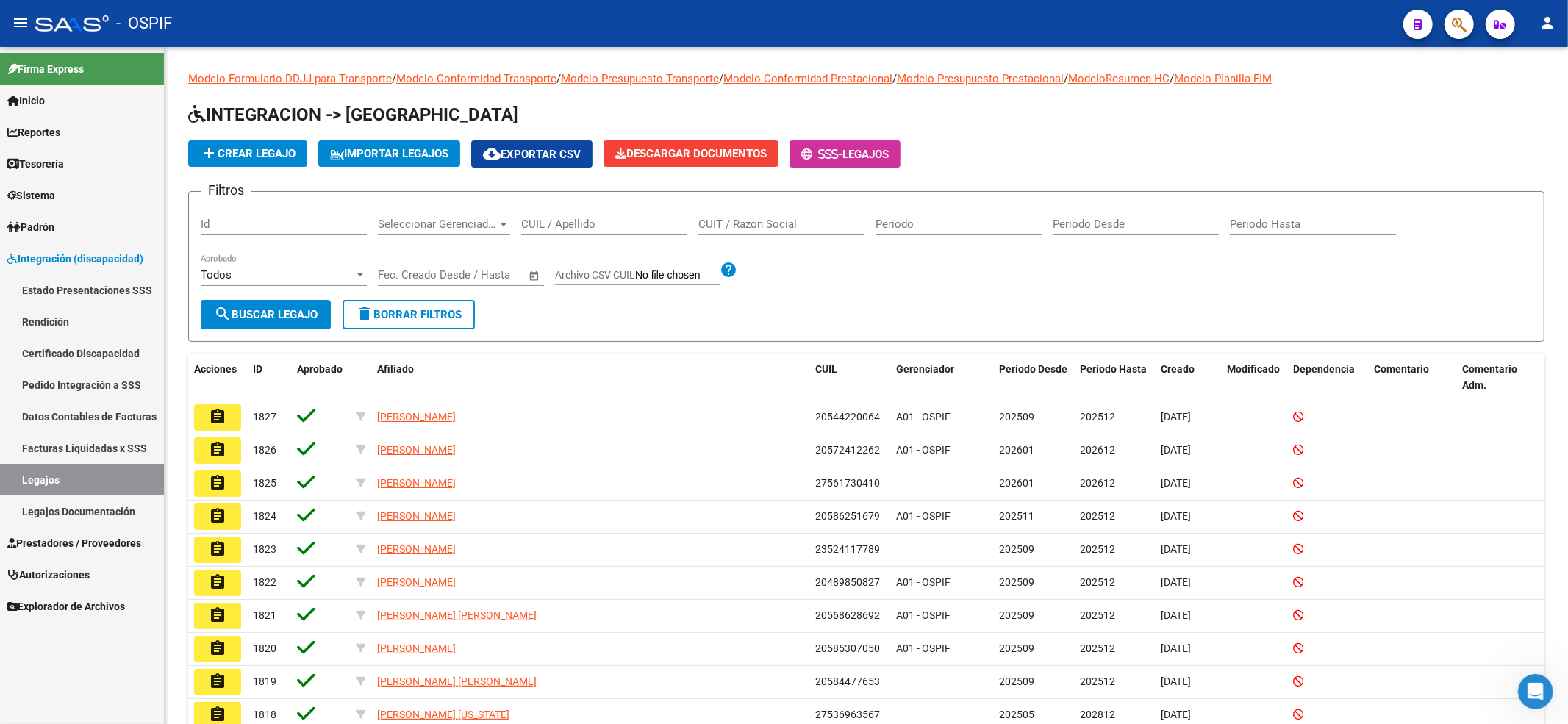
click at [21, 538] on span "Prestadores / Proveedores" at bounding box center [75, 543] width 134 height 16
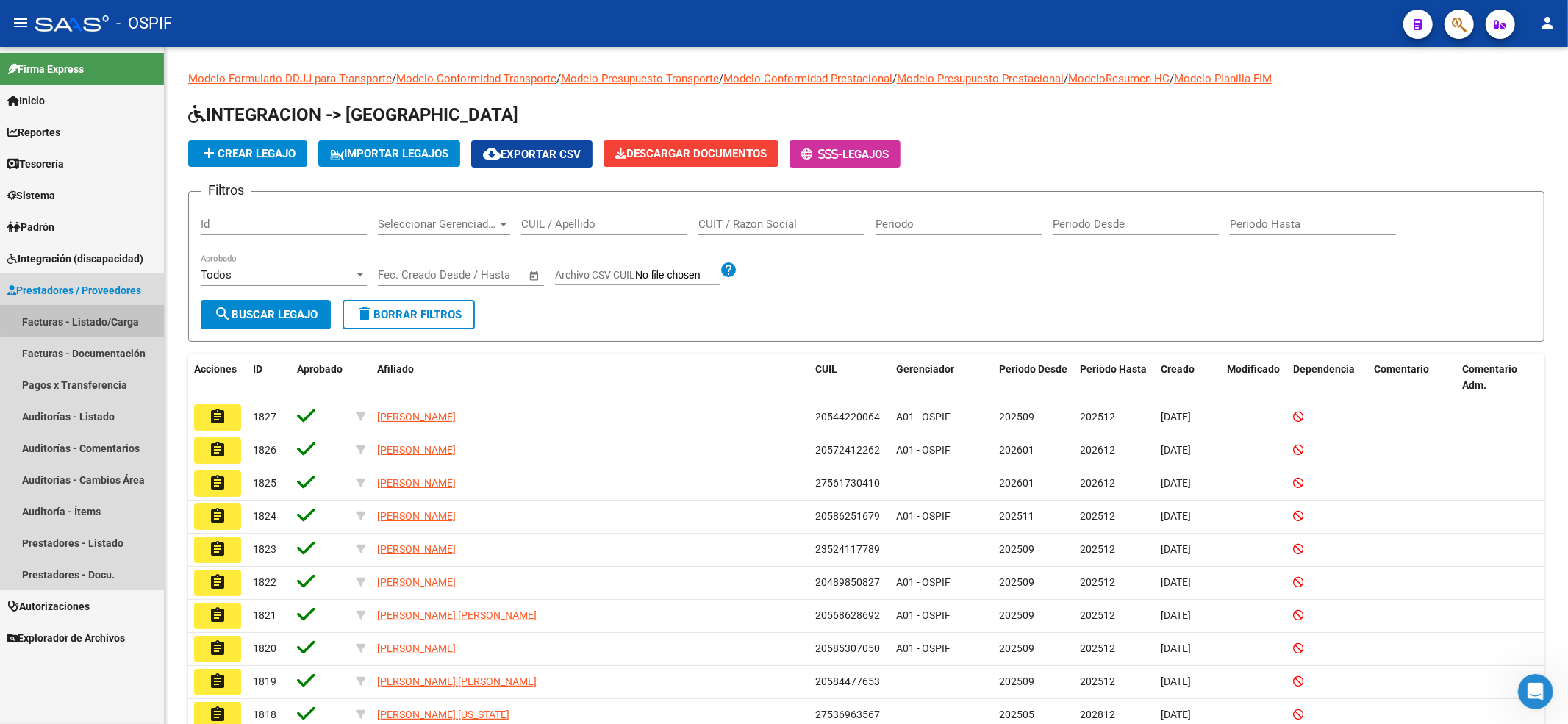
click at [104, 320] on link "Facturas - Listado/Carga" at bounding box center [81, 321] width 164 height 32
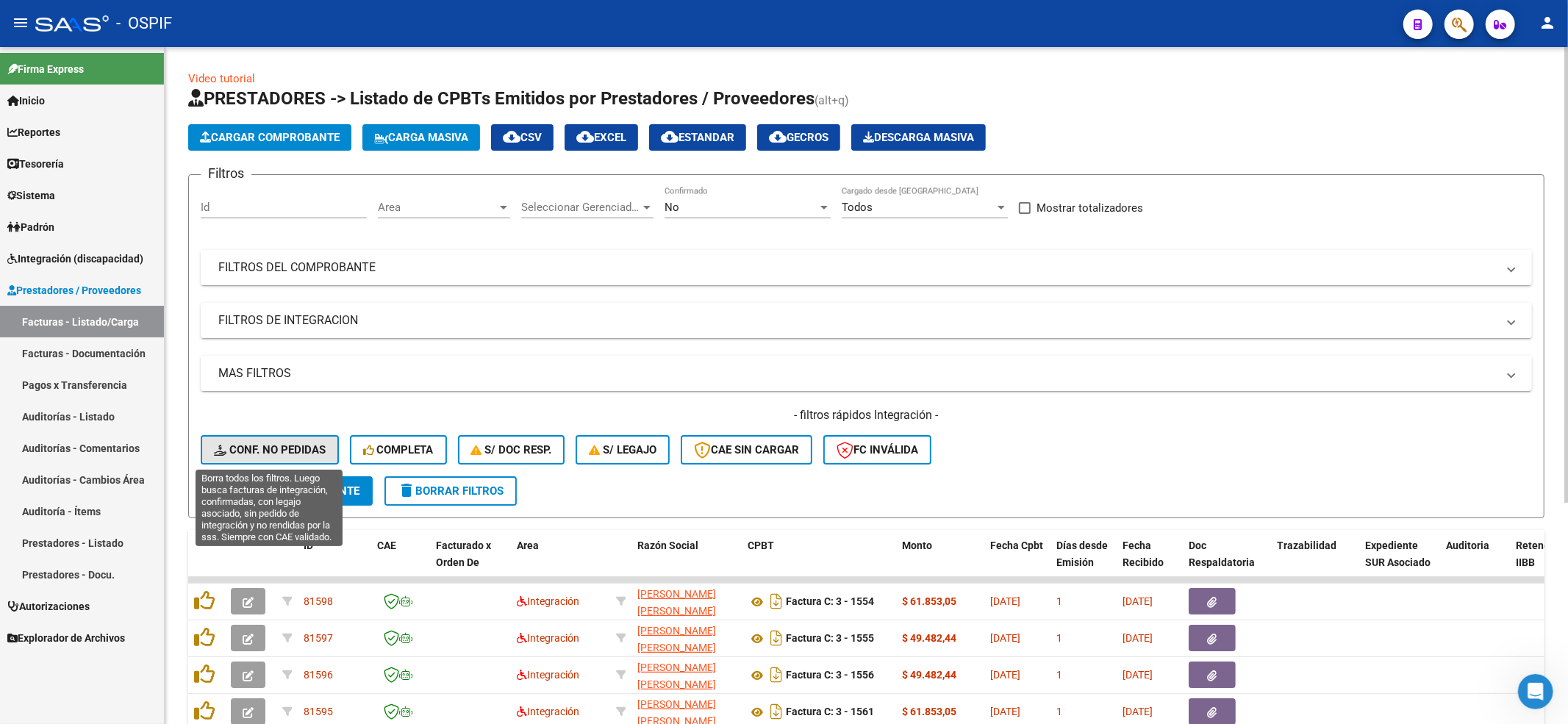
click at [266, 448] on span "Conf. no pedidas" at bounding box center [270, 449] width 112 height 13
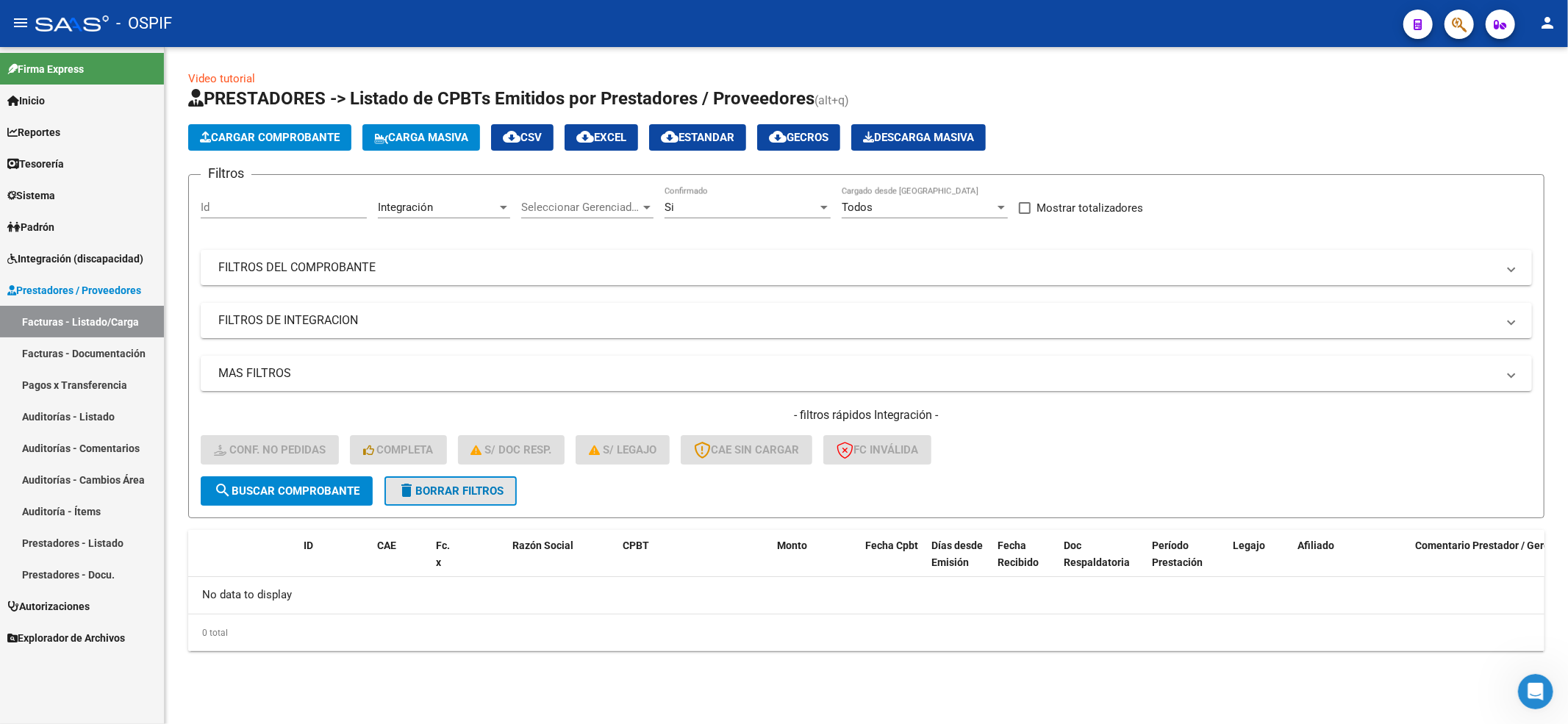
click at [444, 495] on span "delete Borrar Filtros" at bounding box center [450, 490] width 106 height 13
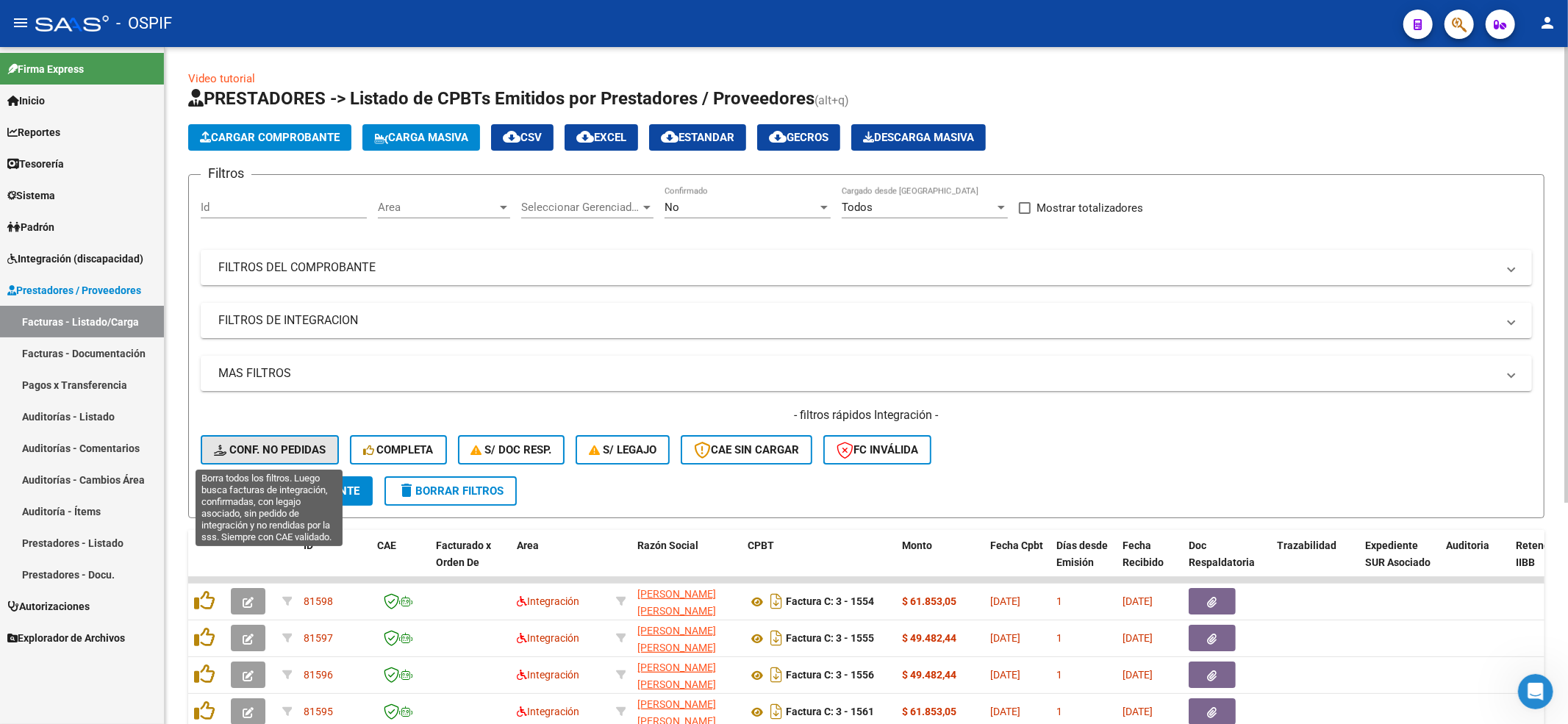
click at [207, 442] on button "Conf. no pedidas" at bounding box center [269, 449] width 138 height 29
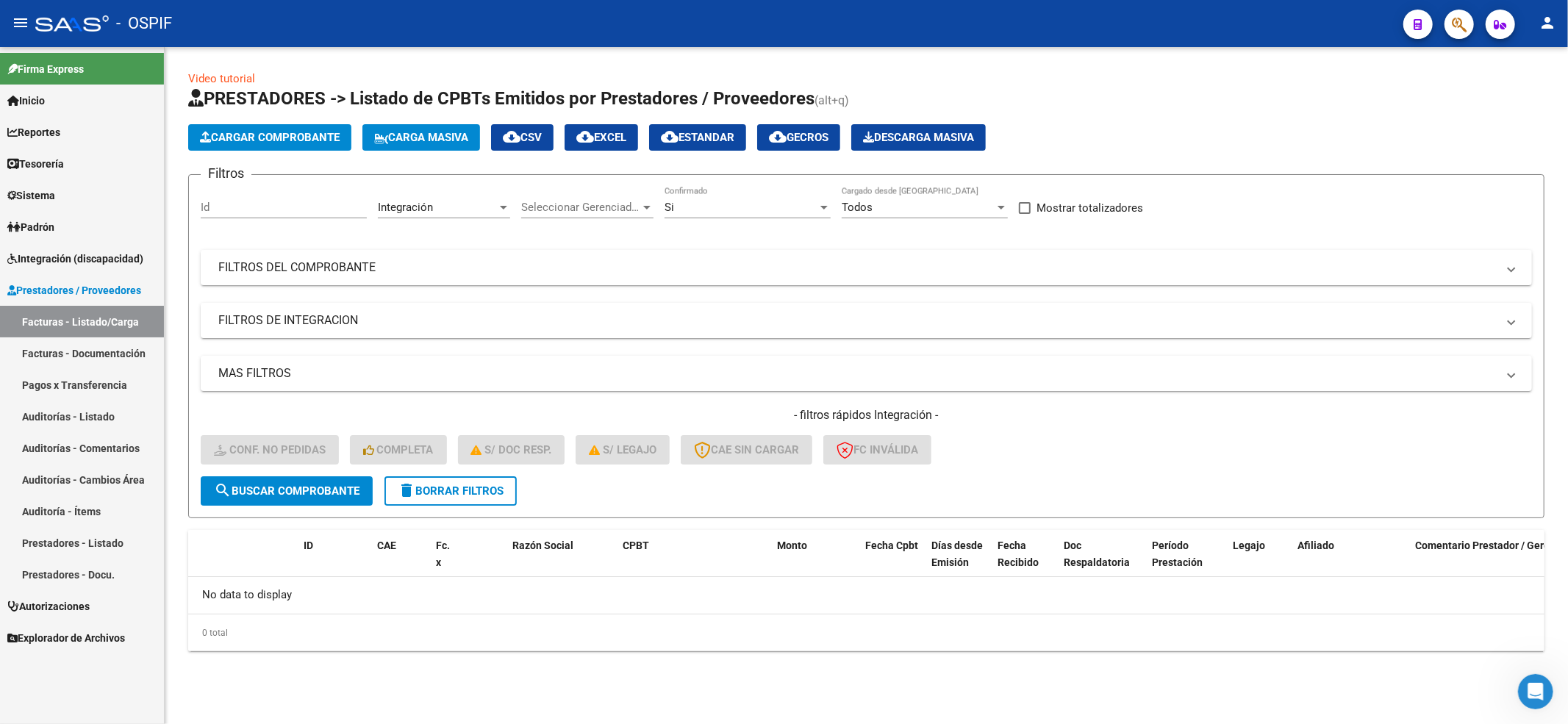
click at [498, 490] on span "delete Borrar Filtros" at bounding box center [450, 490] width 106 height 13
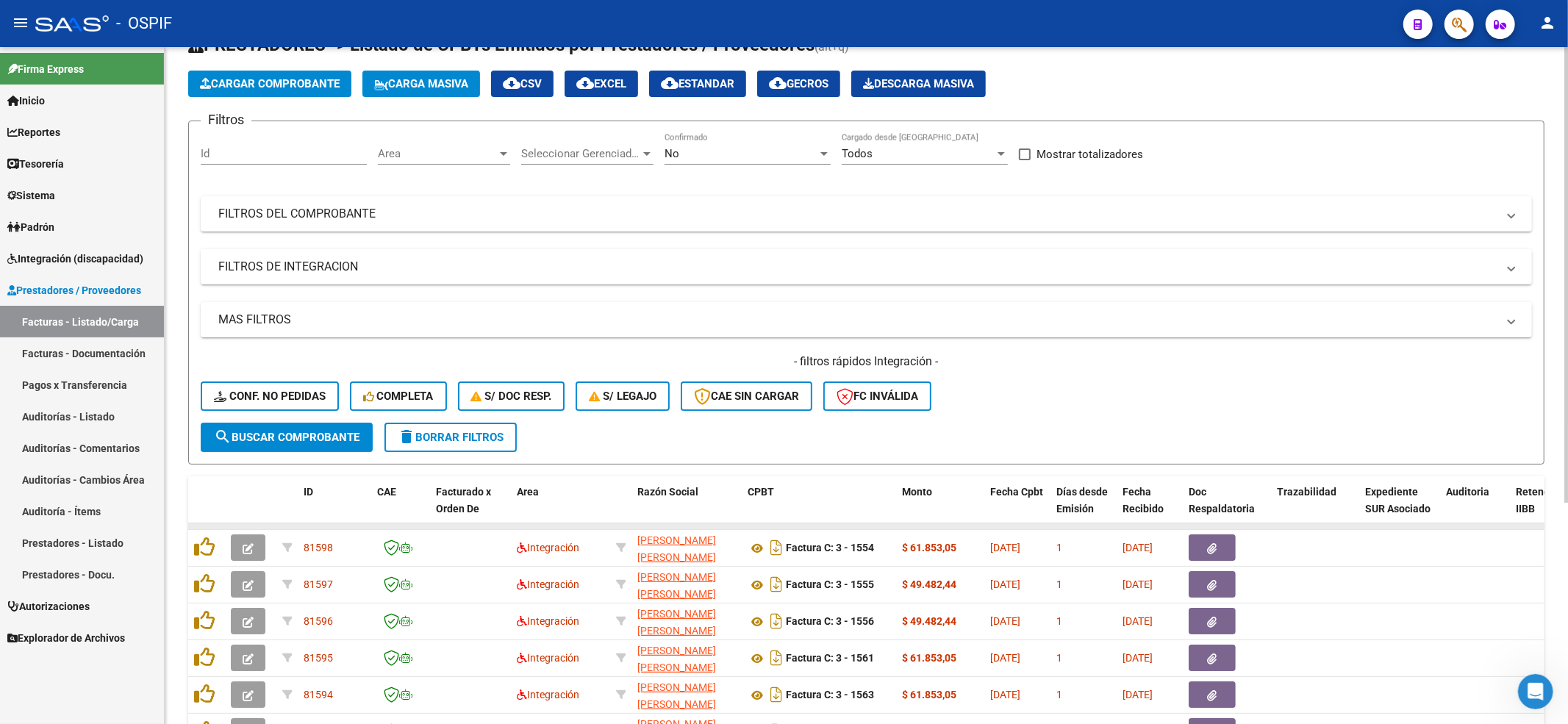
scroll to position [294, 0]
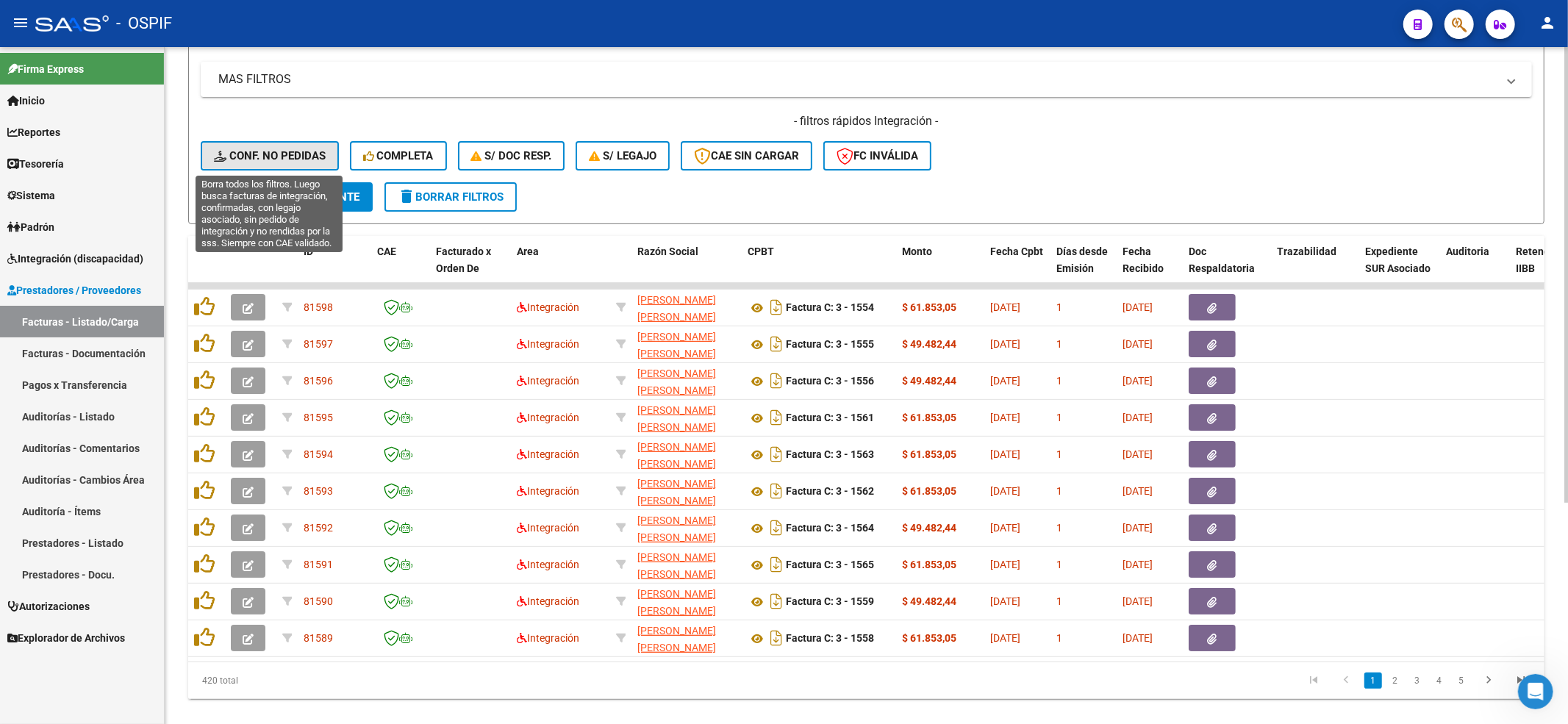
click at [211, 157] on button "Conf. no pedidas" at bounding box center [269, 156] width 138 height 29
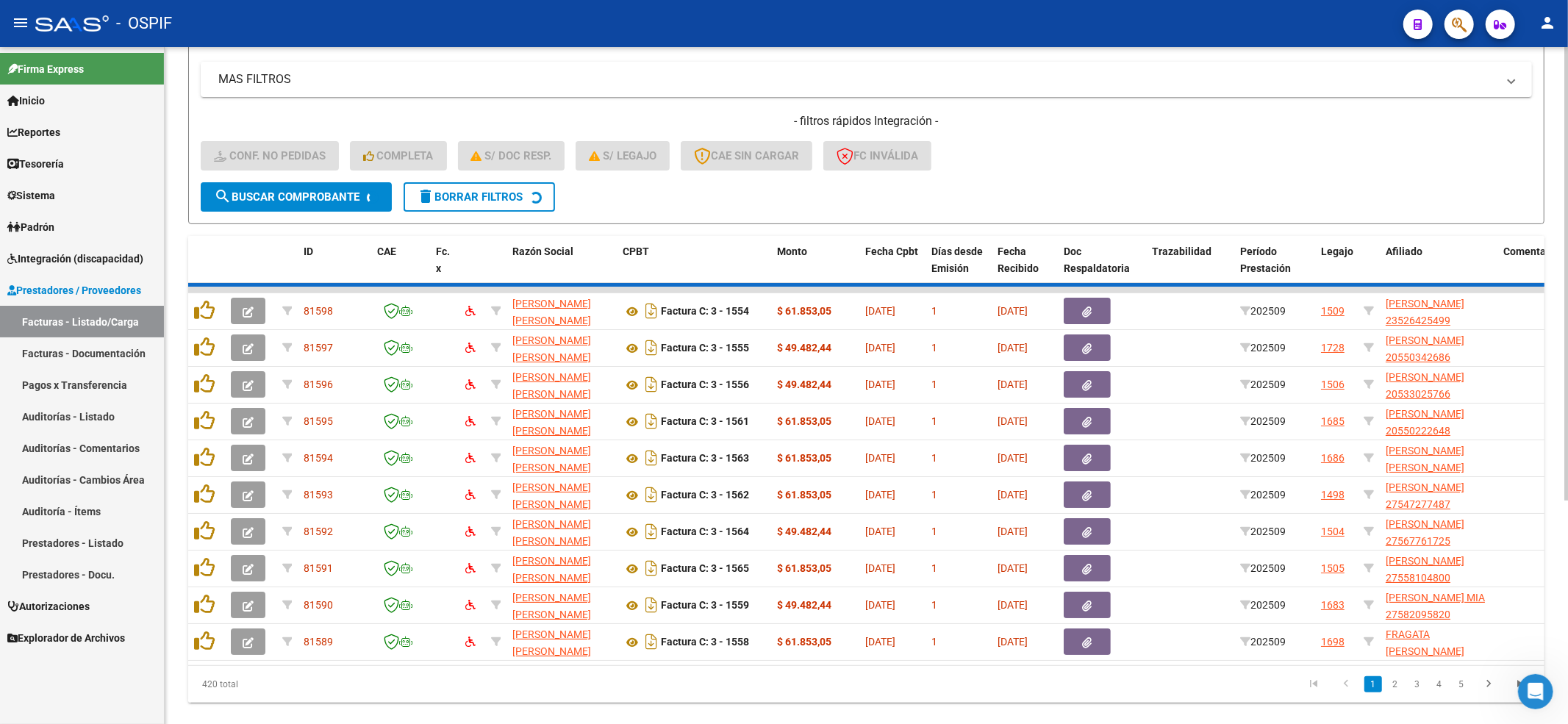
scroll to position [0, 0]
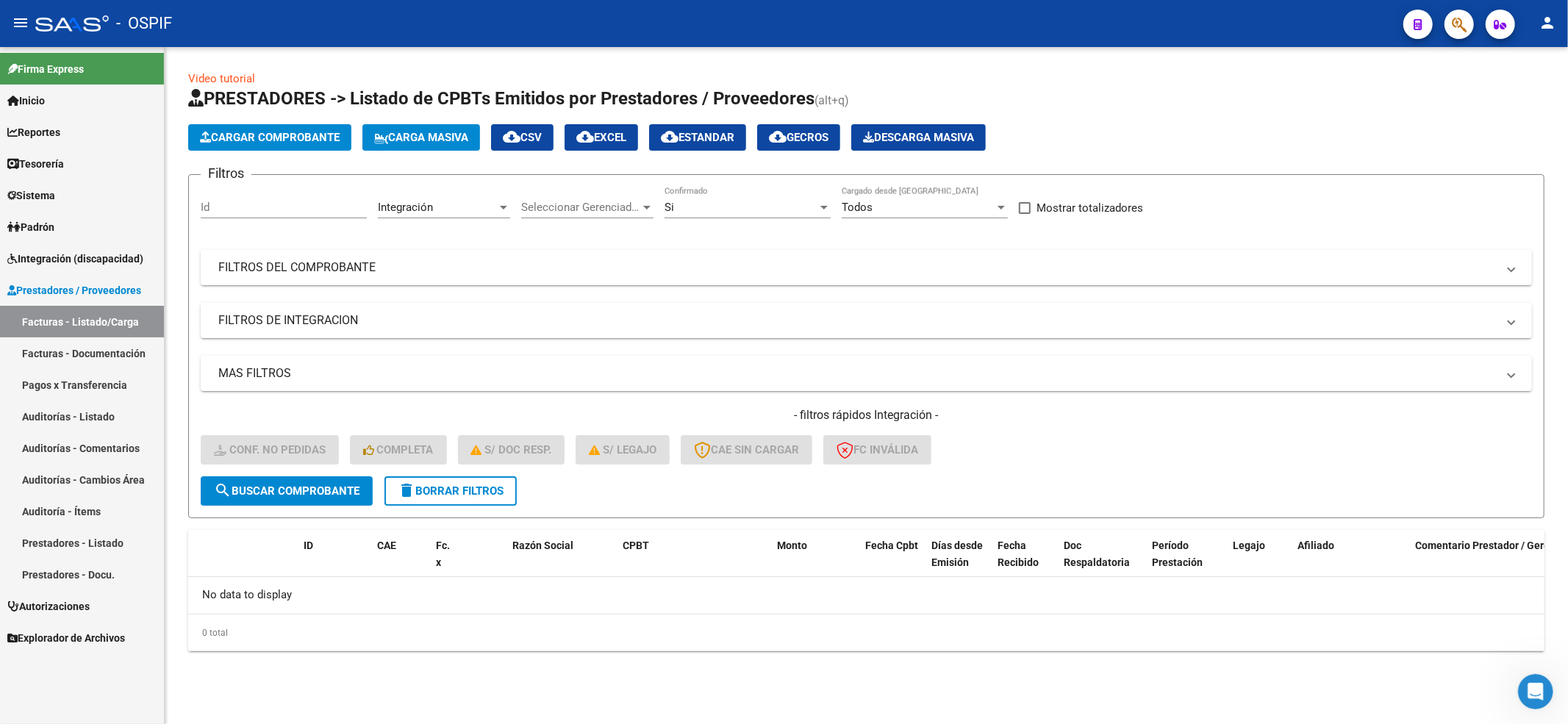
click at [482, 501] on button "delete Borrar Filtros" at bounding box center [450, 490] width 133 height 29
